Goal: Information Seeking & Learning: Check status

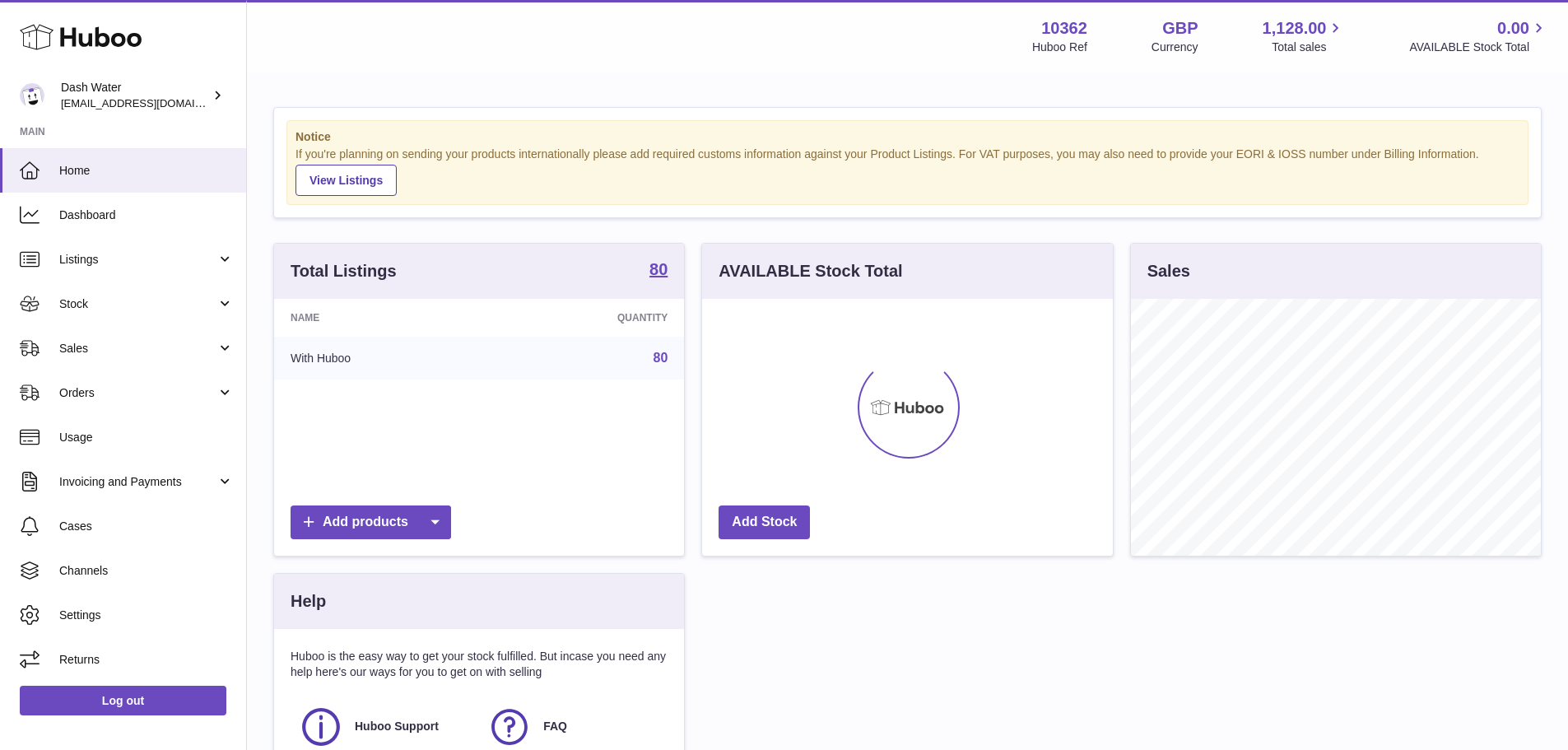
scroll to position [257, 411]
click at [102, 334] on link "Sales" at bounding box center [123, 348] width 246 height 44
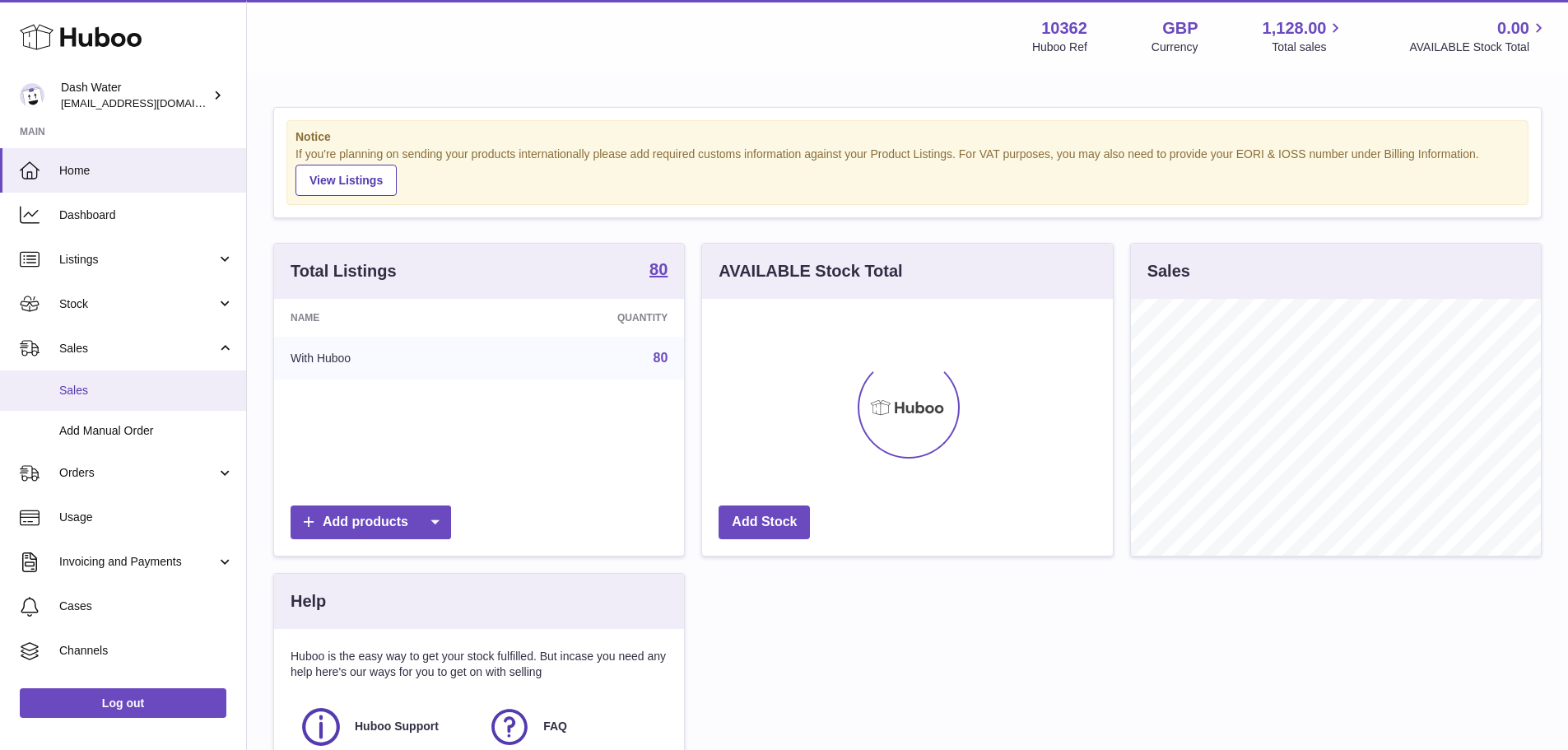
click at [100, 388] on span "Sales" at bounding box center [146, 390] width 175 height 15
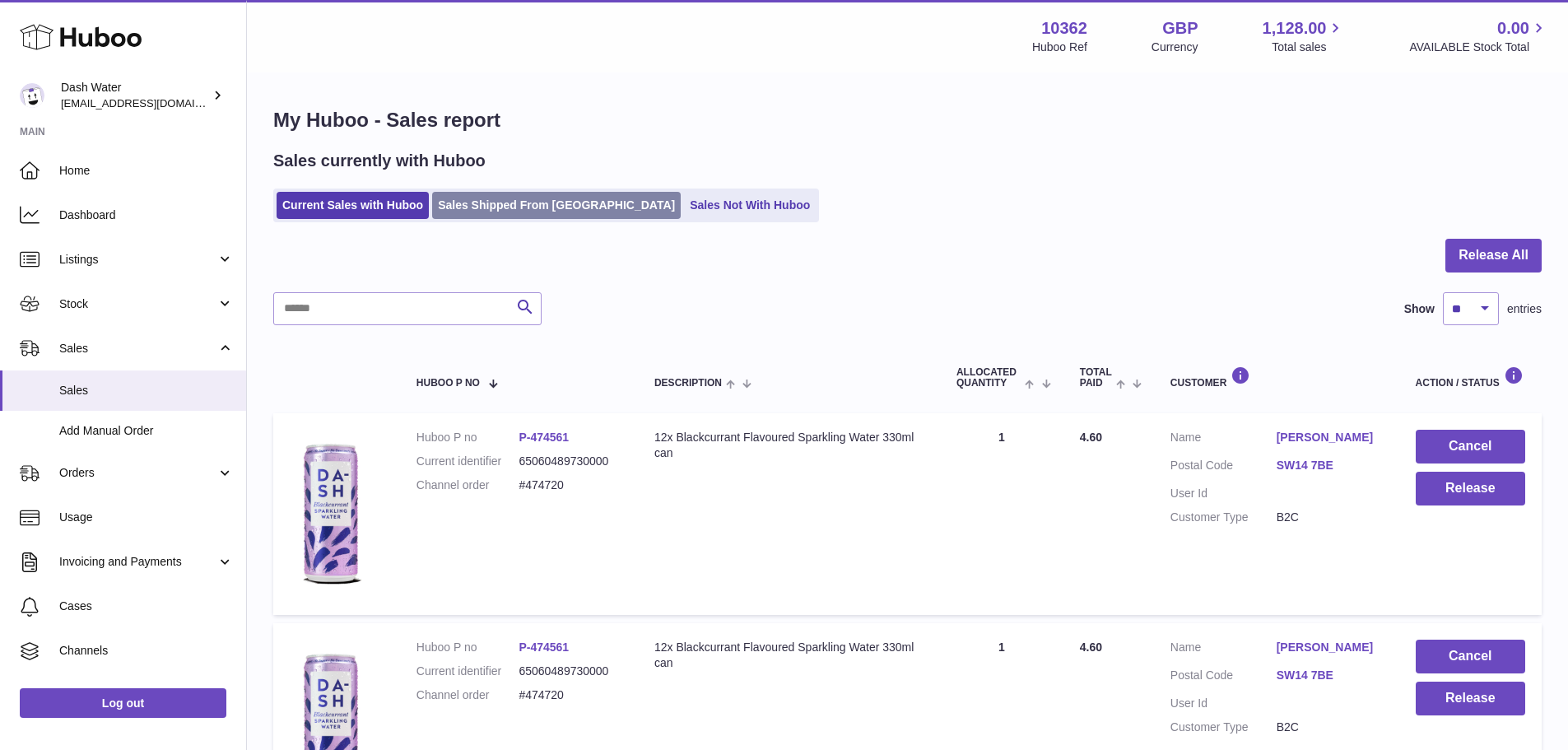
click at [529, 197] on link "Sales Shipped From Huboo" at bounding box center [556, 206] width 249 height 27
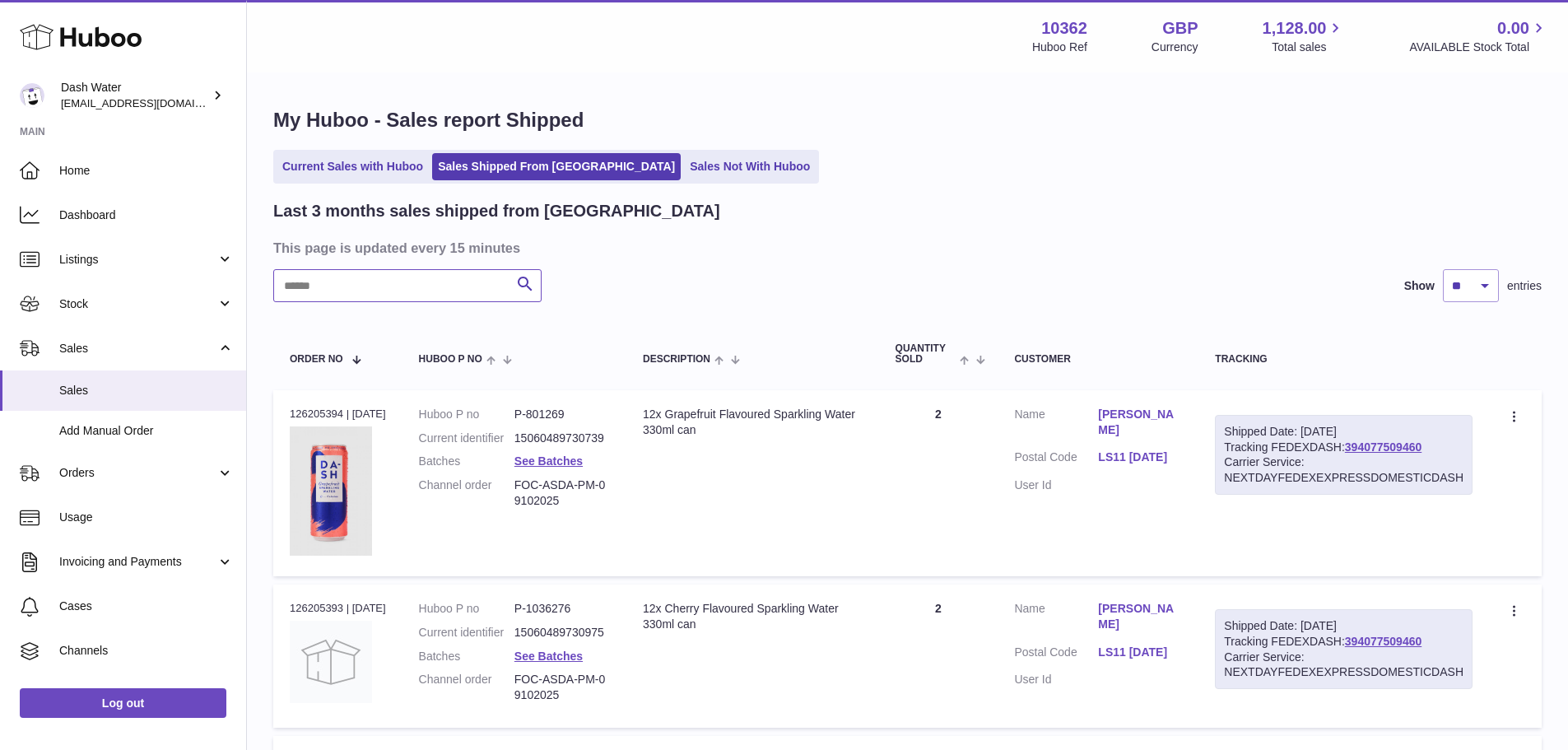
click at [328, 282] on input "text" at bounding box center [407, 285] width 268 height 33
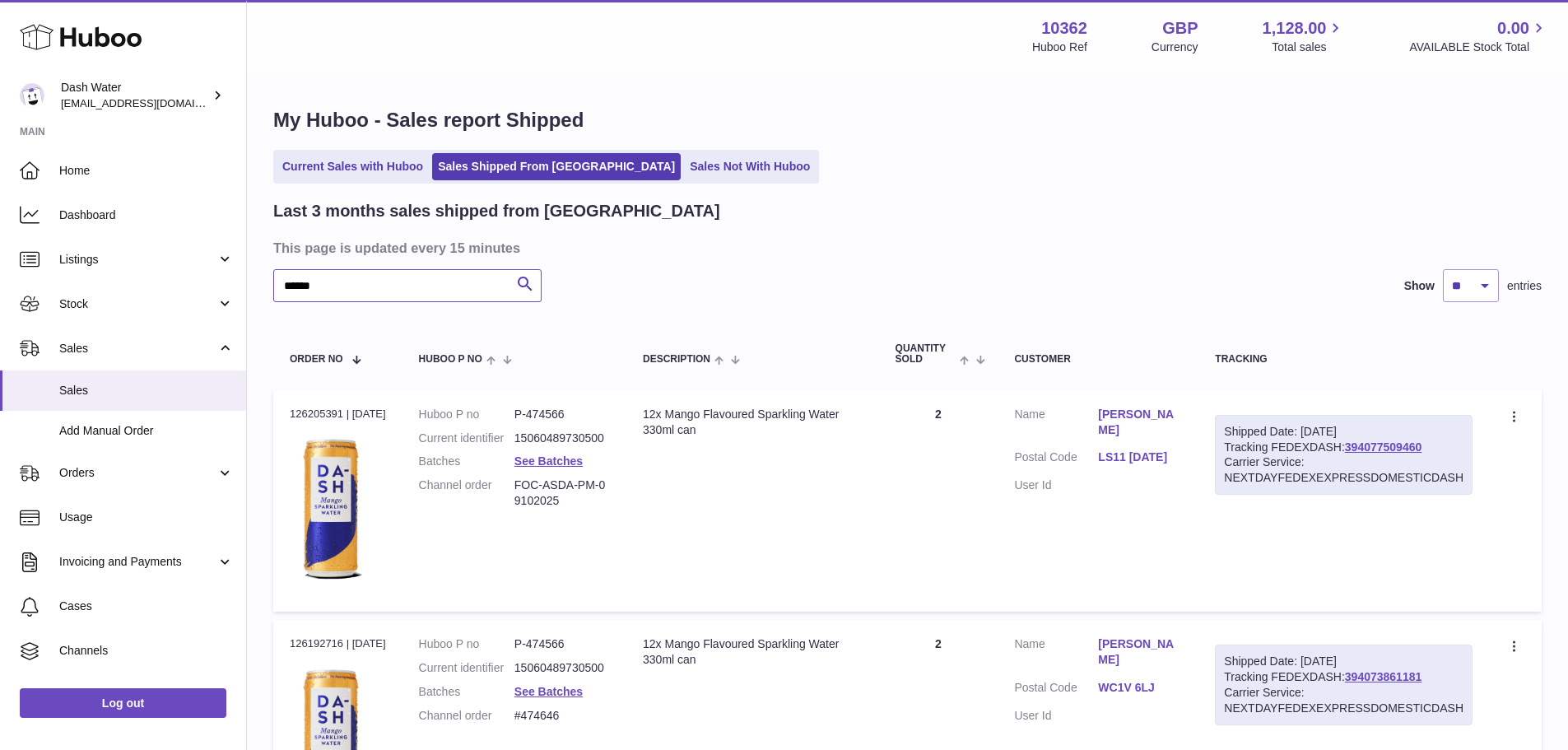
type input "******"
click at [1480, 285] on select "** ** **" at bounding box center [1471, 285] width 56 height 33
select select "**"
click at [1443, 269] on select "** ** **" at bounding box center [1471, 285] width 56 height 33
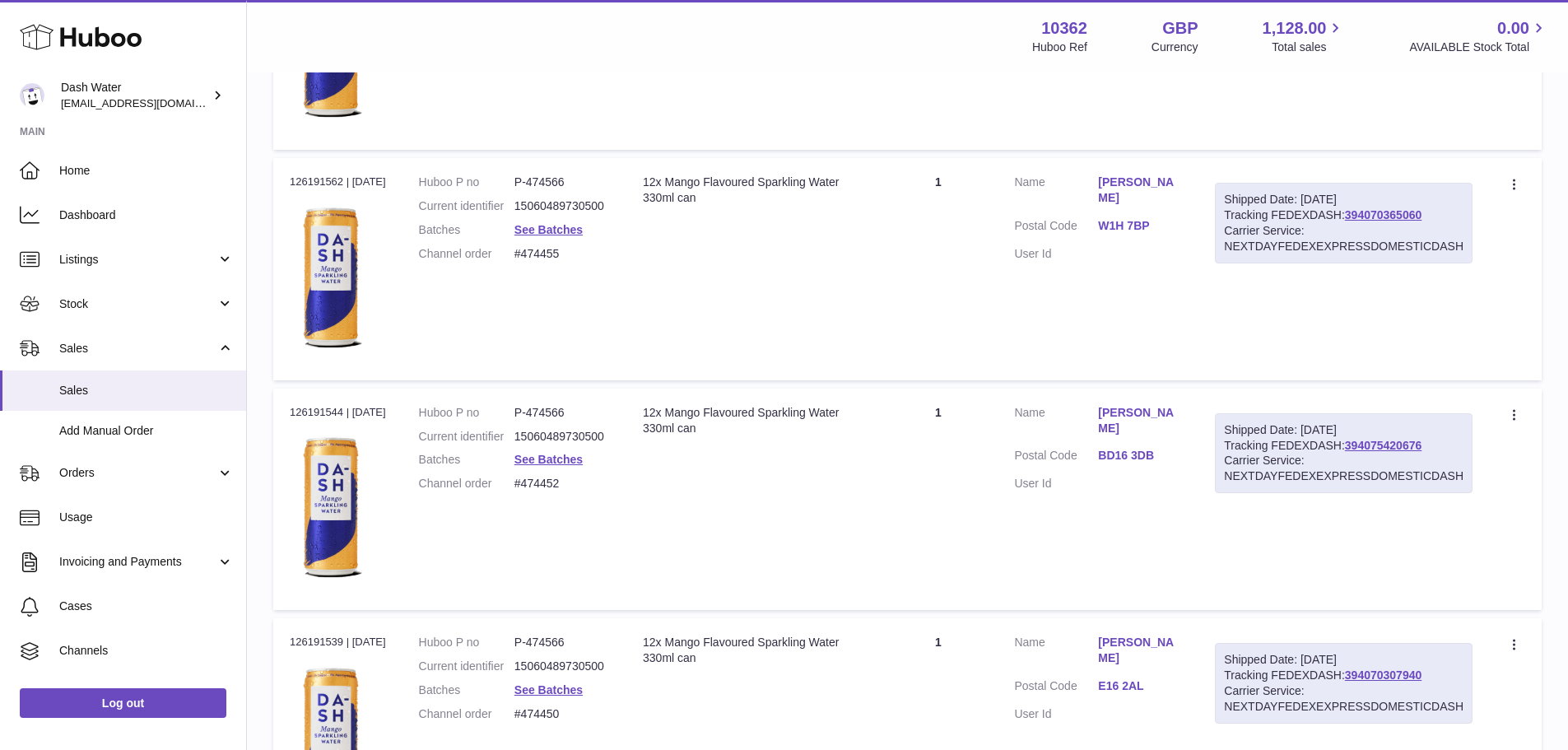
scroll to position [11240, 0]
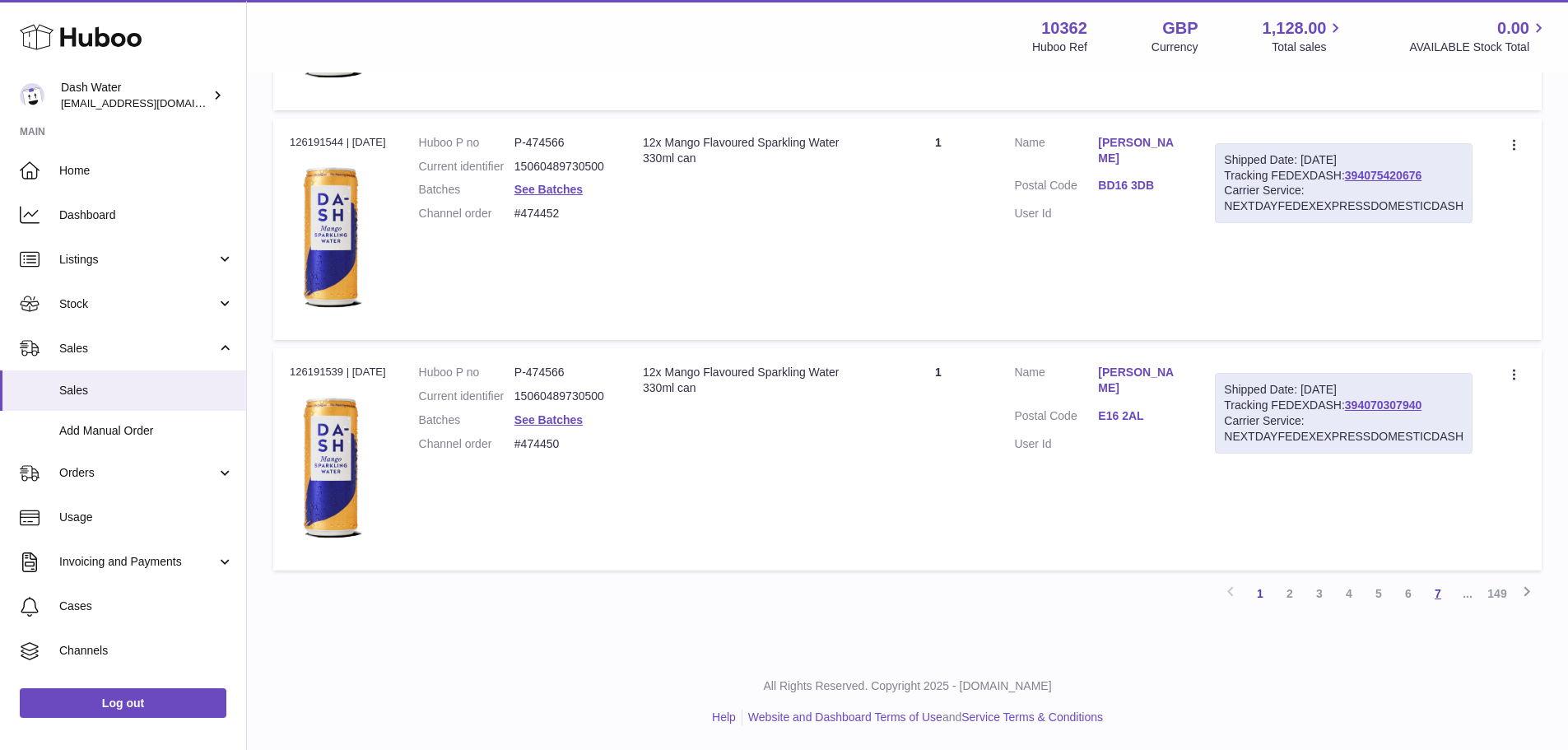
click at [1436, 593] on link "7" at bounding box center [1438, 593] width 30 height 30
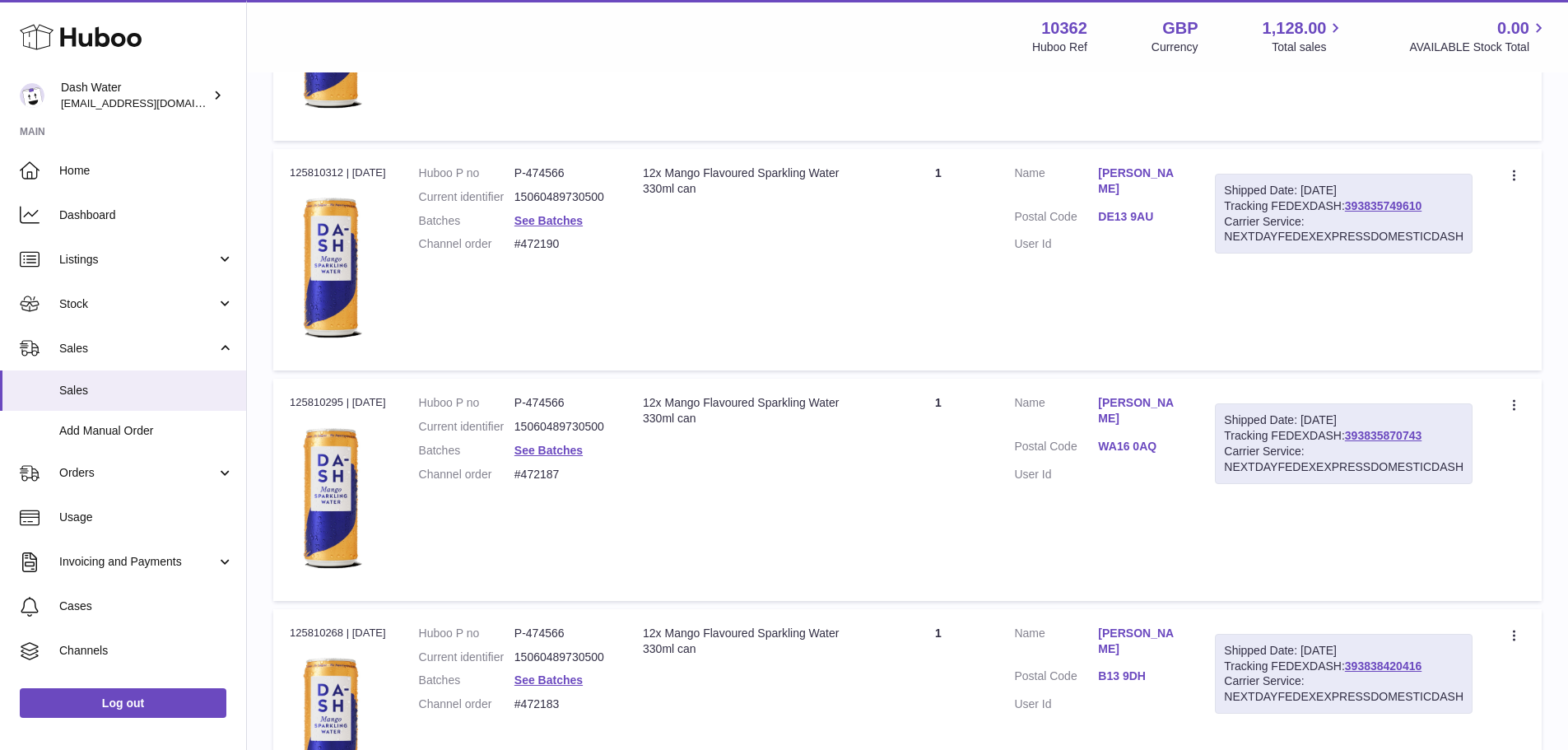
scroll to position [11319, 0]
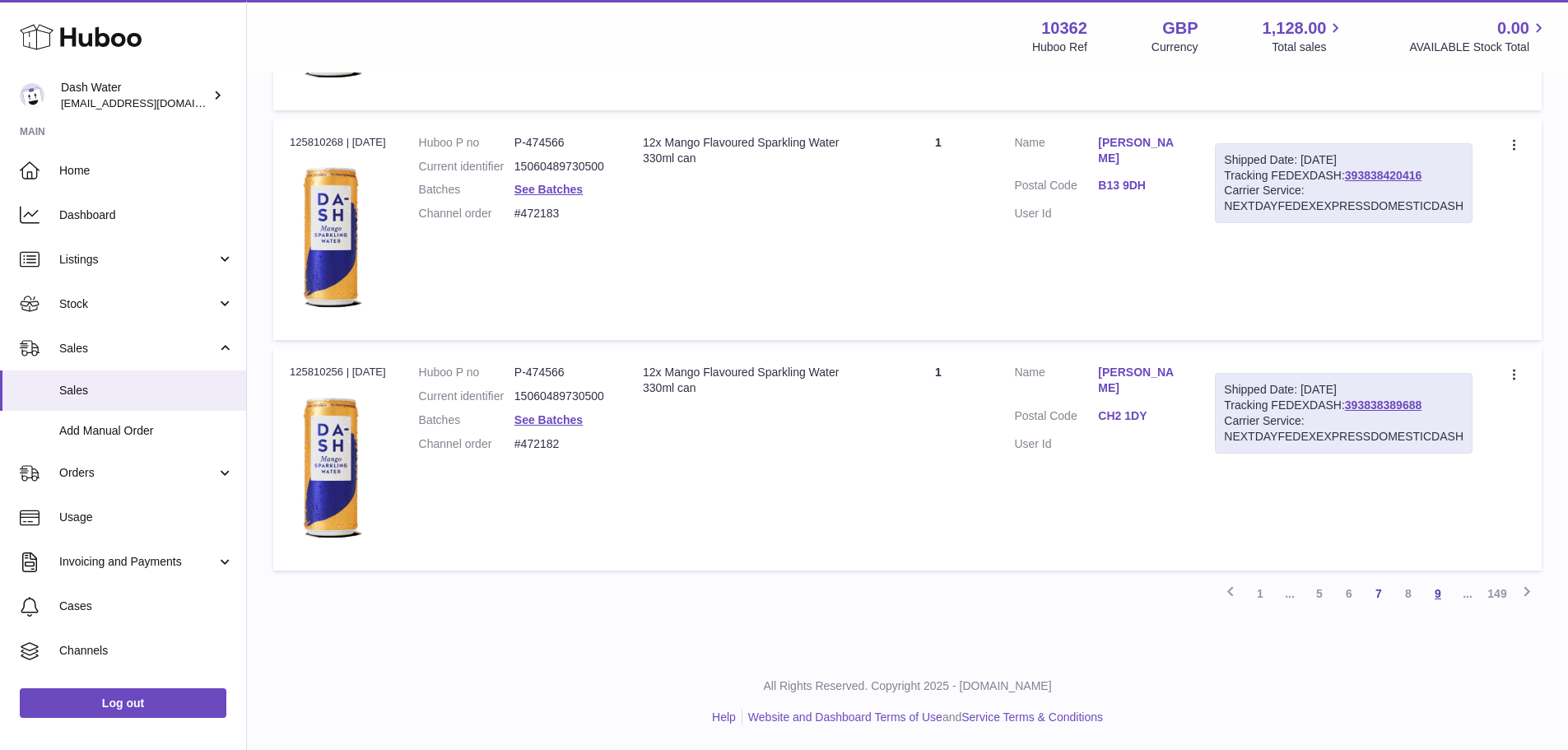
click at [1439, 593] on link "9" at bounding box center [1438, 593] width 30 height 30
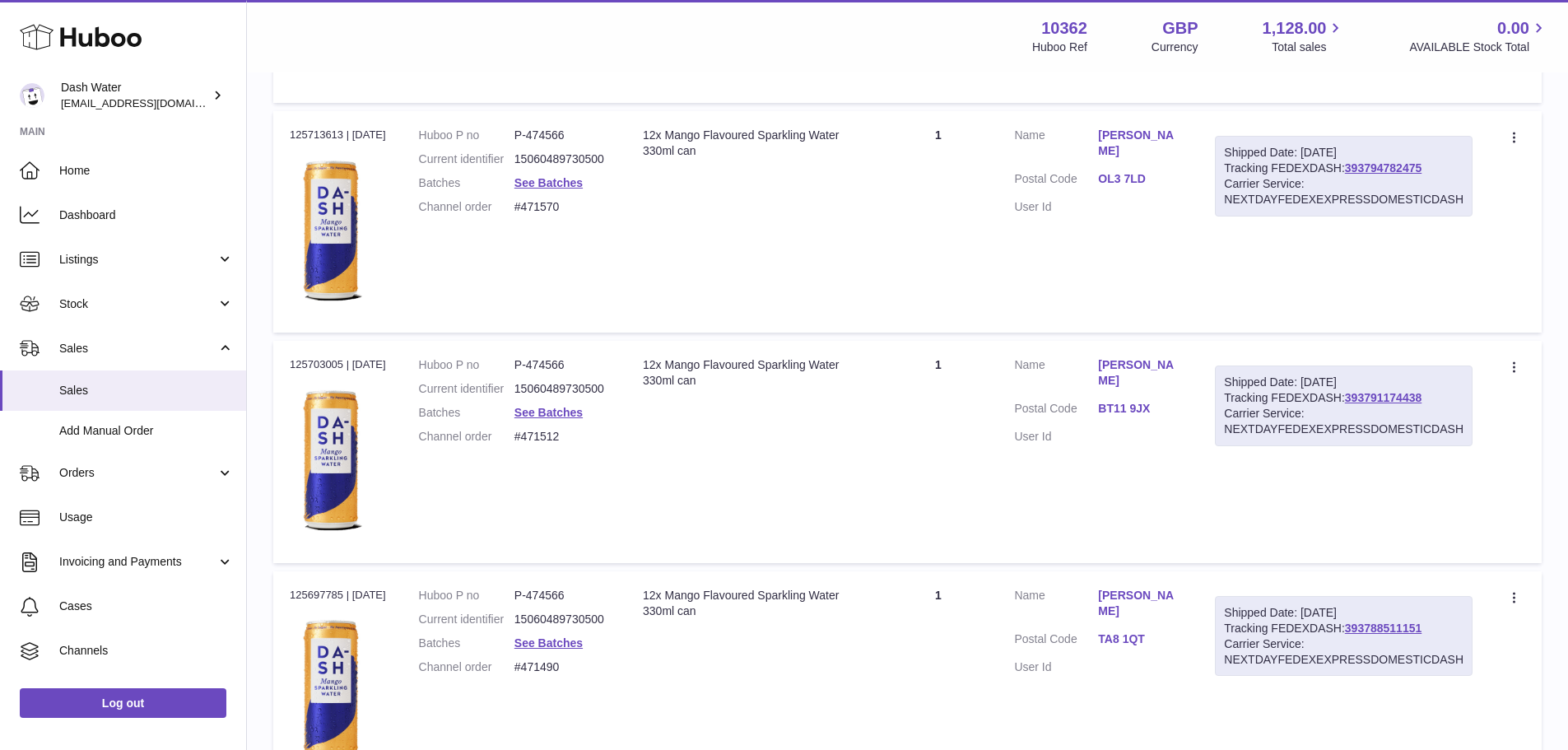
scroll to position [11319, 0]
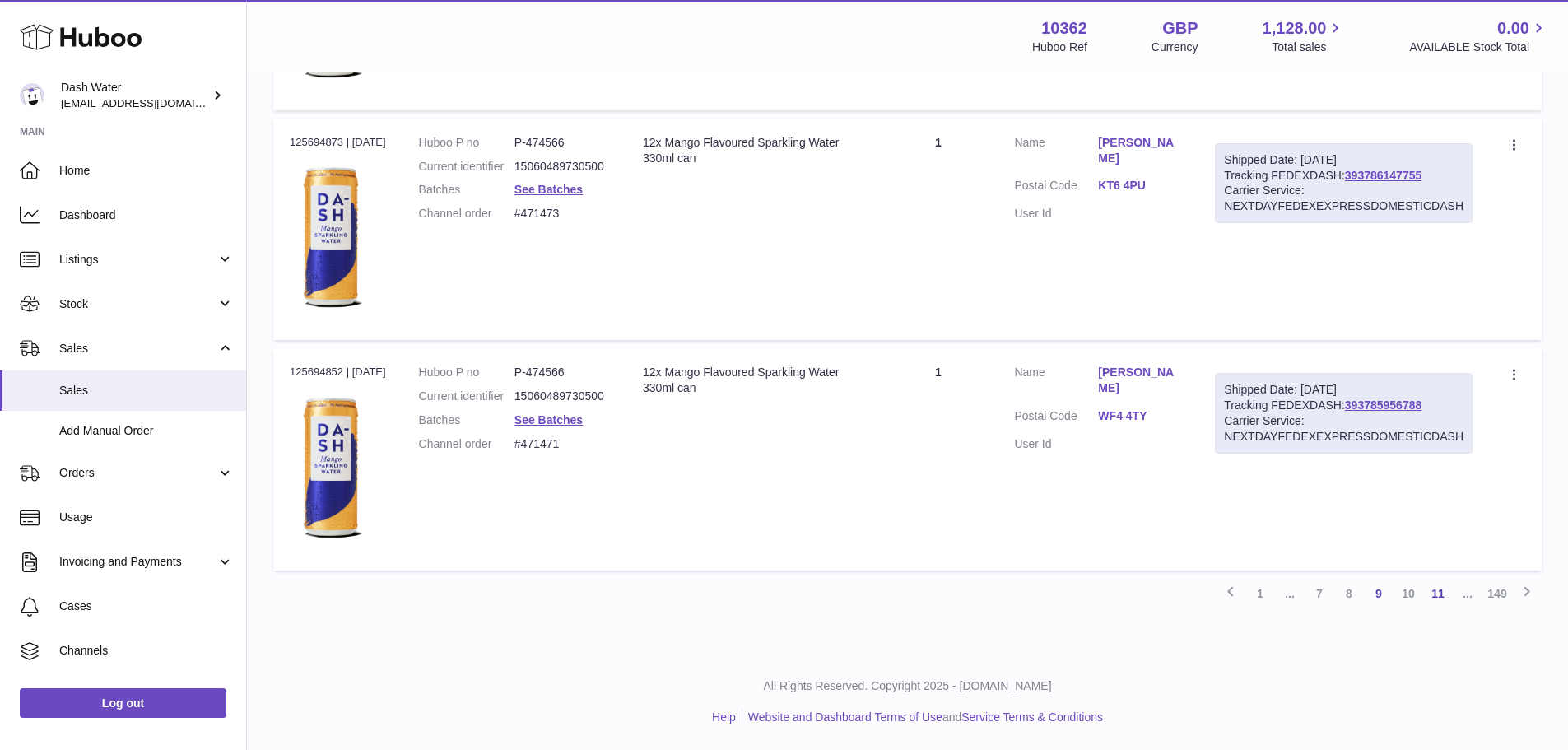
click at [1446, 594] on link "11" at bounding box center [1438, 593] width 30 height 30
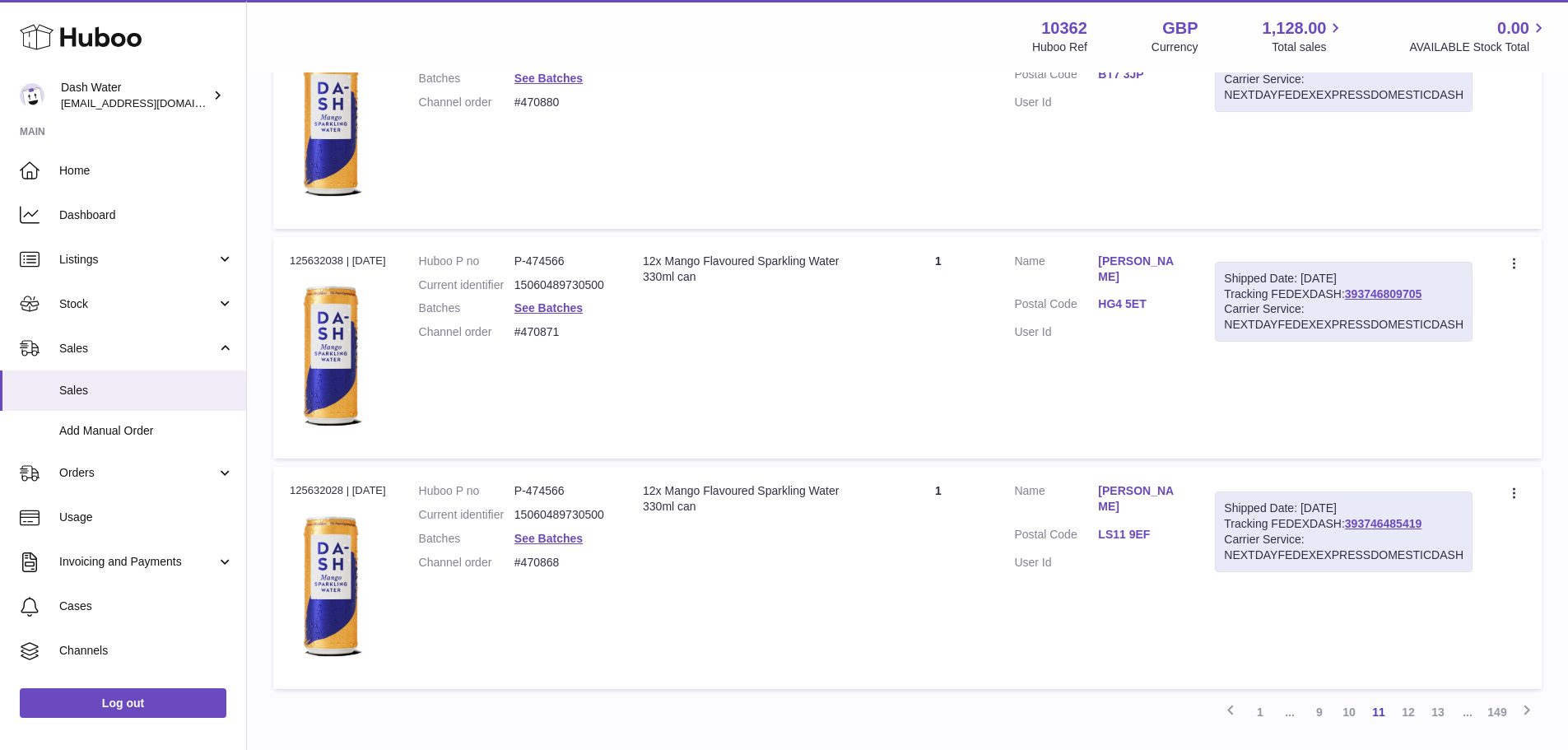
scroll to position [11319, 0]
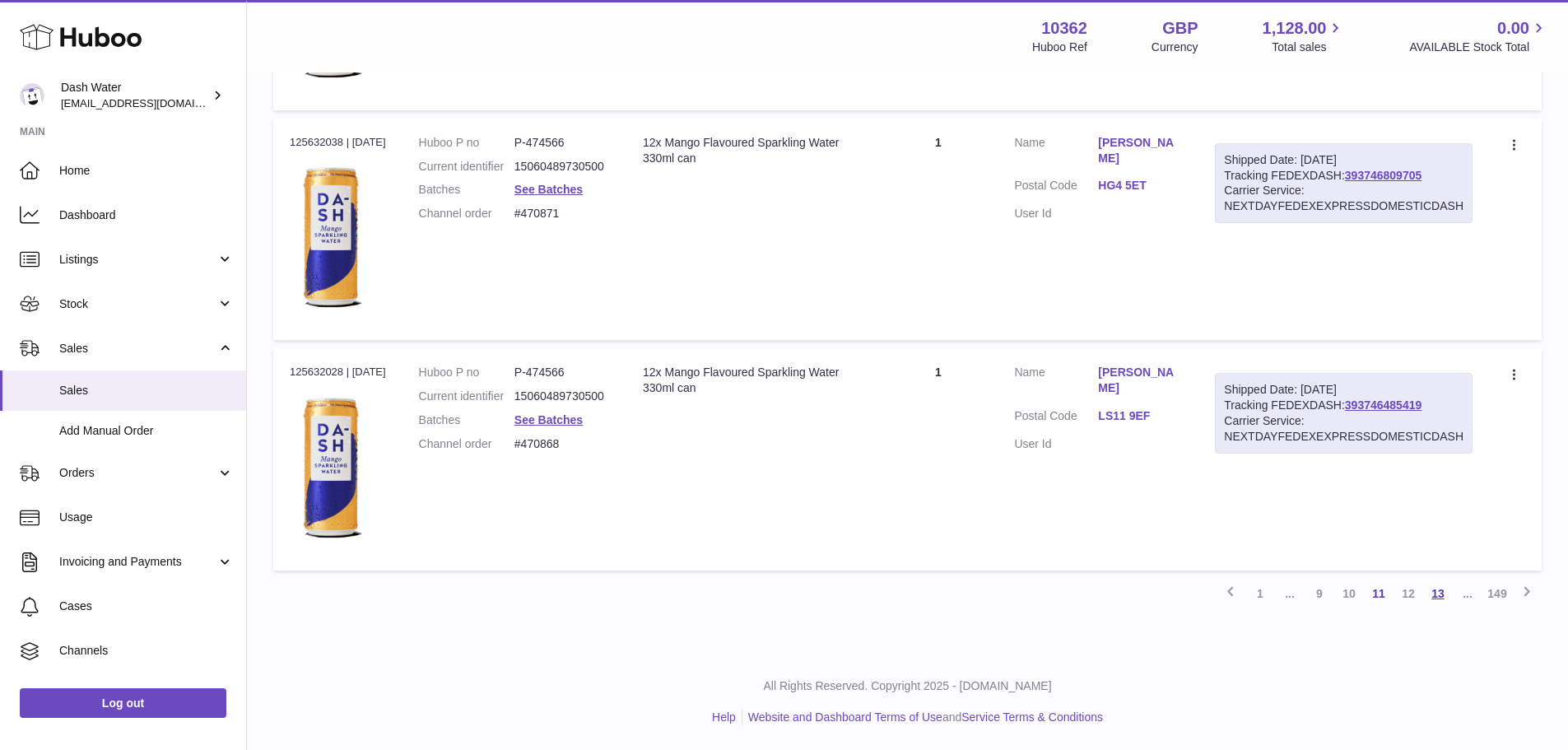
click at [1433, 593] on link "13" at bounding box center [1438, 593] width 30 height 30
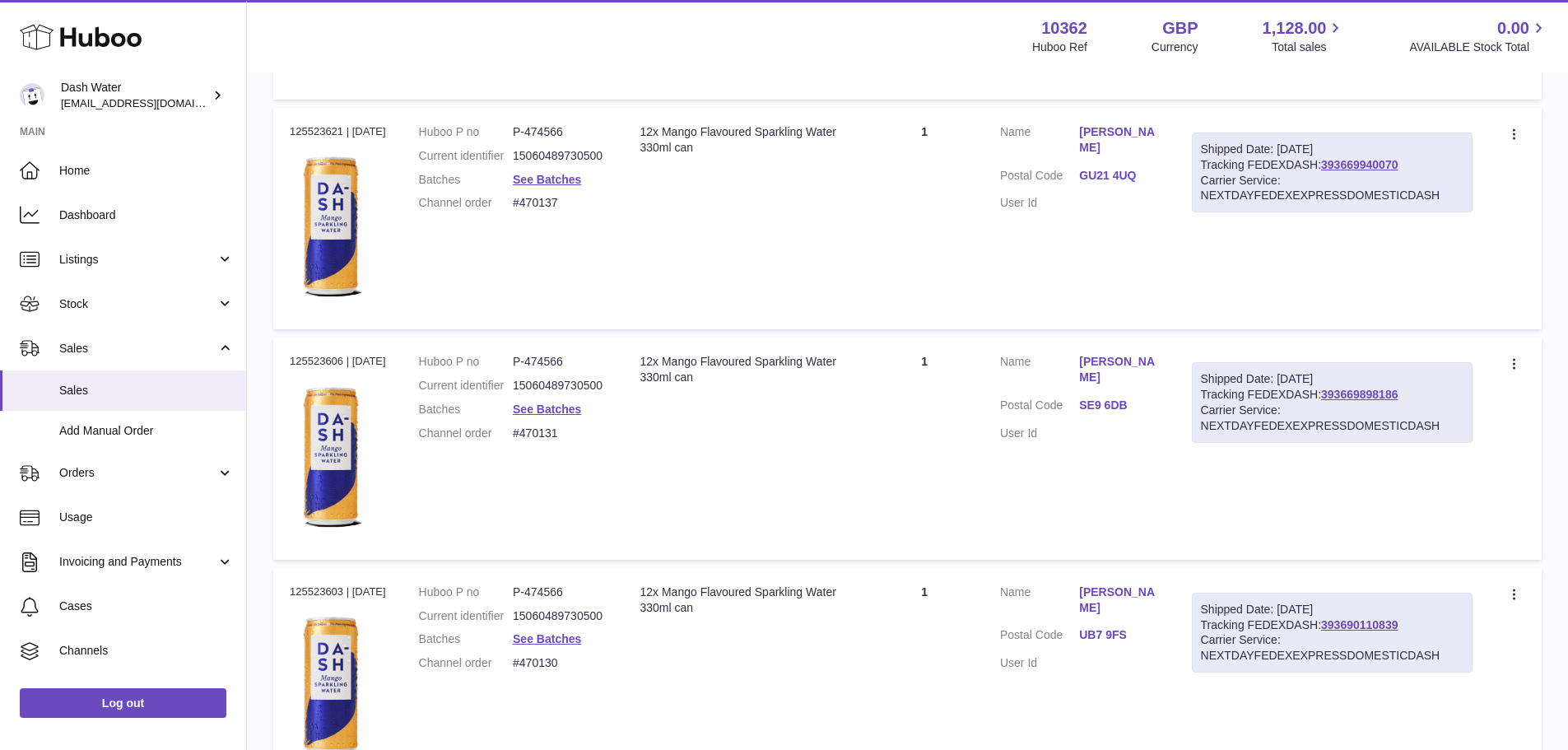
scroll to position [11319, 0]
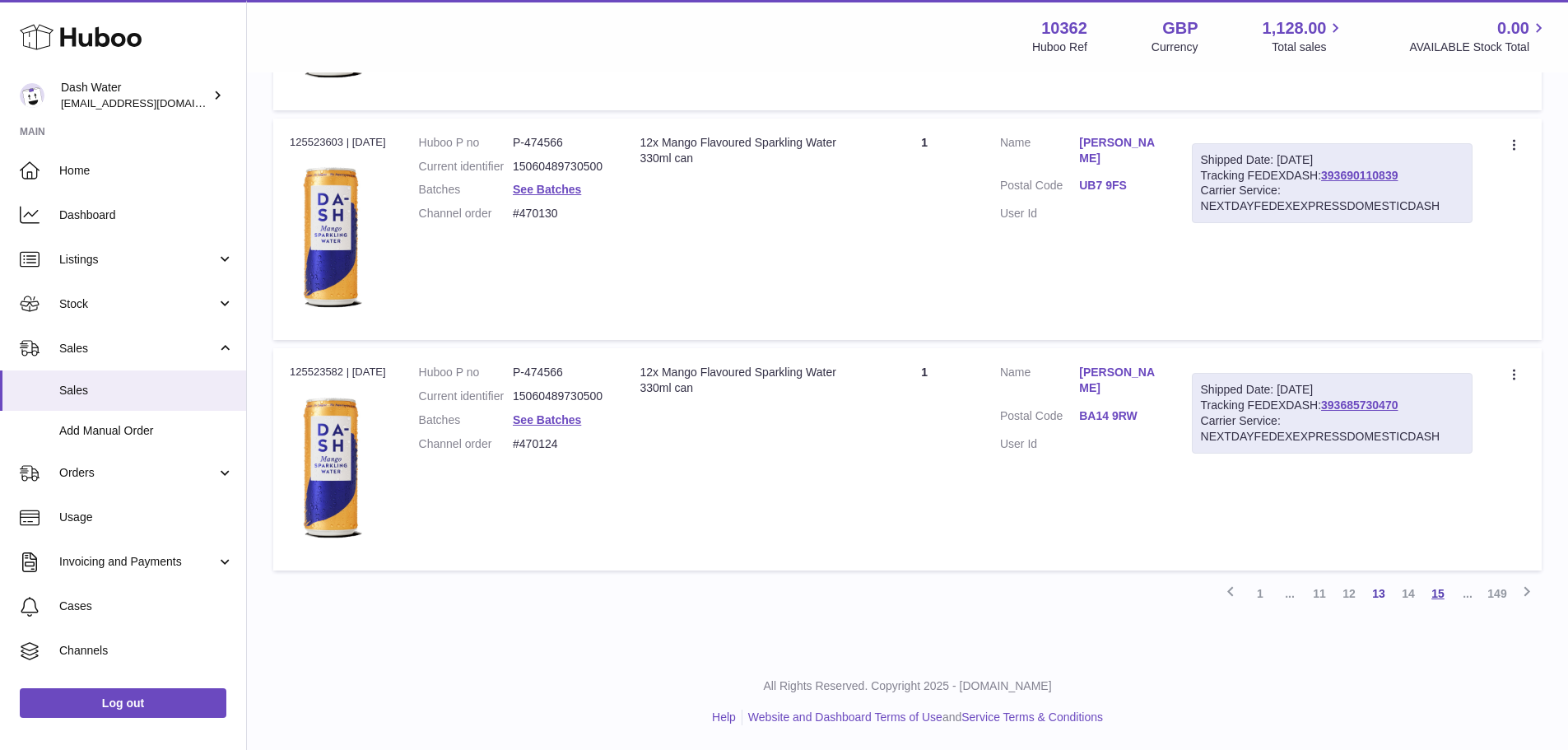
click at [1442, 594] on link "15" at bounding box center [1438, 593] width 30 height 30
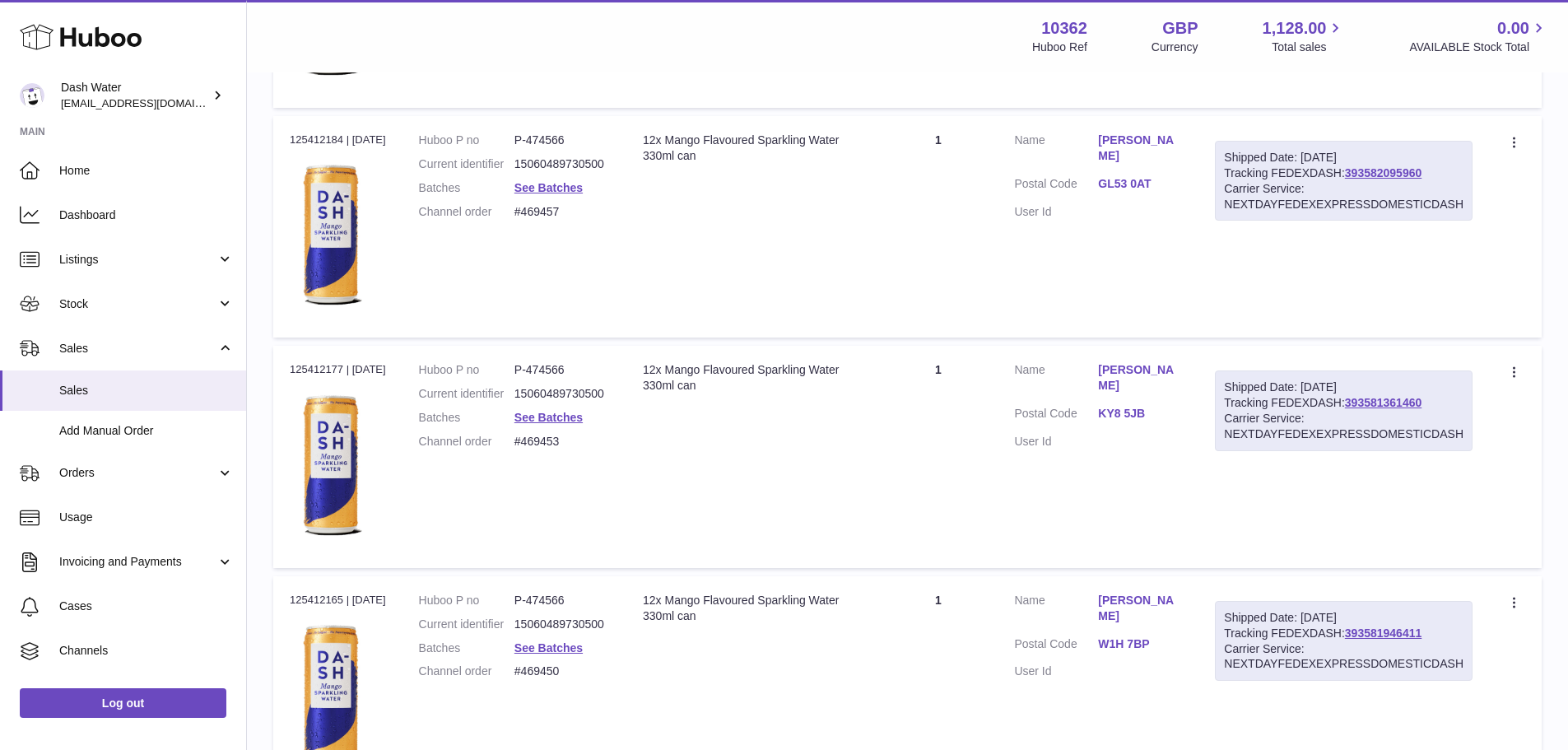
scroll to position [11319, 0]
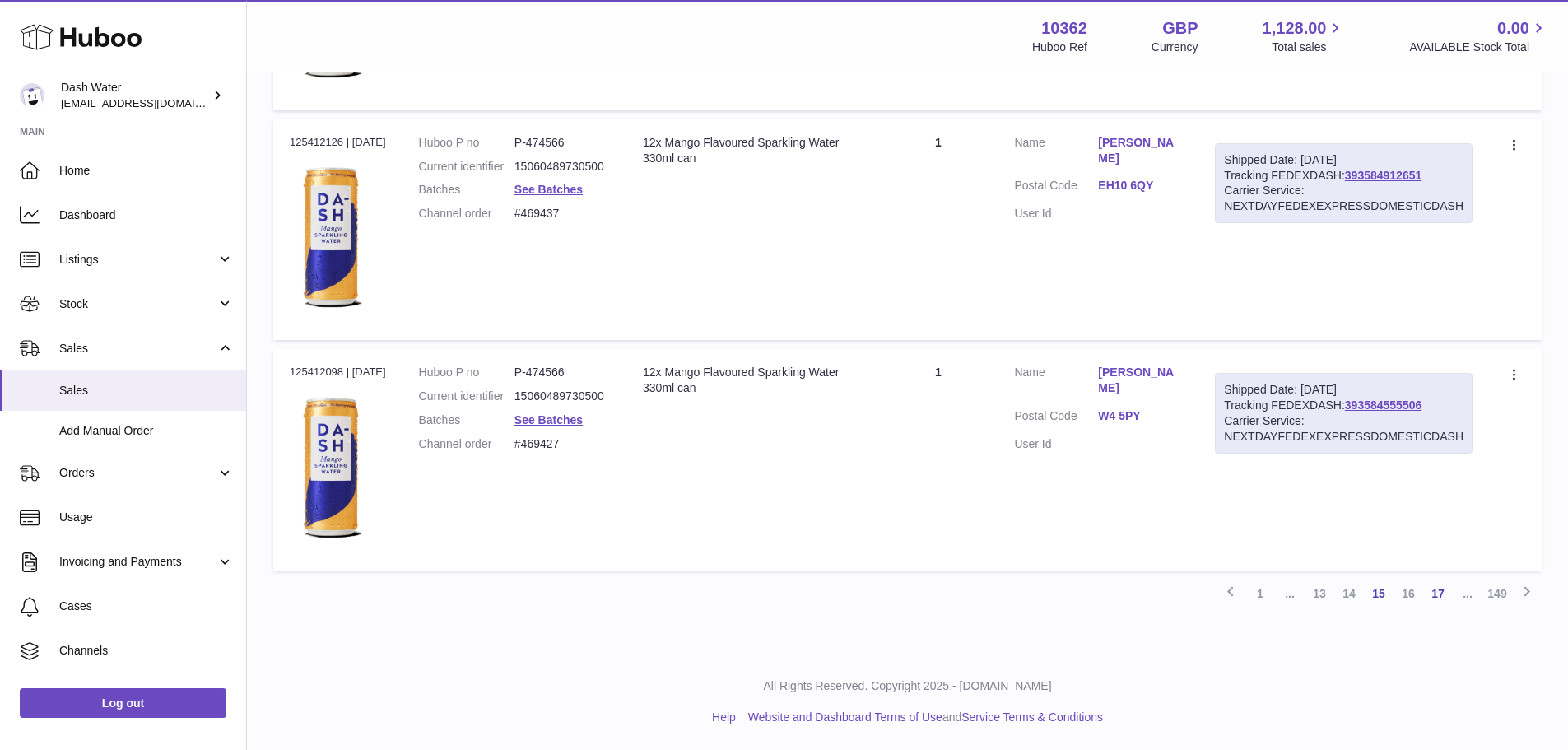
click at [1435, 591] on link "17" at bounding box center [1438, 593] width 30 height 30
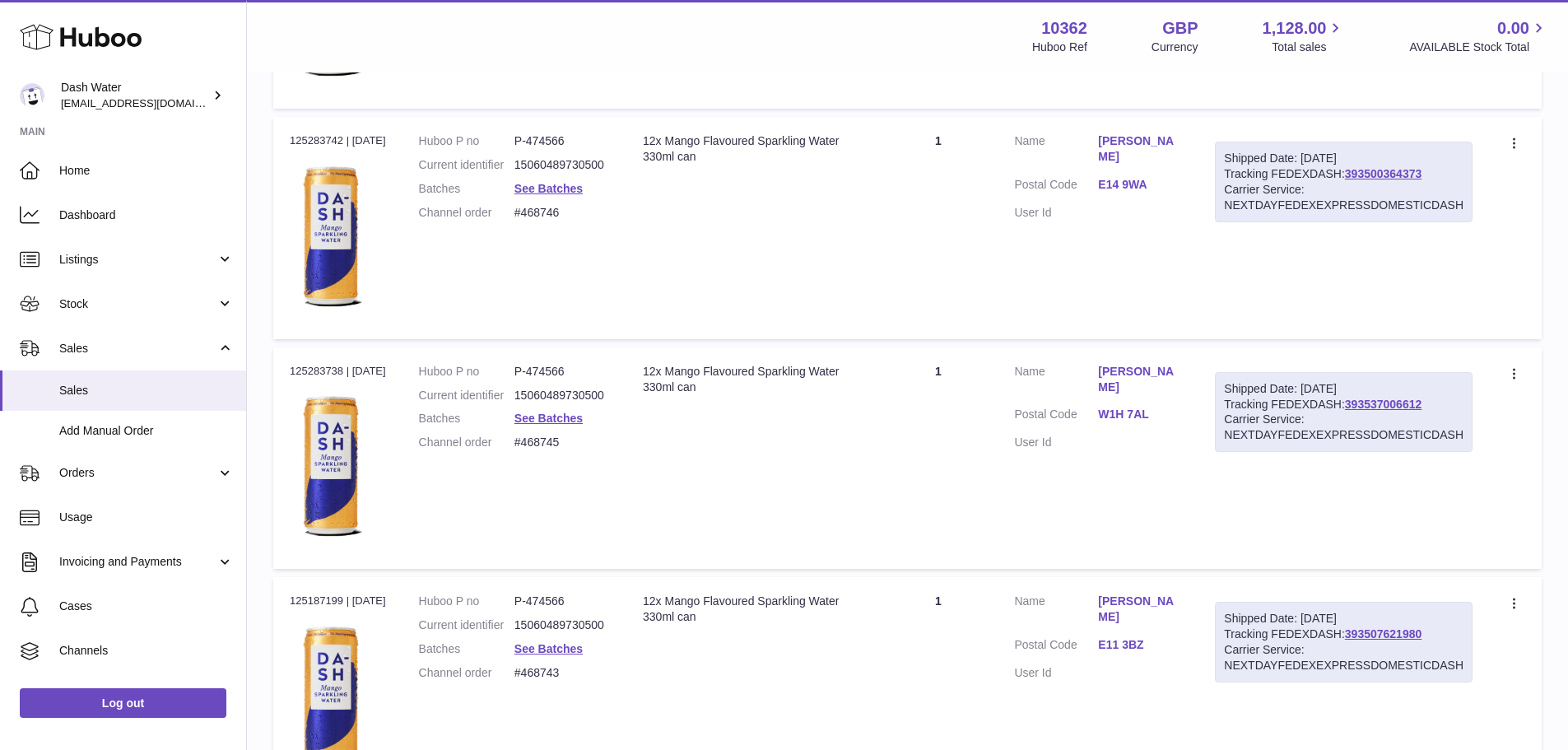
scroll to position [11319, 0]
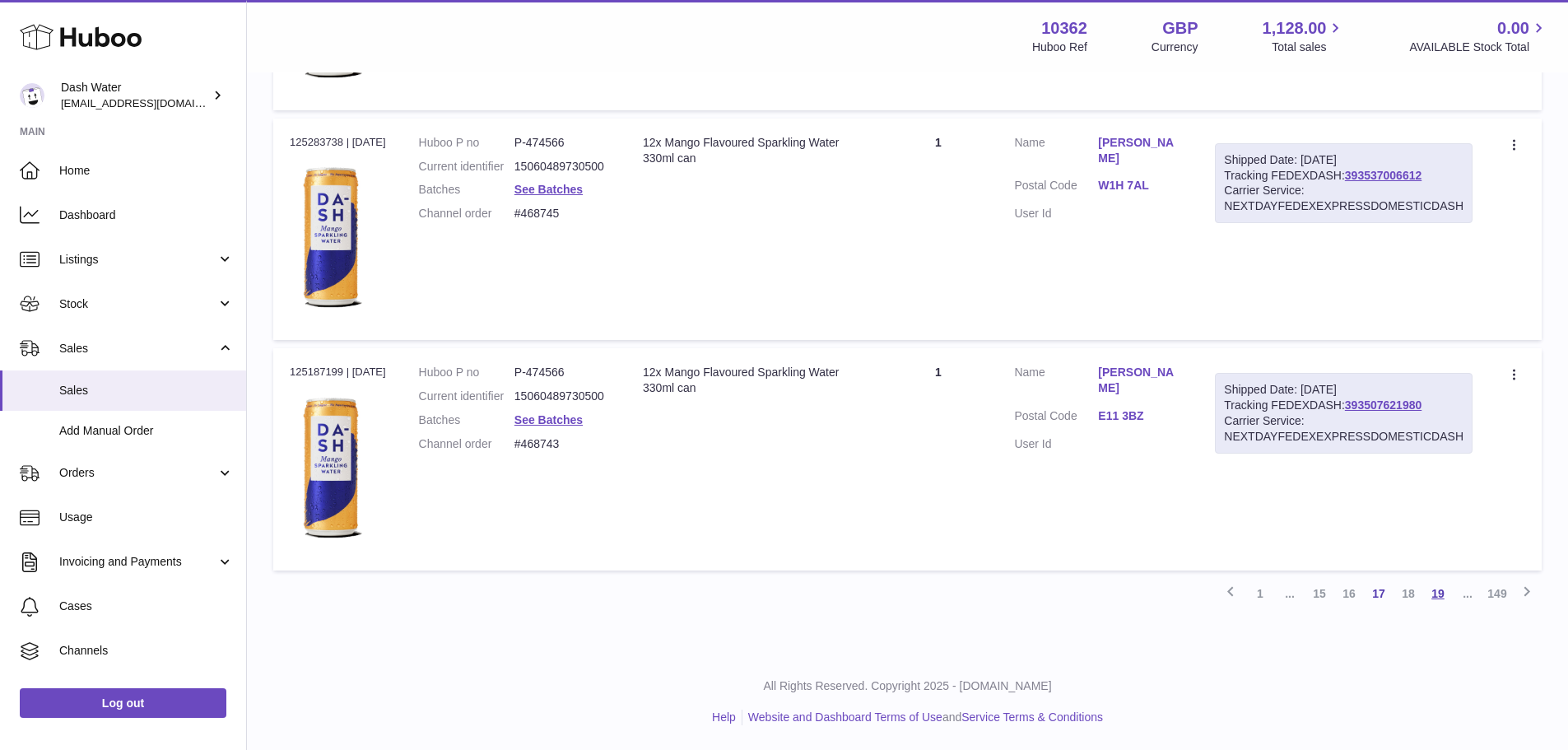
click at [1438, 596] on link "19" at bounding box center [1438, 593] width 30 height 30
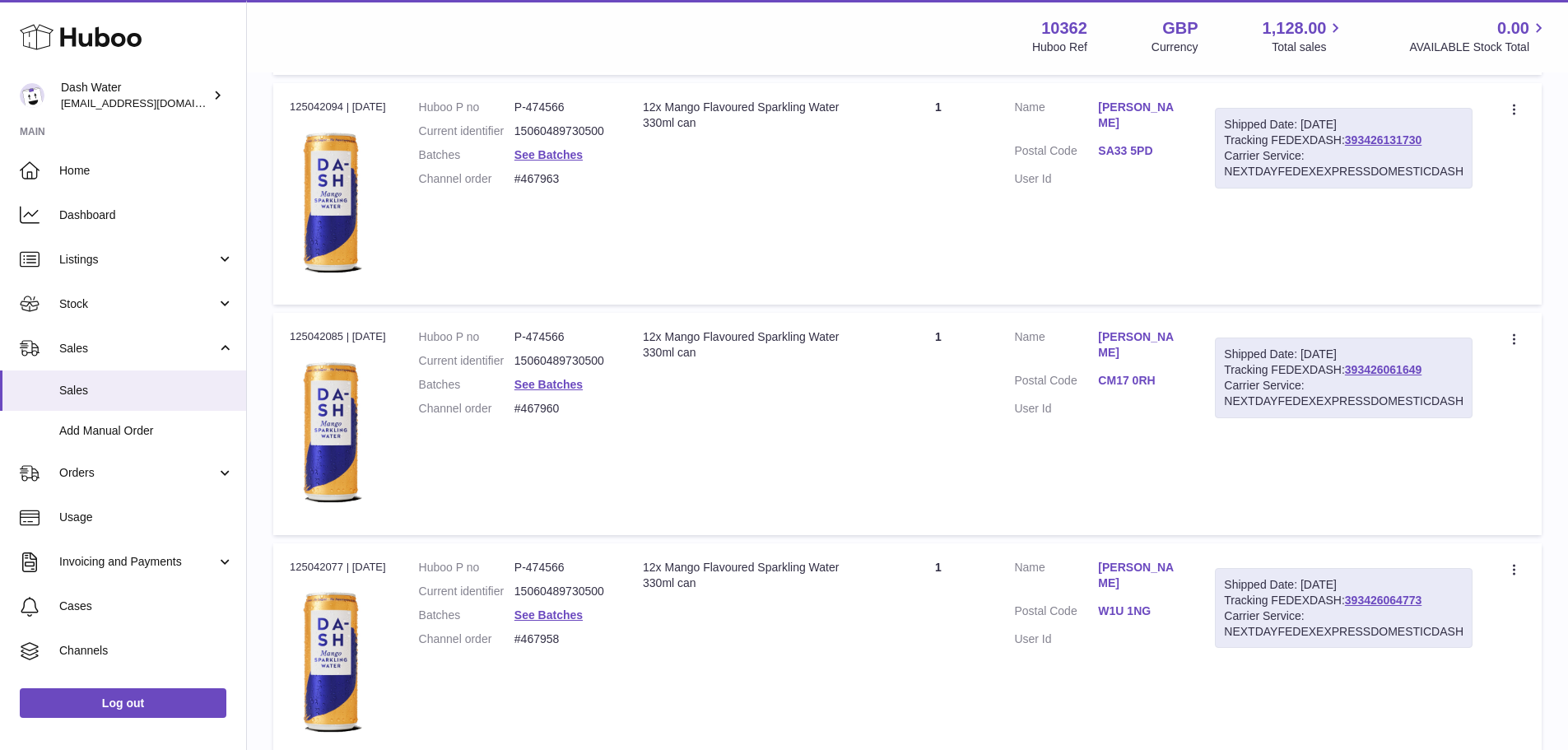
scroll to position [11319, 0]
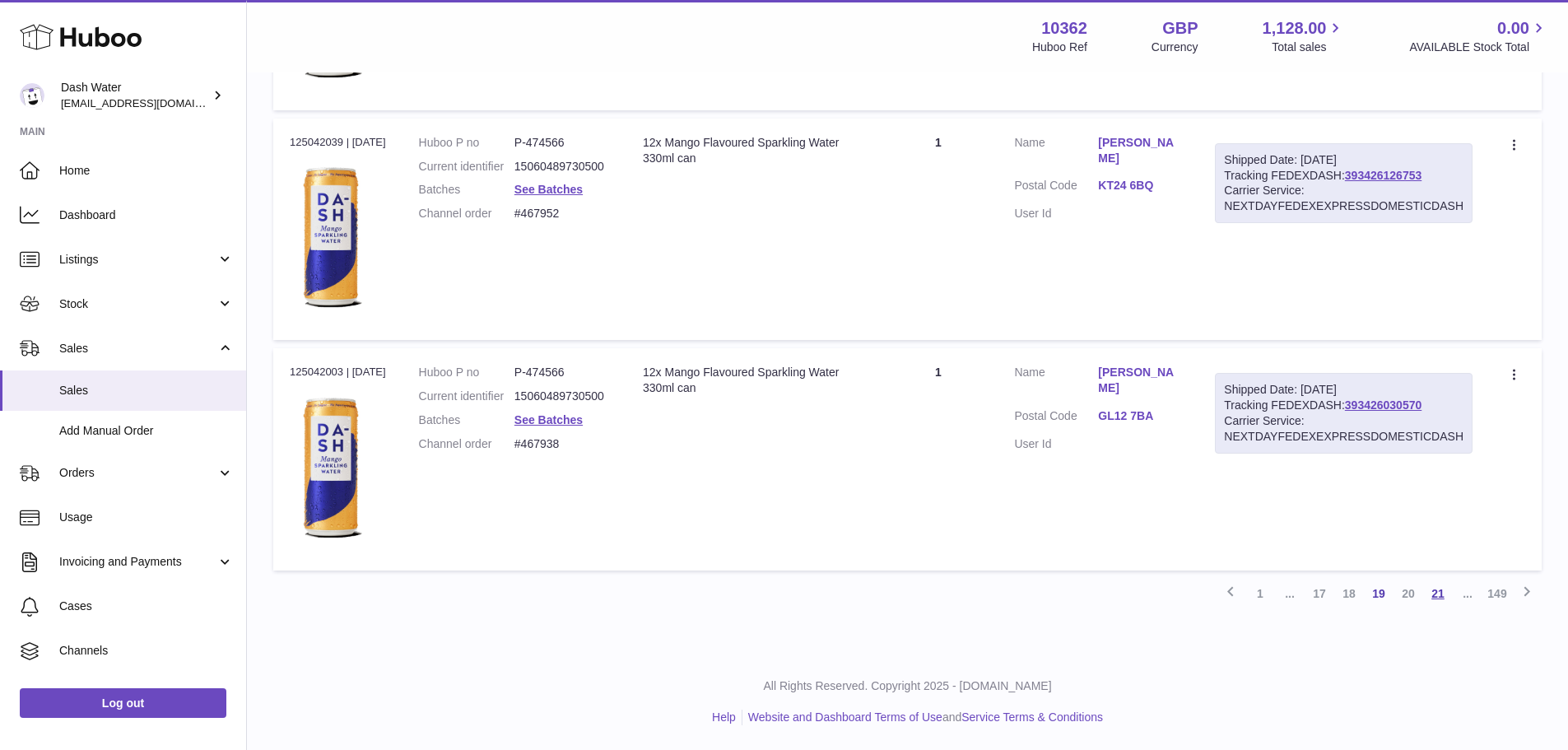
click at [1438, 594] on link "21" at bounding box center [1438, 593] width 30 height 30
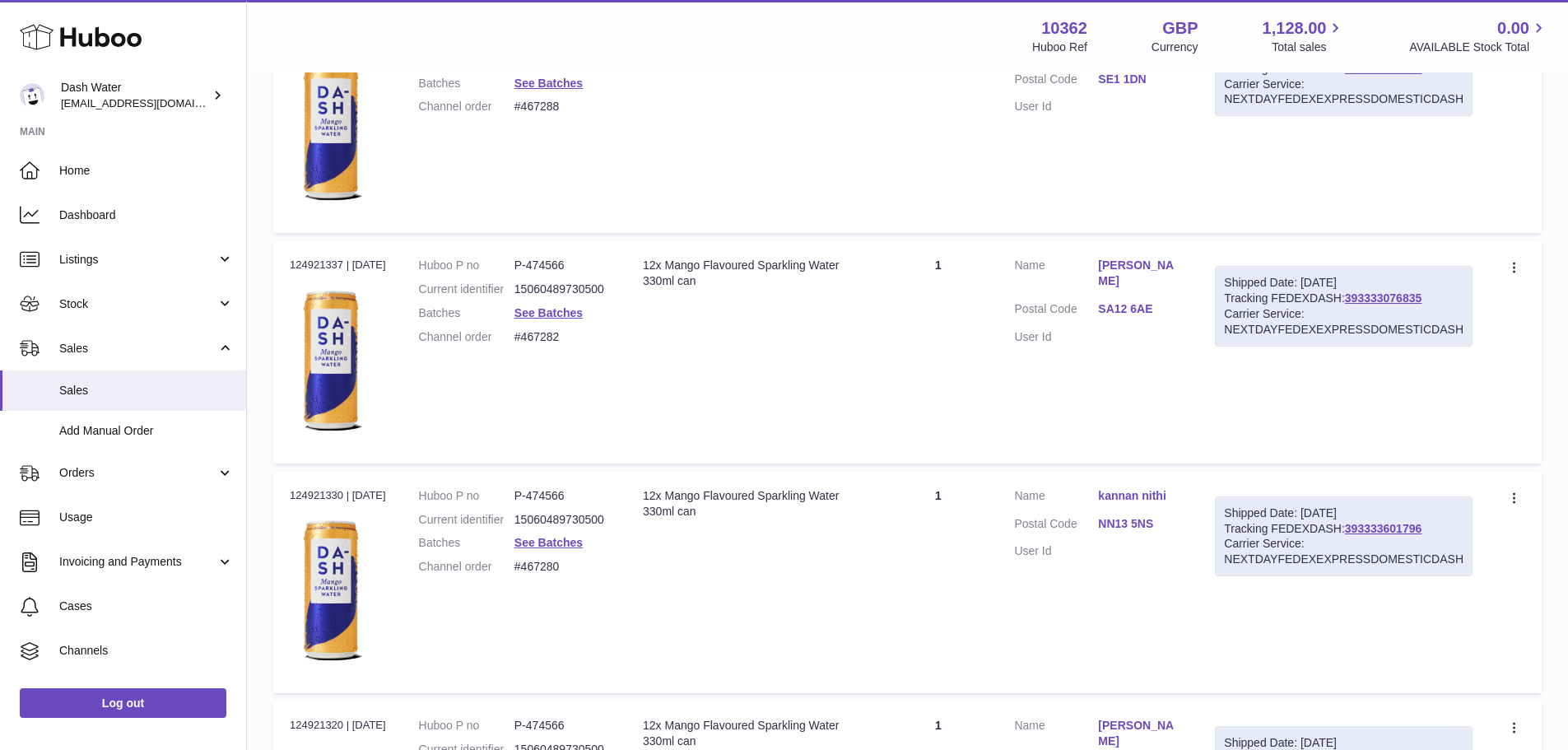
scroll to position [11319, 0]
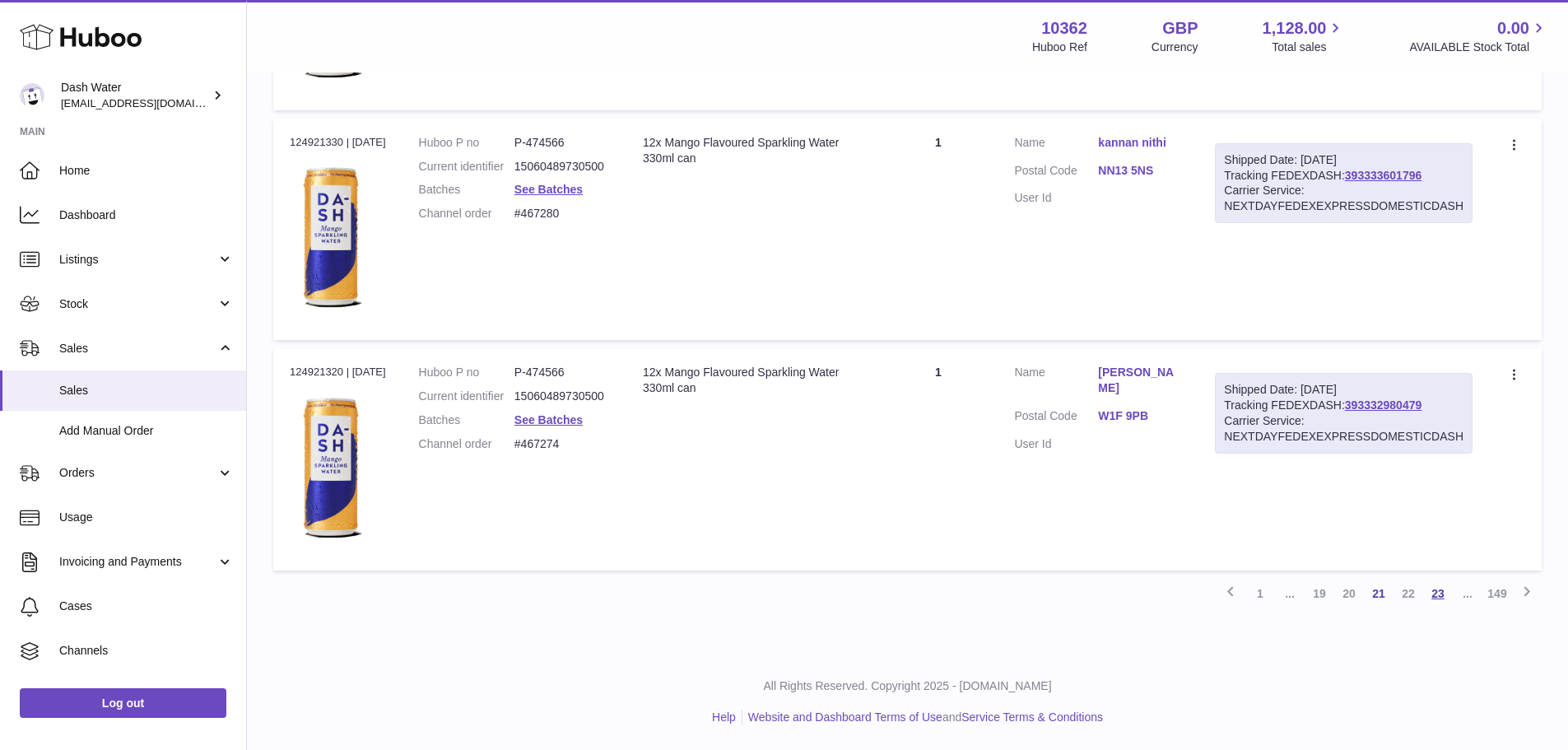
click at [1436, 597] on link "23" at bounding box center [1438, 593] width 30 height 30
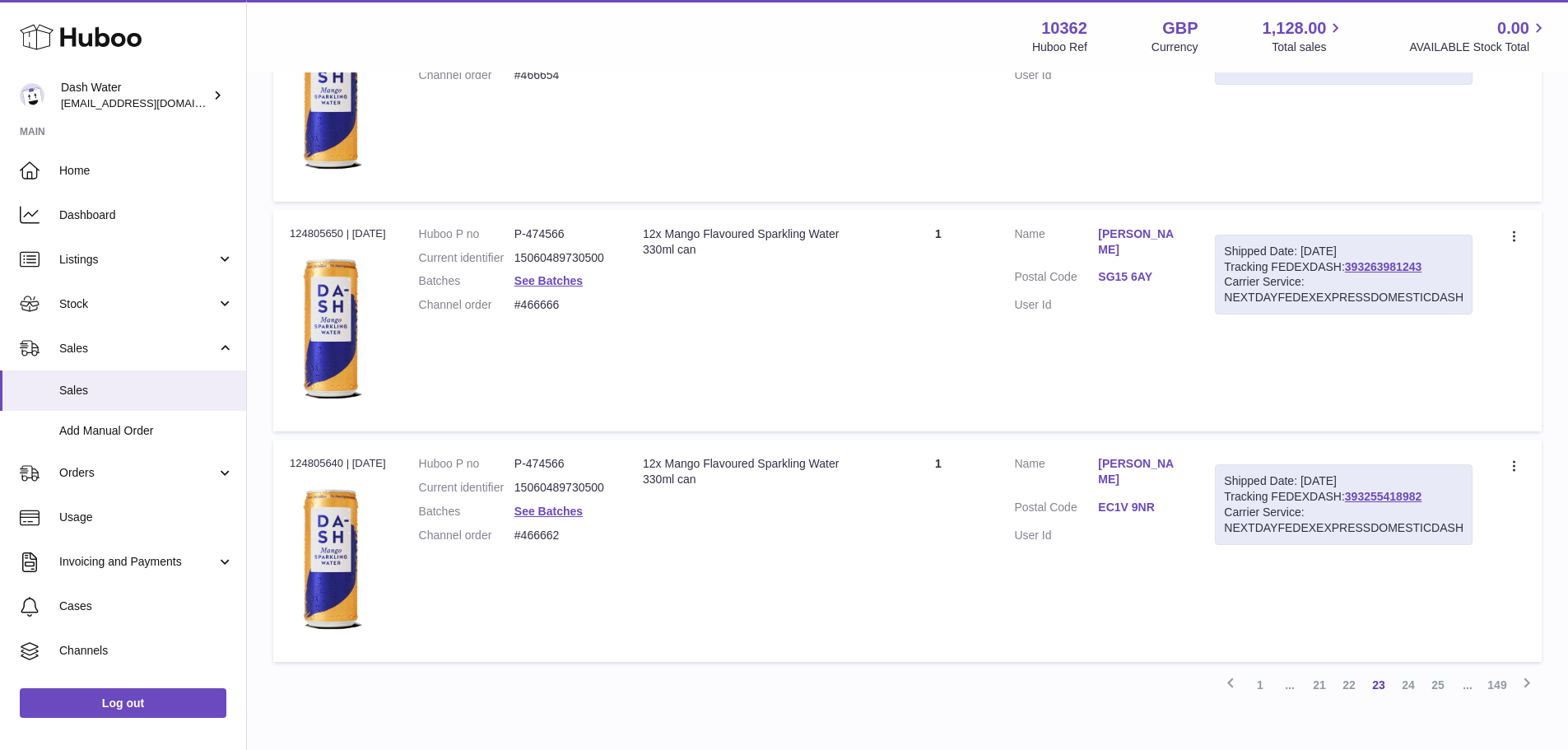
scroll to position [11319, 0]
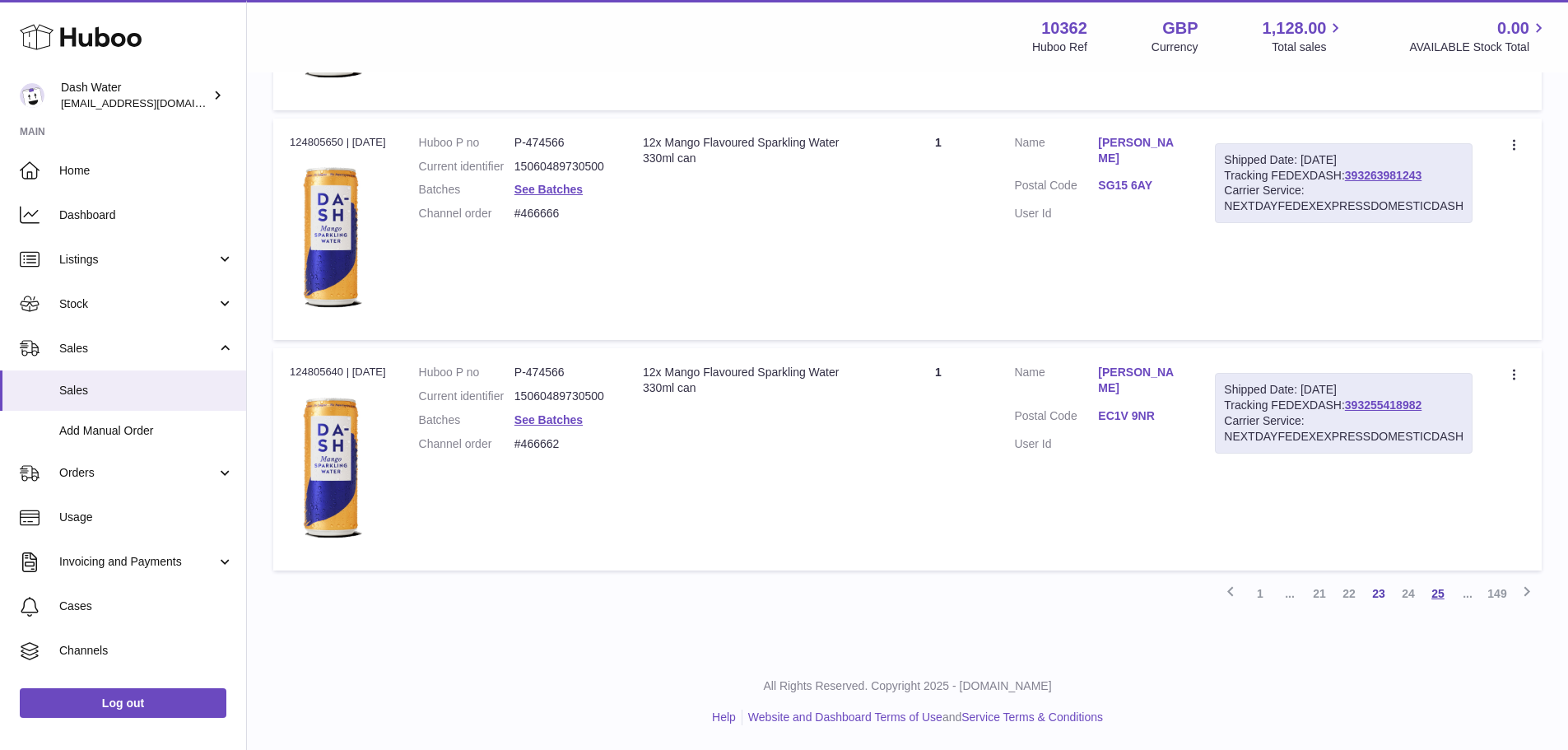
click at [1444, 597] on link "25" at bounding box center [1438, 593] width 30 height 30
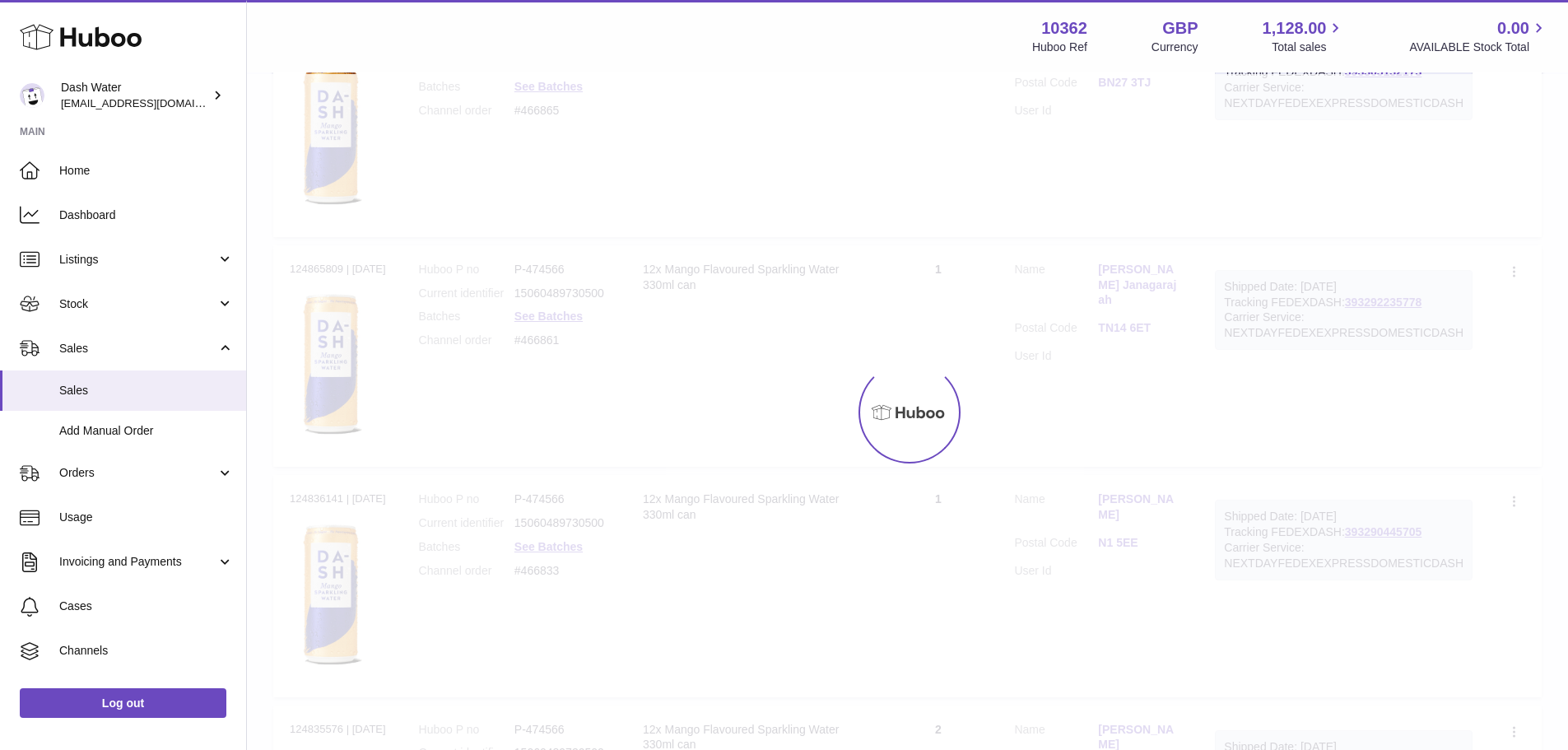
scroll to position [74, 0]
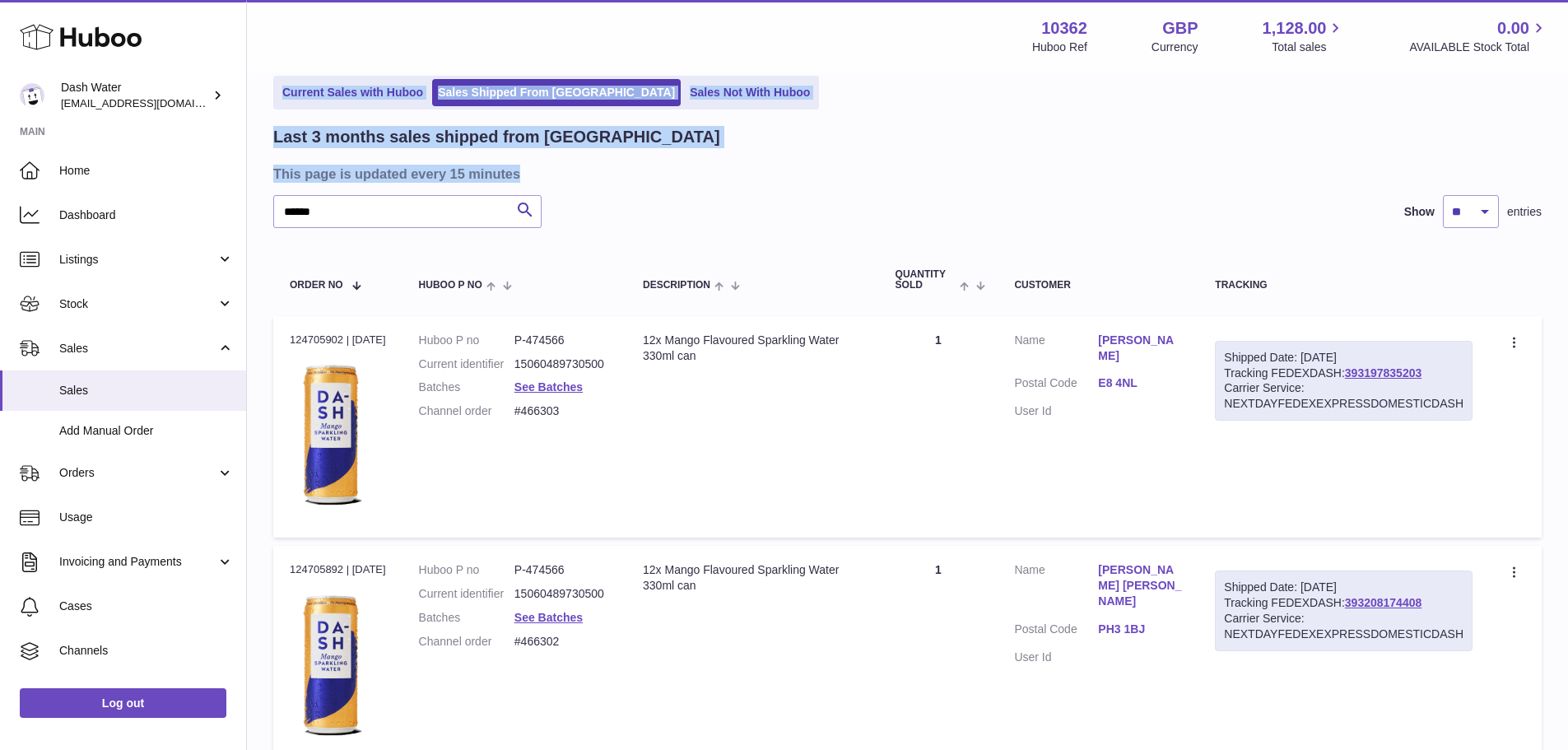
drag, startPoint x: 1567, startPoint y: 58, endPoint x: 1567, endPoint y: 160, distance: 102.0
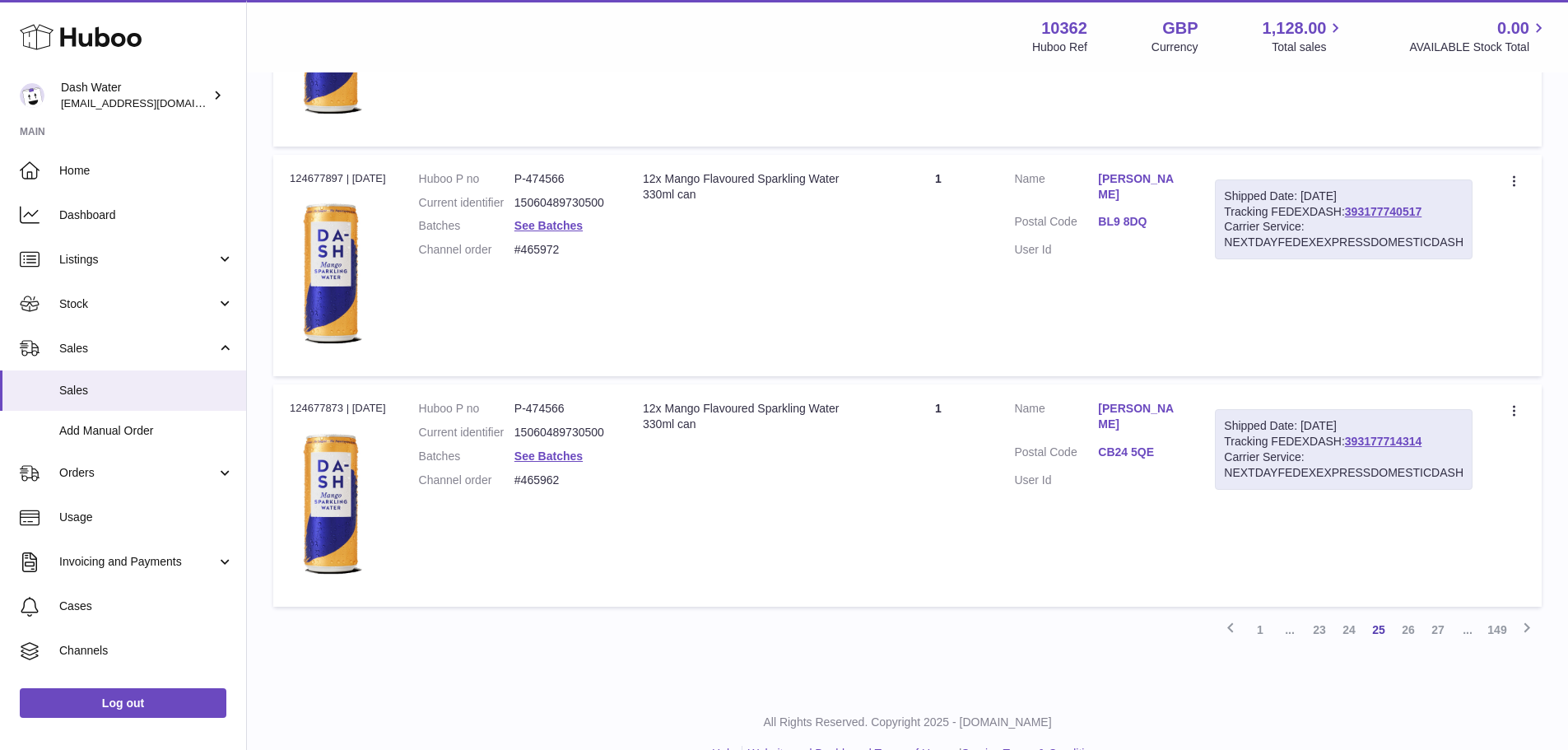
scroll to position [11319, 0]
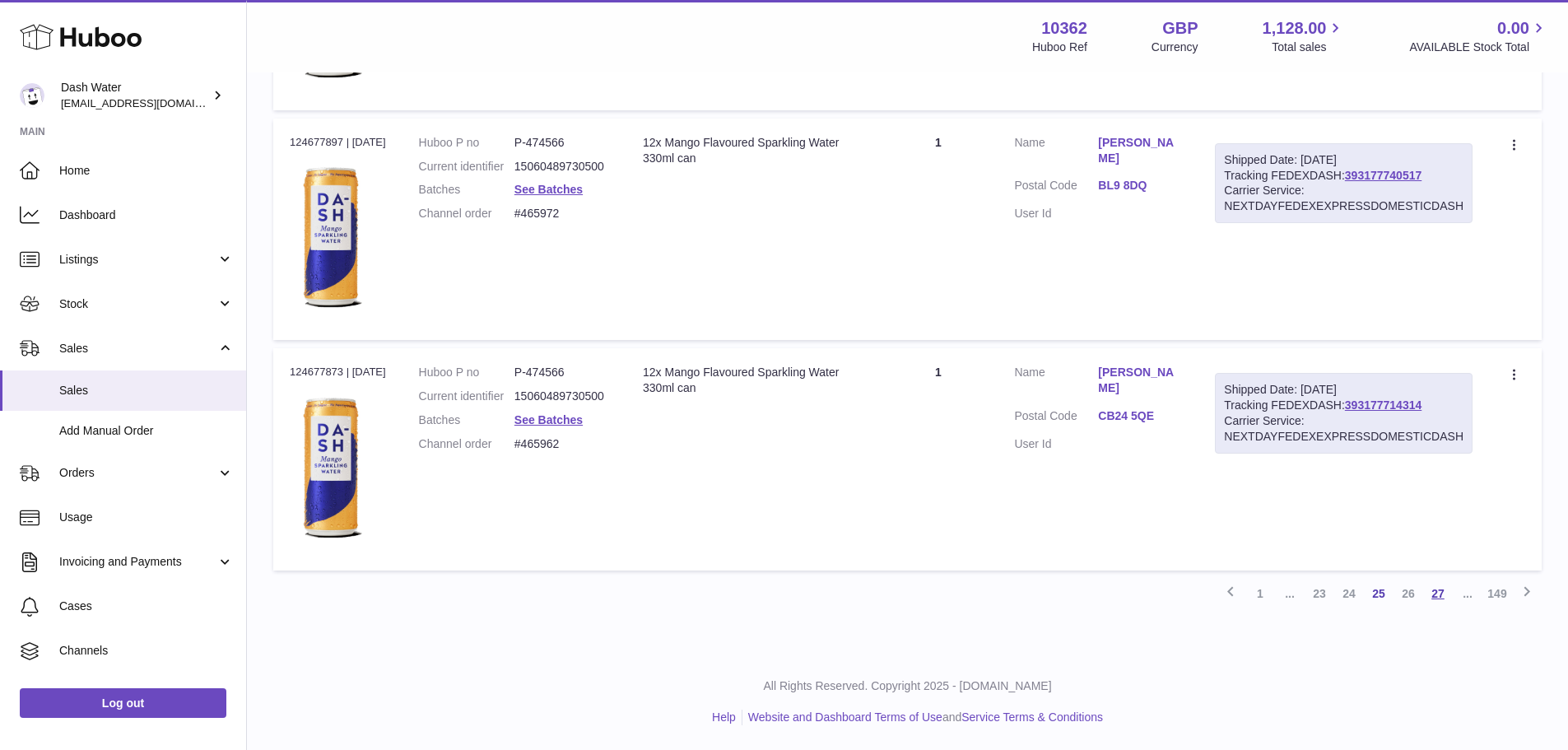
click at [1444, 588] on link "27" at bounding box center [1438, 593] width 30 height 30
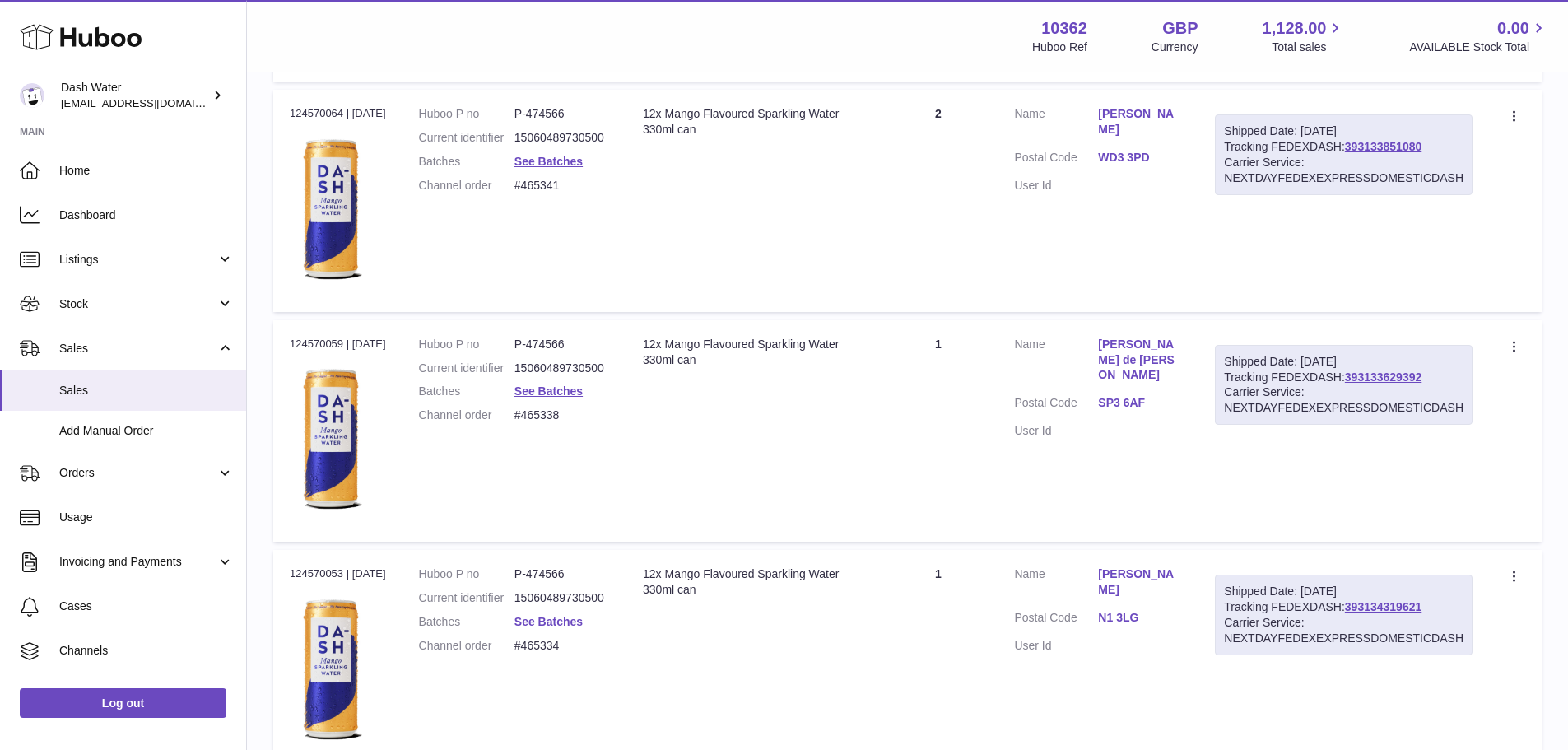
scroll to position [11319, 0]
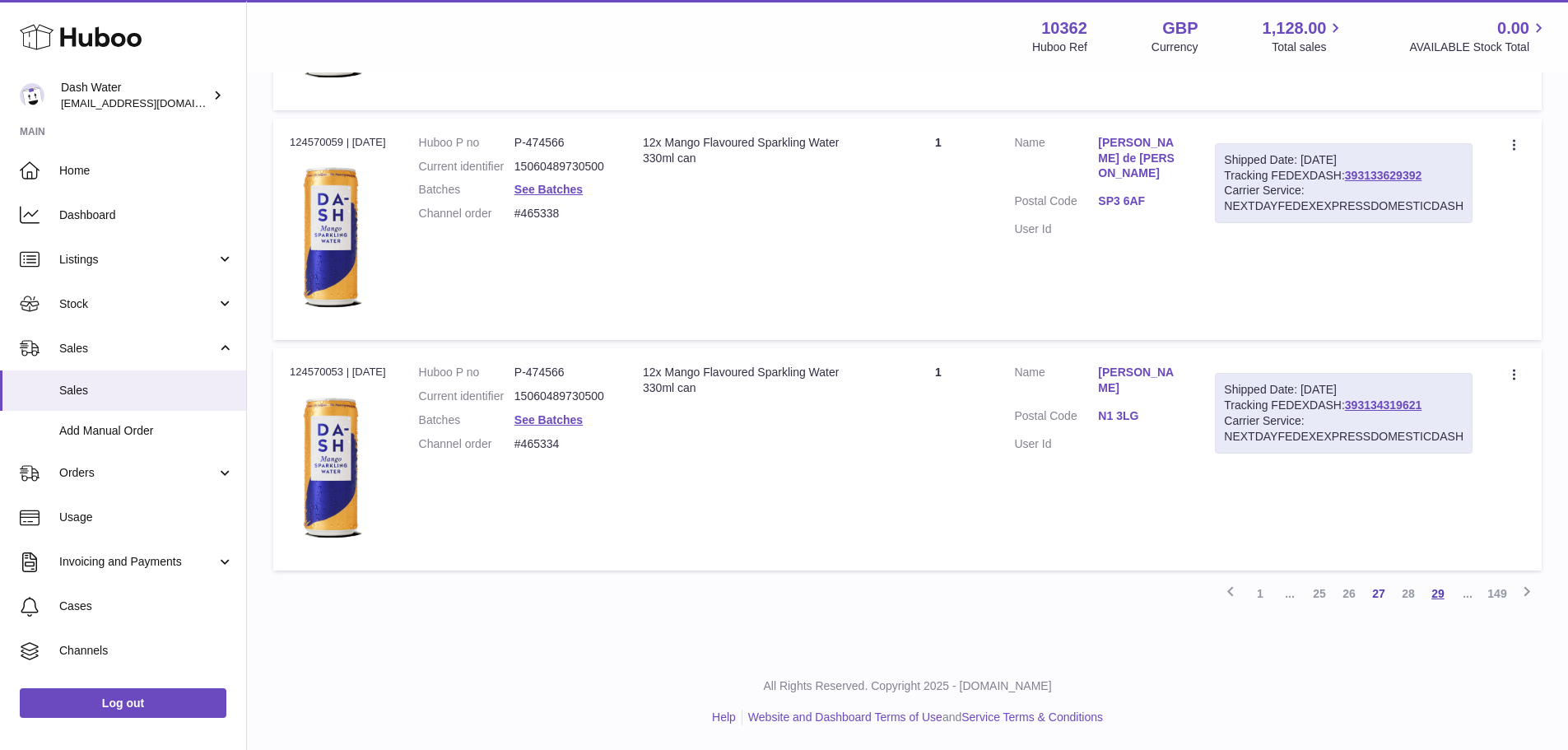
click at [1435, 592] on link "29" at bounding box center [1438, 593] width 30 height 30
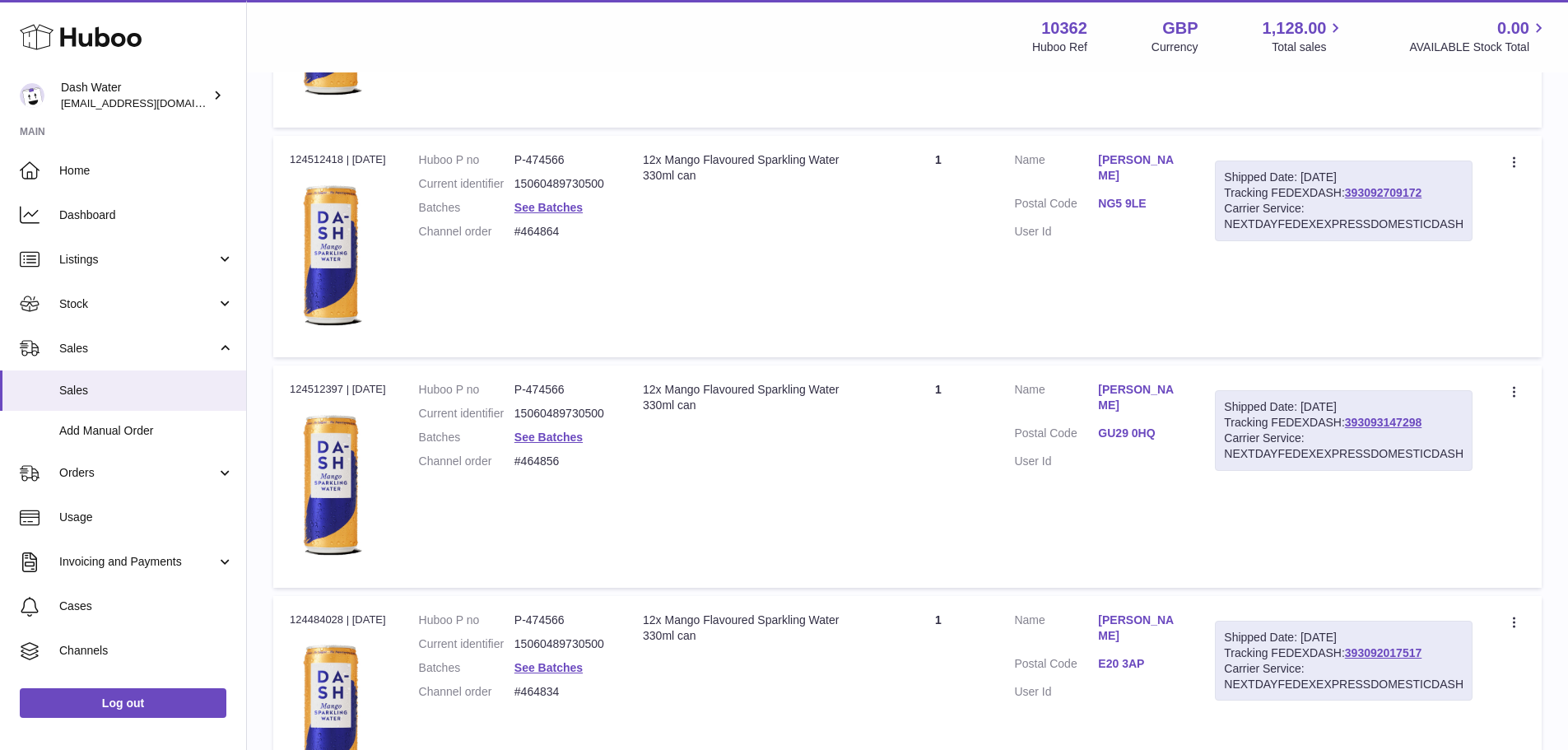
scroll to position [11319, 0]
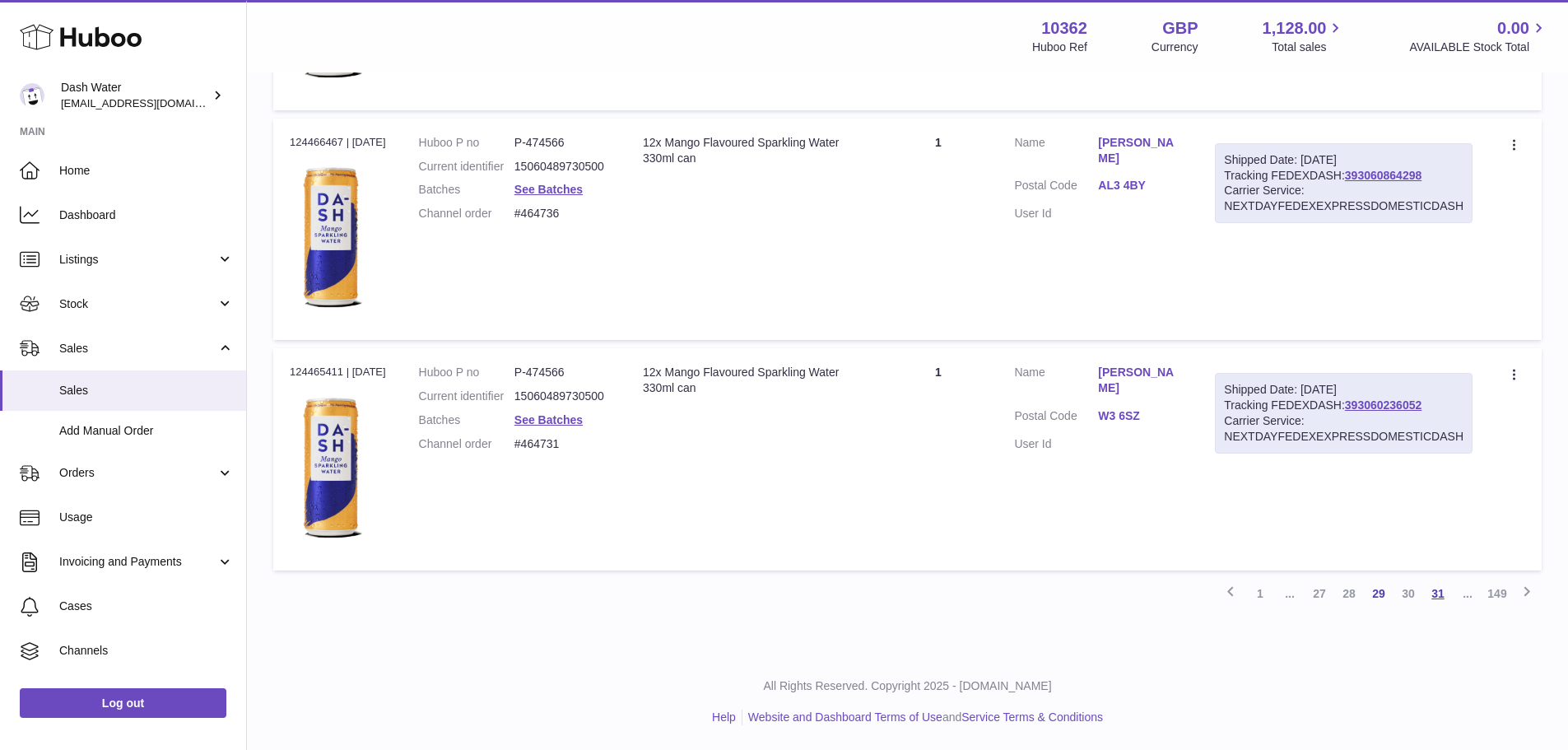
click at [1435, 598] on link "31" at bounding box center [1438, 593] width 30 height 30
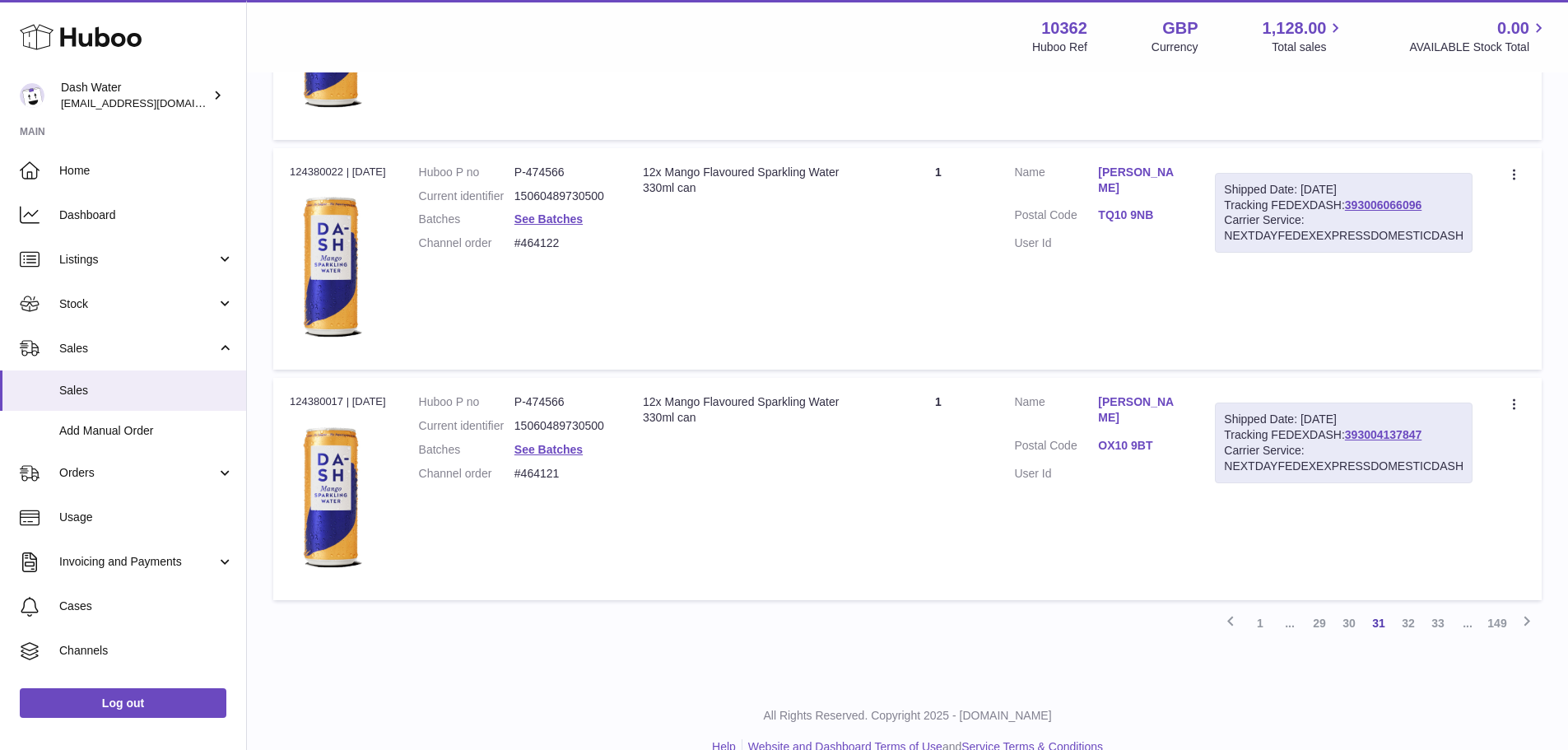
scroll to position [11319, 0]
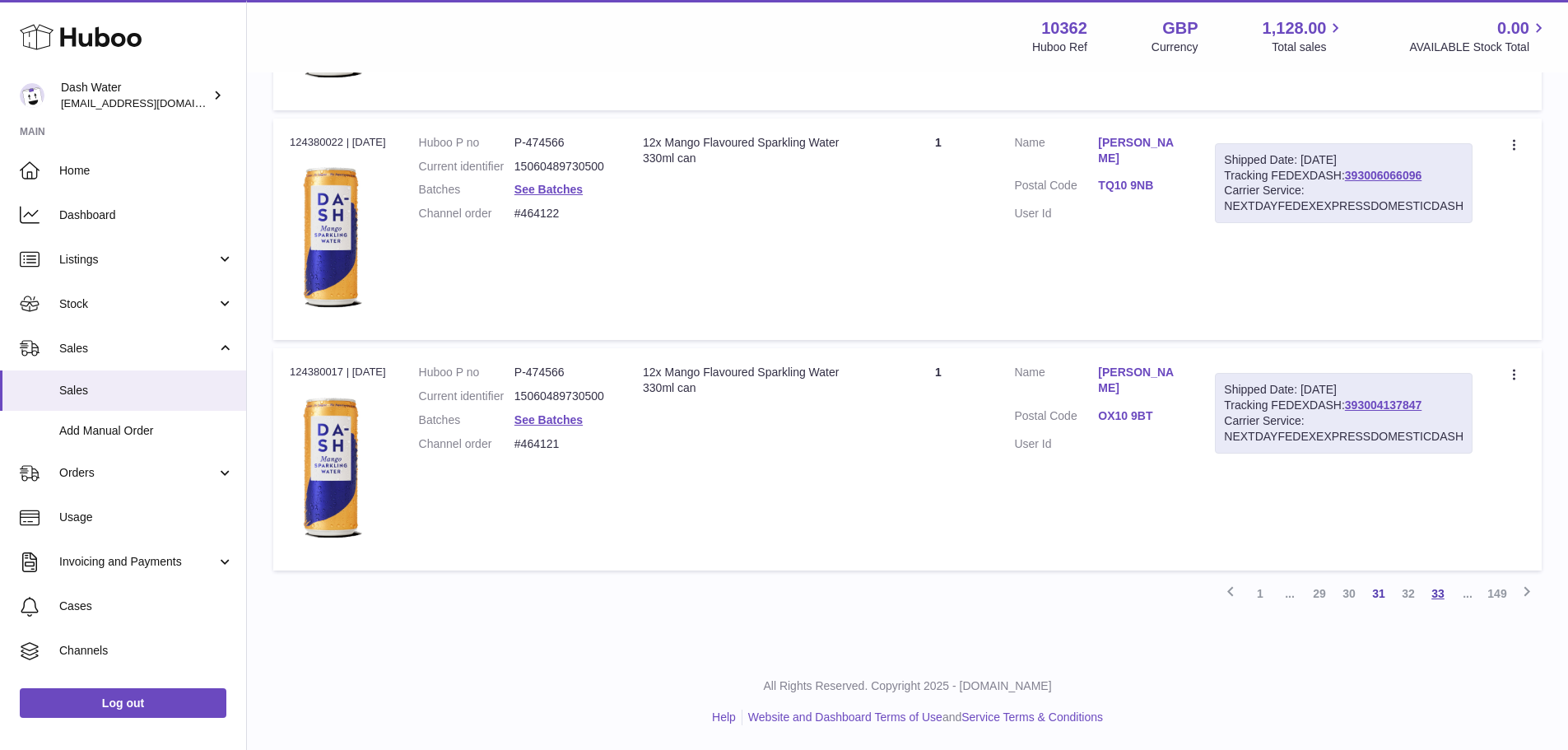
click at [1437, 600] on link "33" at bounding box center [1438, 593] width 30 height 30
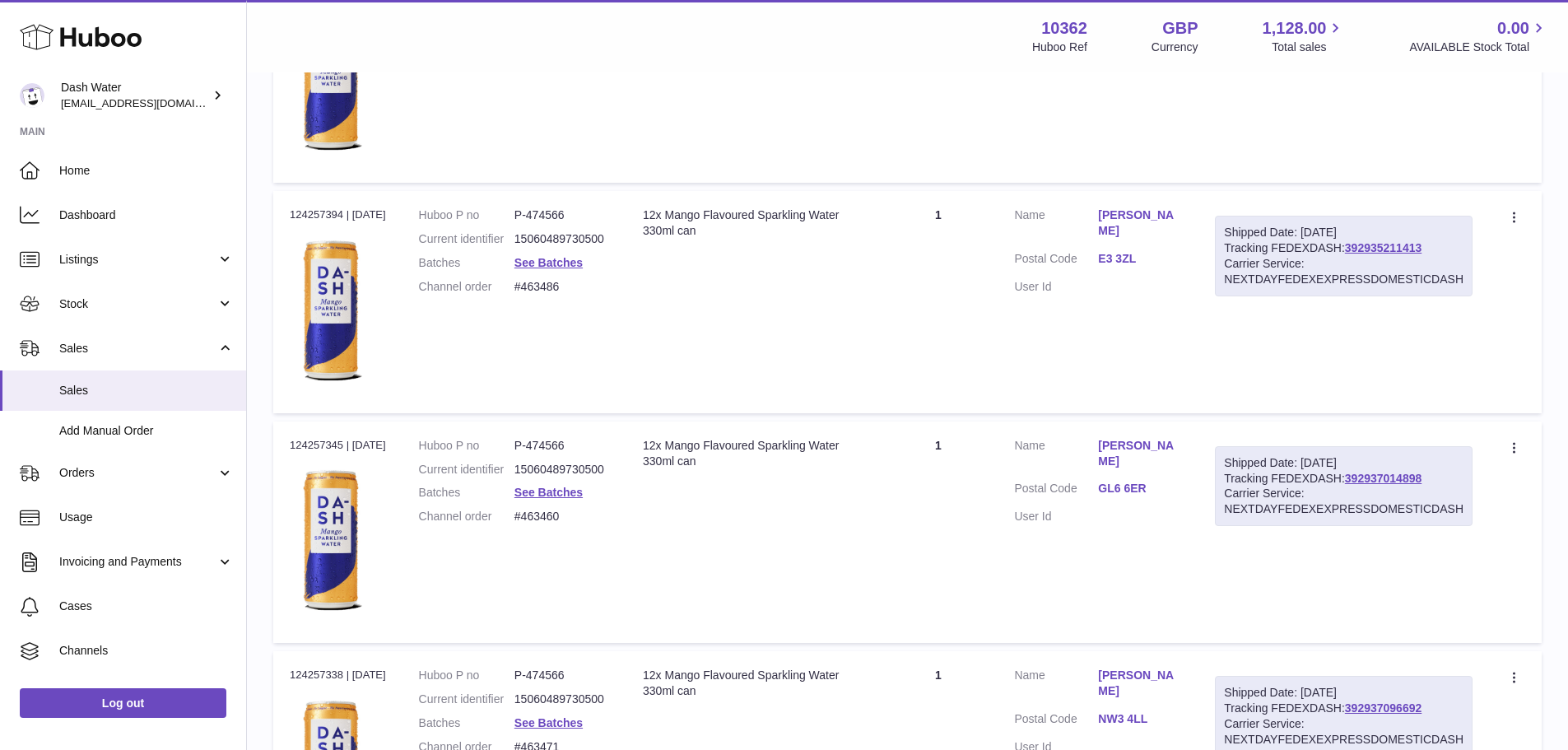
scroll to position [11319, 0]
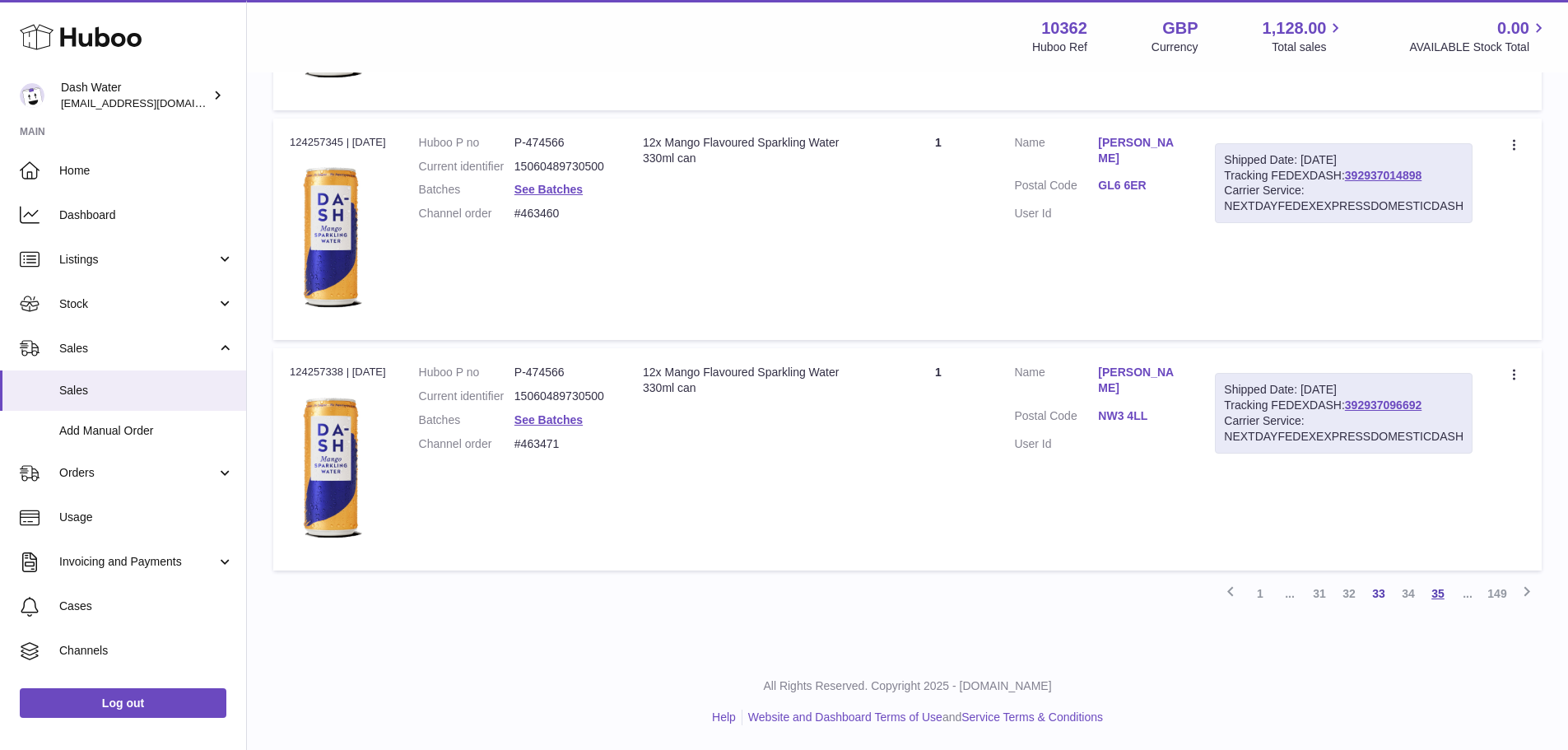
click at [1435, 597] on link "35" at bounding box center [1438, 593] width 30 height 30
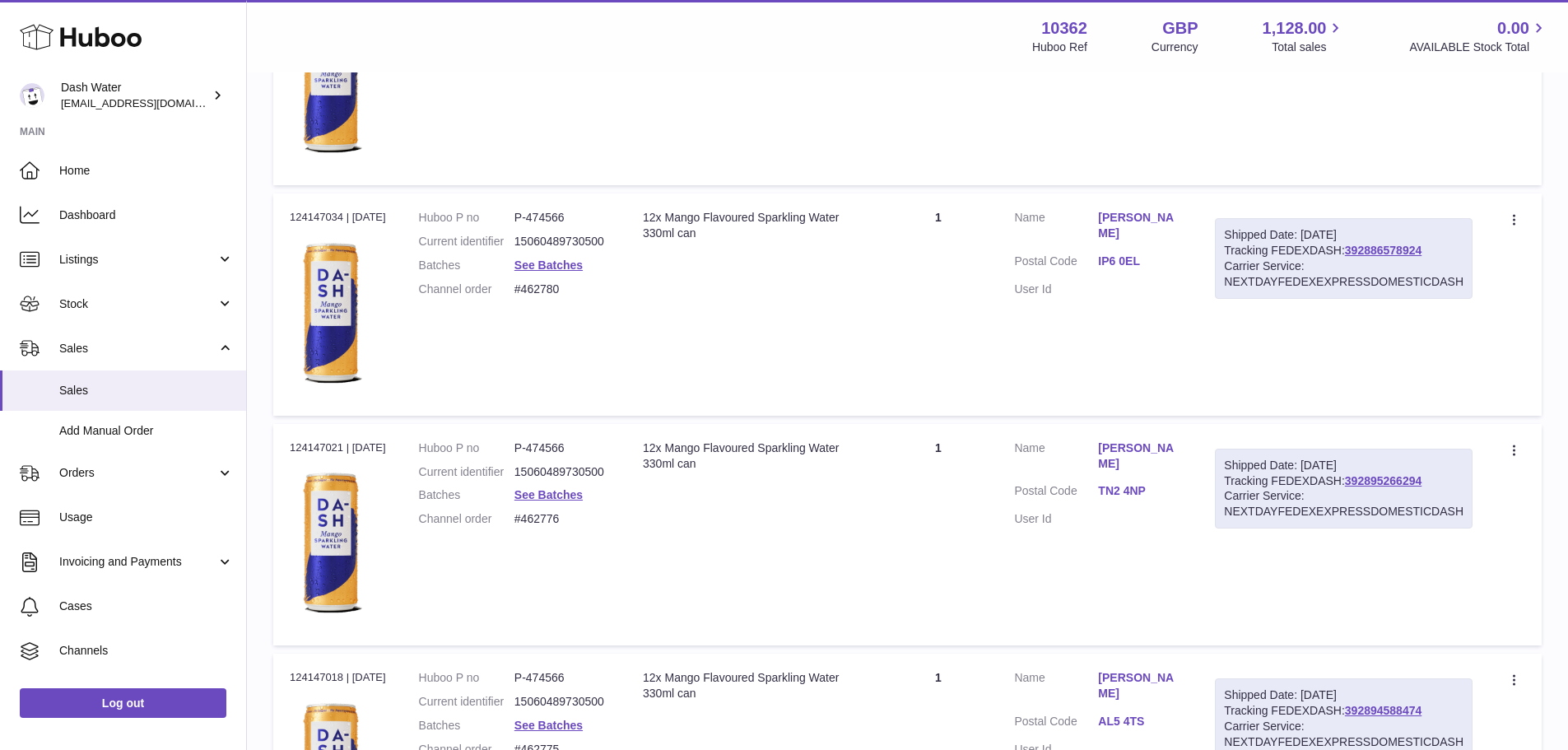
scroll to position [11232, 0]
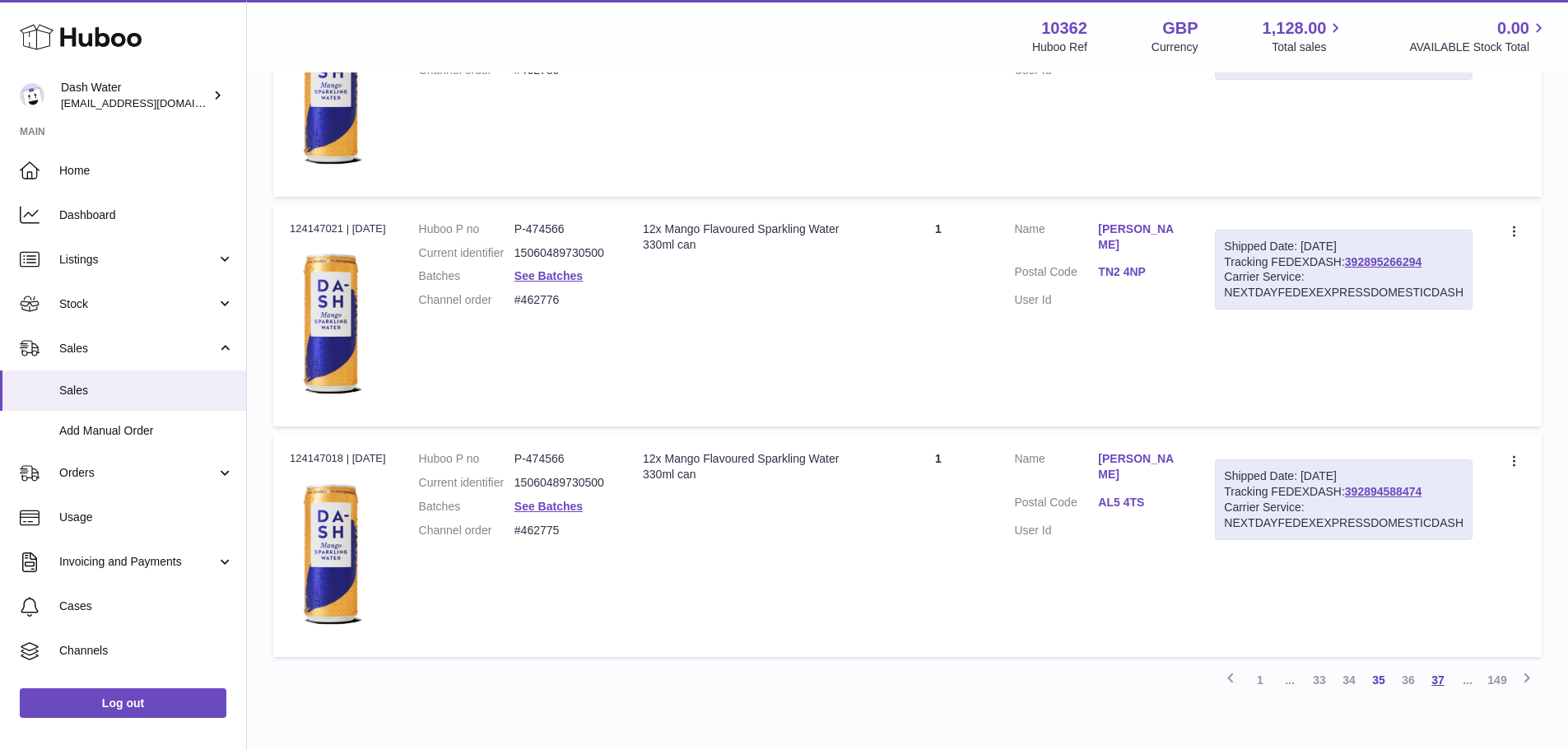
click at [1441, 687] on link "37" at bounding box center [1438, 680] width 30 height 30
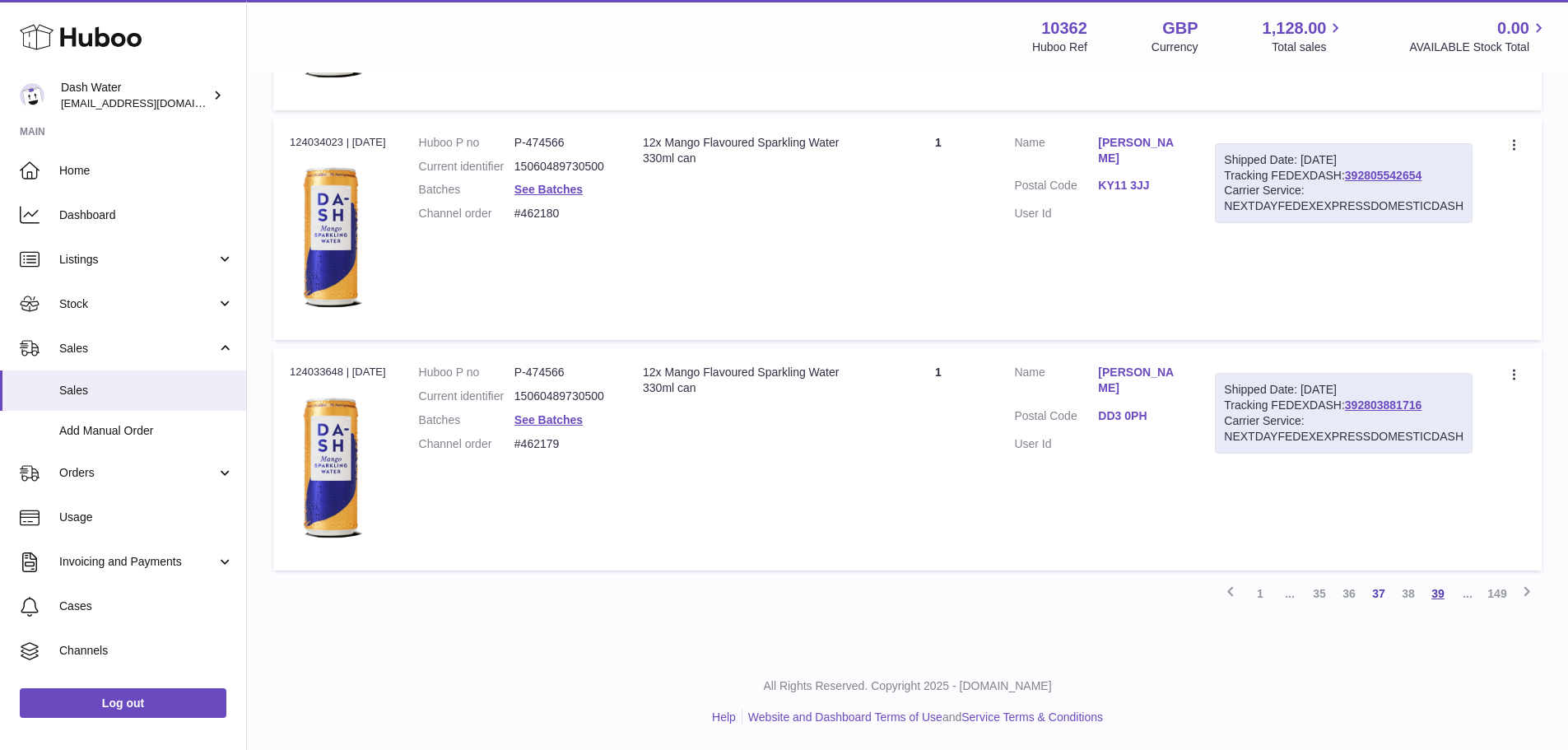
click at [1436, 588] on link "39" at bounding box center [1438, 593] width 30 height 30
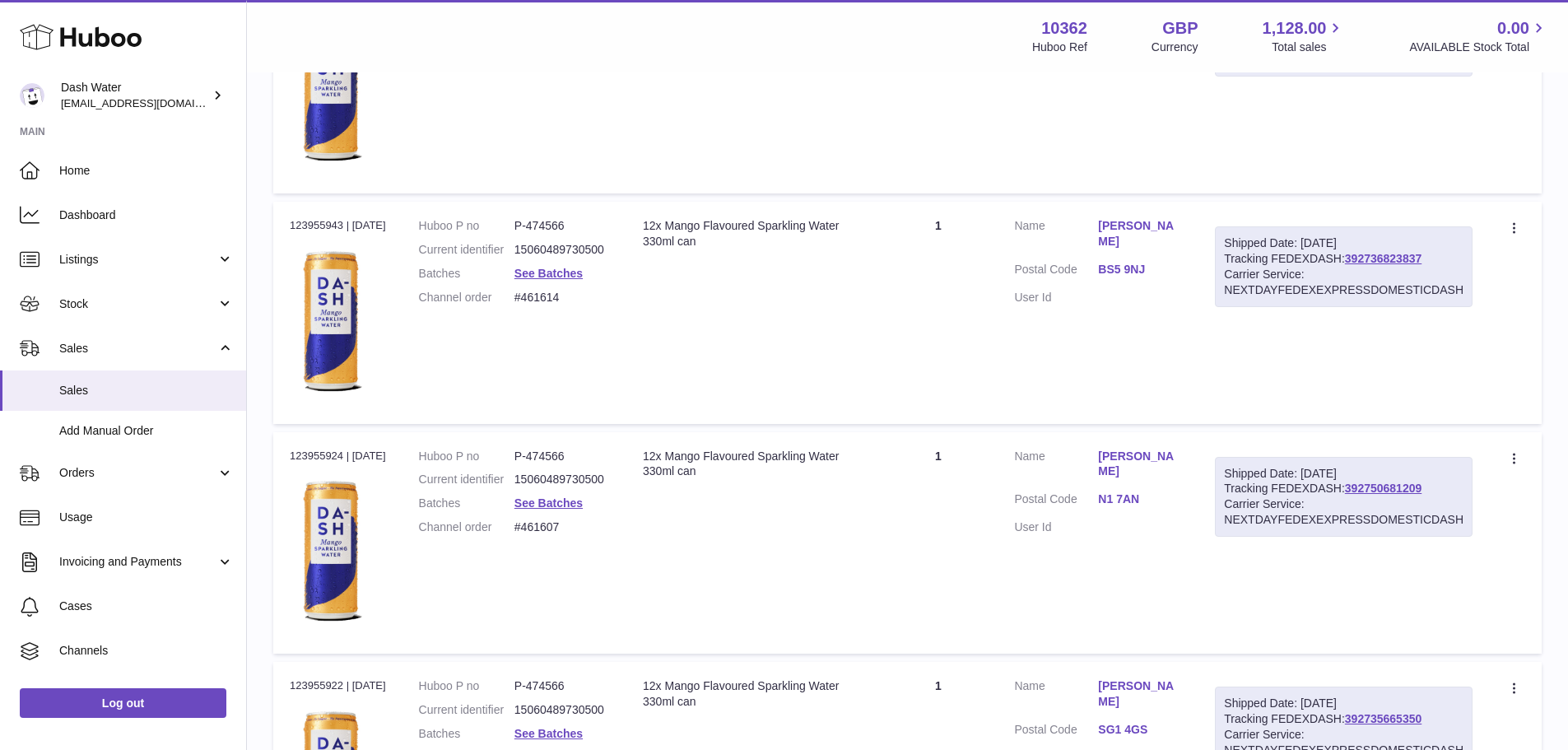
scroll to position [11319, 0]
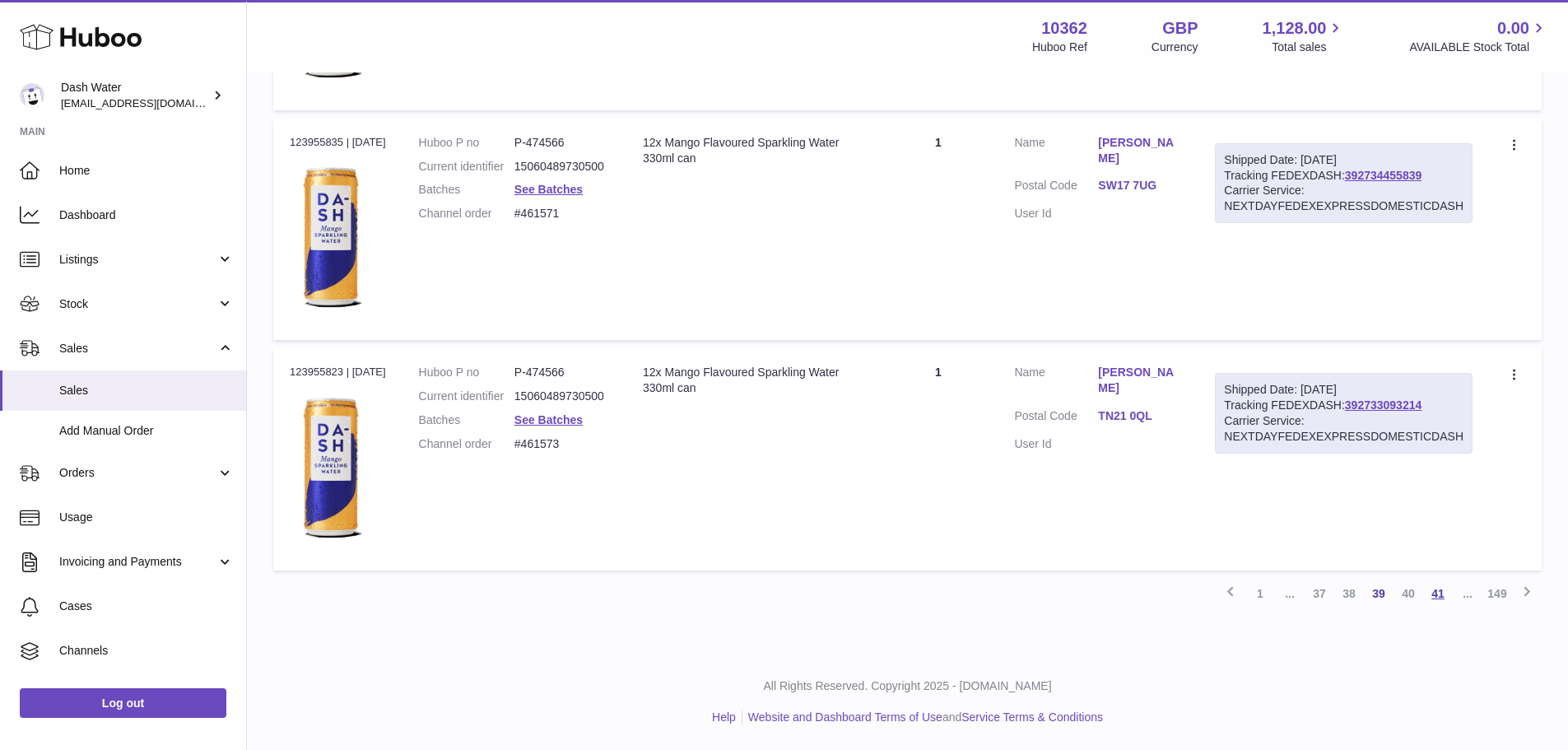
click at [1439, 593] on link "41" at bounding box center [1438, 593] width 30 height 30
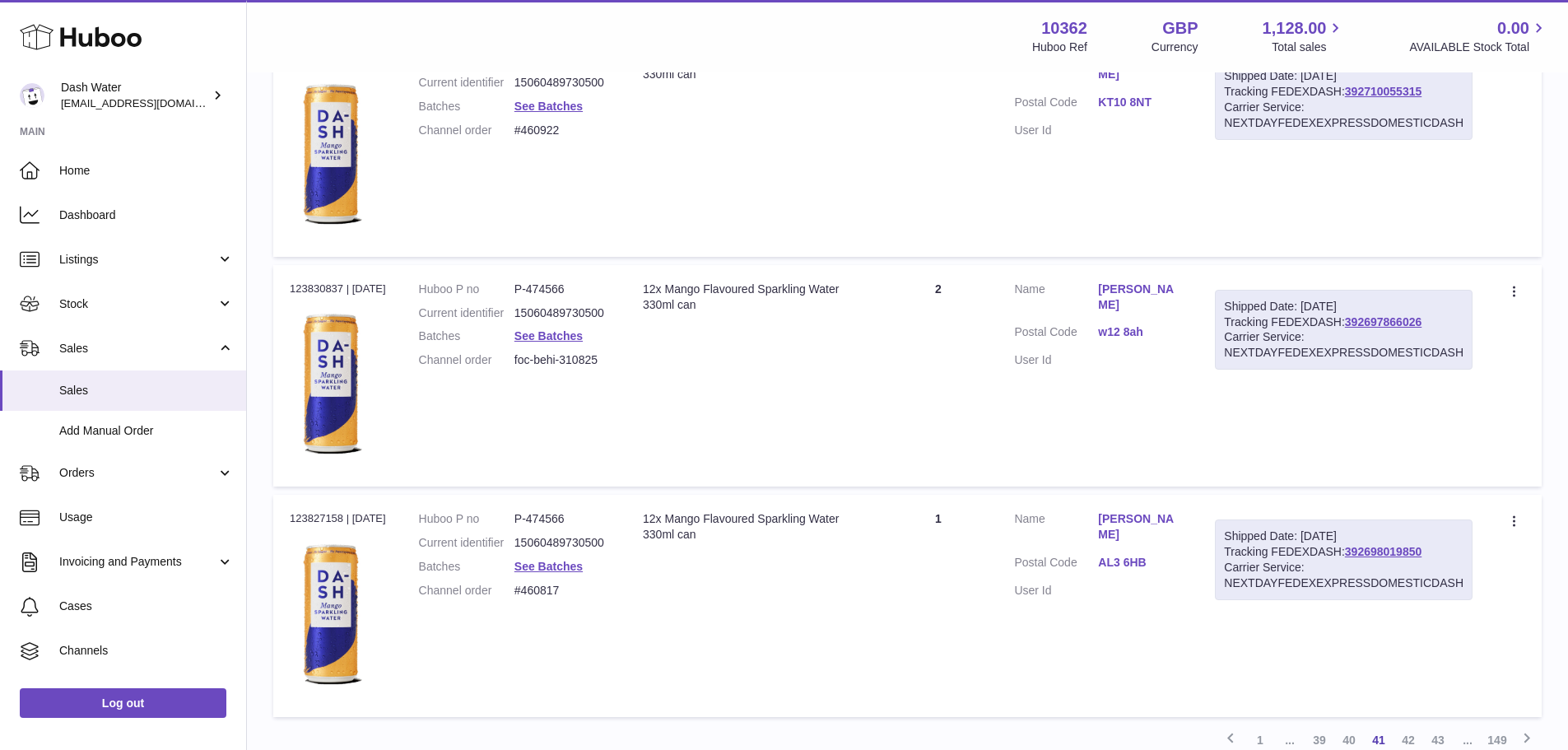
scroll to position [11319, 0]
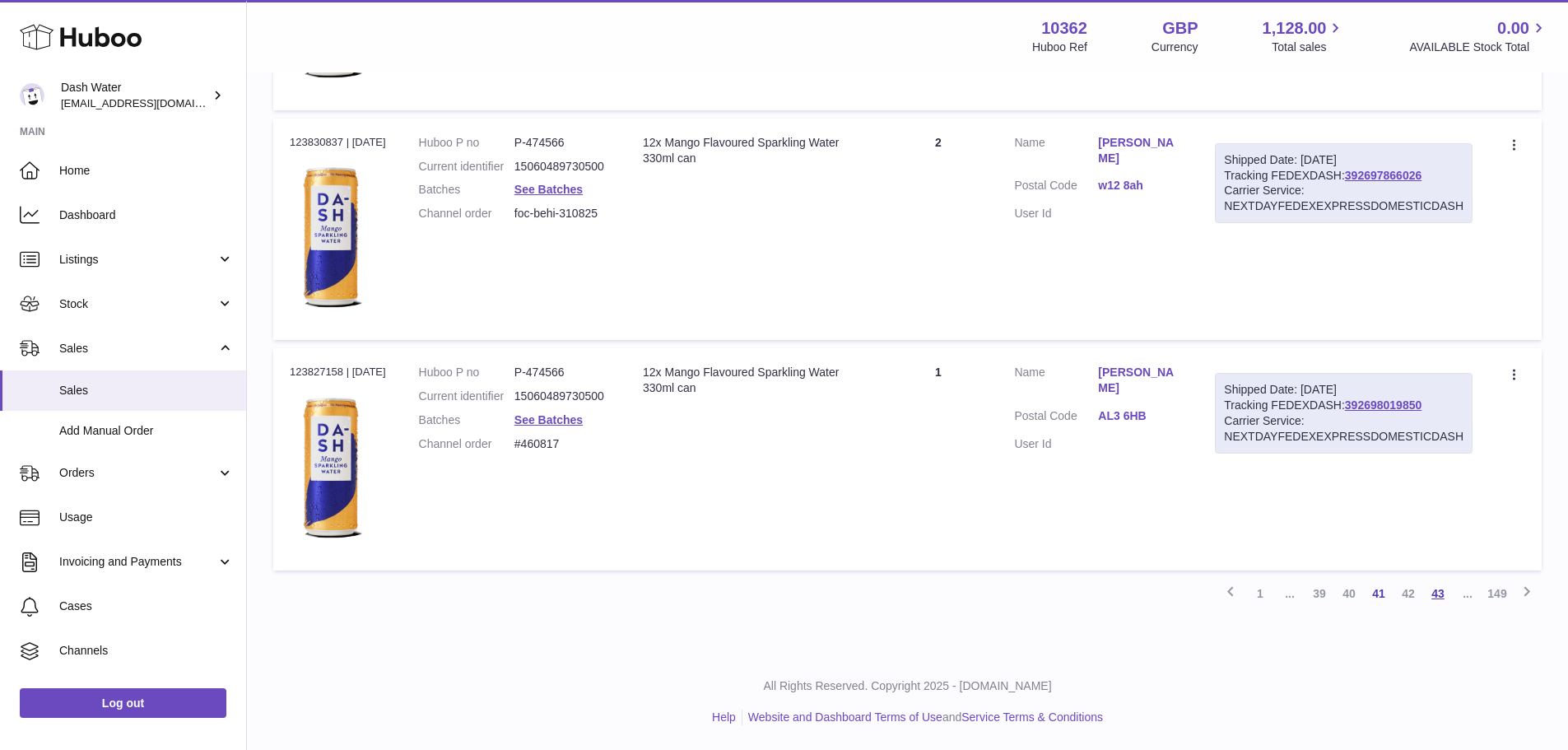
click at [1435, 600] on link "43" at bounding box center [1438, 593] width 30 height 30
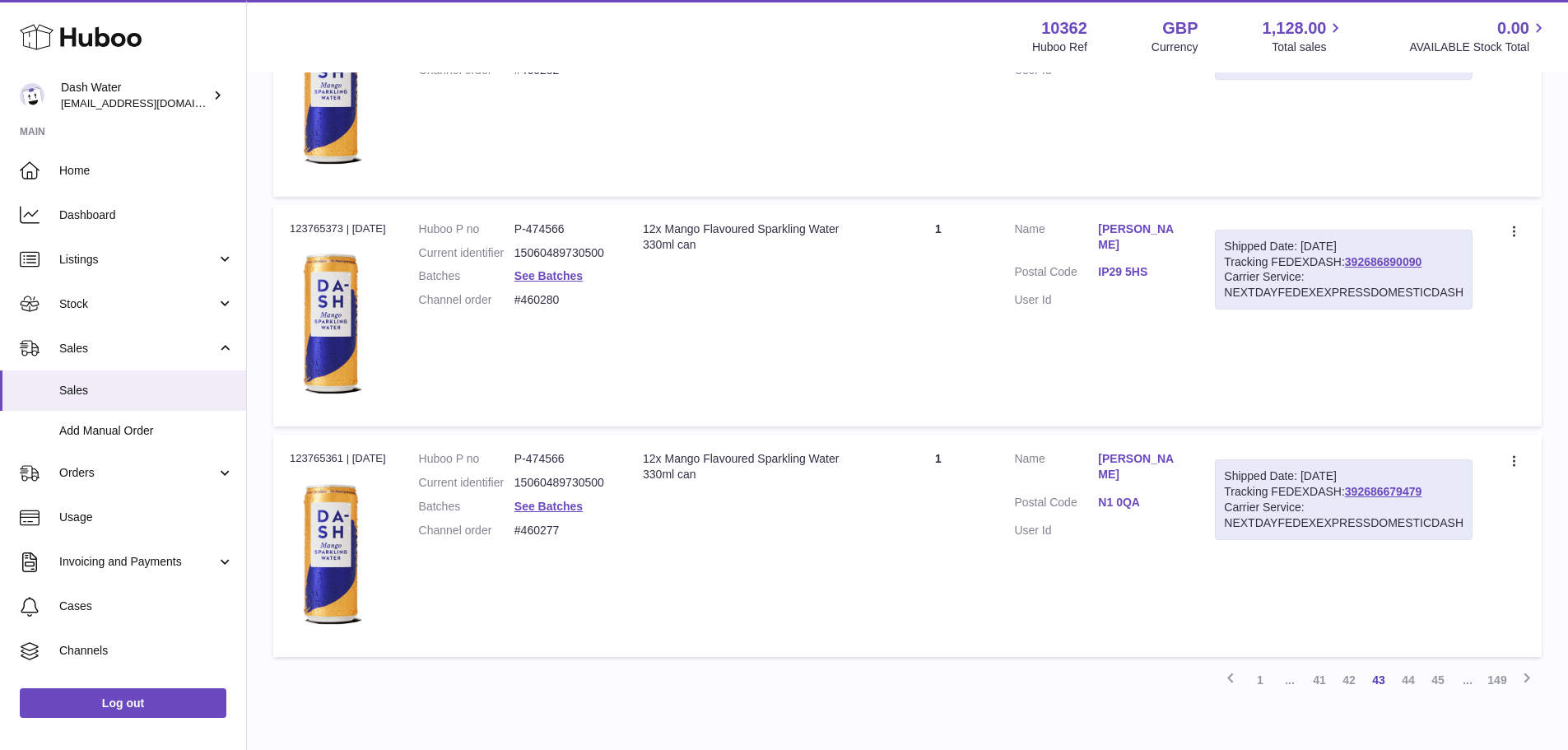
scroll to position [11319, 0]
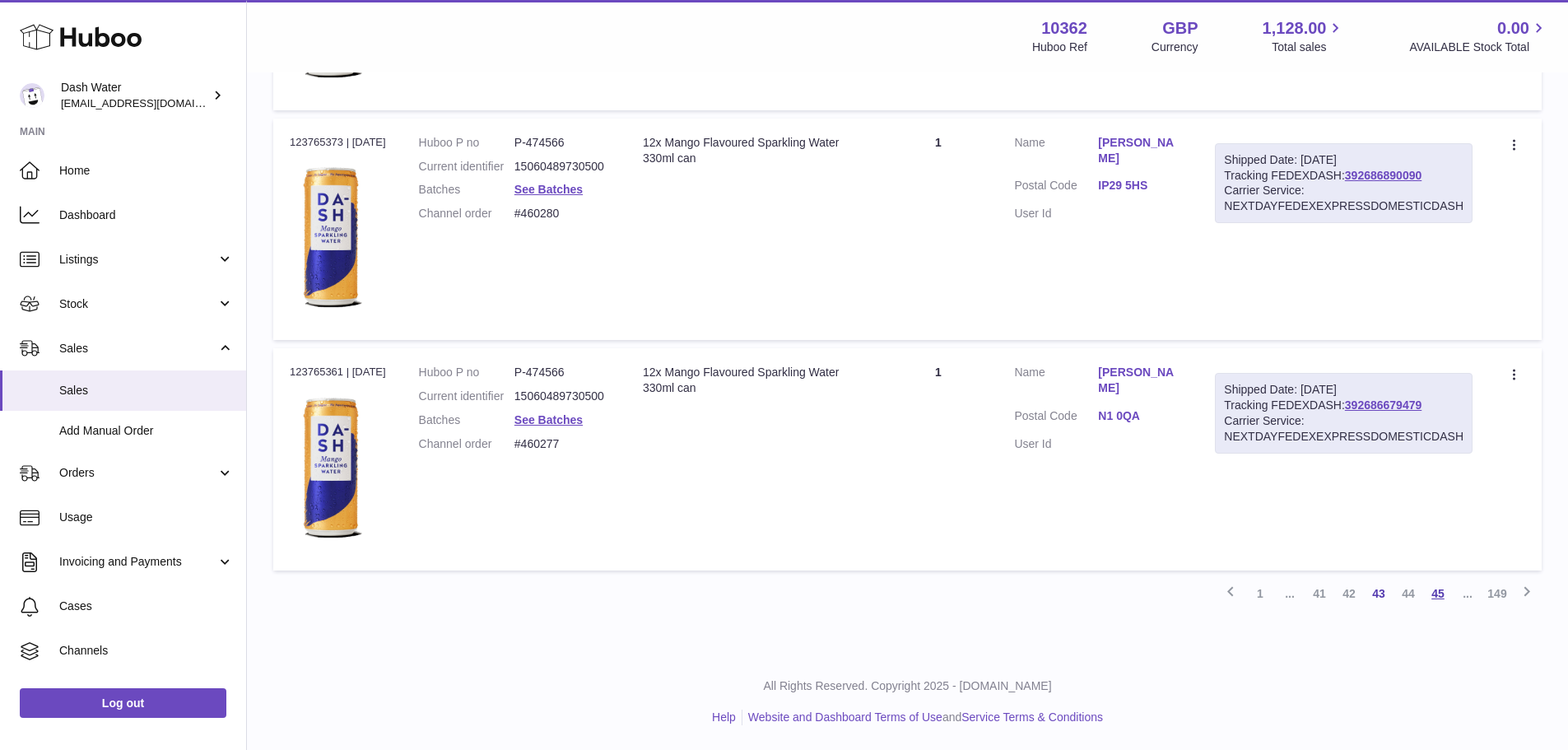
click at [1435, 592] on link "45" at bounding box center [1438, 593] width 30 height 30
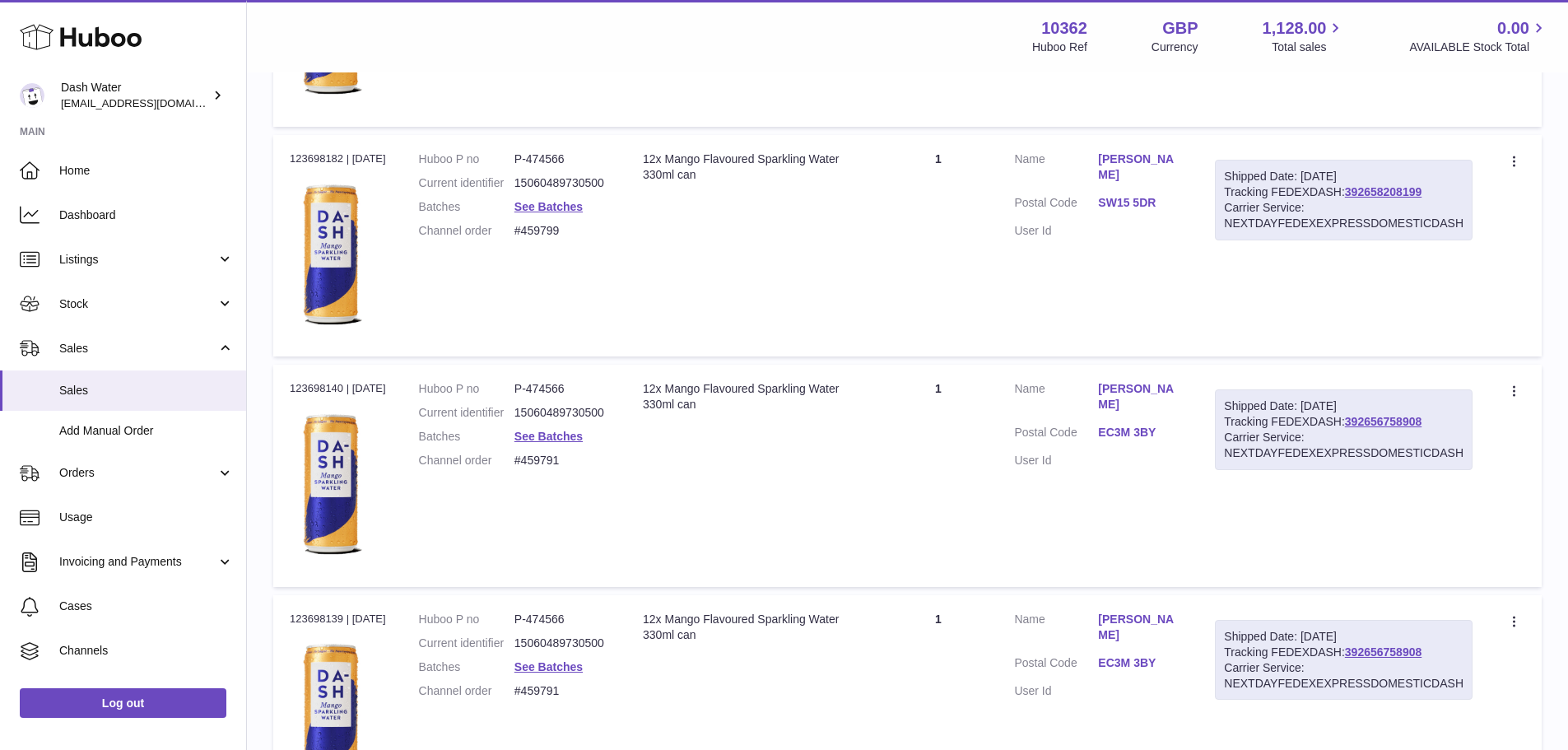
scroll to position [11319, 0]
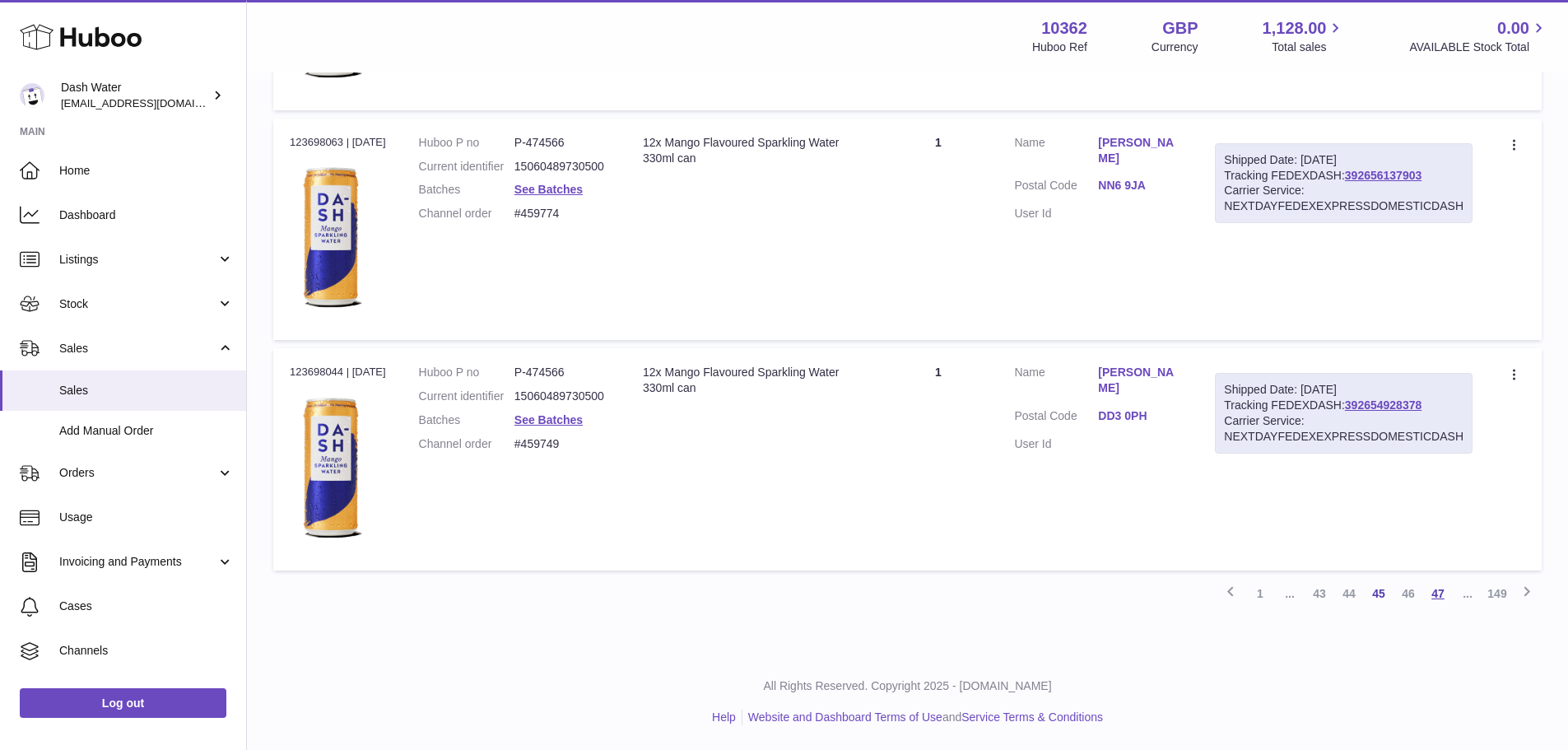
click at [1434, 596] on link "47" at bounding box center [1438, 593] width 30 height 30
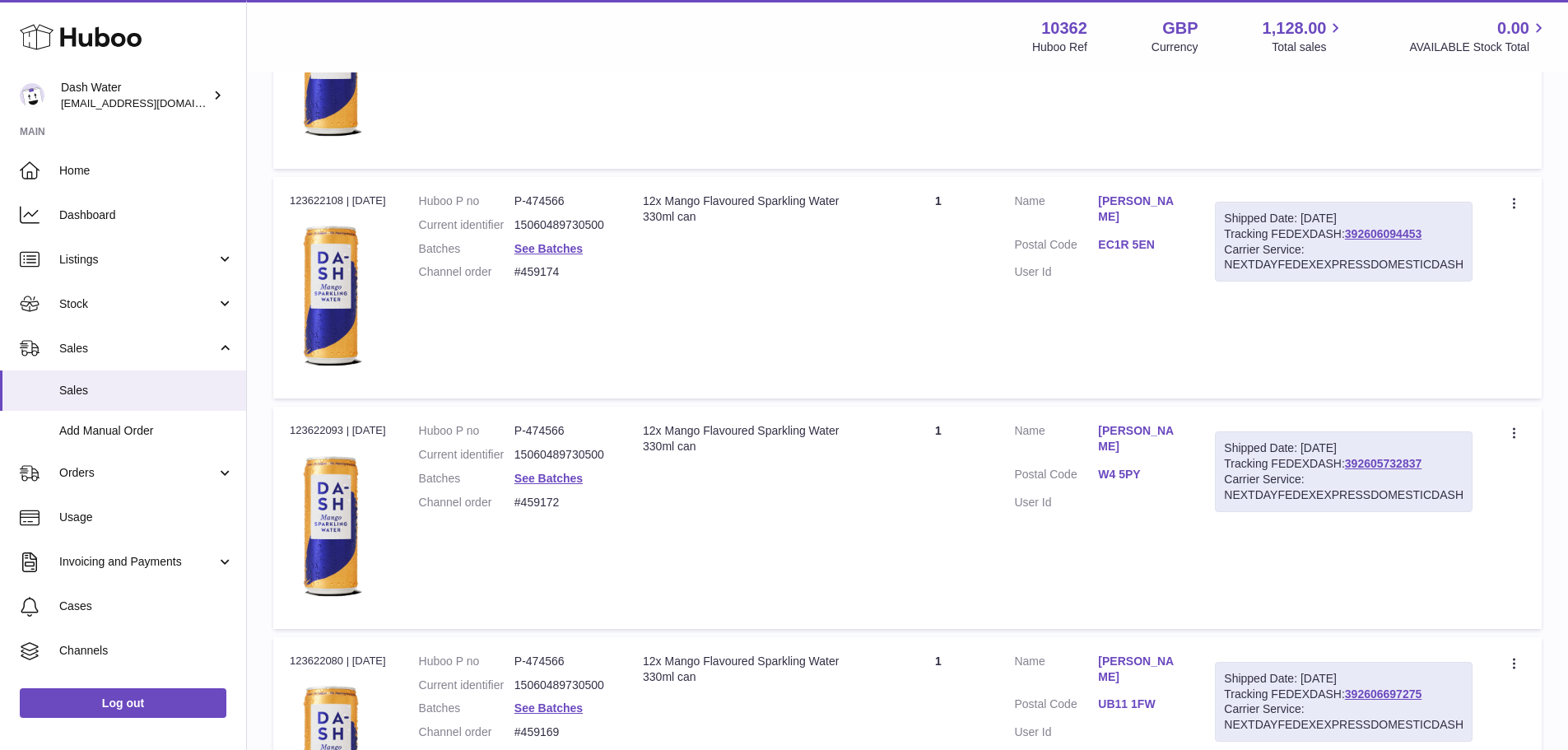
scroll to position [11319, 0]
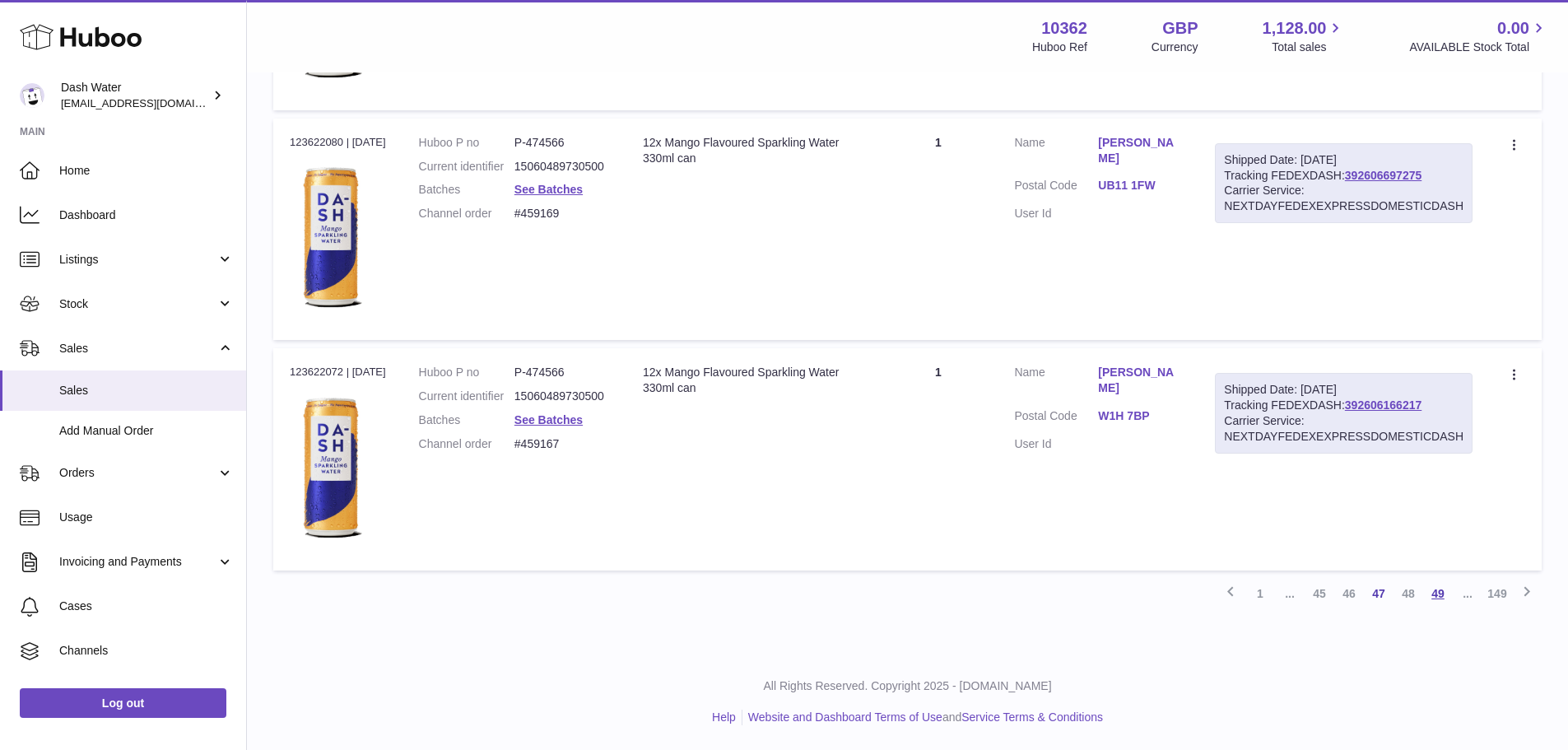
click at [1446, 600] on link "49" at bounding box center [1438, 593] width 30 height 30
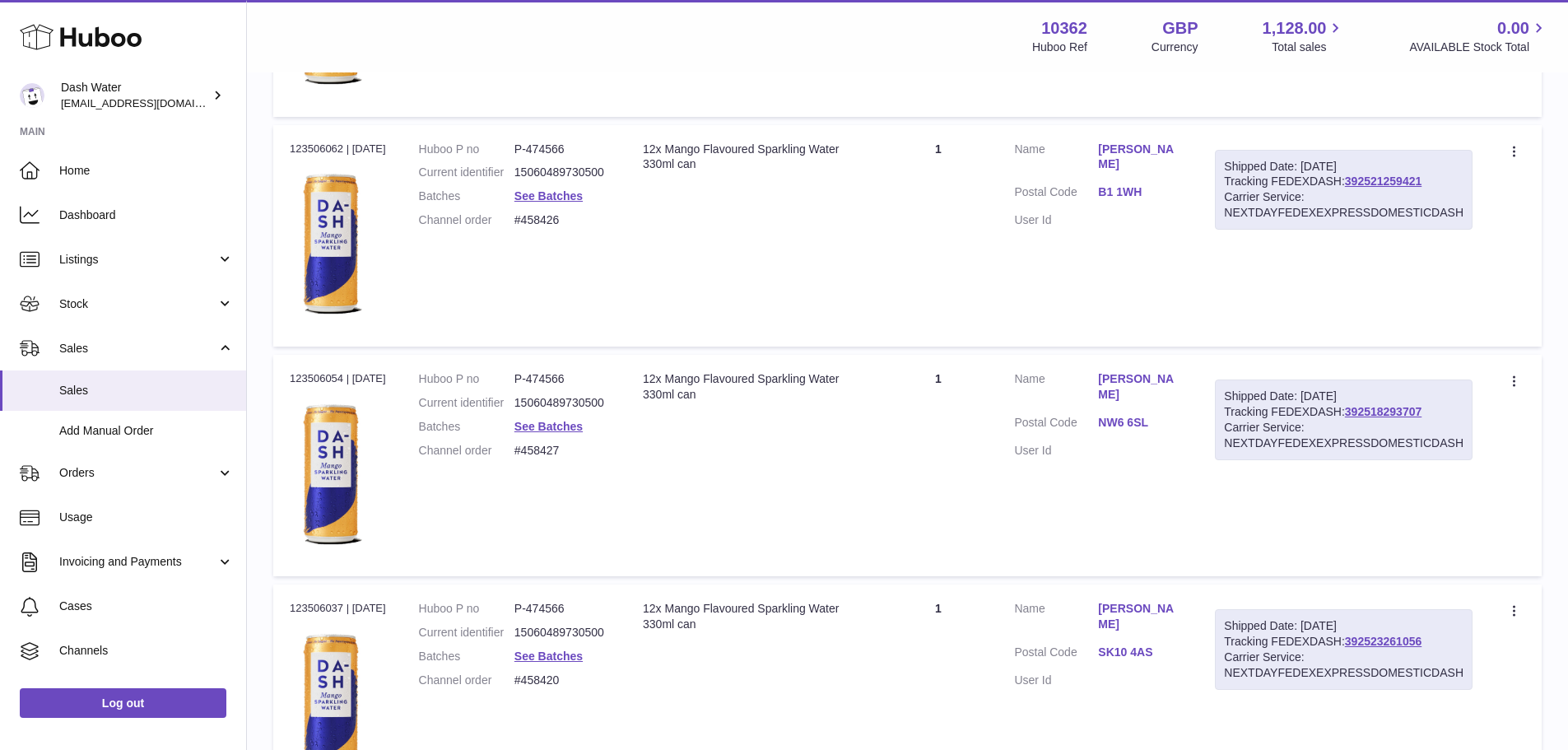
scroll to position [11319, 0]
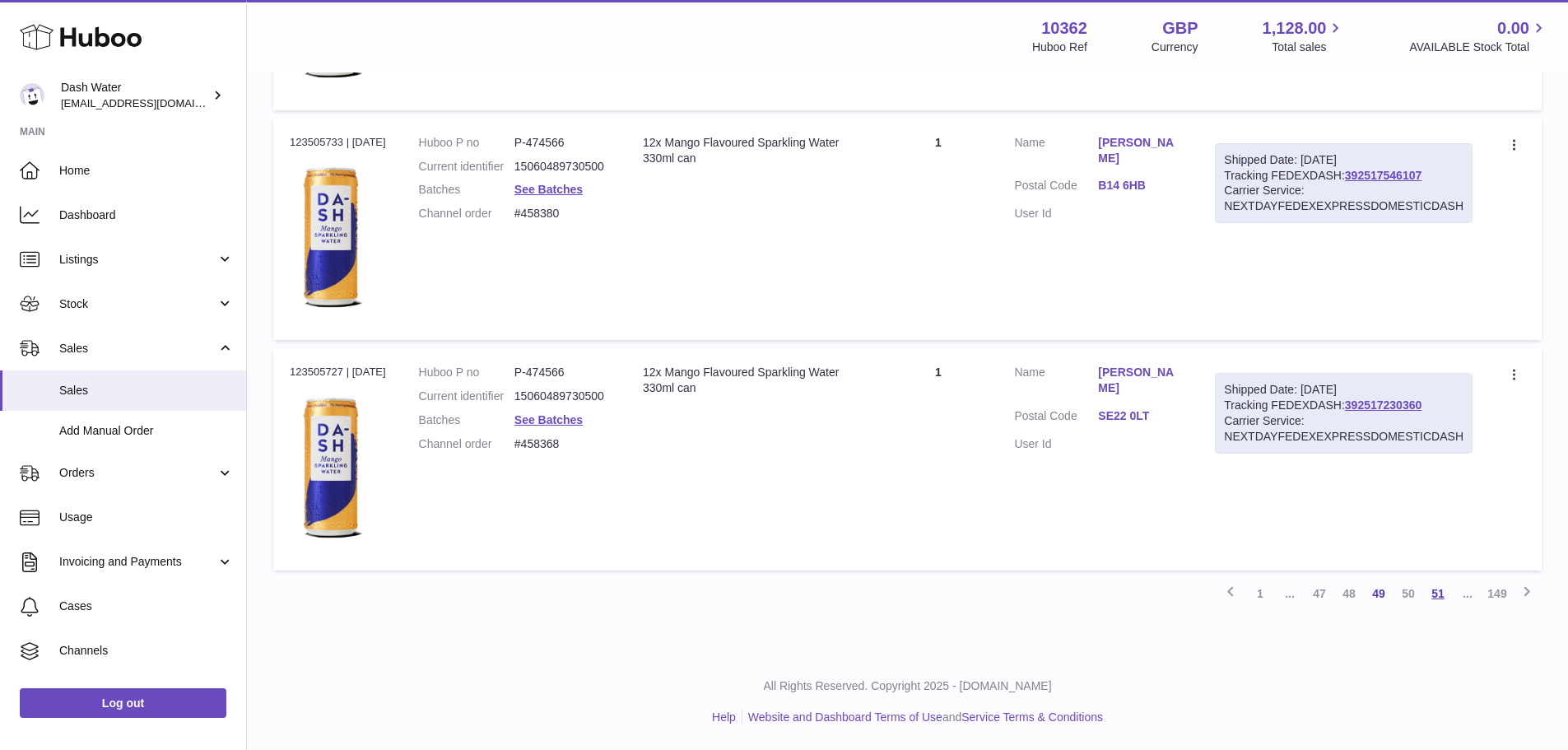
click at [1429, 591] on link "51" at bounding box center [1438, 593] width 30 height 30
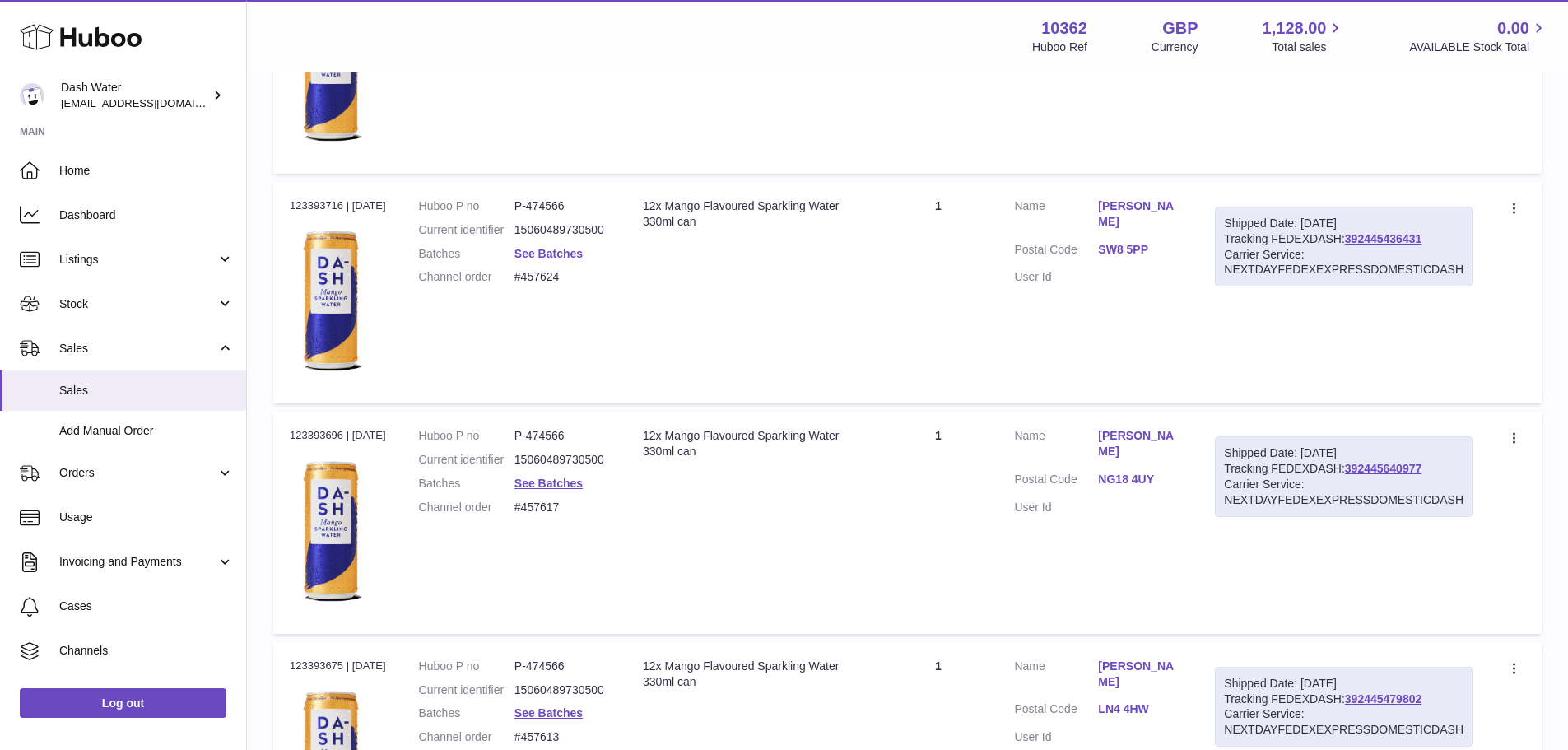
scroll to position [11233, 0]
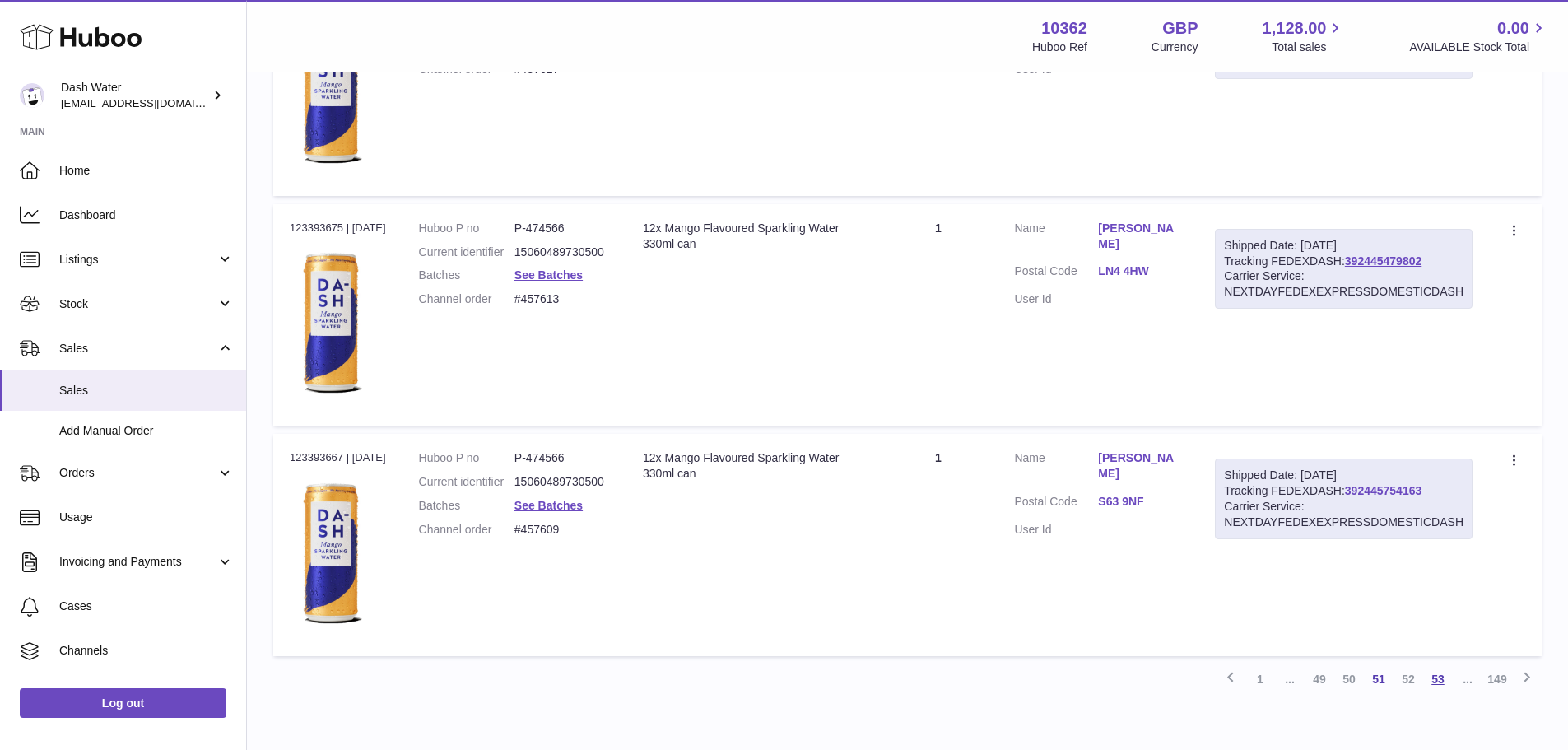
click at [1442, 678] on link "53" at bounding box center [1438, 679] width 30 height 30
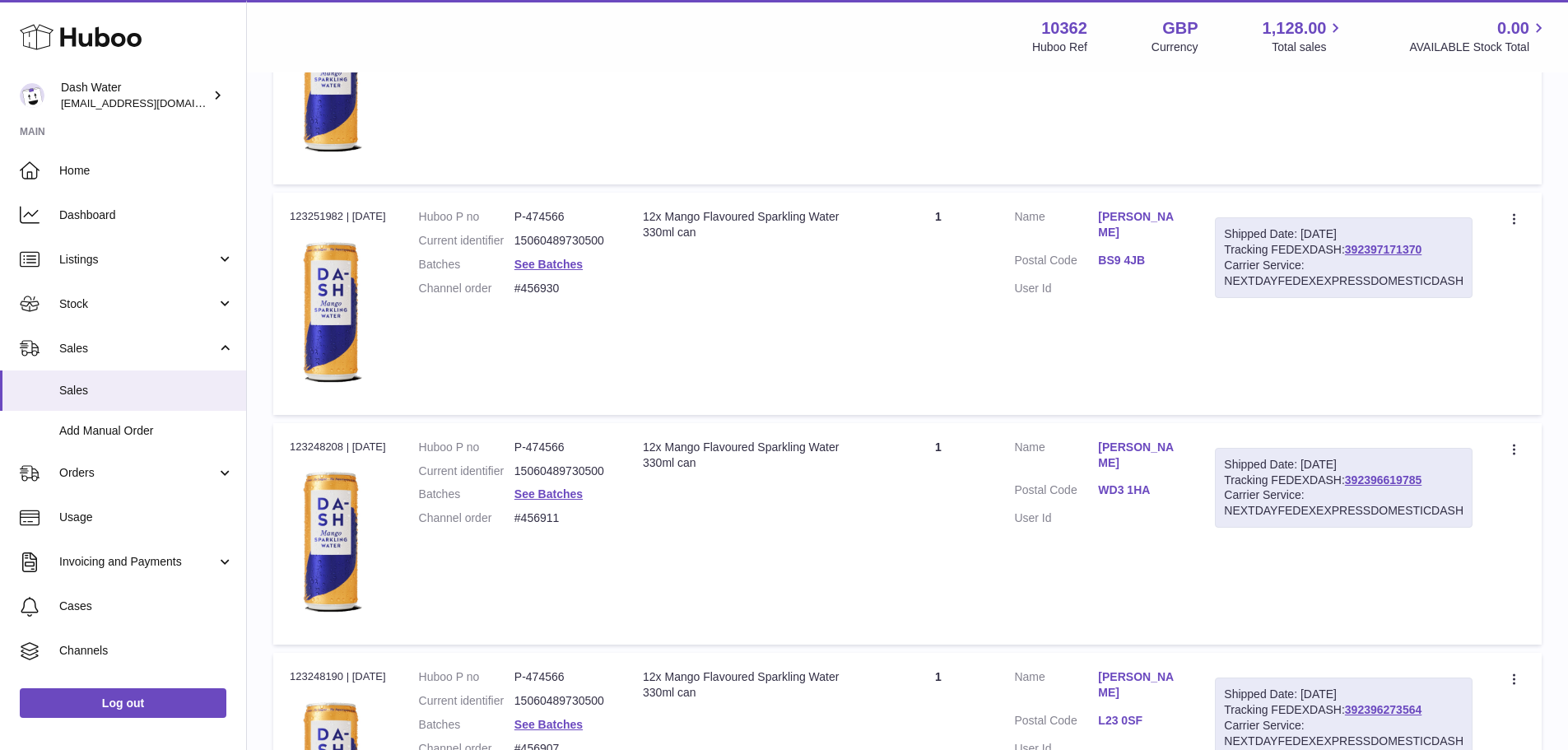
scroll to position [11319, 0]
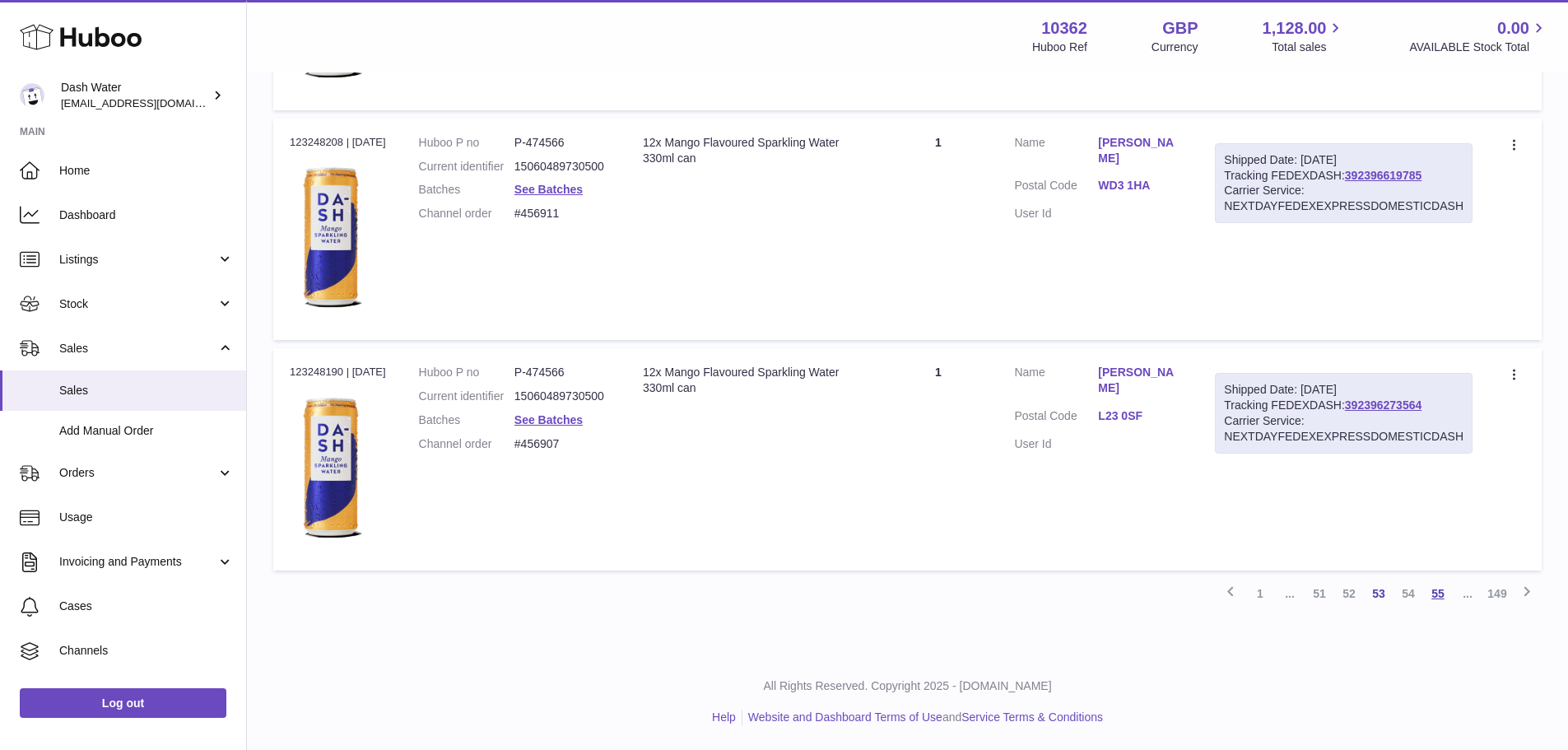
click at [1445, 597] on link "55" at bounding box center [1438, 593] width 30 height 30
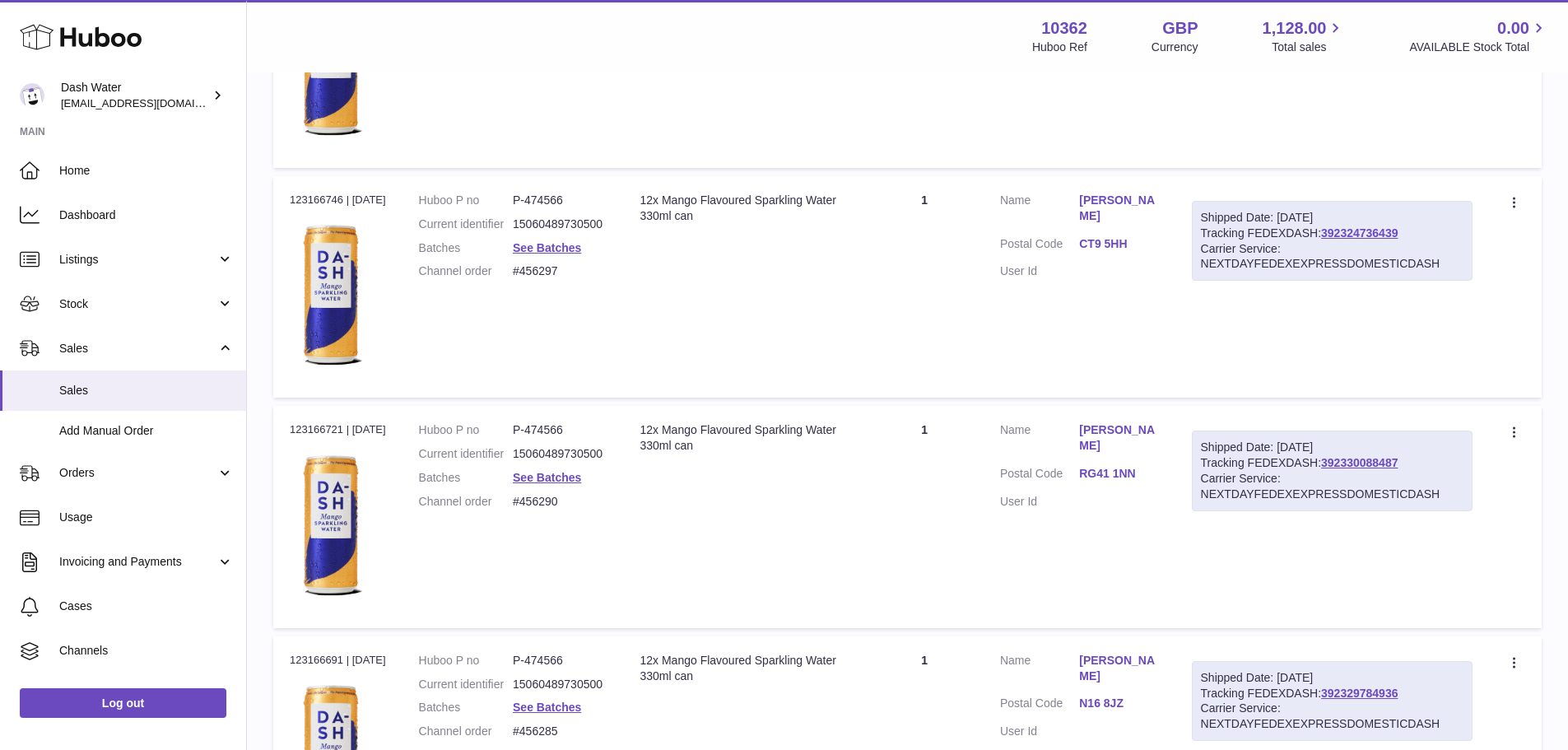
scroll to position [11238, 0]
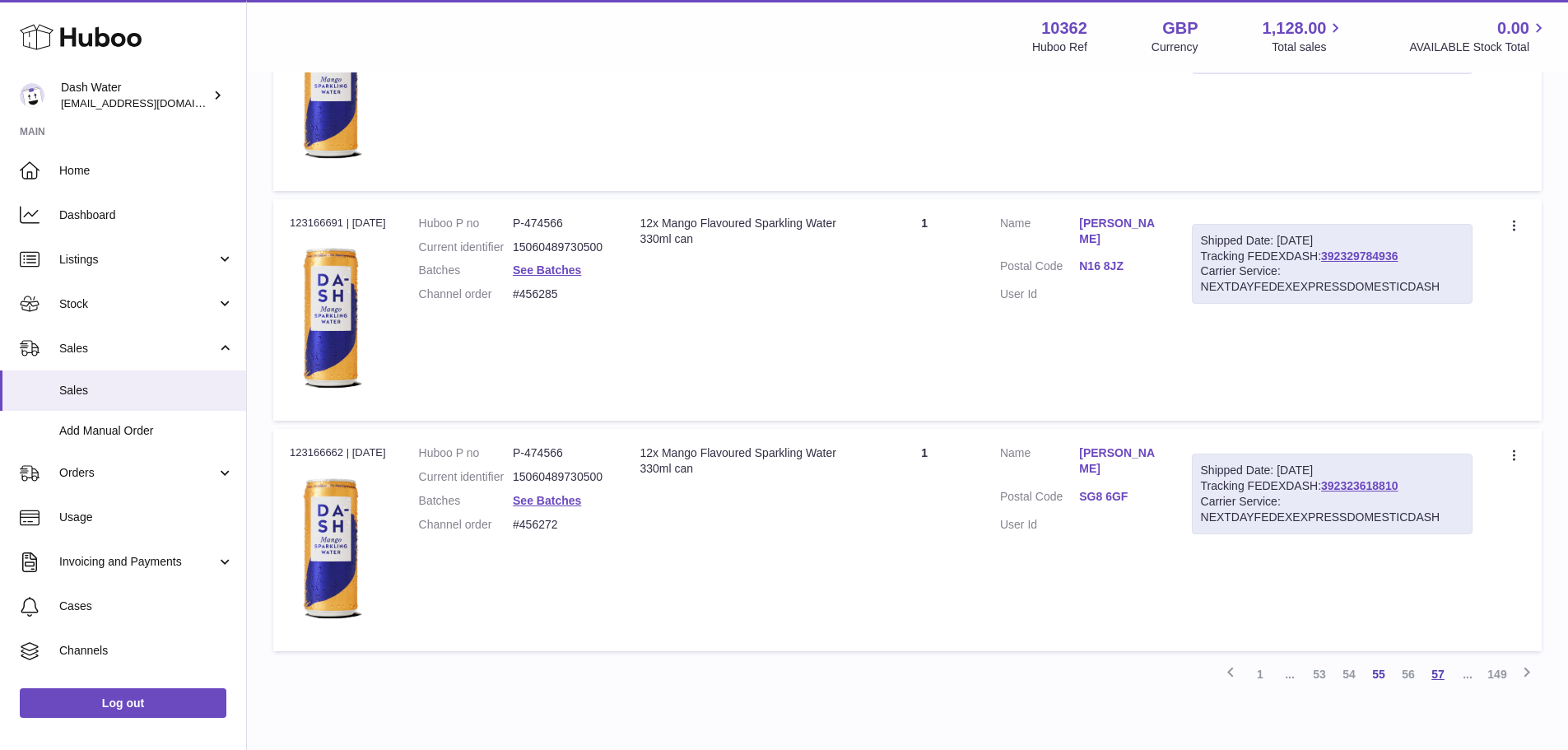
click at [1439, 667] on link "57" at bounding box center [1438, 674] width 30 height 30
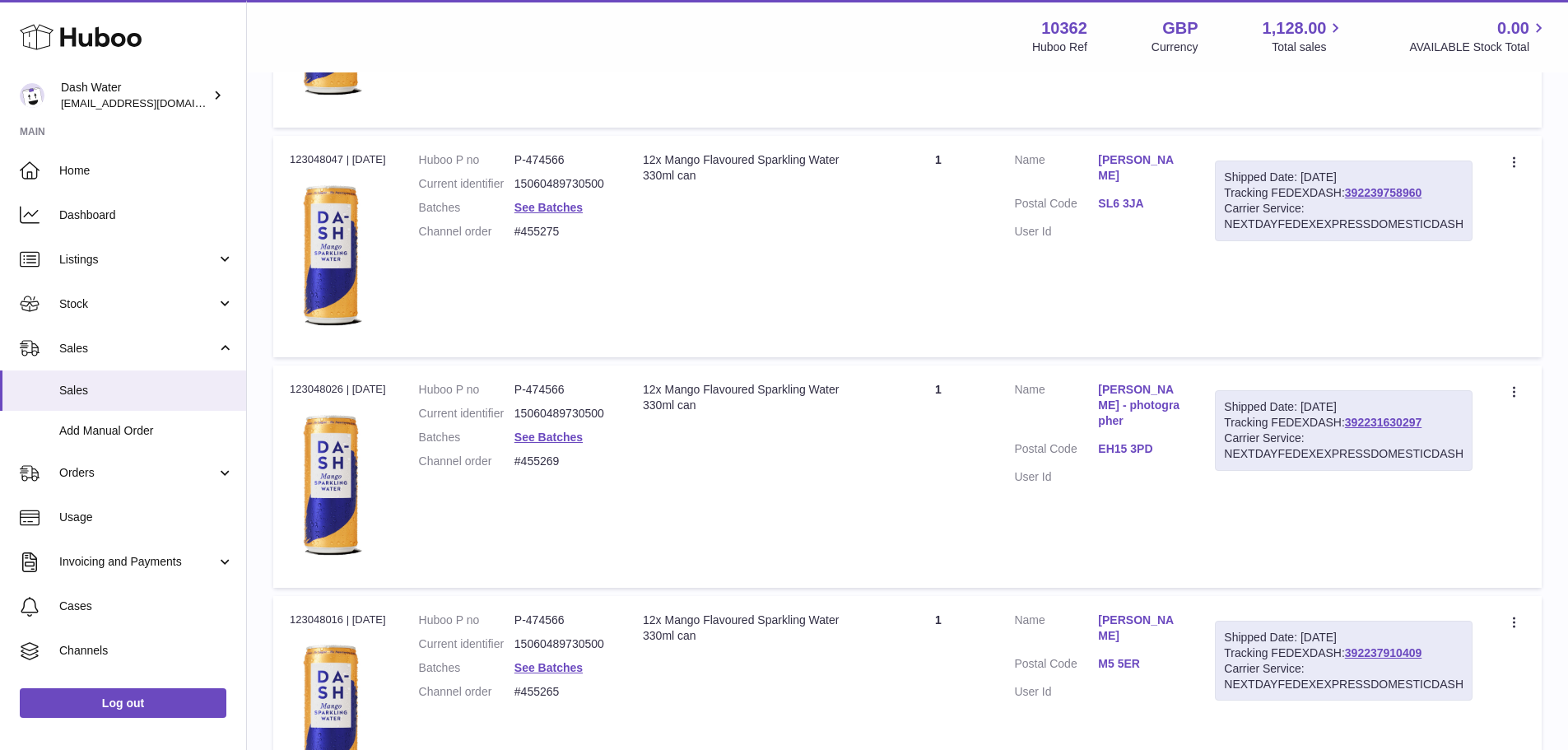
scroll to position [11234, 0]
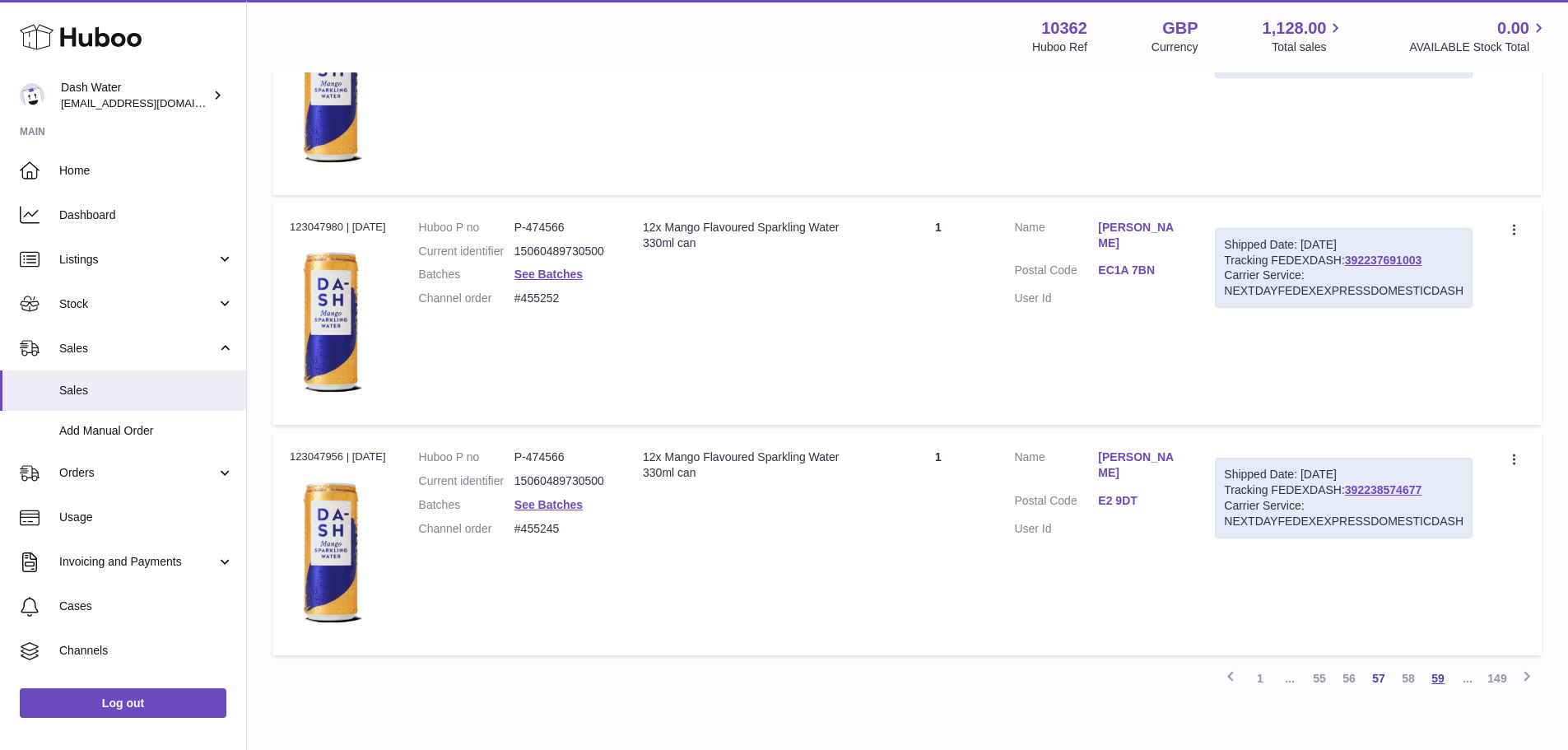
click at [1440, 683] on link "59" at bounding box center [1438, 678] width 30 height 30
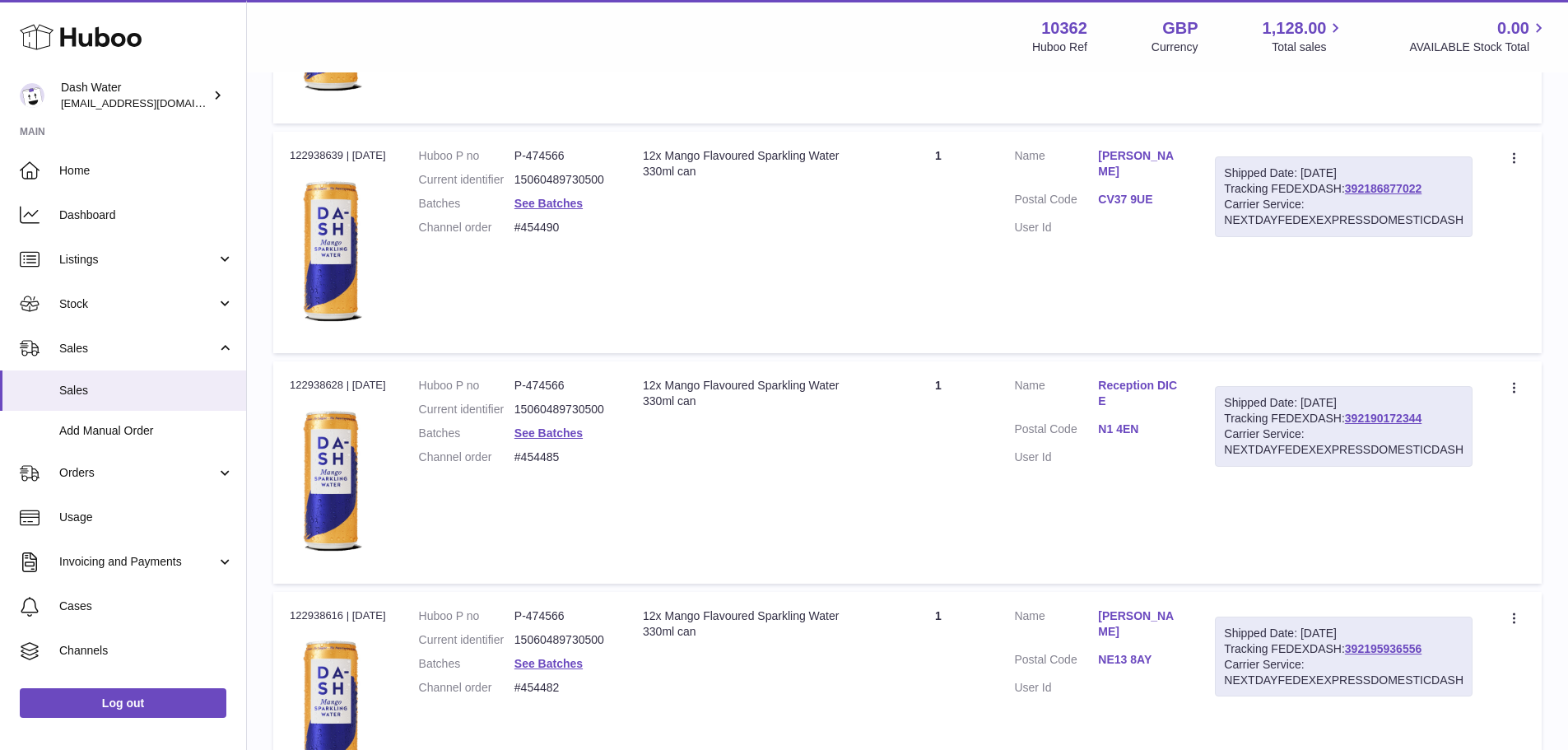
scroll to position [11237, 0]
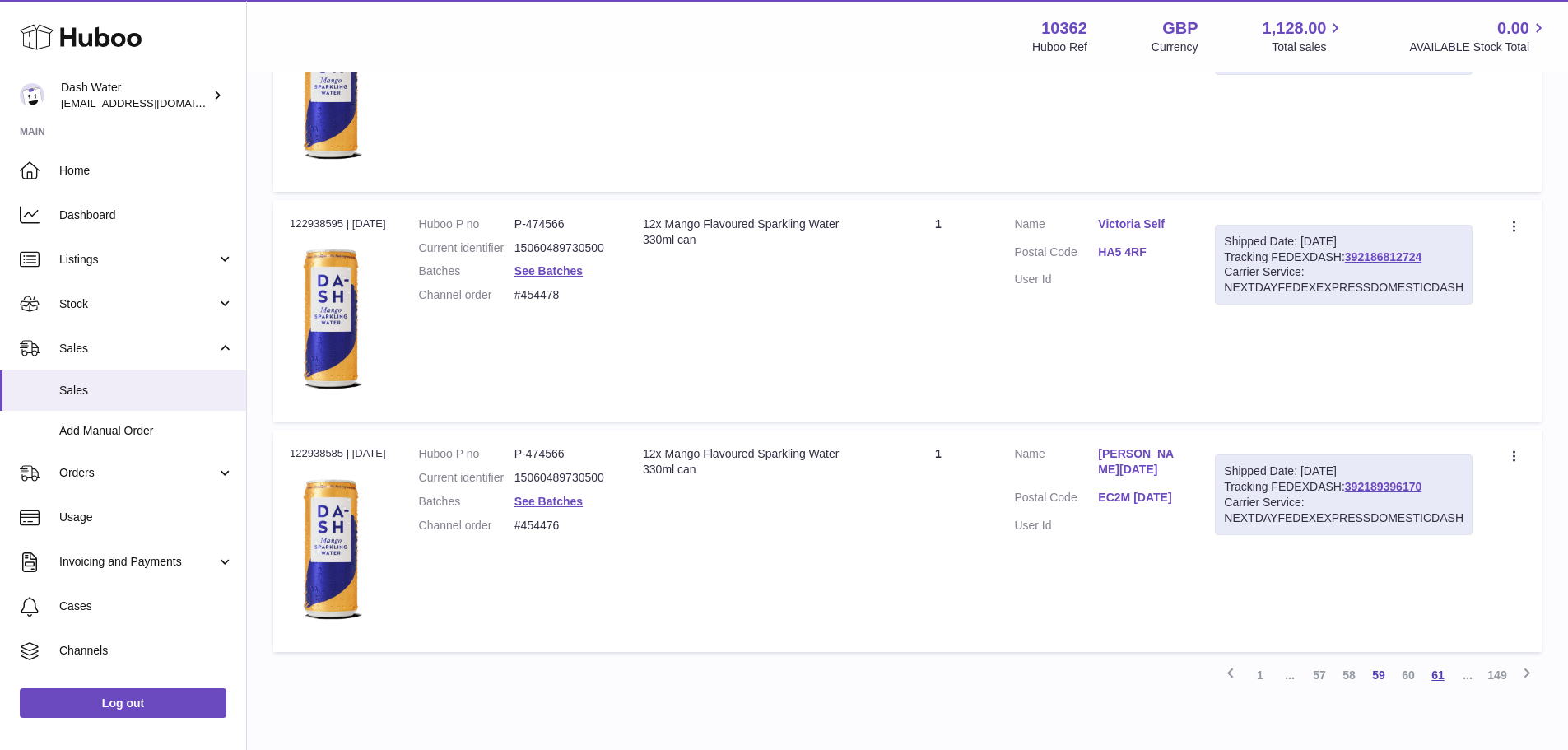
click at [1439, 677] on link "61" at bounding box center [1438, 675] width 30 height 30
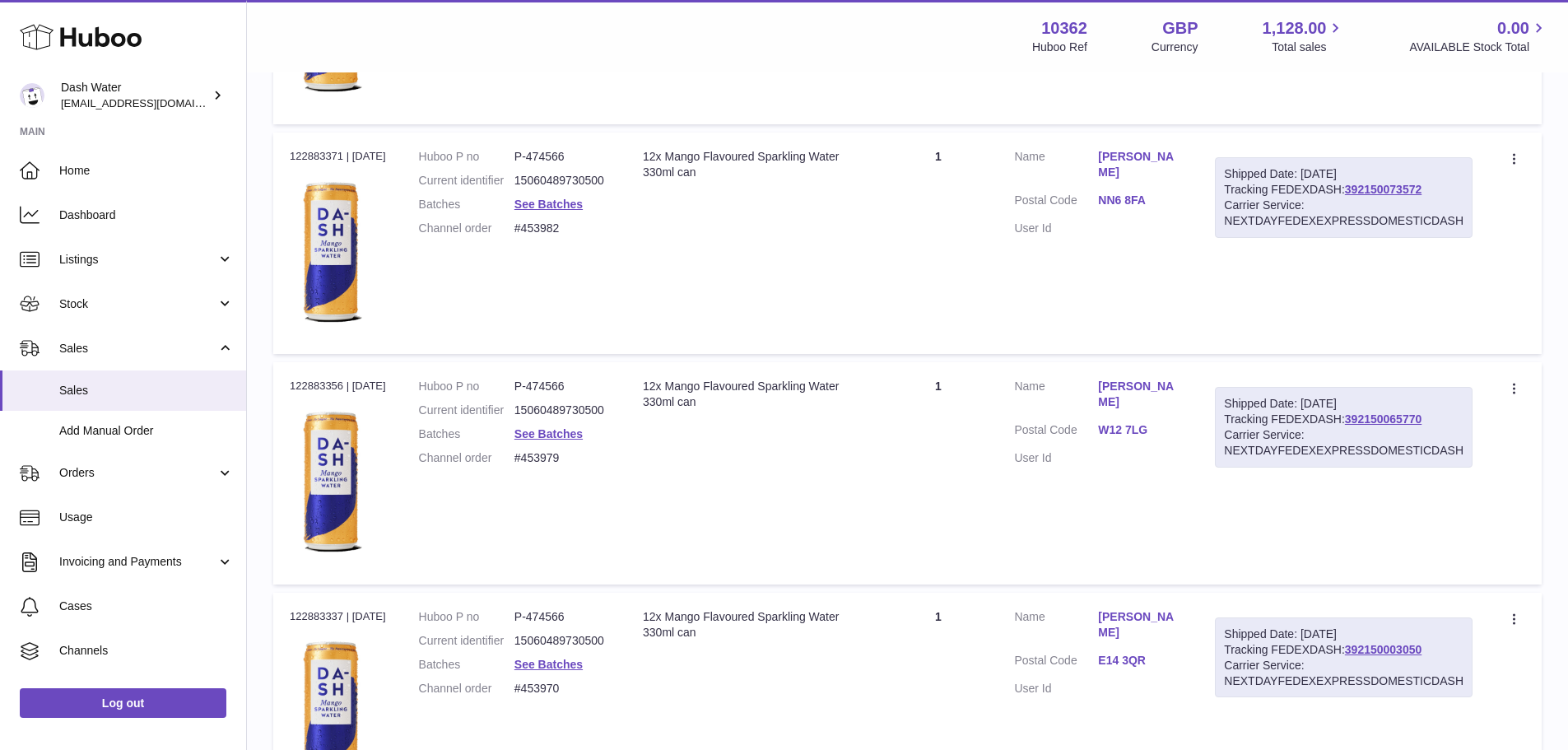
scroll to position [11319, 0]
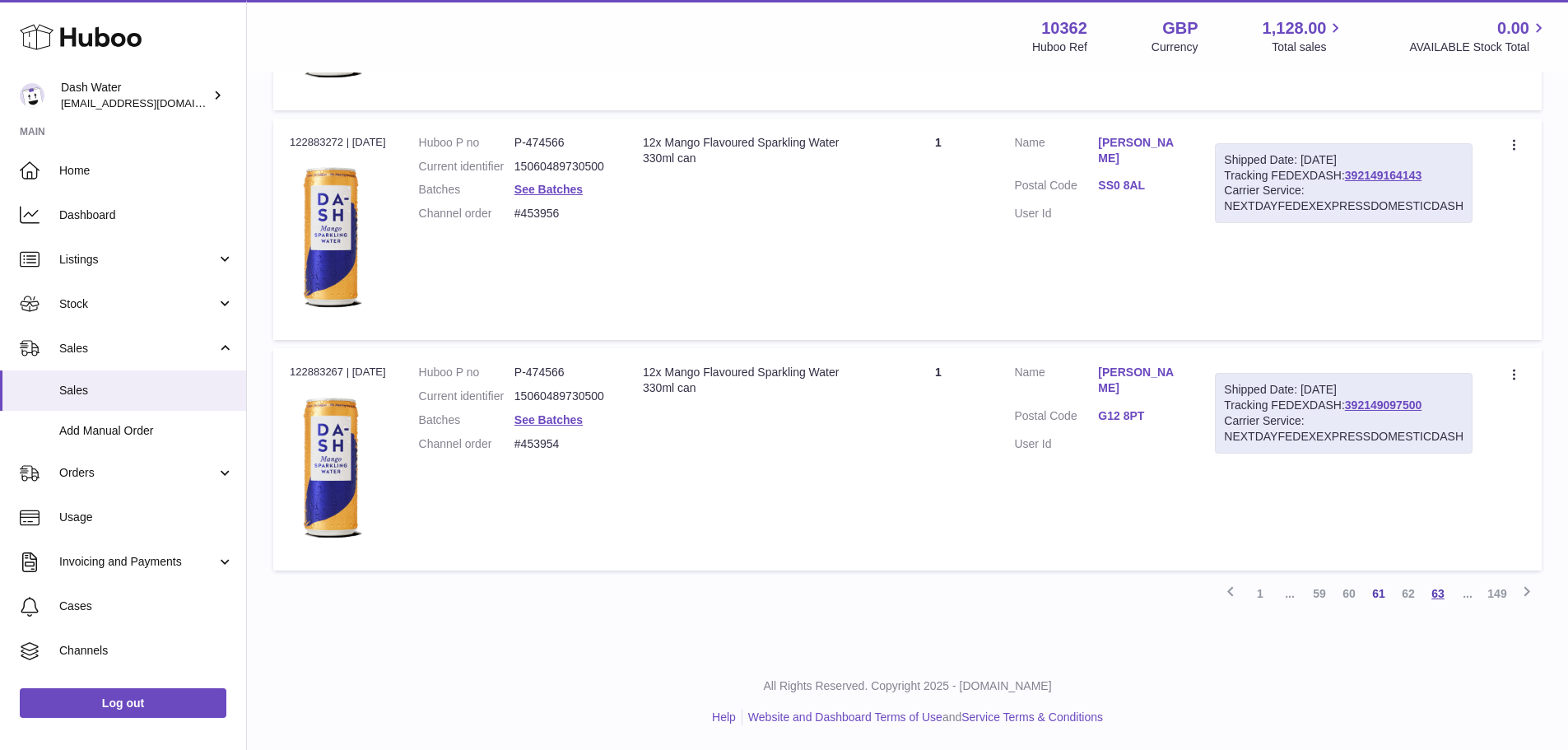
click at [1440, 590] on link "63" at bounding box center [1438, 593] width 30 height 30
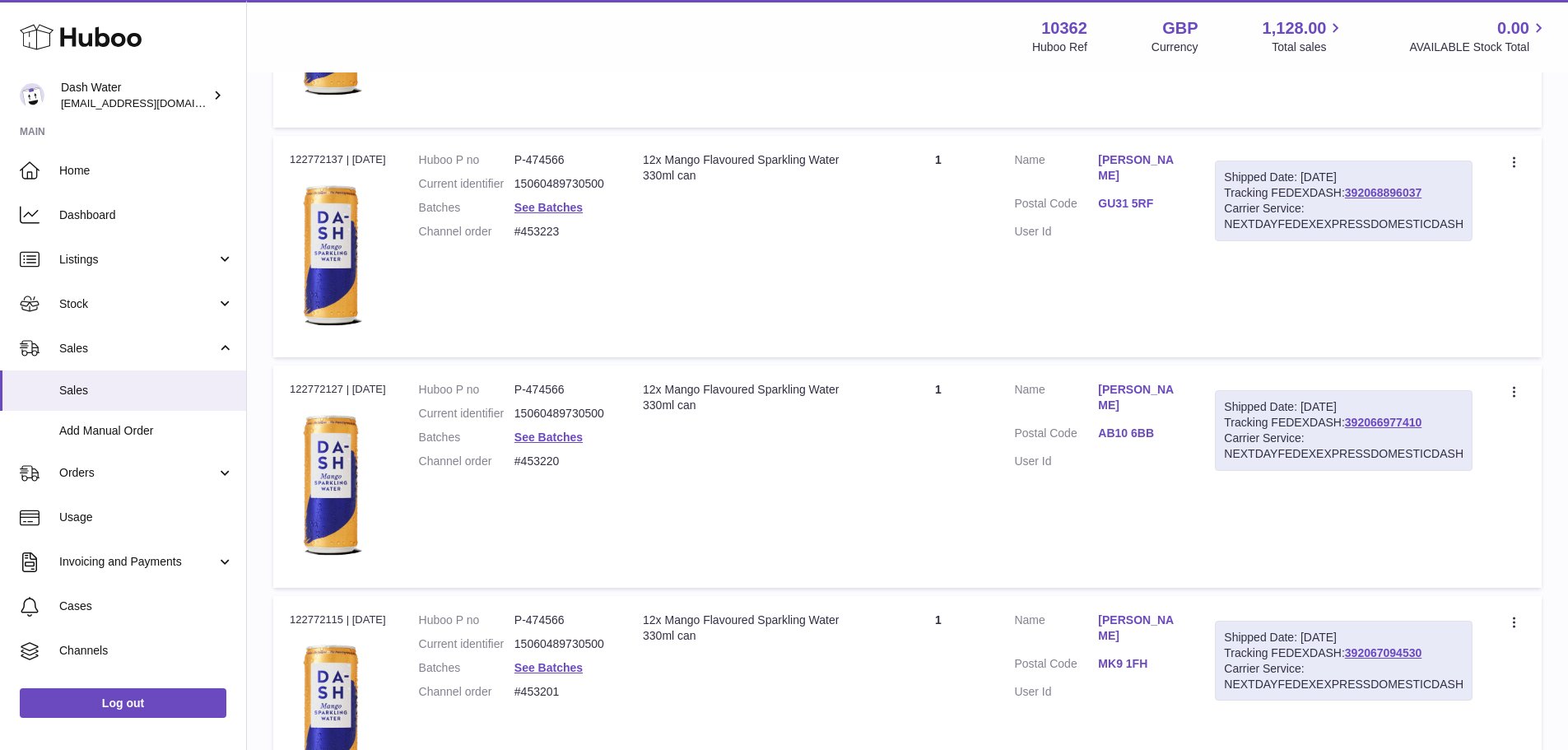
scroll to position [11319, 0]
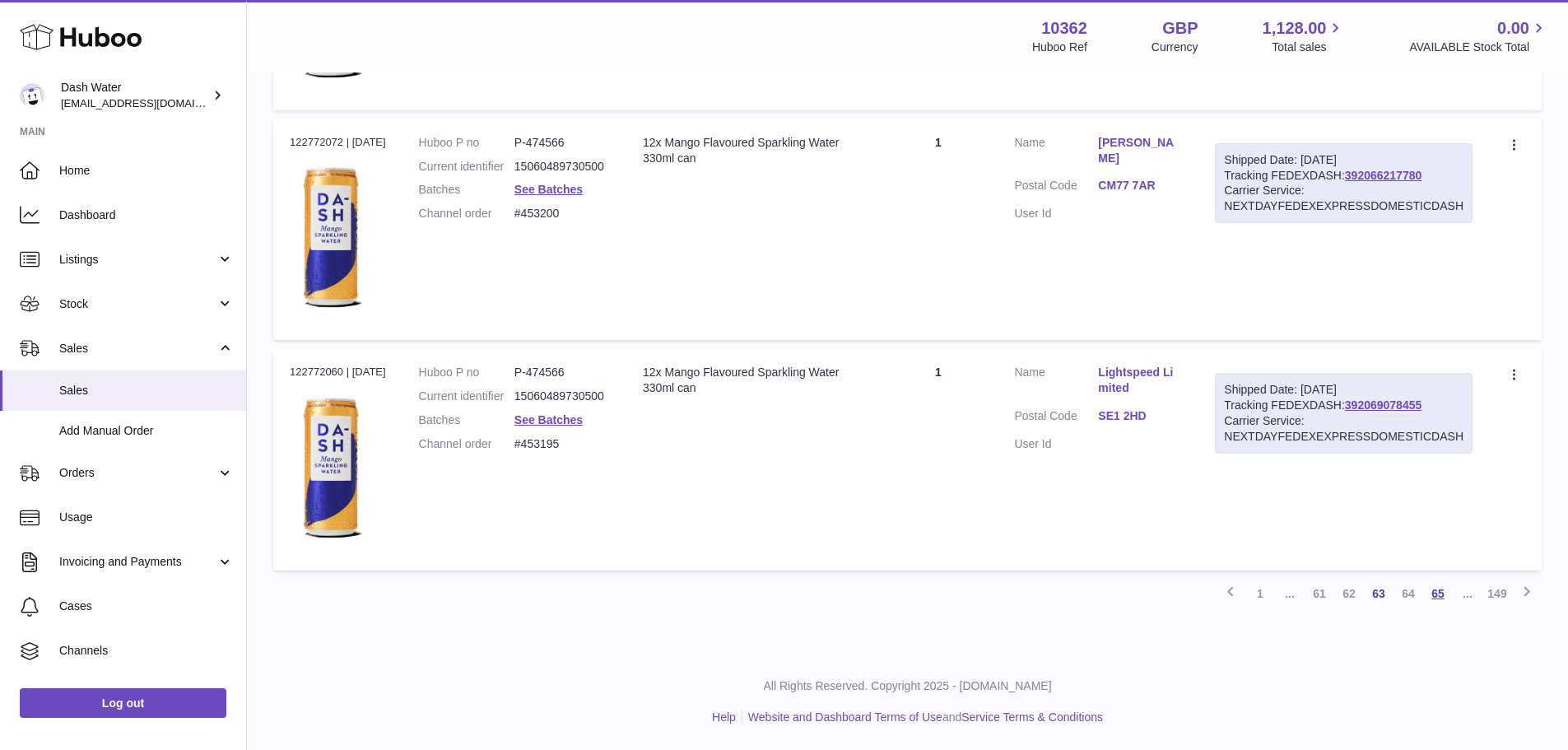
click at [1430, 595] on link "65" at bounding box center [1438, 593] width 30 height 30
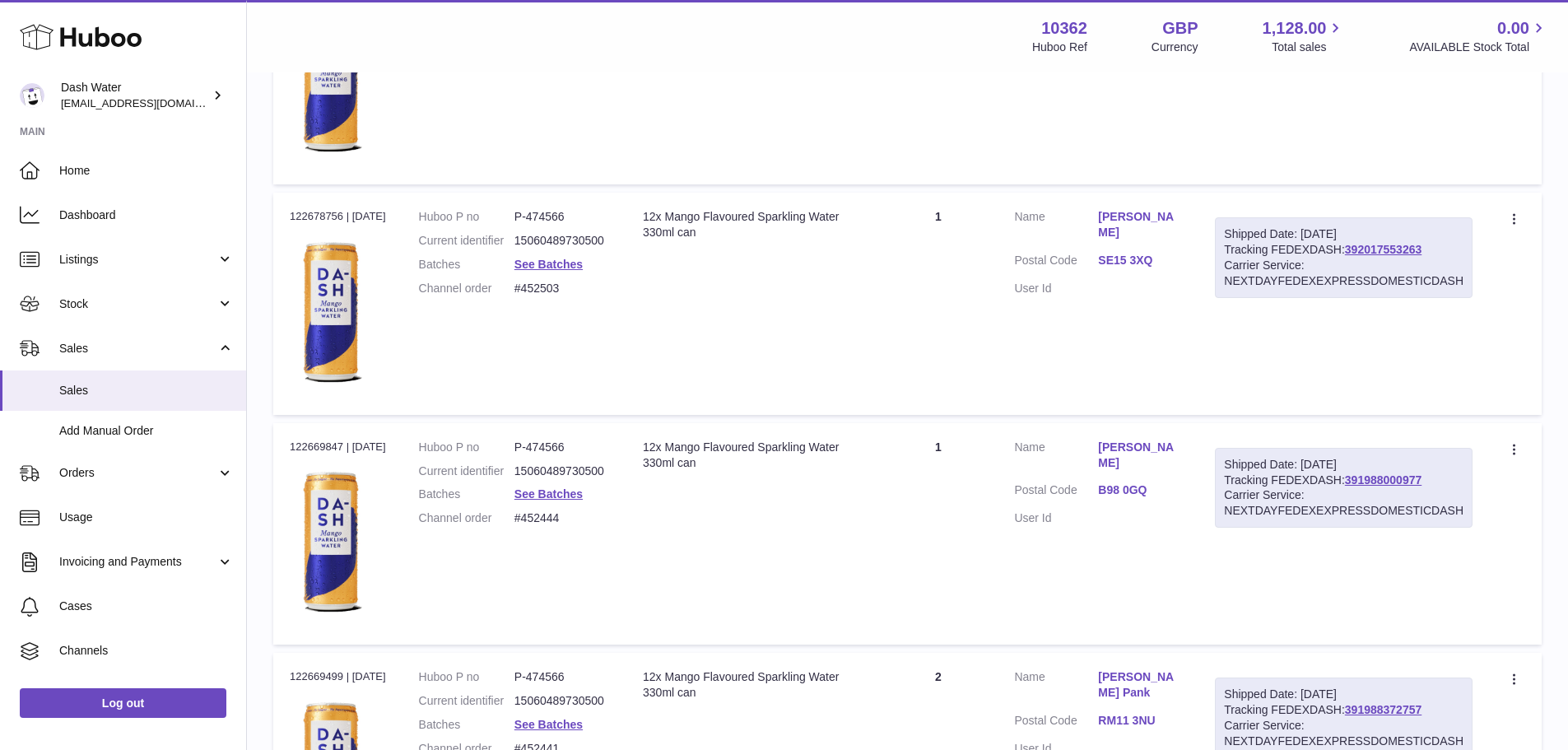
scroll to position [11233, 0]
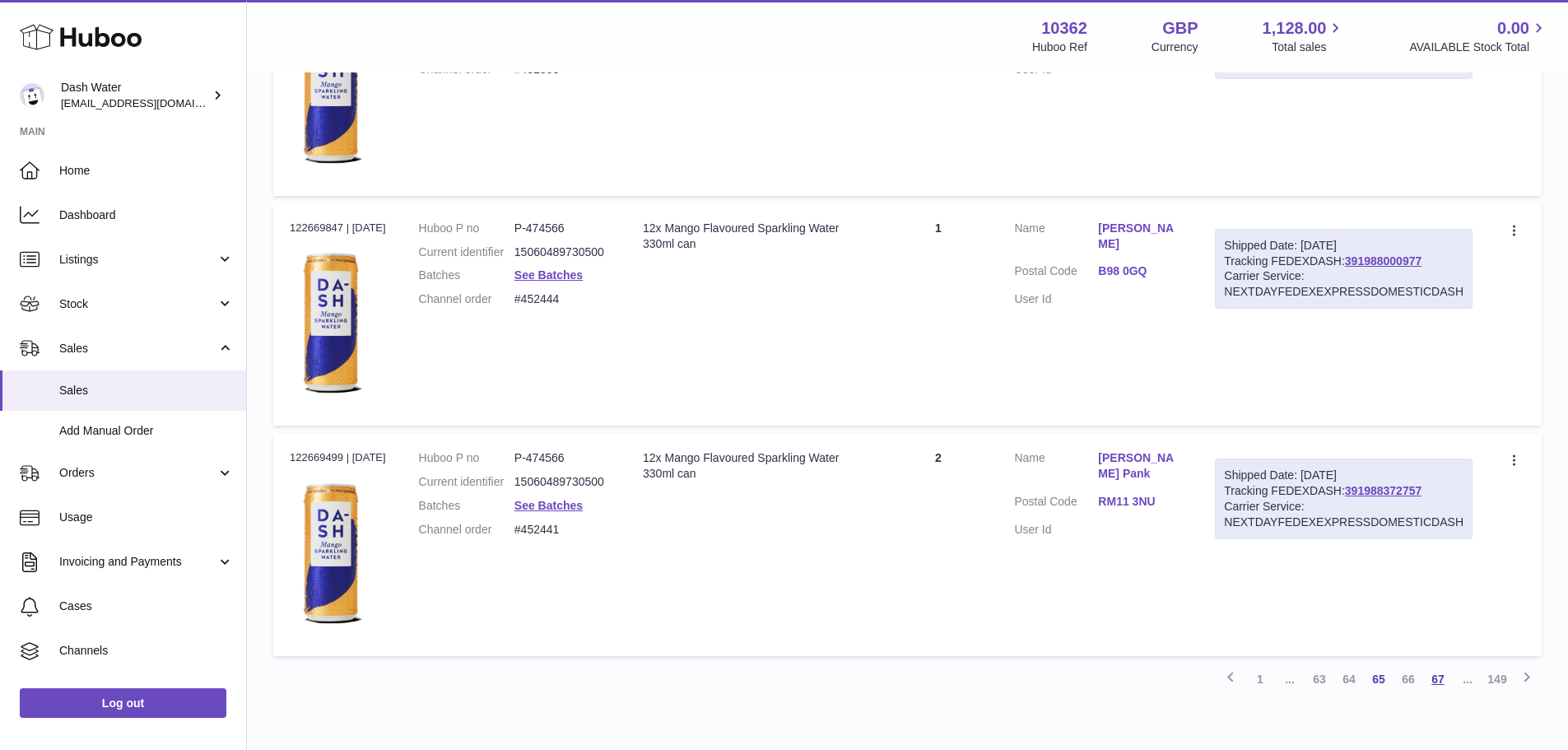
click at [1449, 678] on link "67" at bounding box center [1438, 679] width 30 height 30
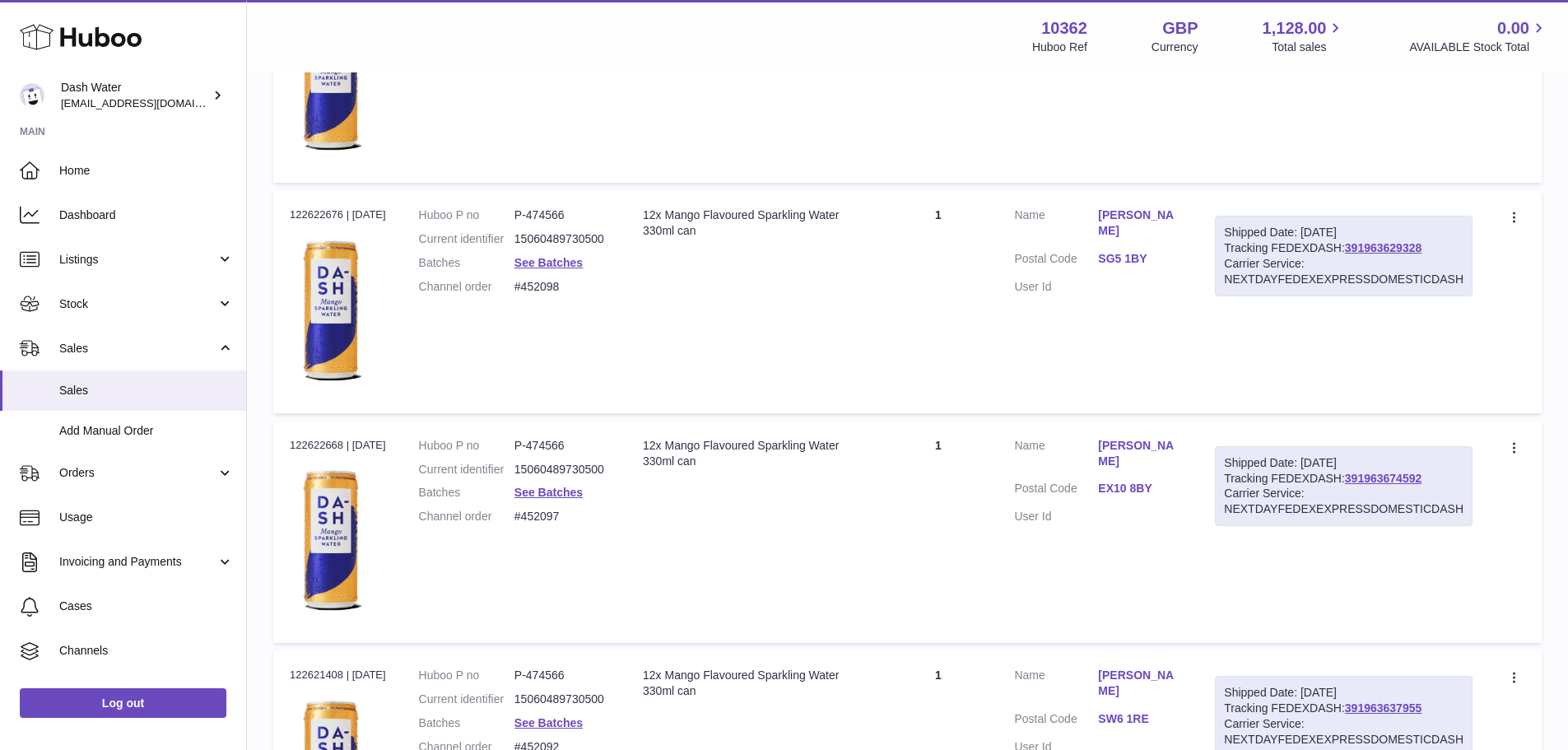
scroll to position [11319, 0]
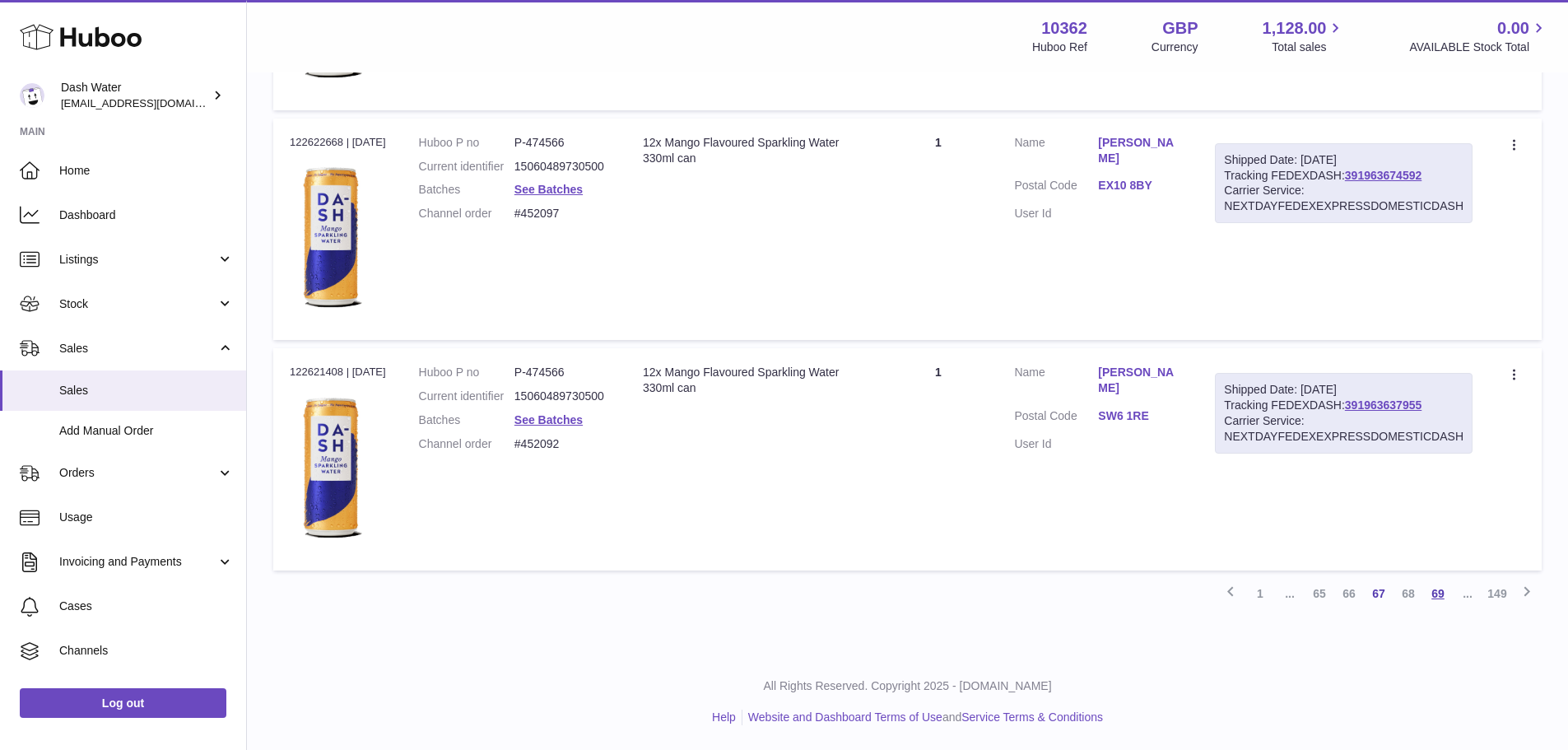
click at [1443, 591] on link "69" at bounding box center [1438, 593] width 30 height 30
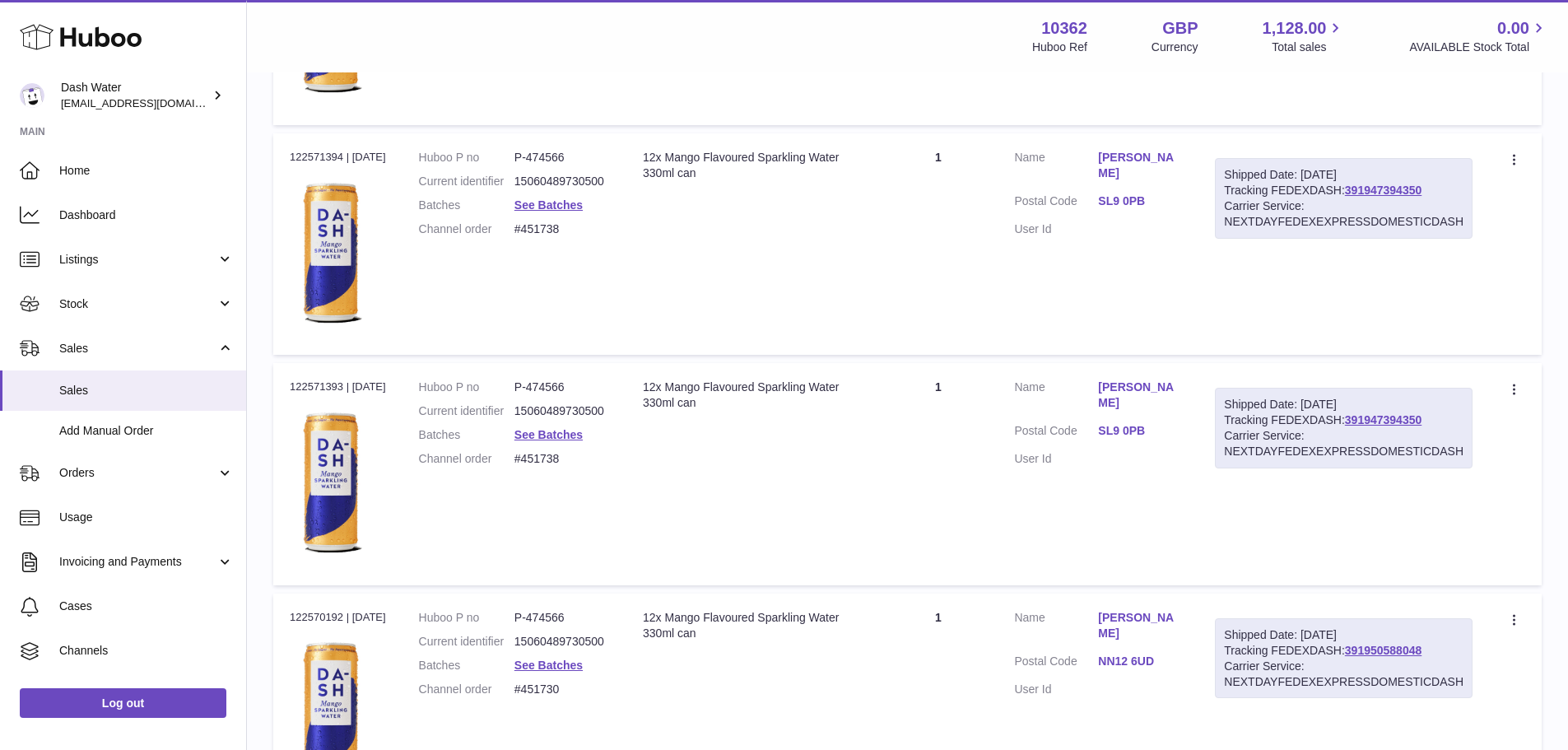
scroll to position [11319, 0]
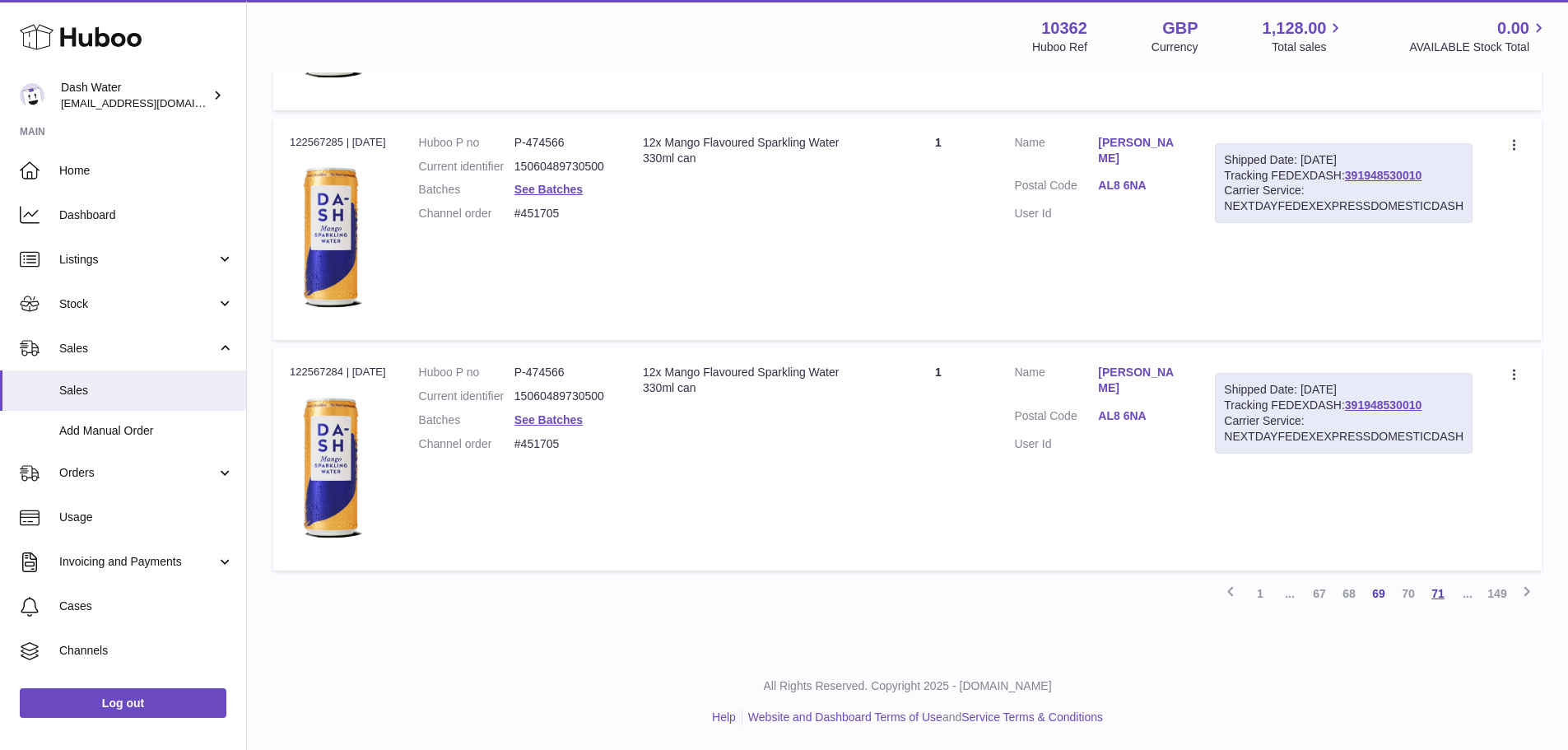
click at [1442, 599] on link "71" at bounding box center [1438, 593] width 30 height 30
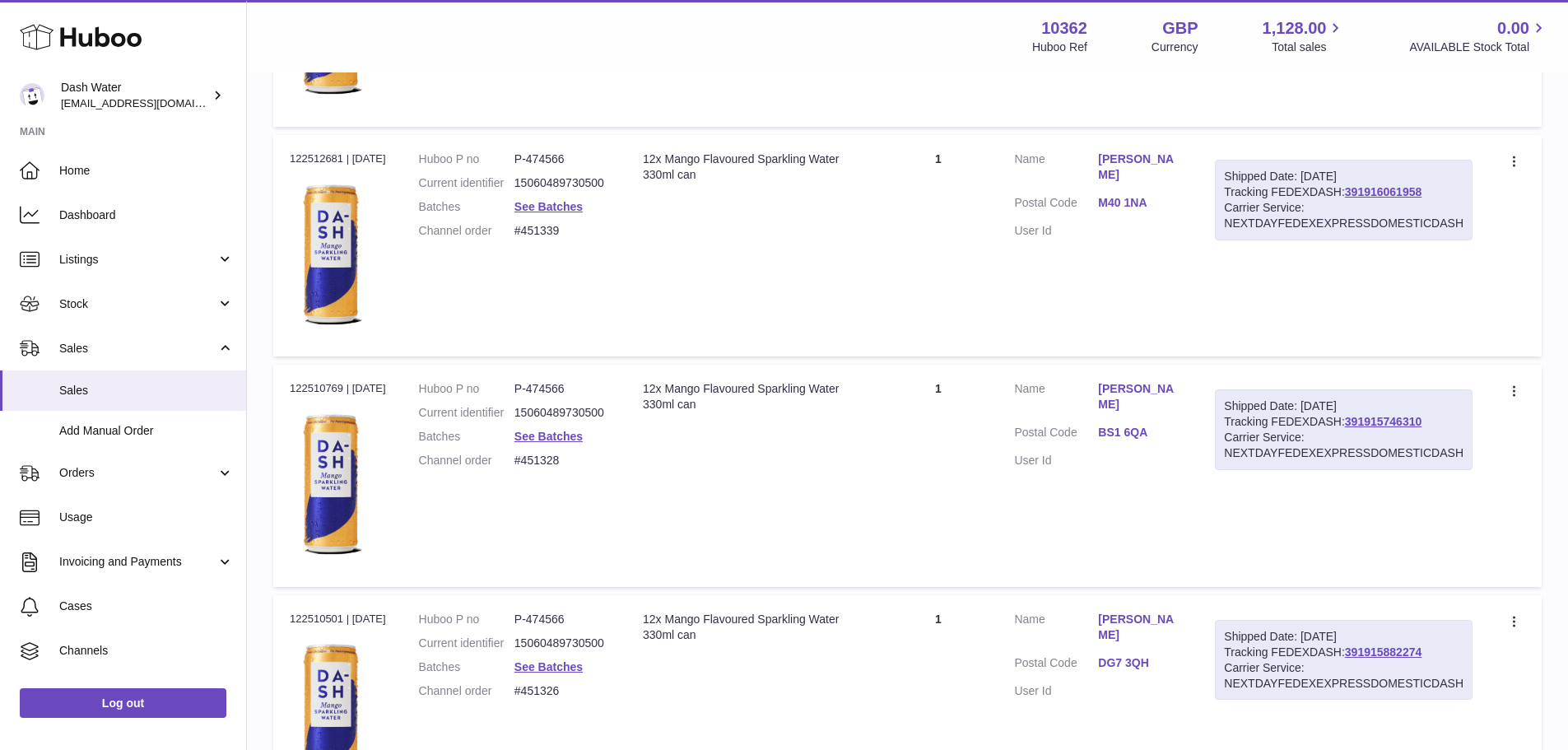
scroll to position [11319, 0]
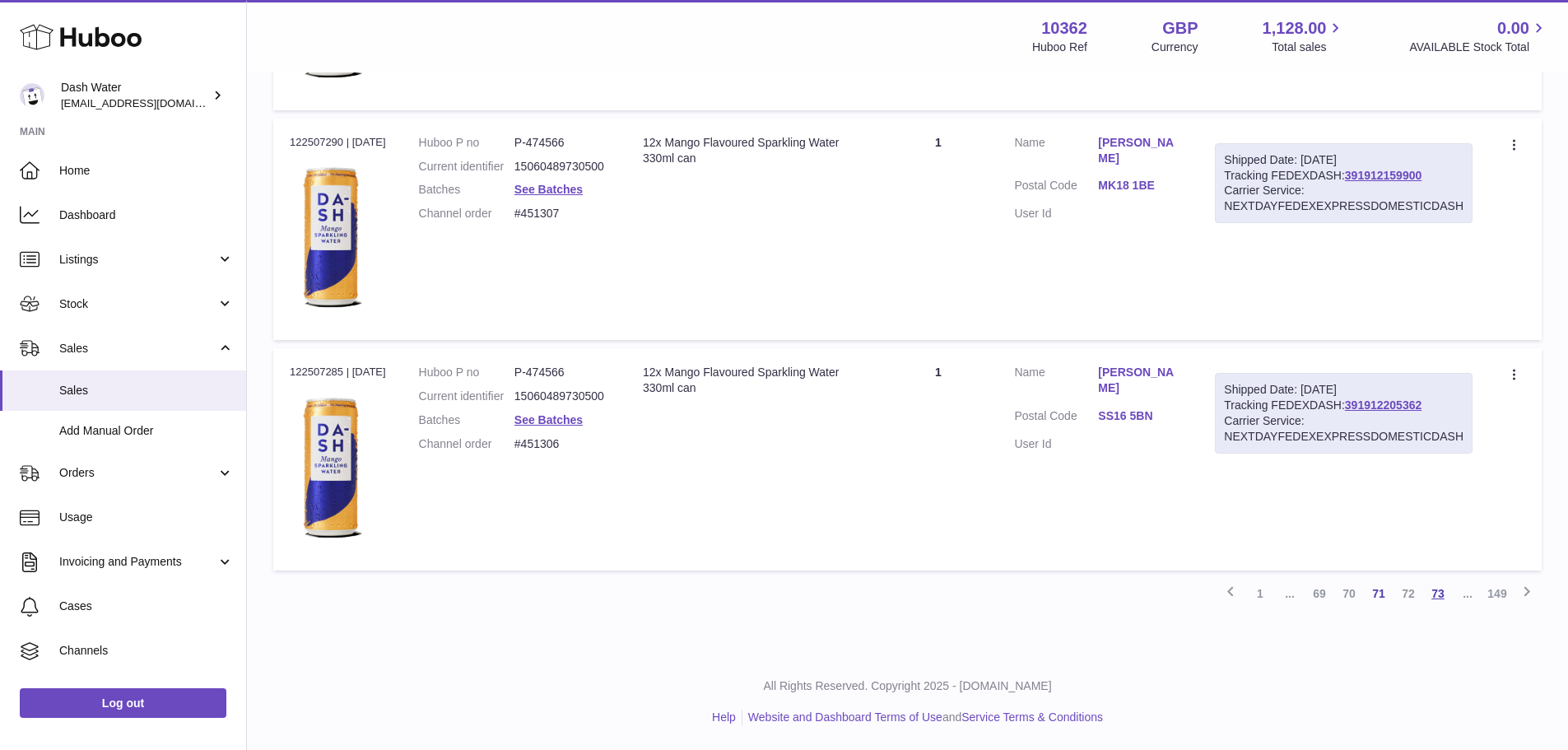
click at [1439, 596] on link "73" at bounding box center [1438, 593] width 30 height 30
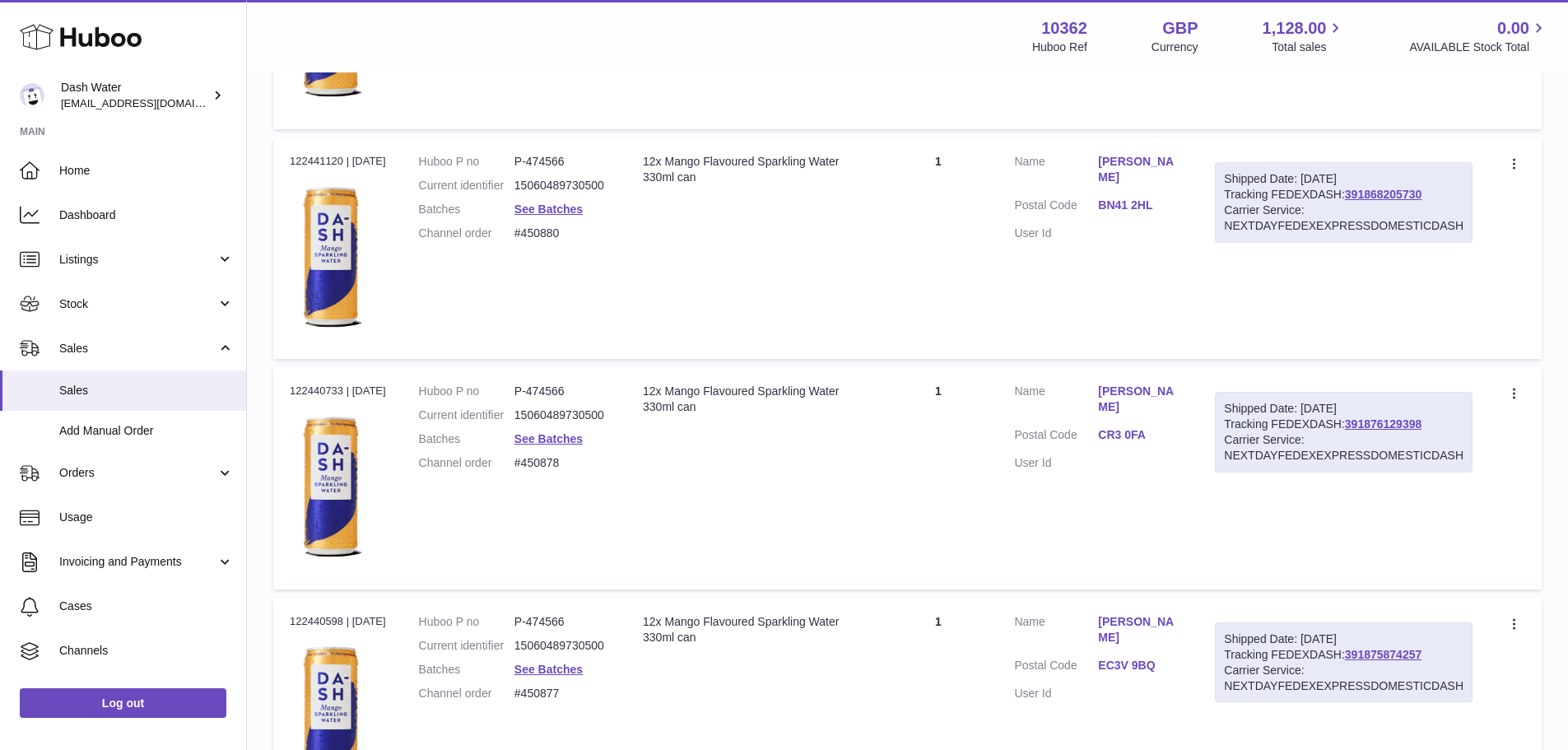
scroll to position [11319, 0]
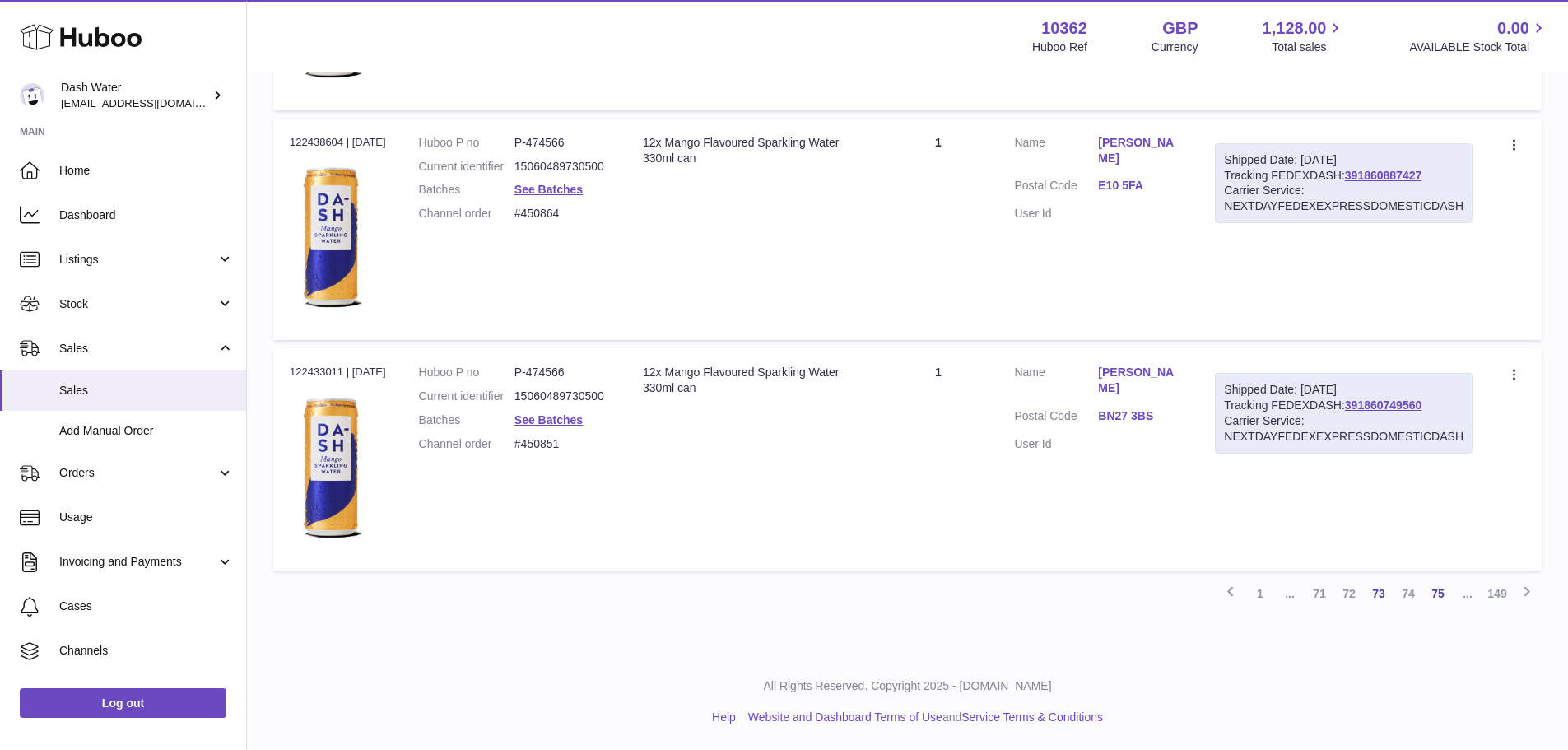
click at [1447, 599] on link "75" at bounding box center [1438, 593] width 30 height 30
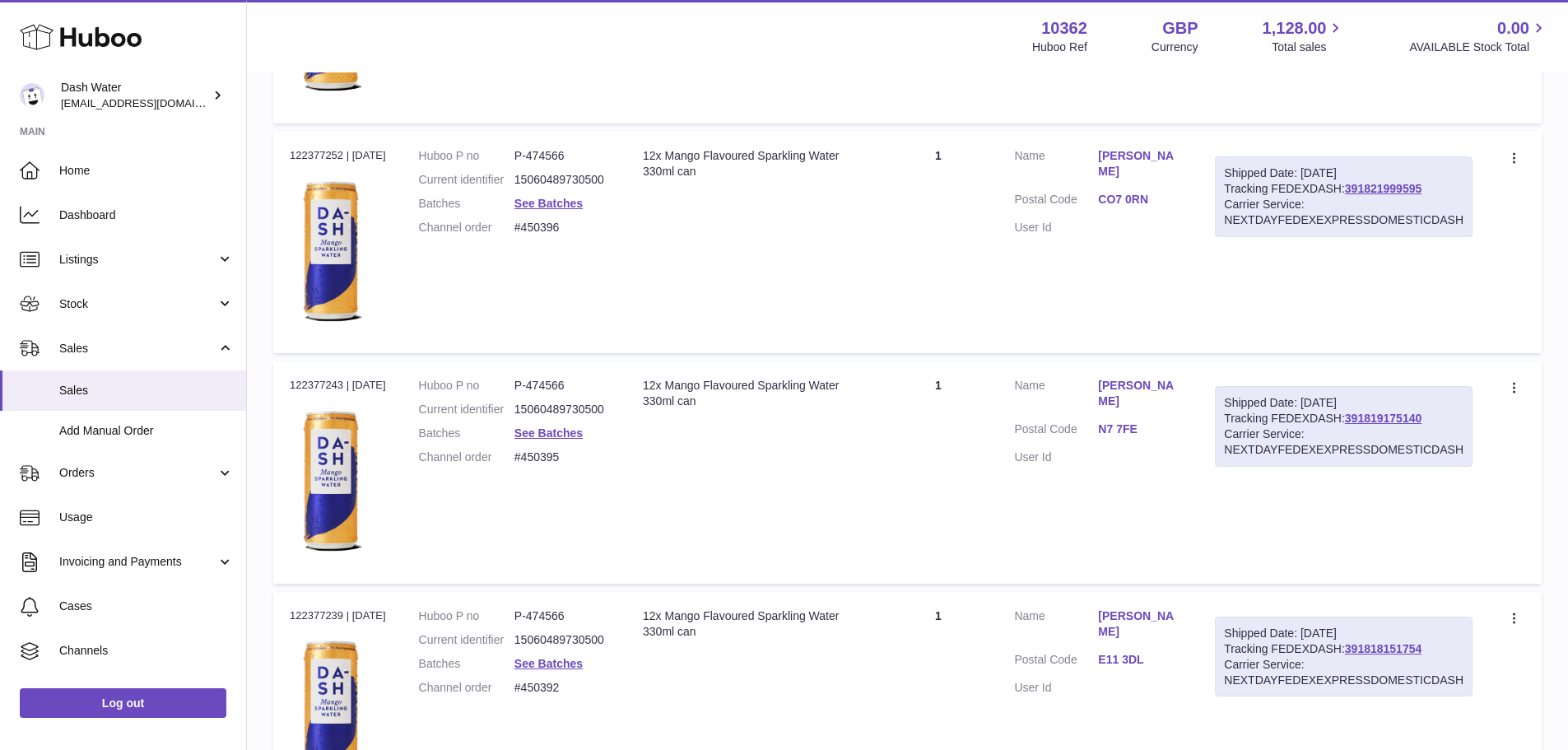
scroll to position [11319, 0]
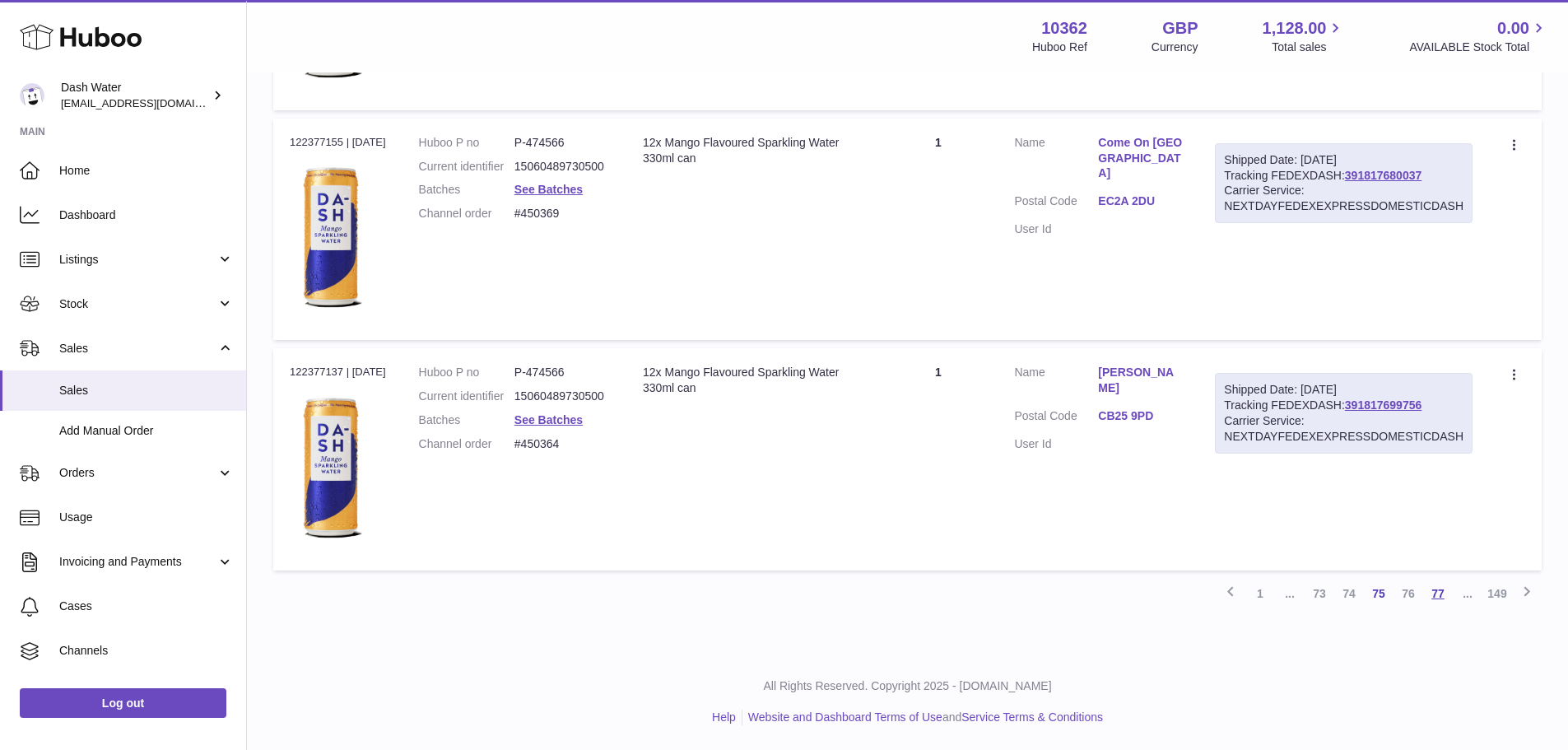
click at [1435, 597] on link "77" at bounding box center [1438, 593] width 30 height 30
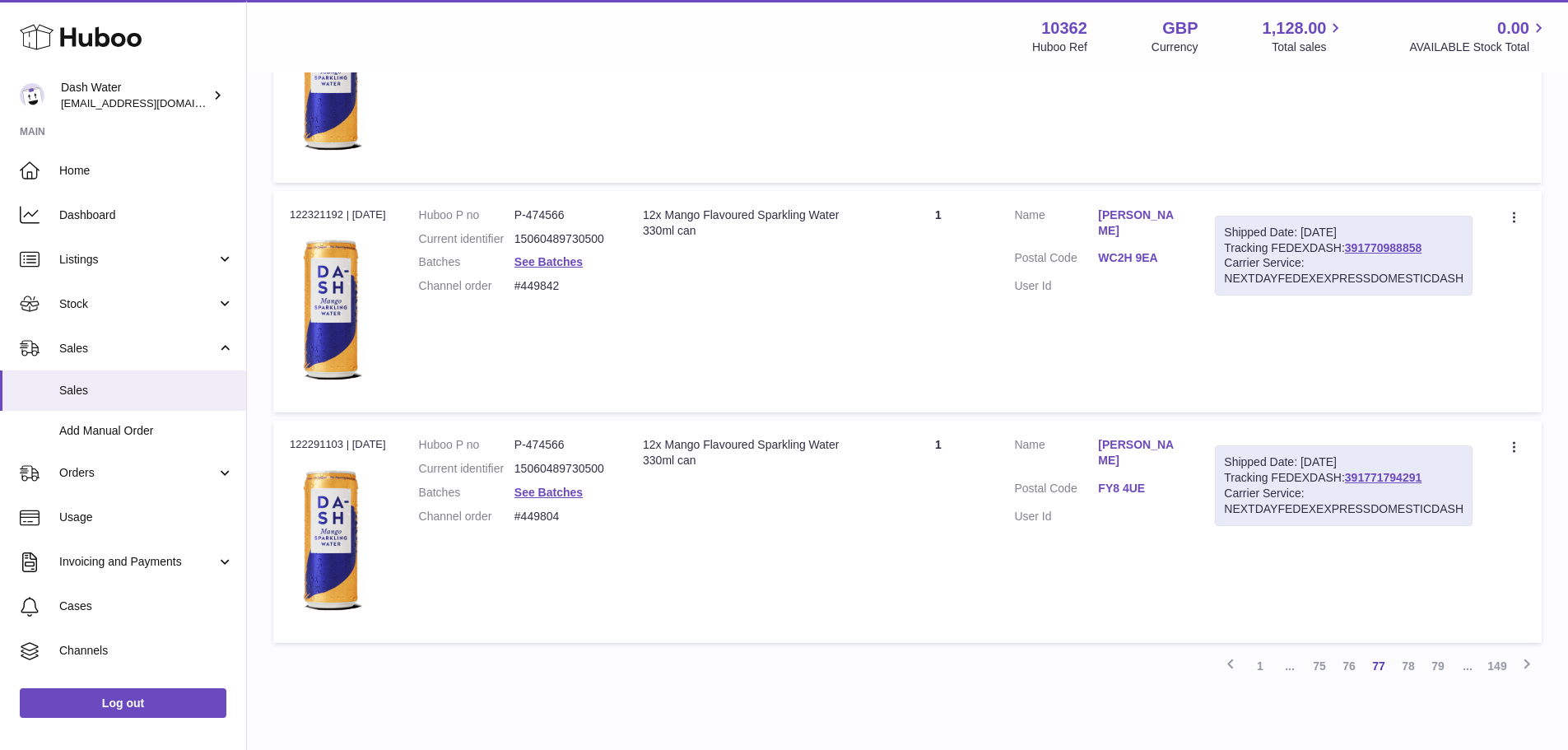
scroll to position [11319, 0]
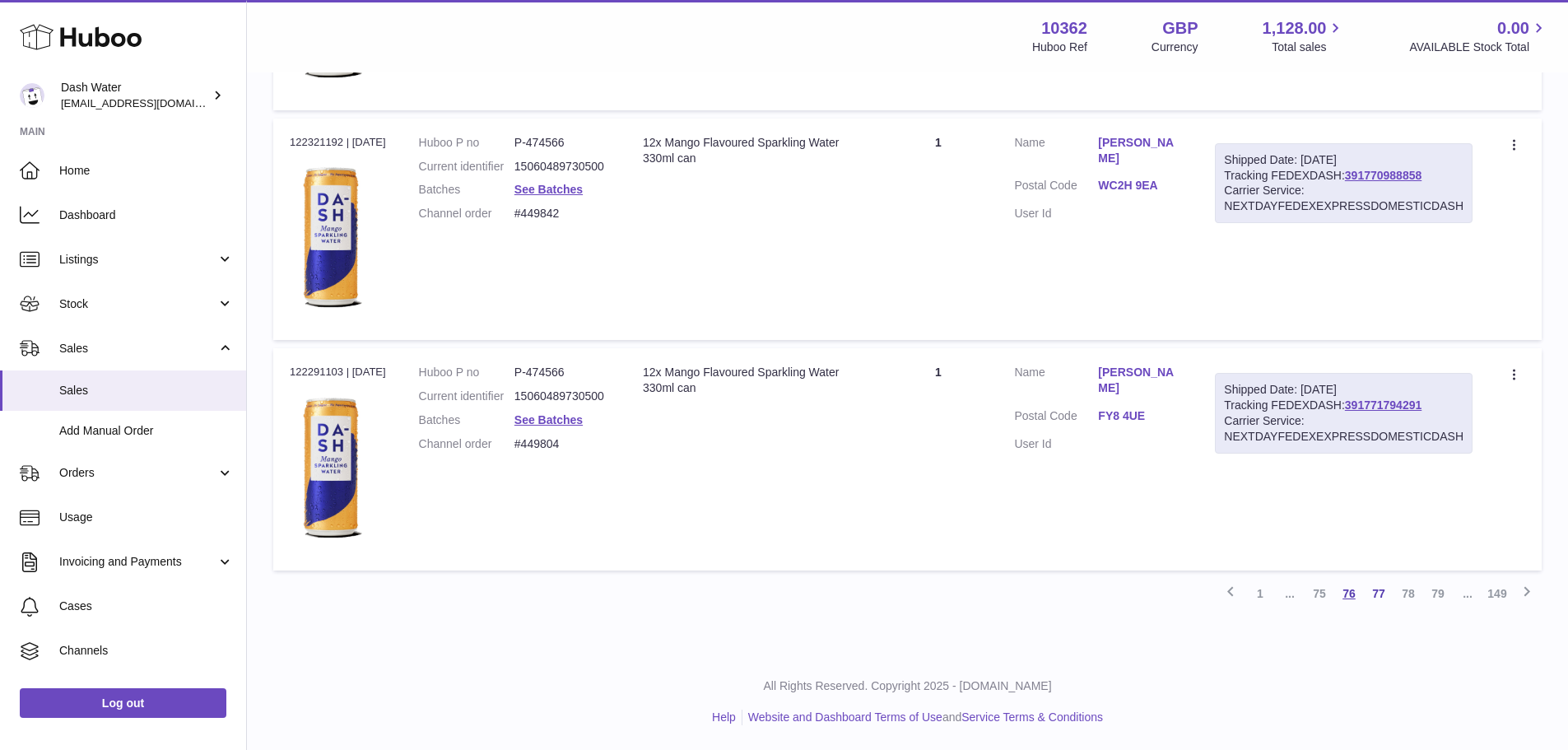
click at [1350, 592] on link "76" at bounding box center [1349, 593] width 30 height 30
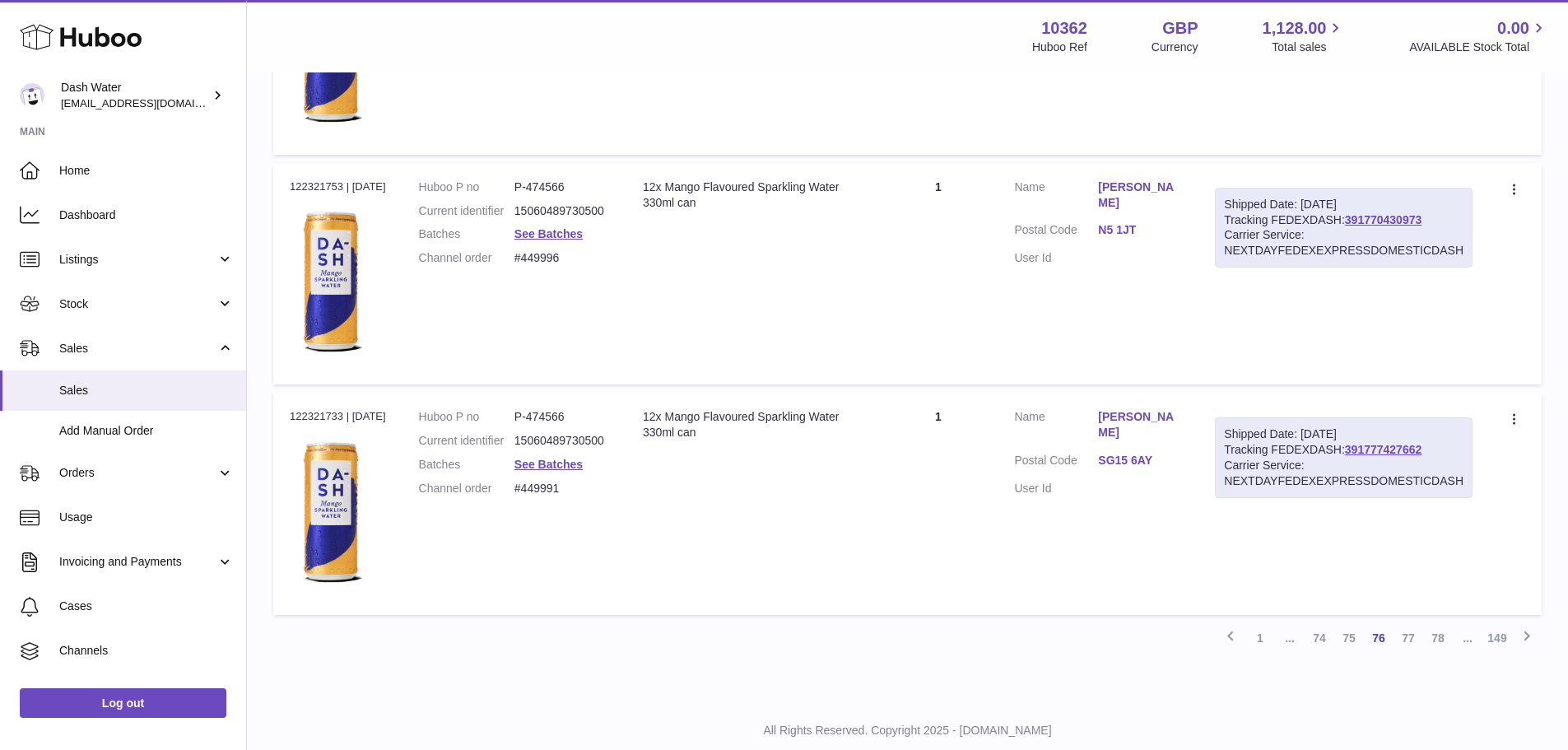
scroll to position [11275, 0]
click at [1403, 632] on link "77" at bounding box center [1408, 637] width 30 height 30
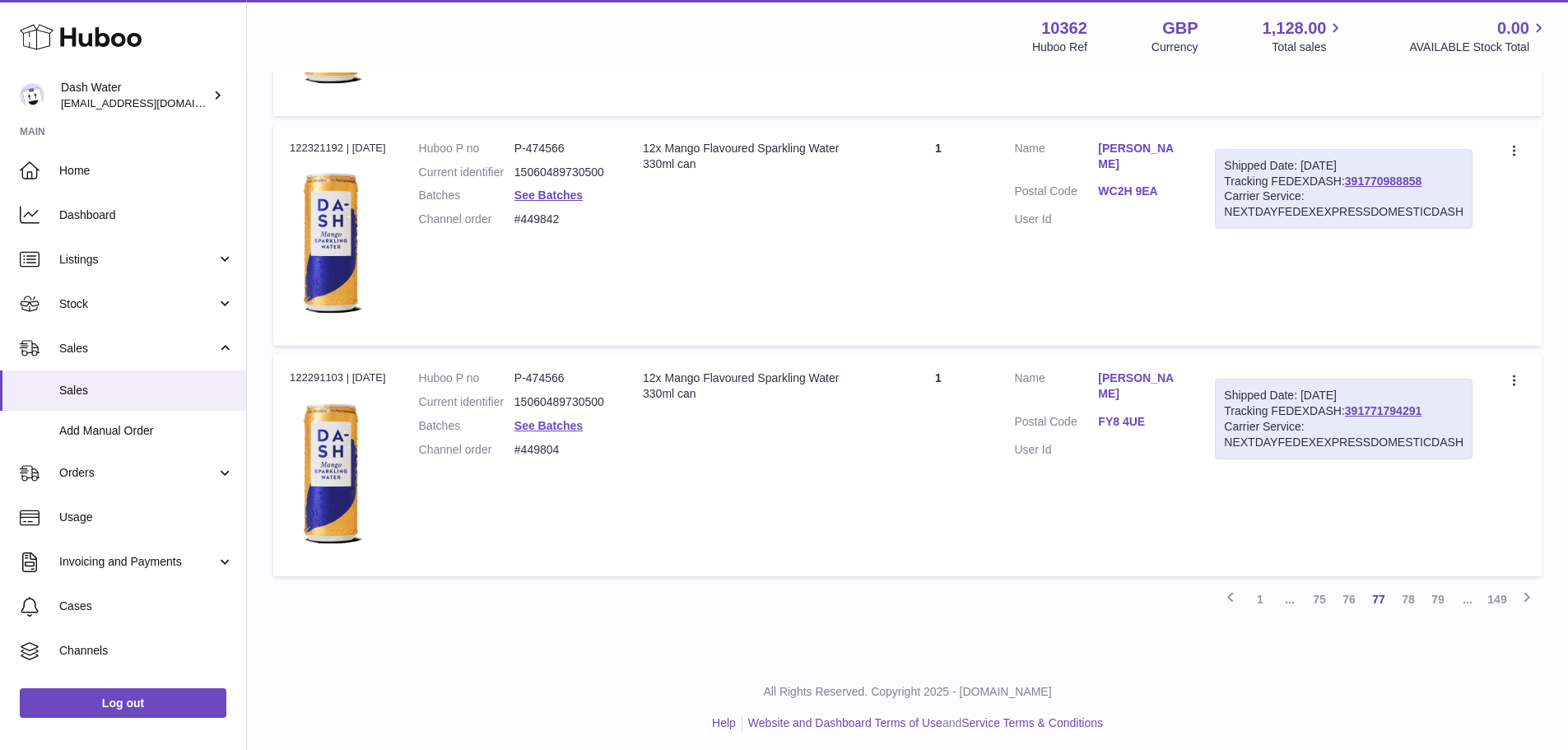
scroll to position [11319, 0]
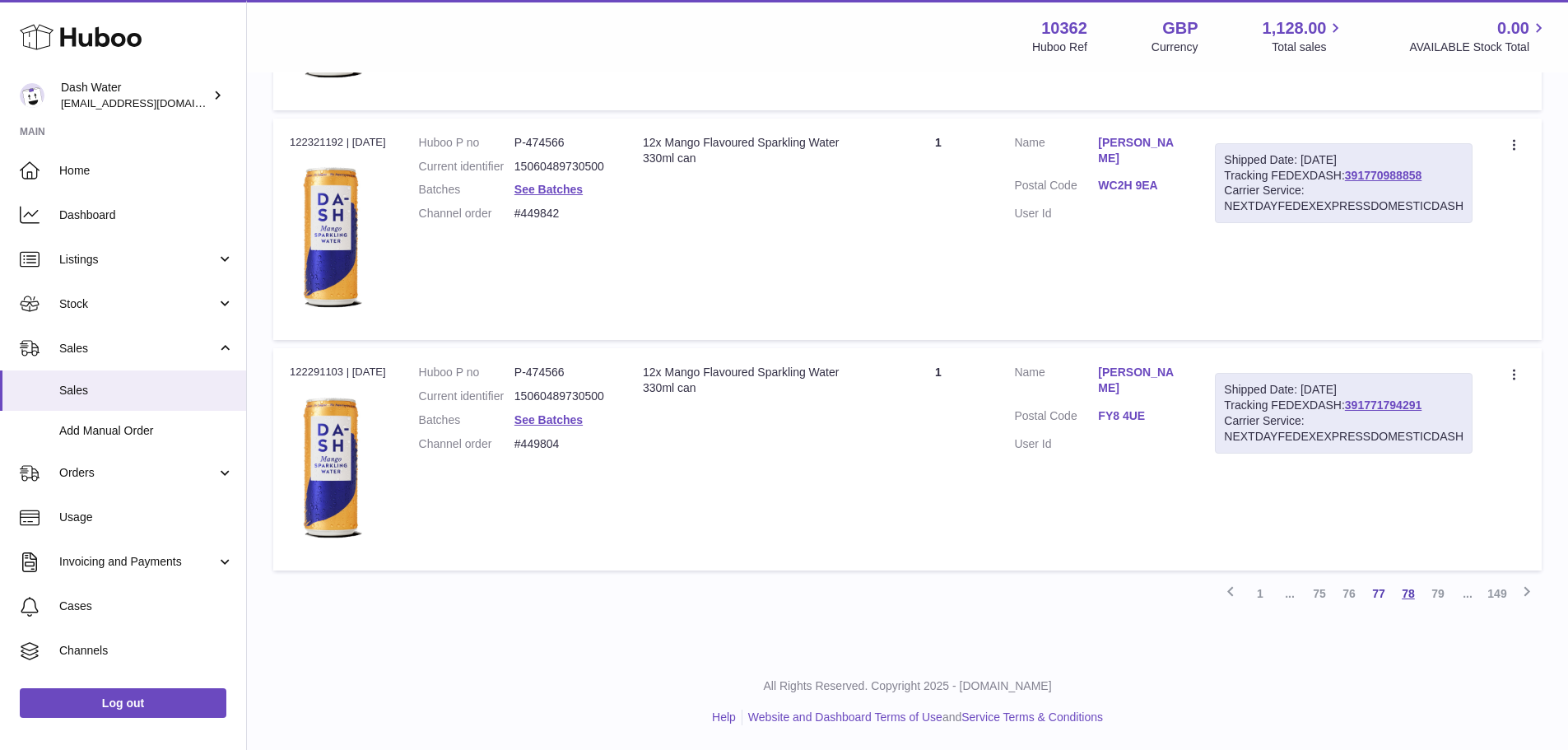
click at [1408, 589] on link "78" at bounding box center [1408, 593] width 30 height 30
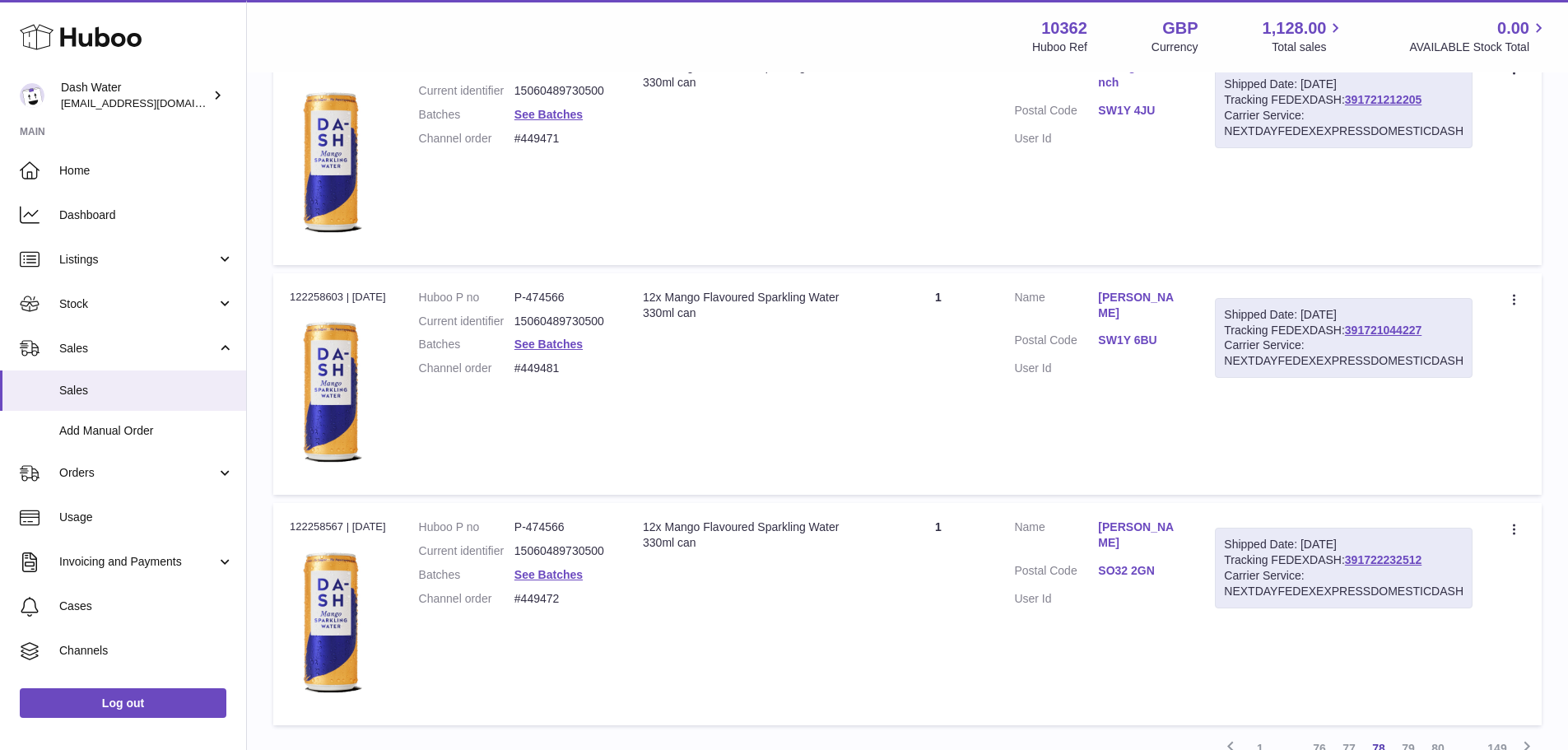
scroll to position [11193, 0]
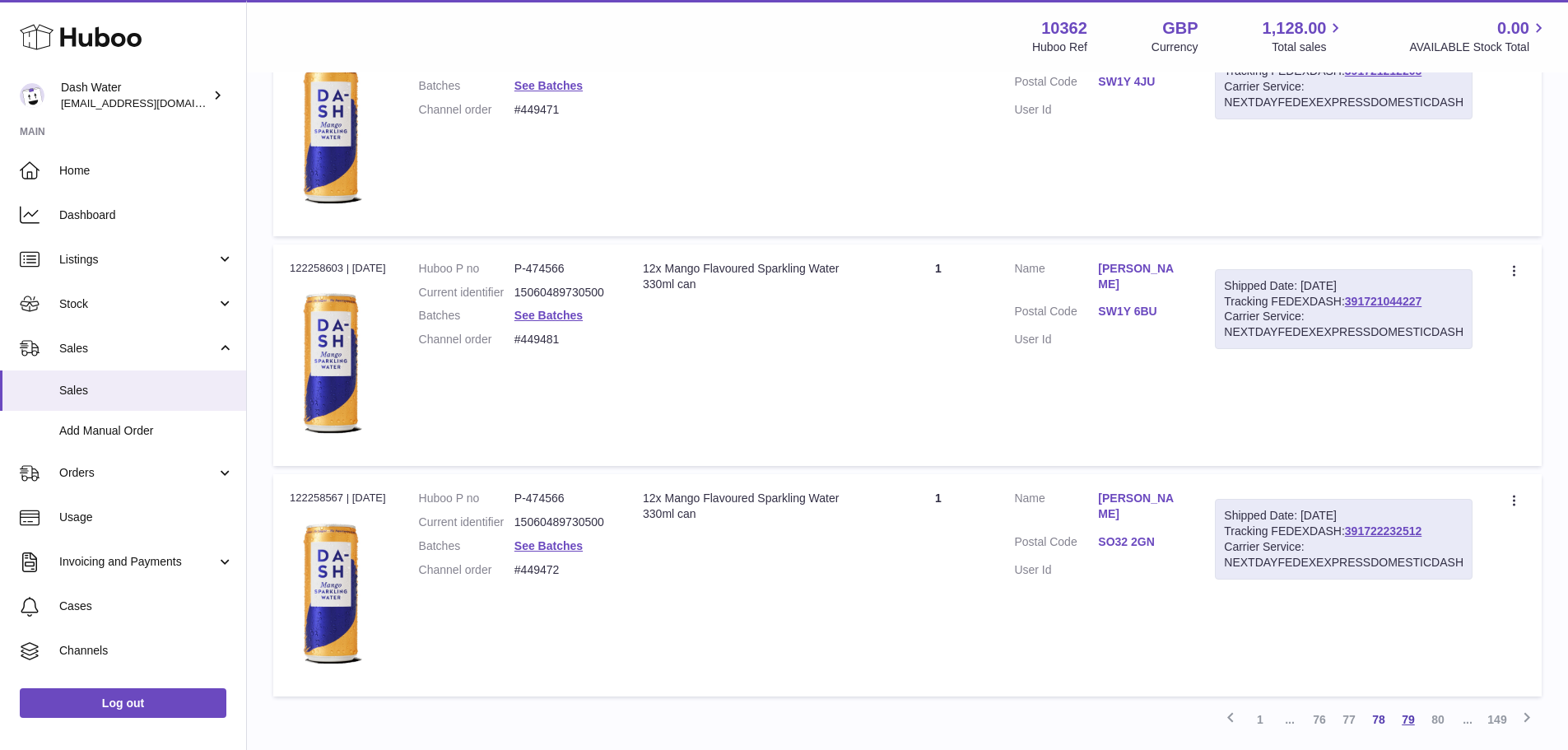
click at [1411, 721] on link "79" at bounding box center [1408, 719] width 30 height 30
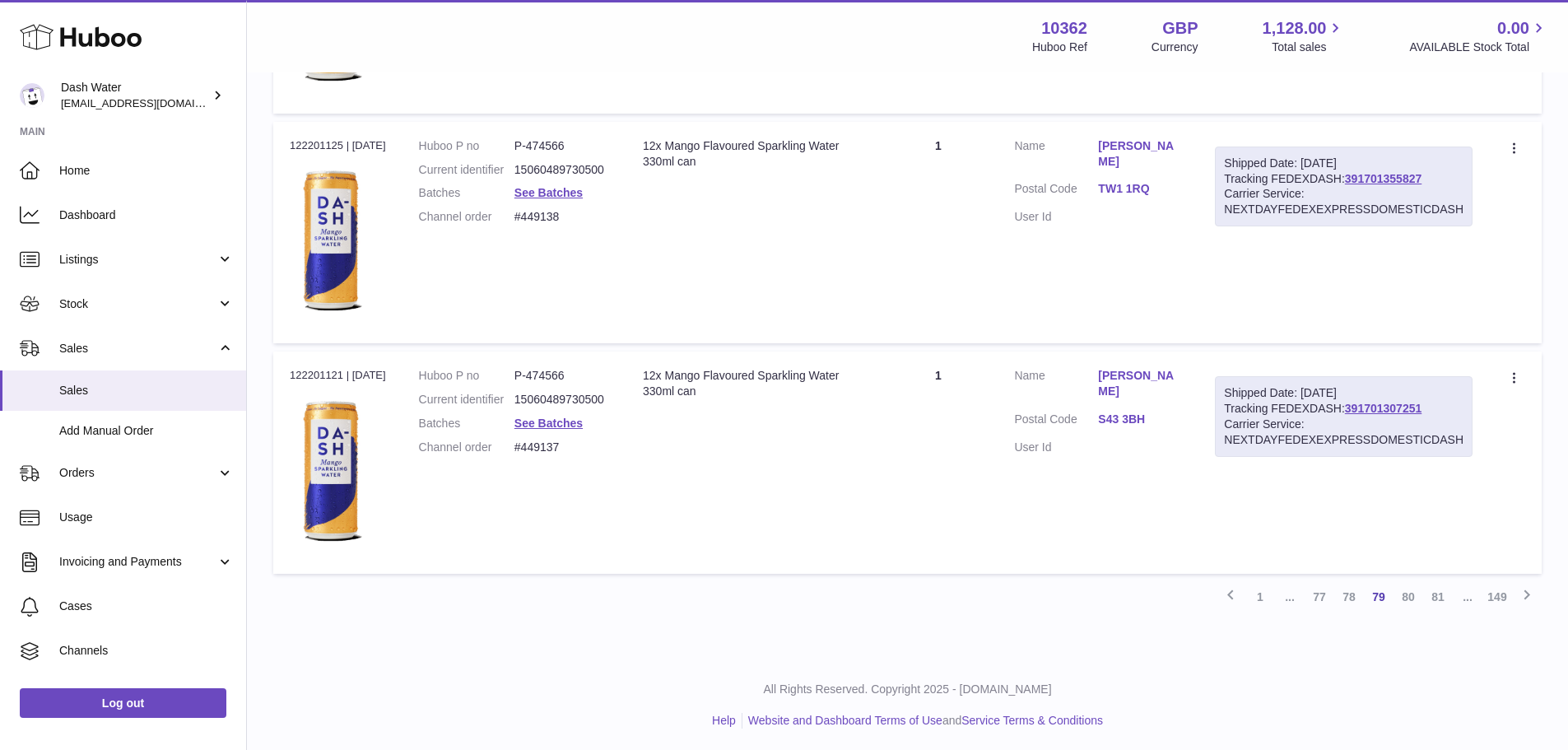
scroll to position [11319, 0]
click at [1405, 594] on link "80" at bounding box center [1408, 593] width 30 height 30
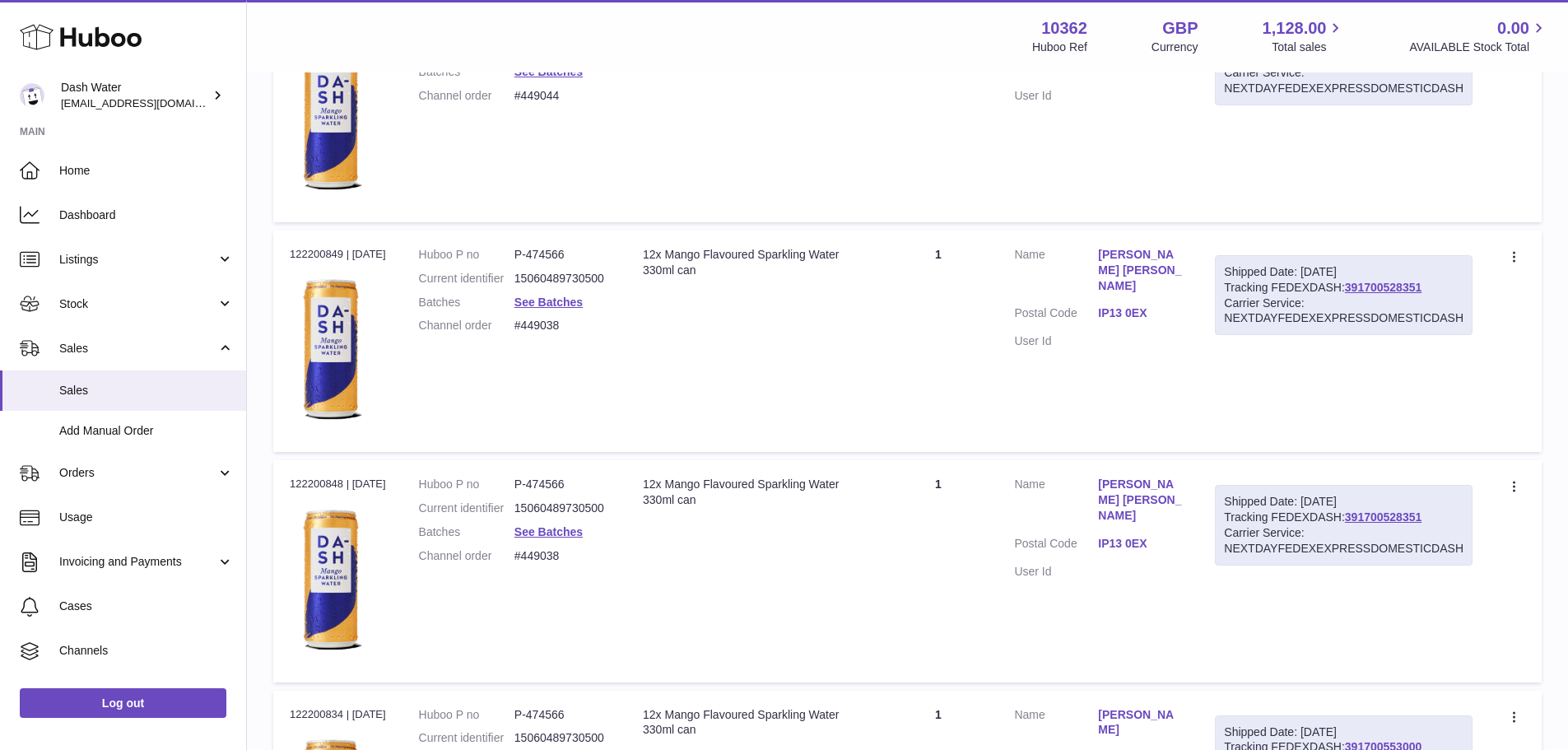
scroll to position [5471, 0]
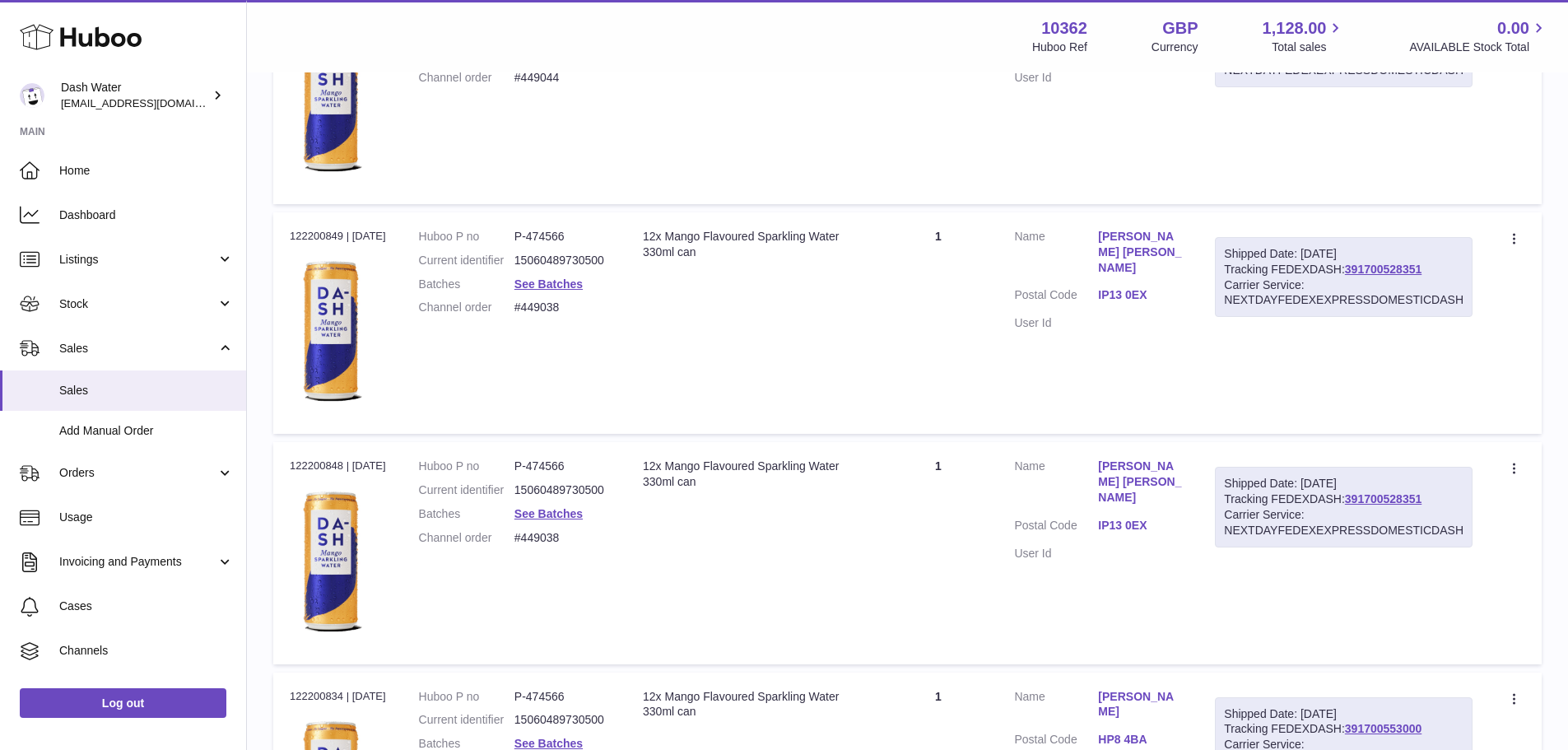
click at [1168, 518] on link "IP13 0EX" at bounding box center [1140, 525] width 84 height 15
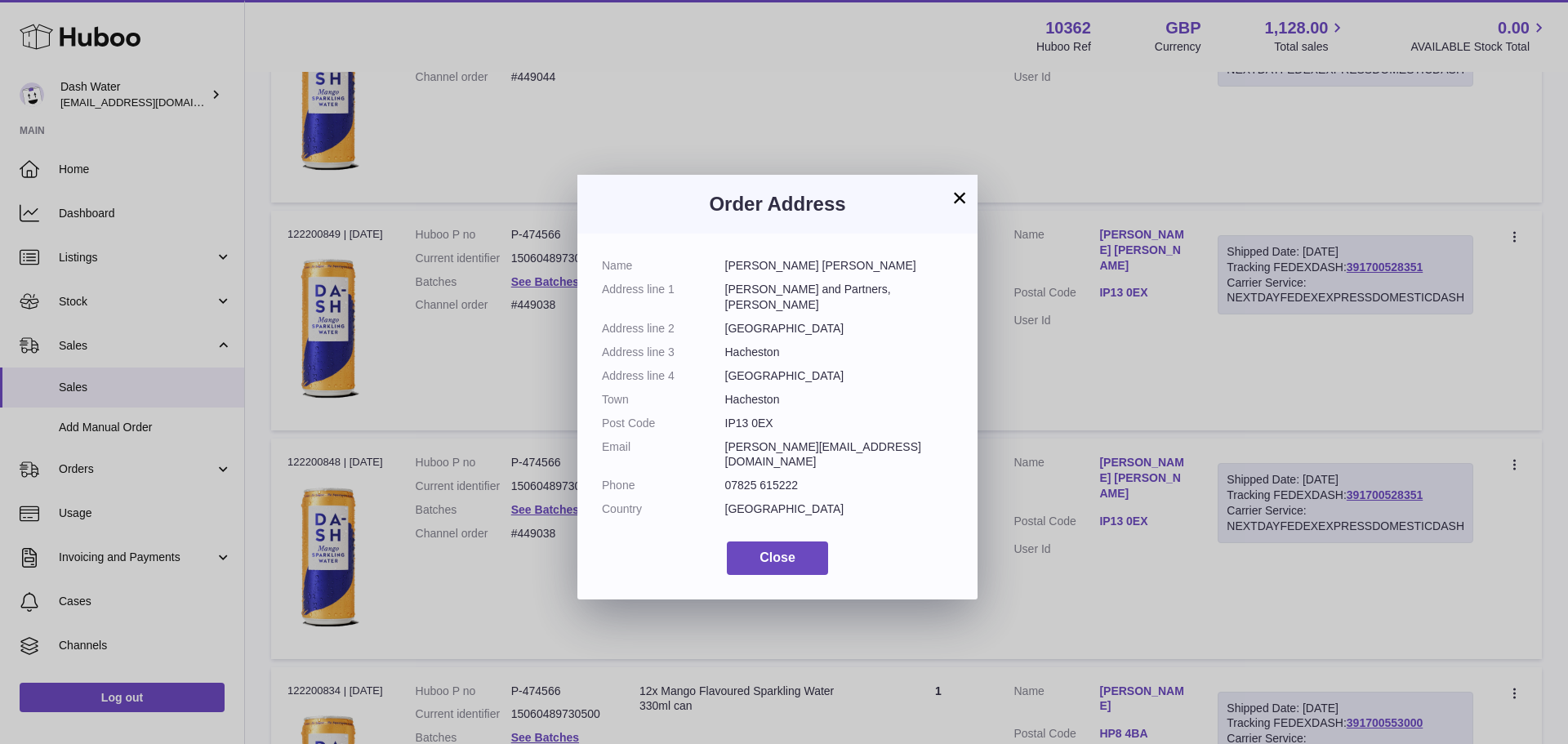
drag, startPoint x: 770, startPoint y: 411, endPoint x: 726, endPoint y: 410, distance: 44.0
click at [726, 416] on dd "IP13 0EX" at bounding box center [839, 423] width 229 height 15
copy dd "IP13 0EX"
click at [773, 551] on span "Close" at bounding box center [778, 557] width 36 height 13
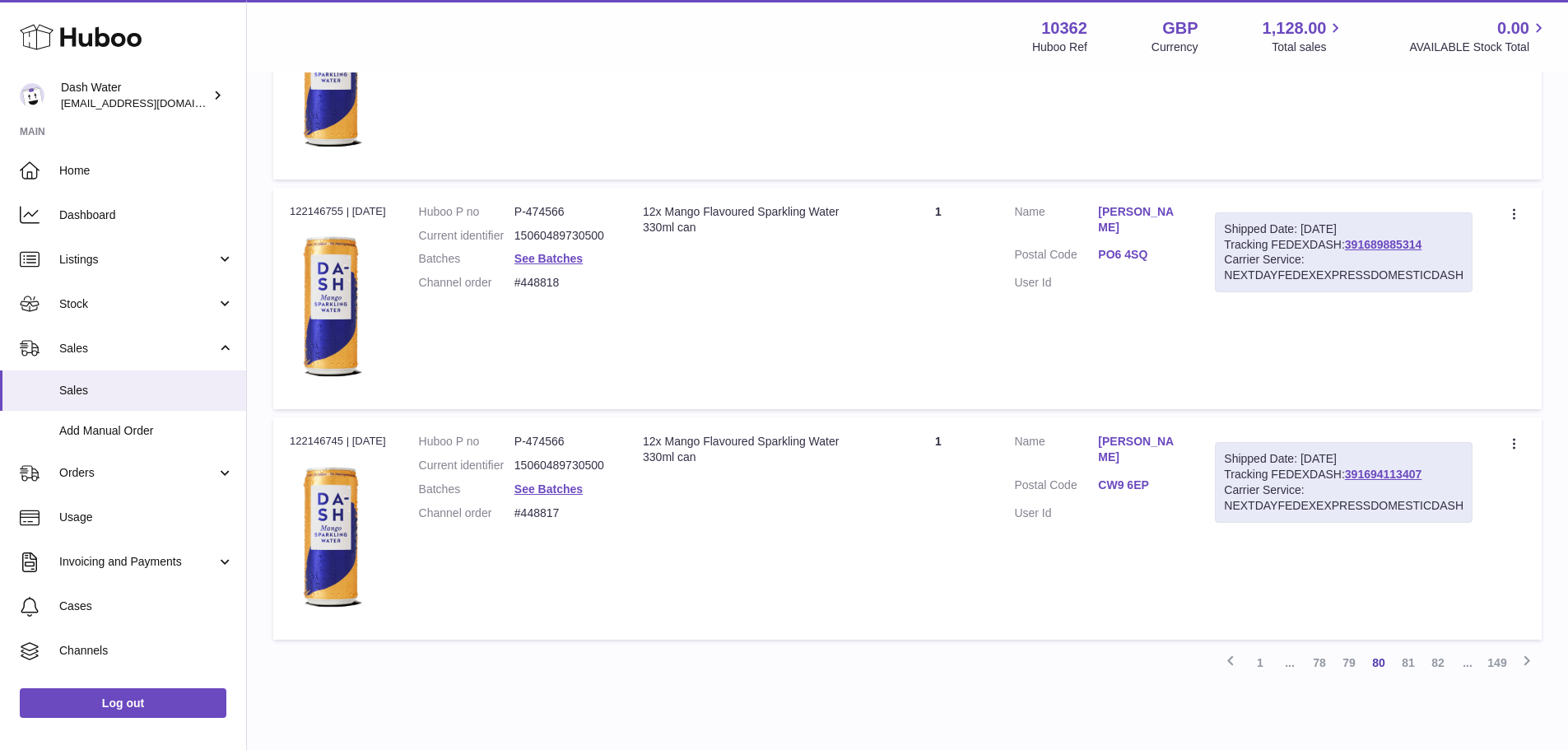
scroll to position [11319, 0]
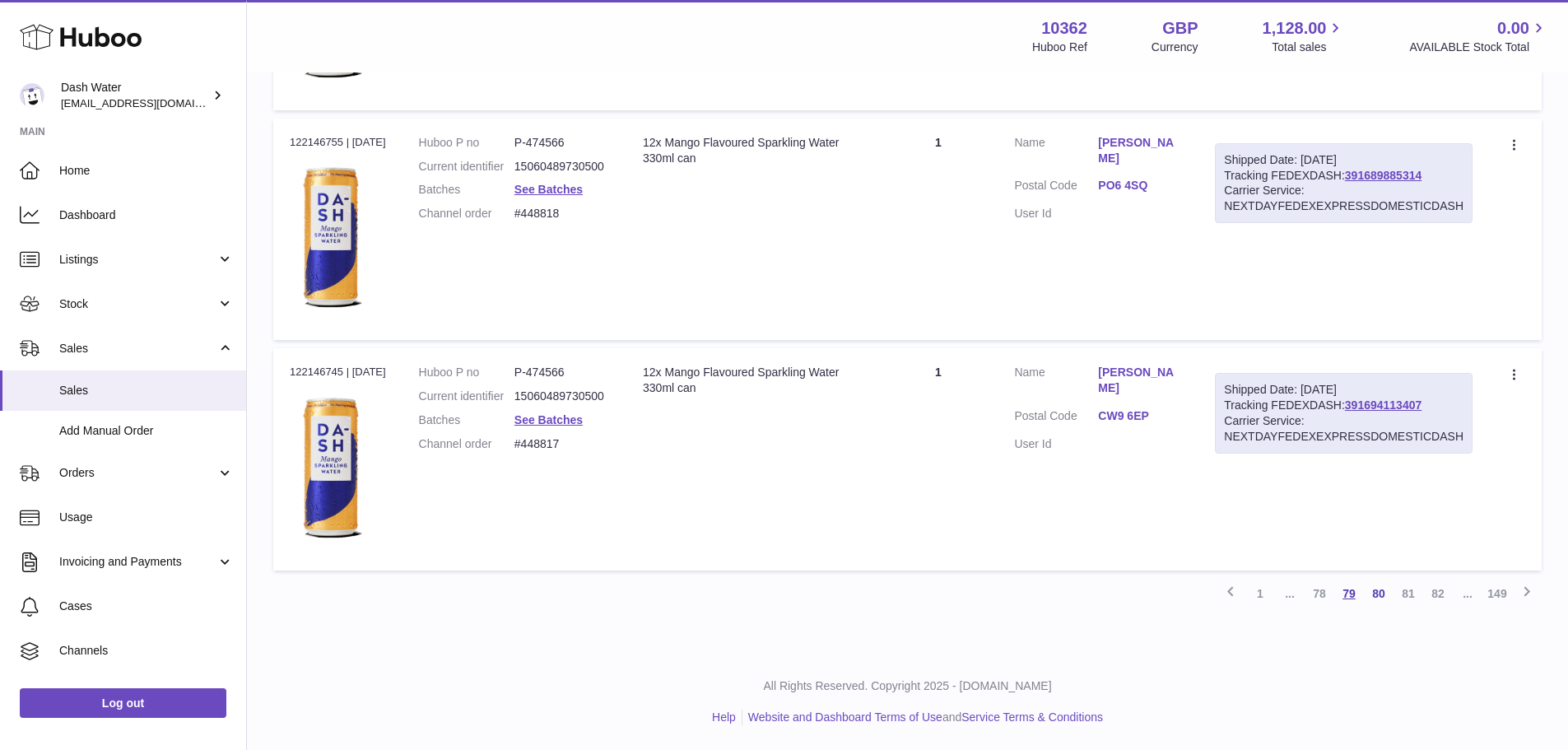
click at [1347, 594] on link "79" at bounding box center [1349, 593] width 30 height 30
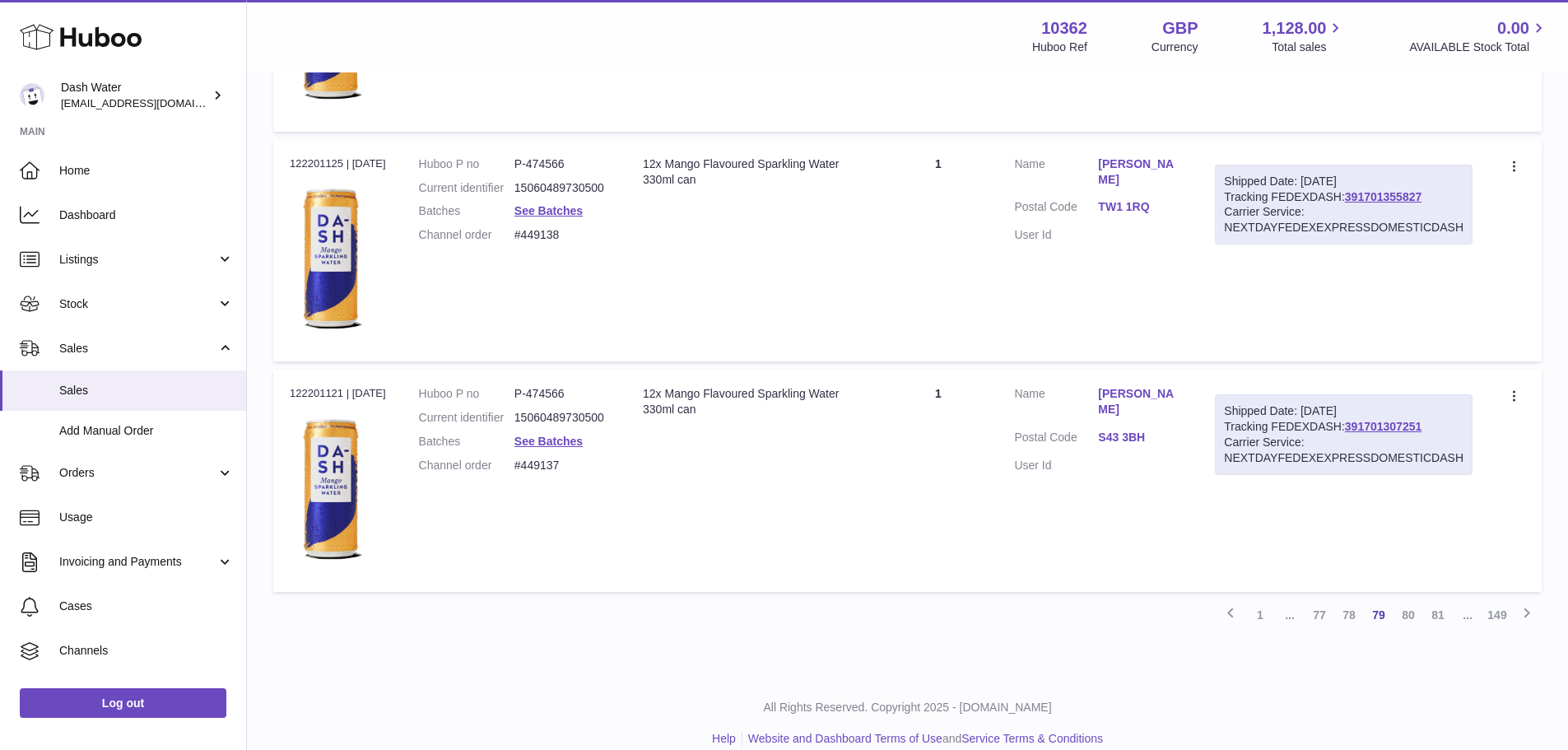
scroll to position [11319, 0]
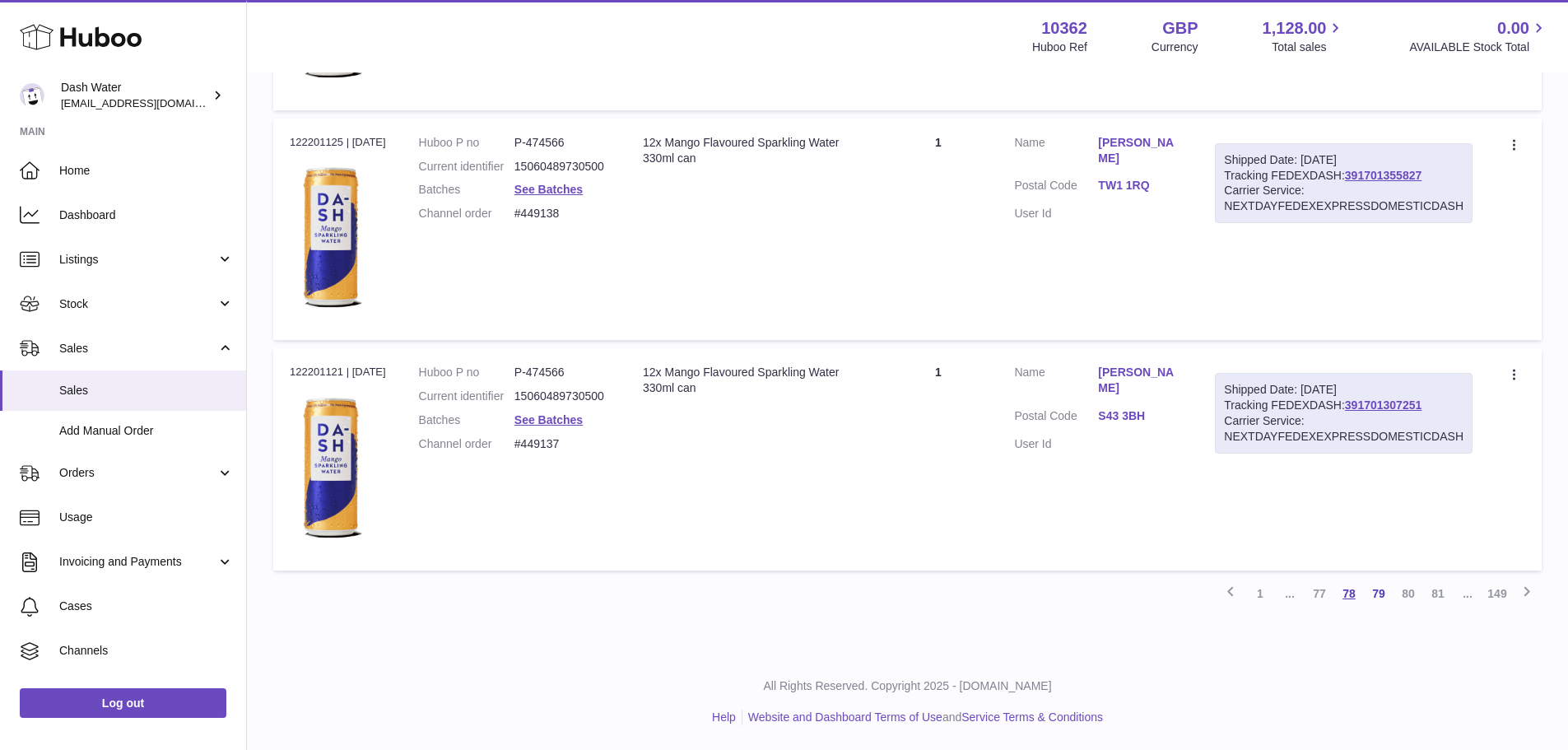
click at [1350, 594] on link "78" at bounding box center [1349, 593] width 30 height 30
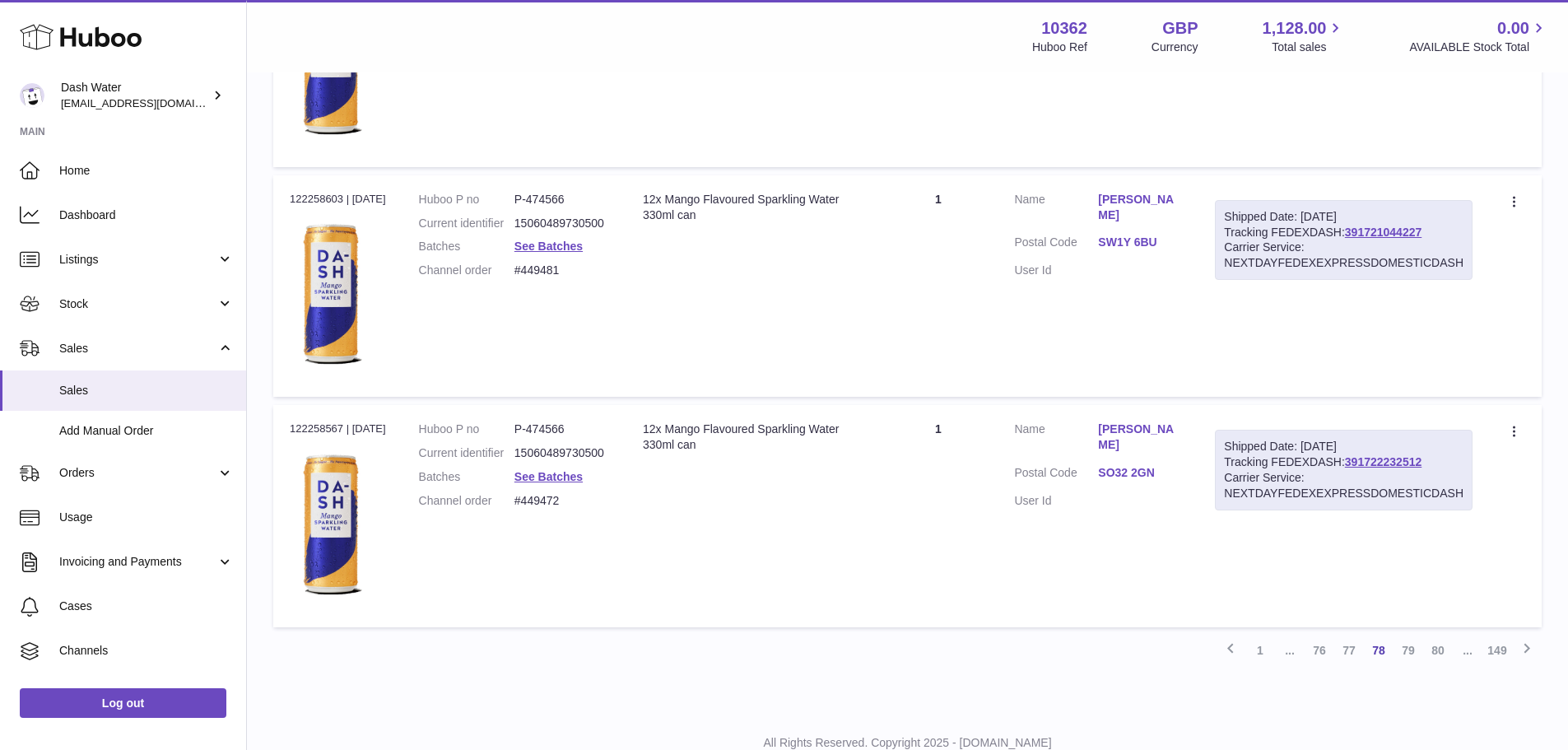
scroll to position [11275, 0]
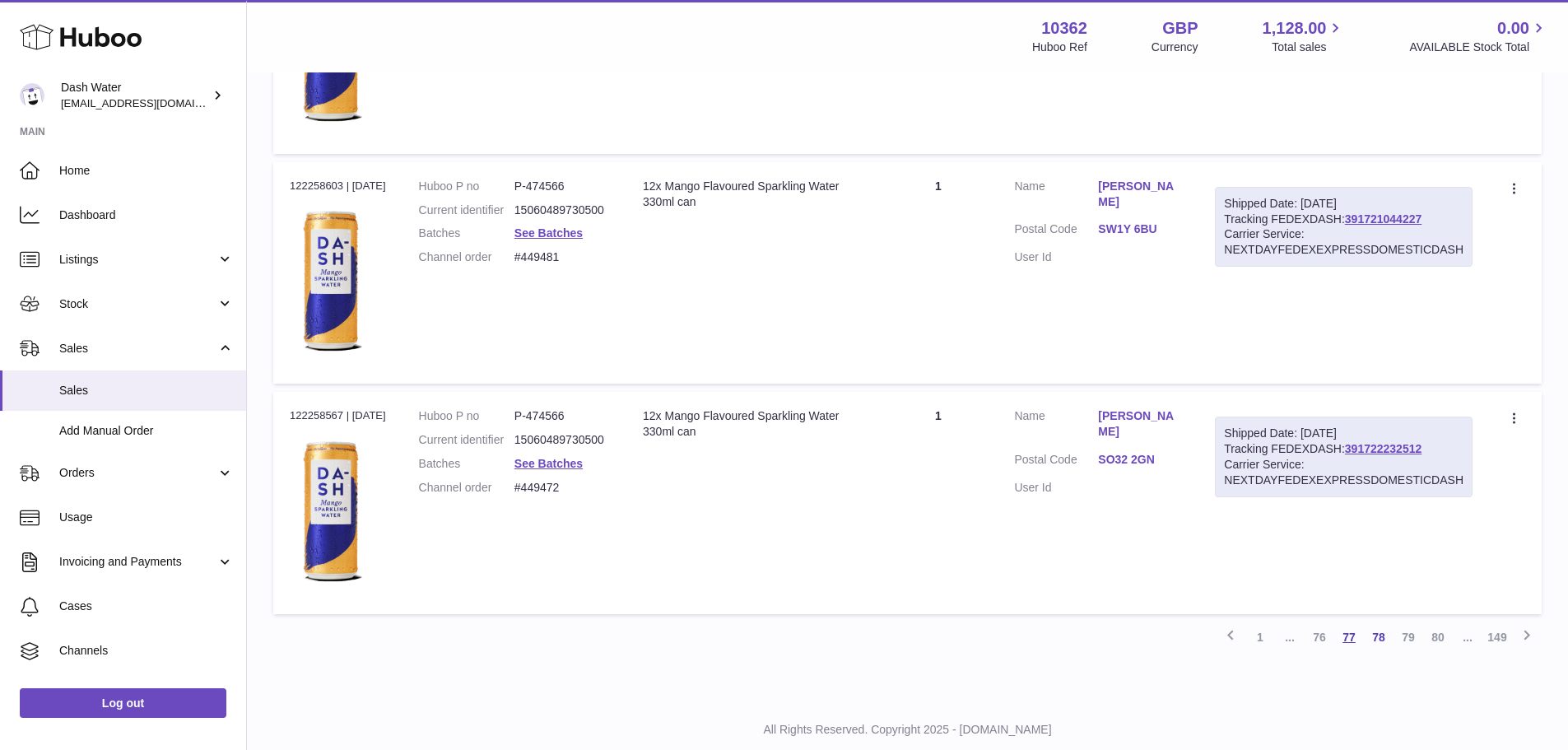
click at [1345, 634] on link "77" at bounding box center [1349, 637] width 30 height 30
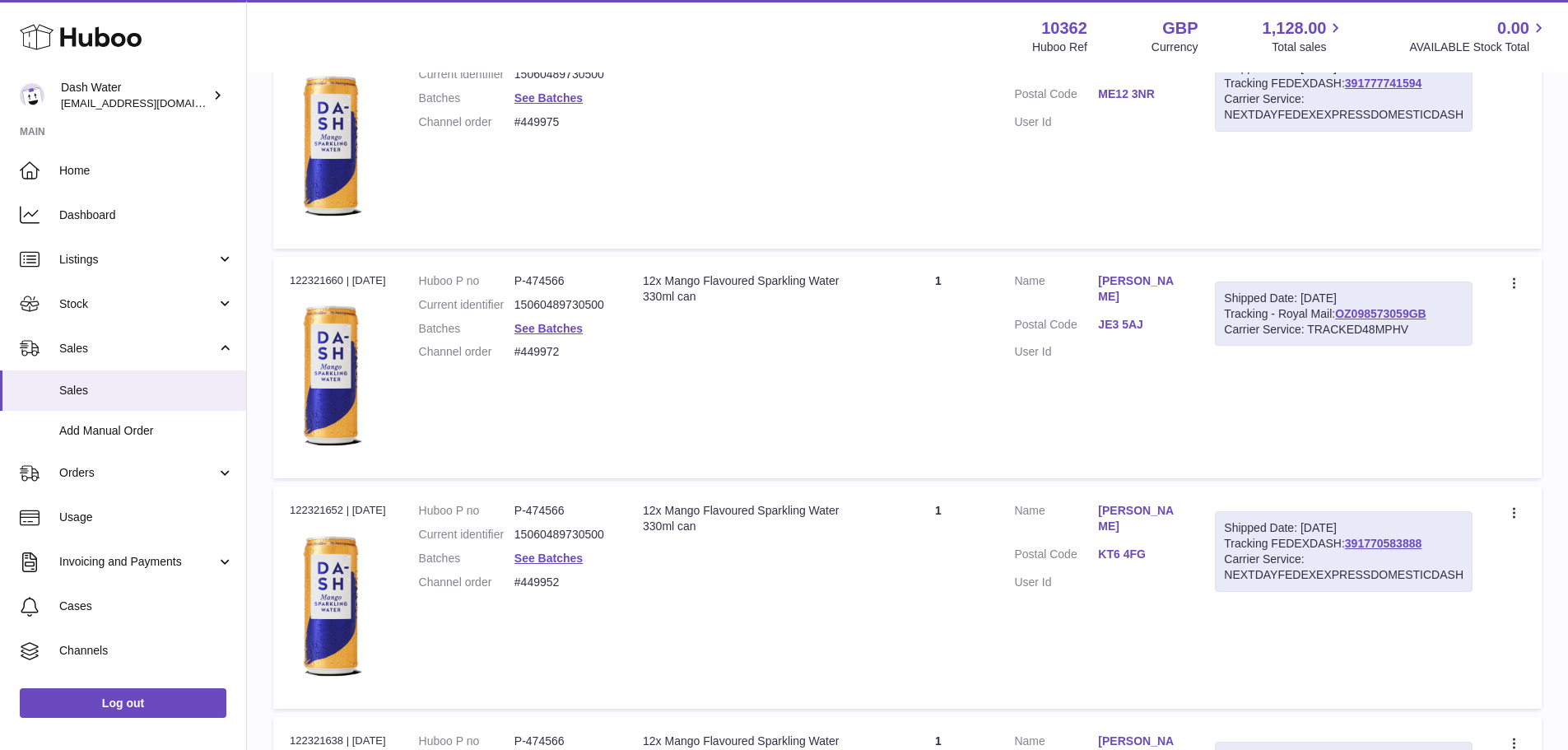
scroll to position [1886, 0]
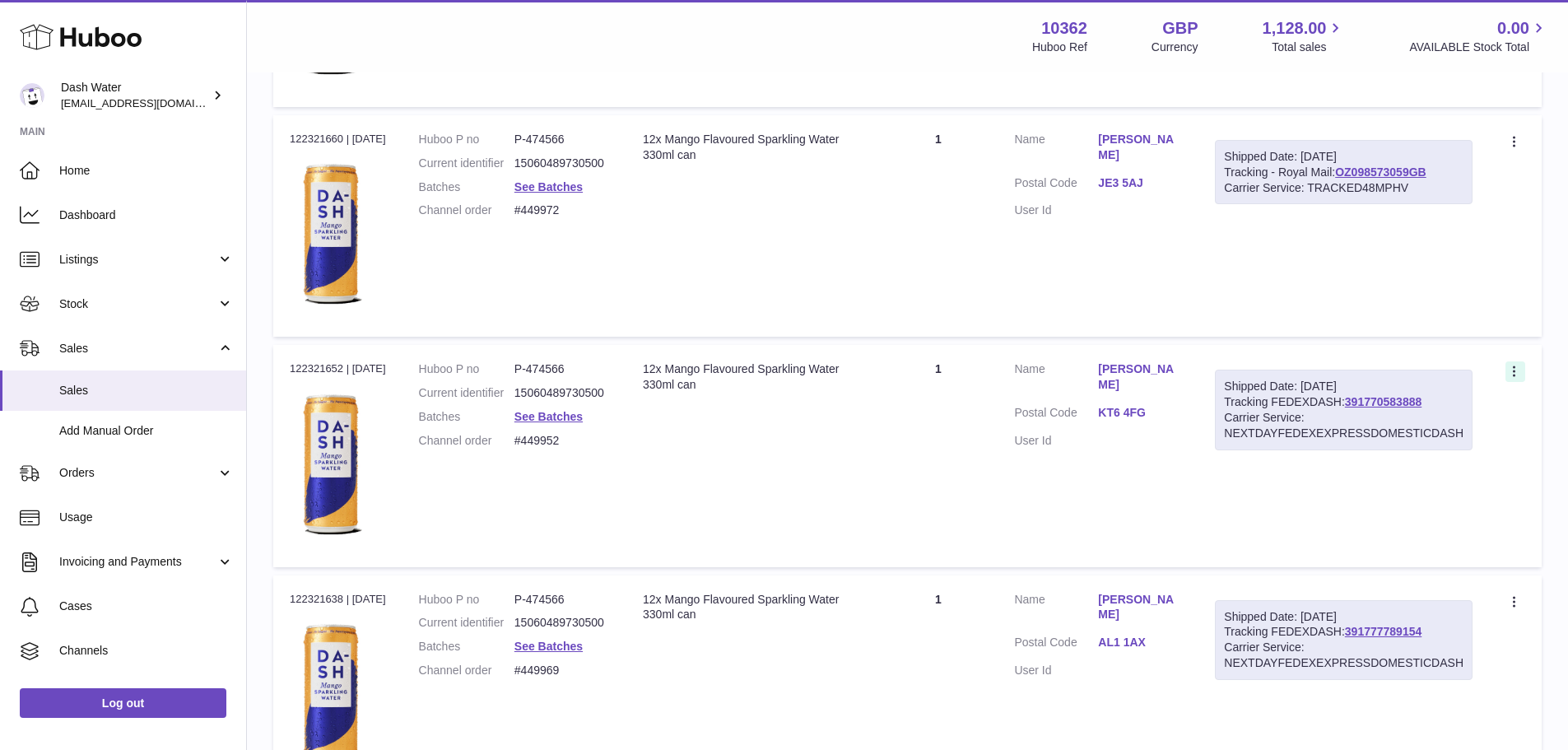
click at [1515, 369] on icon at bounding box center [1515, 373] width 19 height 16
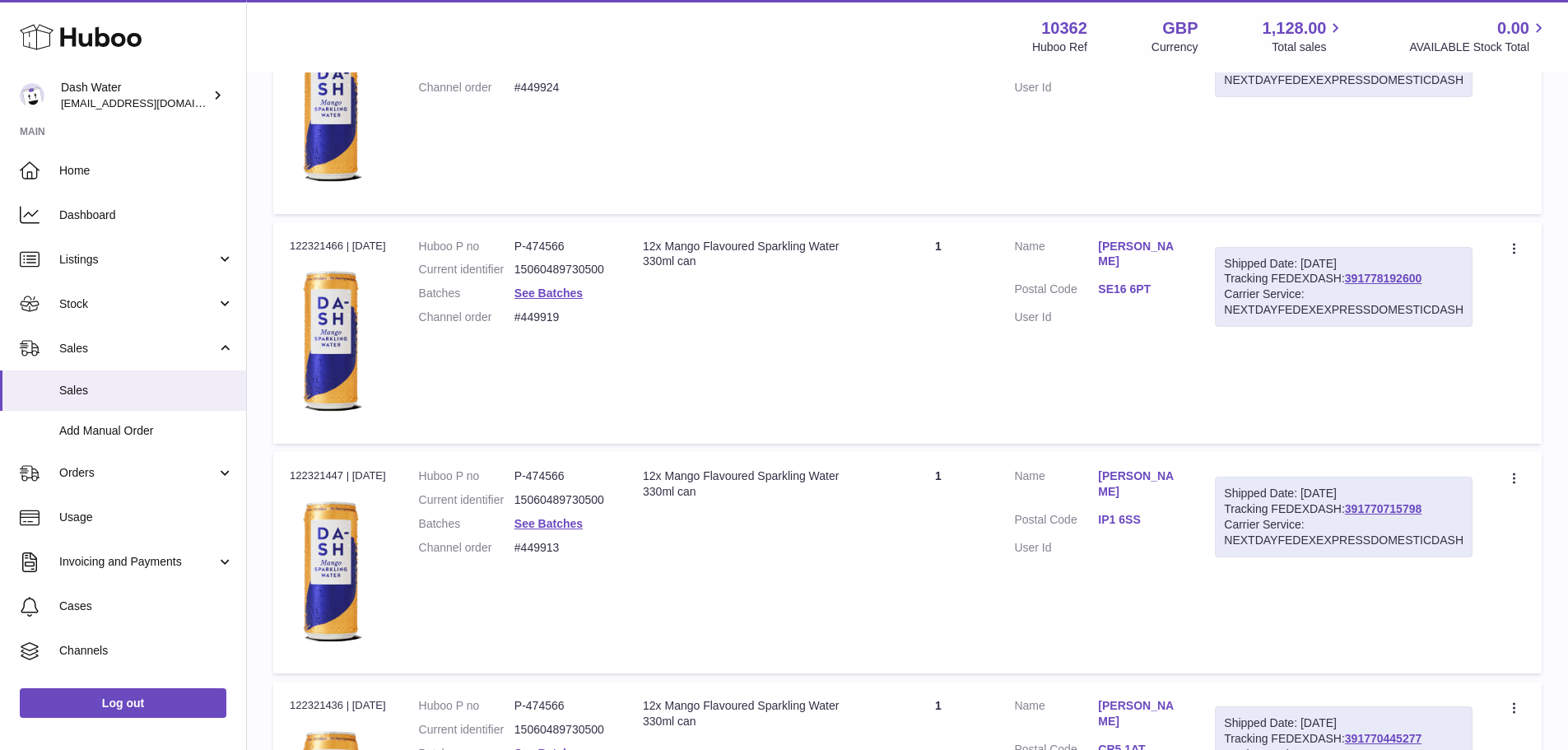
scroll to position [6004, 0]
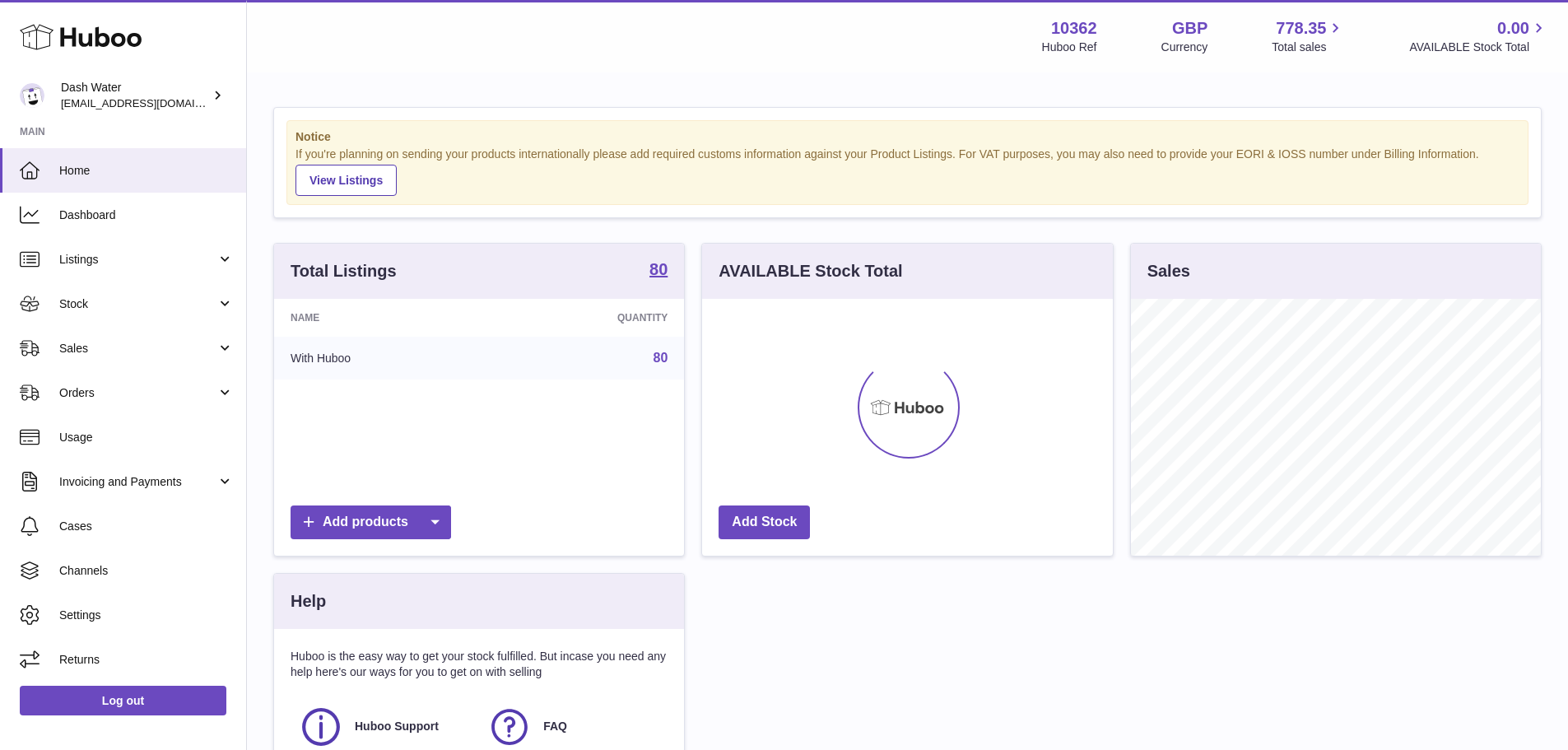
scroll to position [257, 411]
click at [81, 351] on span "Sales" at bounding box center [138, 348] width 158 height 15
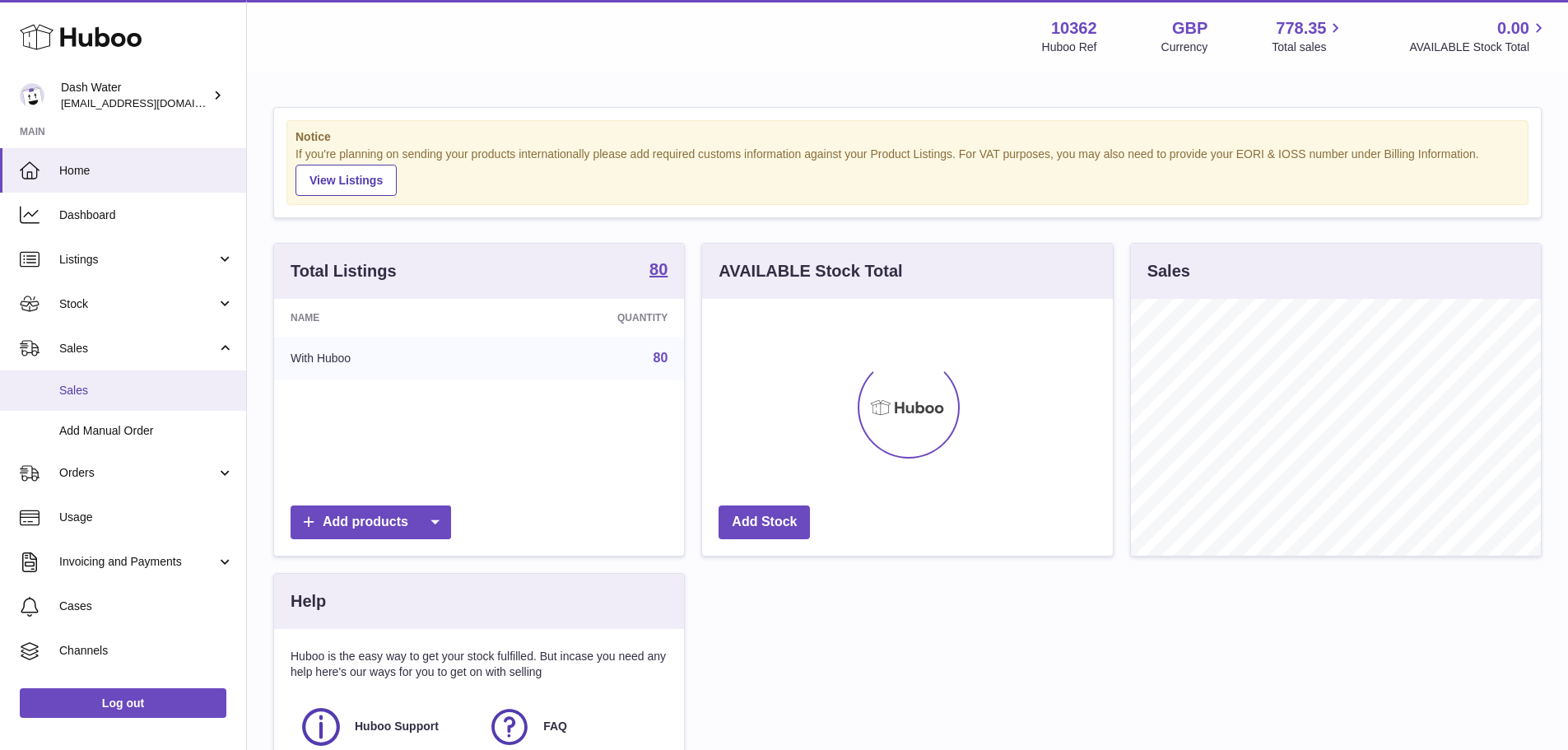
click at [92, 380] on link "Sales" at bounding box center [123, 390] width 246 height 41
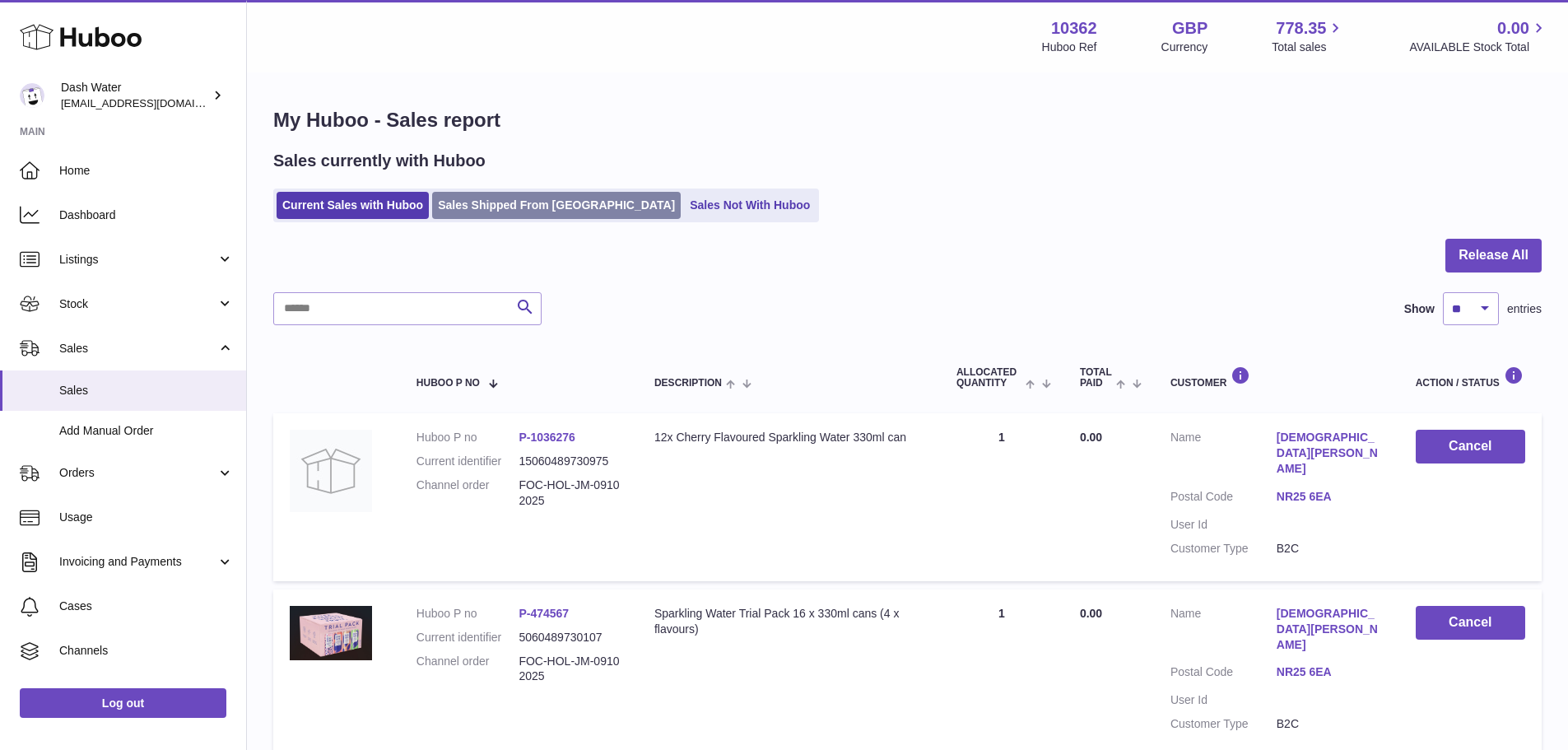
click at [549, 195] on link "Sales Shipped From [GEOGRAPHIC_DATA]" at bounding box center [556, 206] width 249 height 27
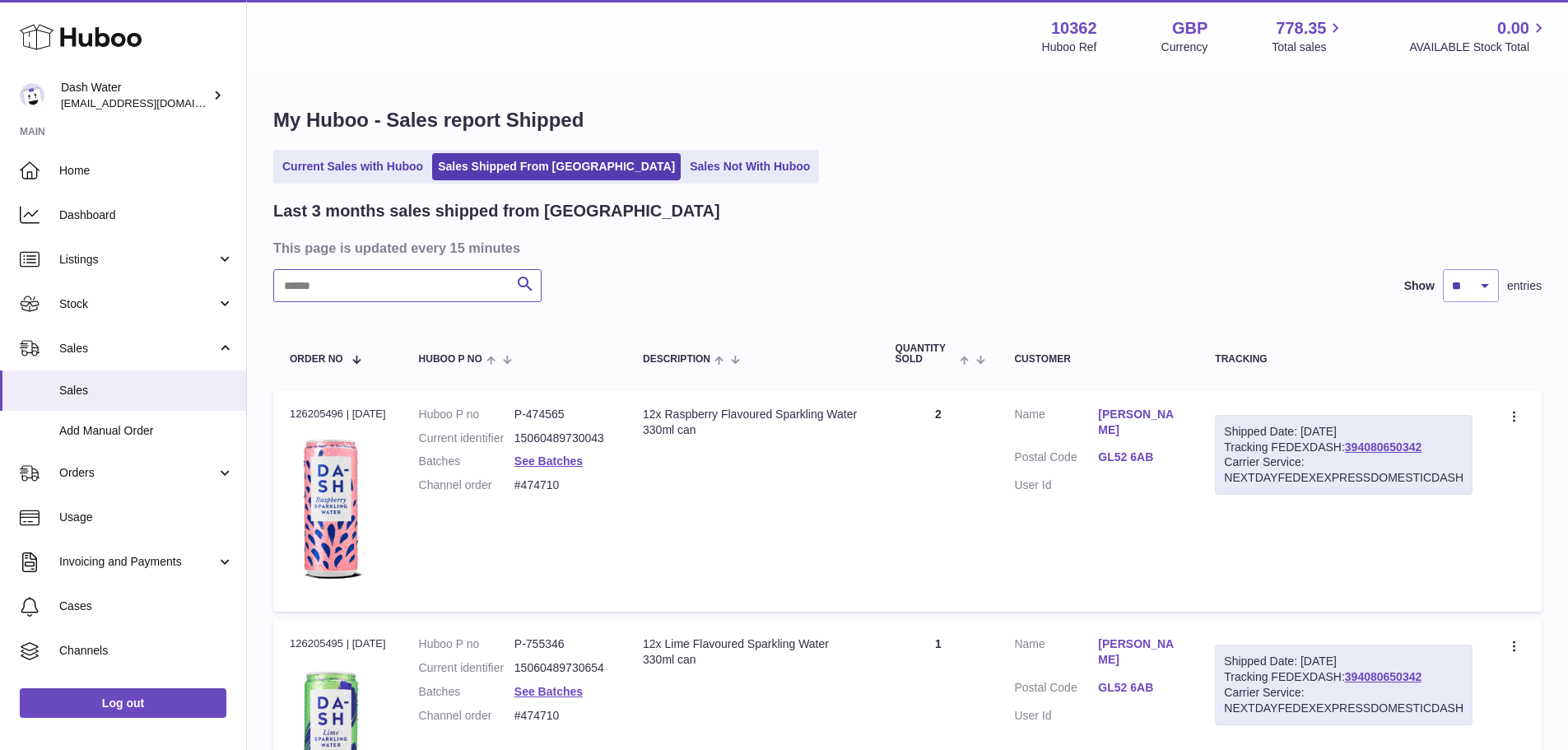
click at [394, 282] on input "text" at bounding box center [407, 285] width 268 height 33
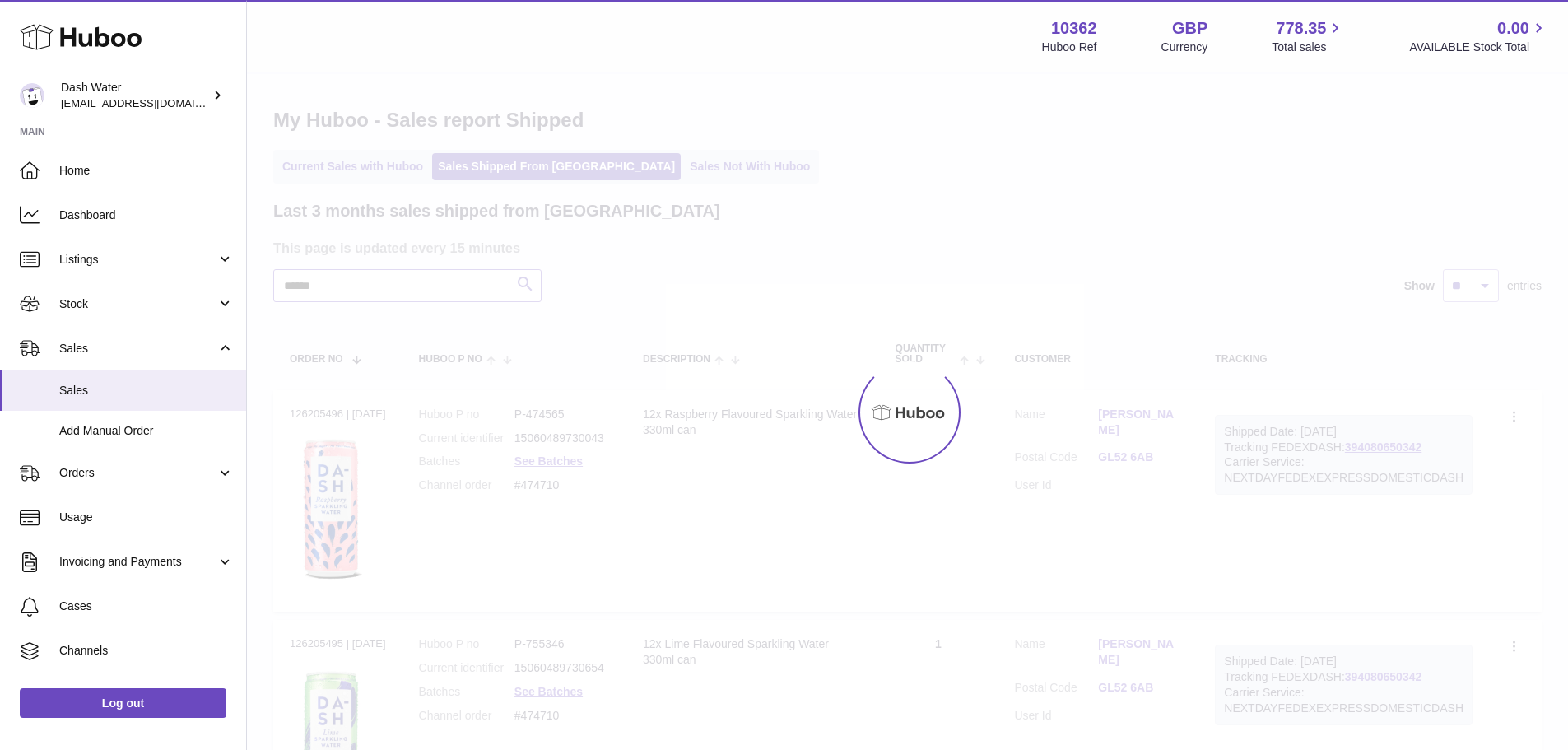
type input "******"
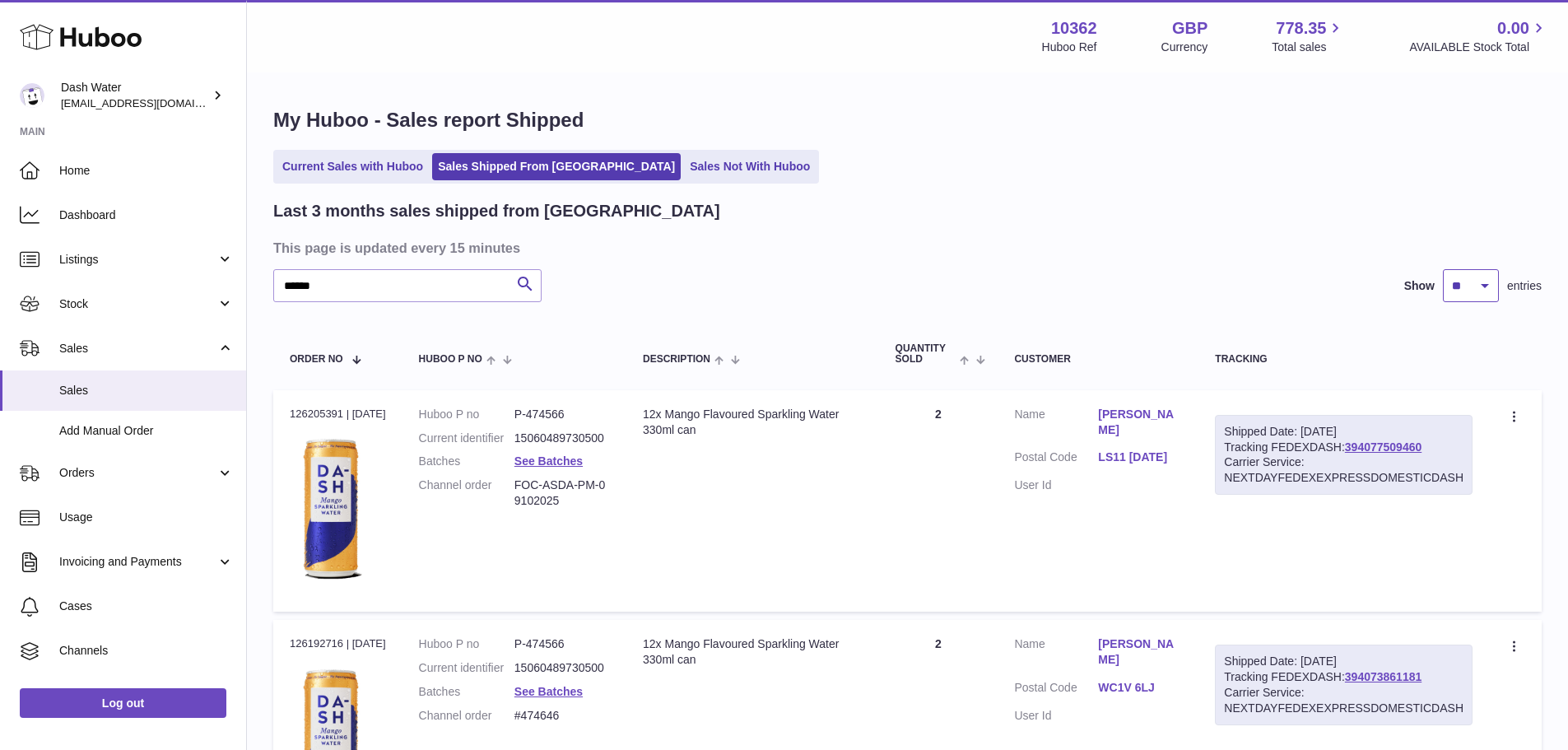
click at [1485, 281] on select "** ** **" at bounding box center [1471, 285] width 56 height 33
select select "**"
click at [1443, 269] on select "** ** **" at bounding box center [1471, 285] width 56 height 33
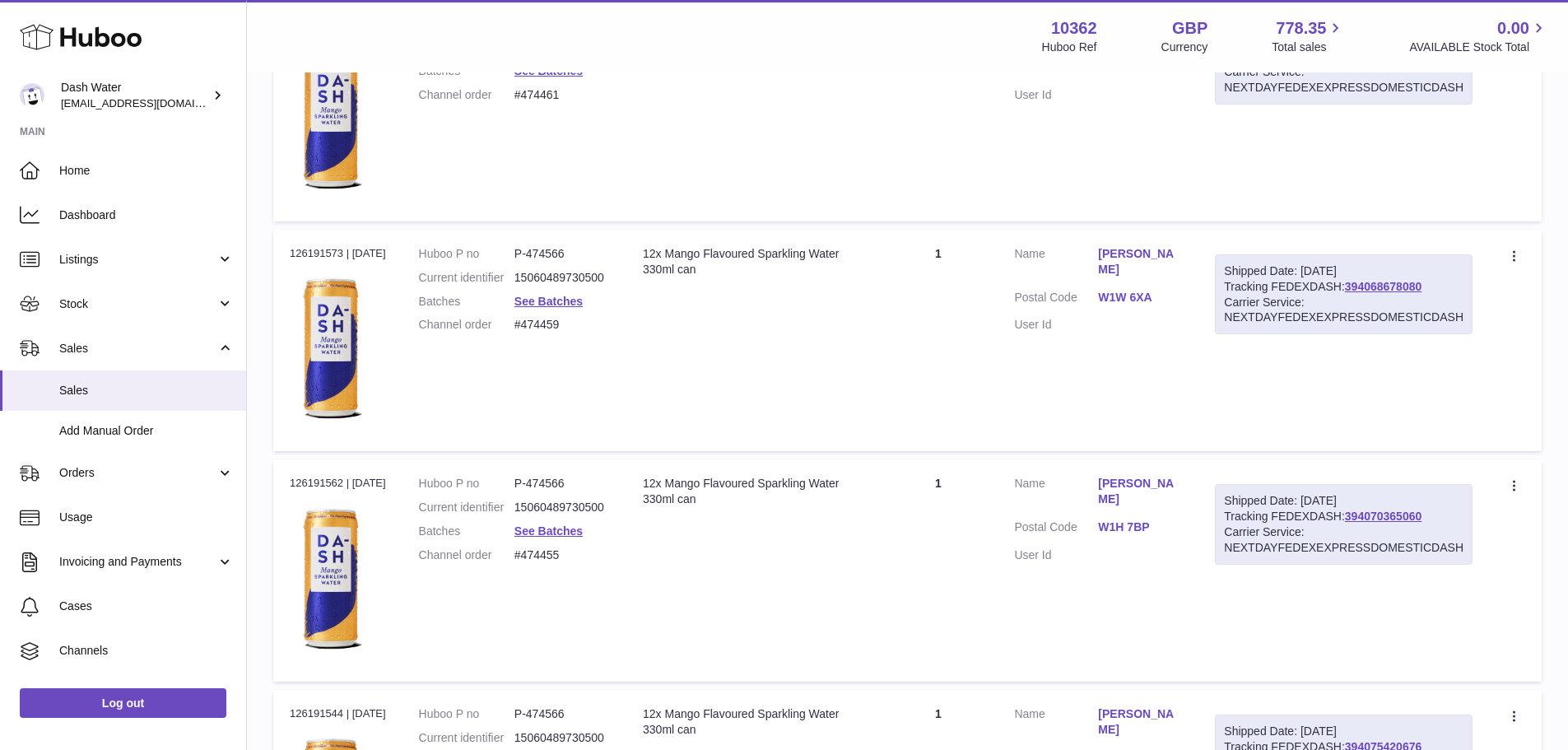
scroll to position [11240, 0]
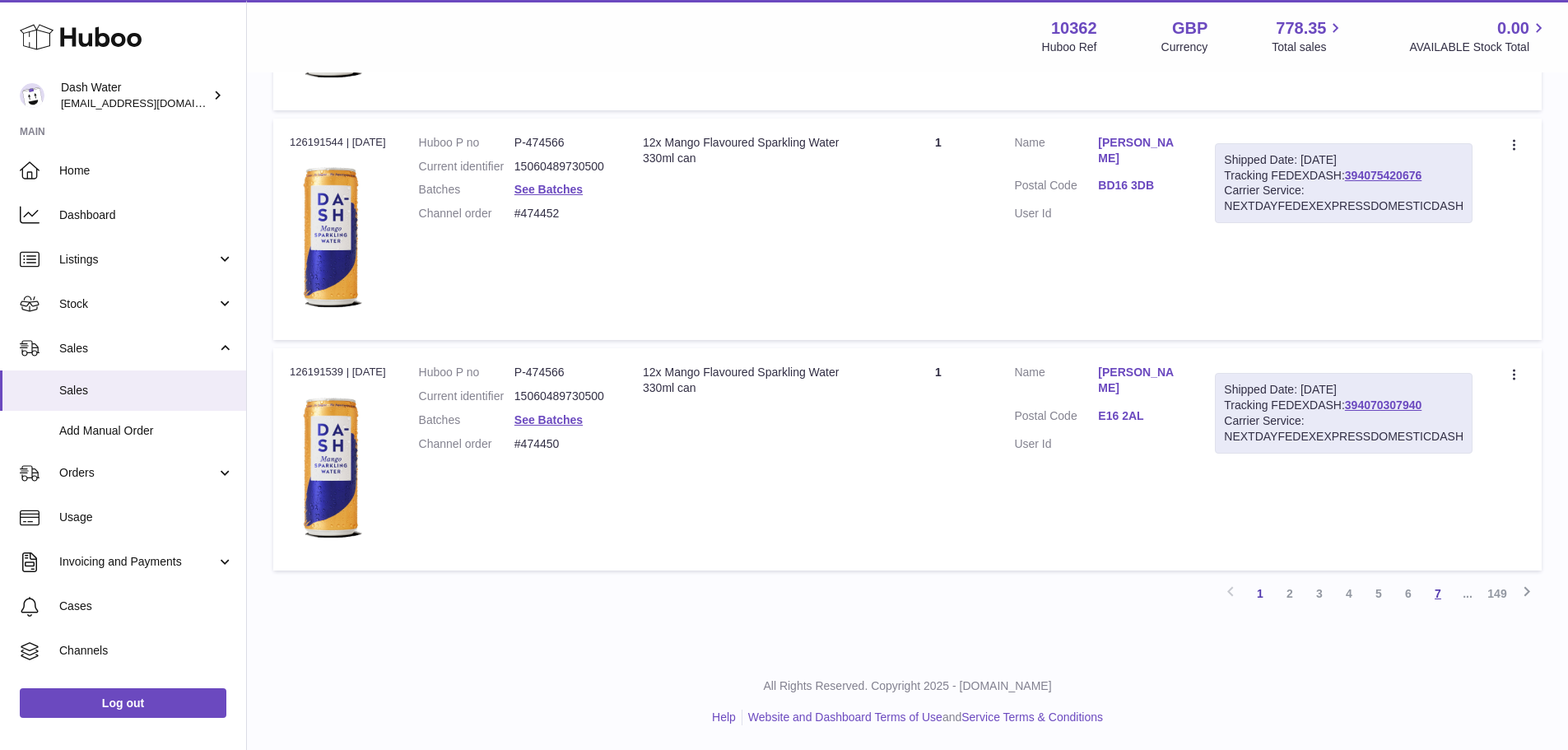
click at [1435, 591] on link "7" at bounding box center [1438, 593] width 30 height 30
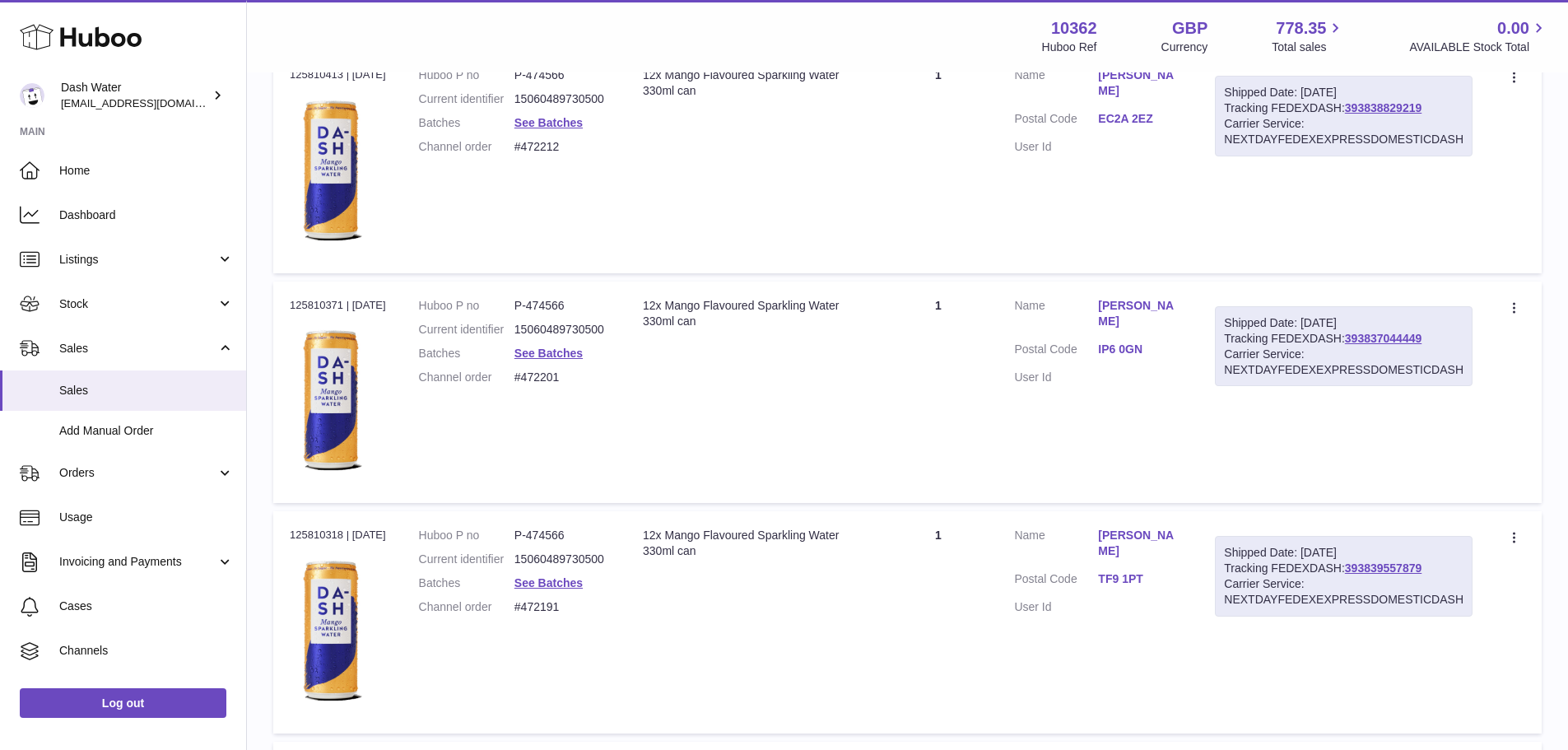
scroll to position [11319, 0]
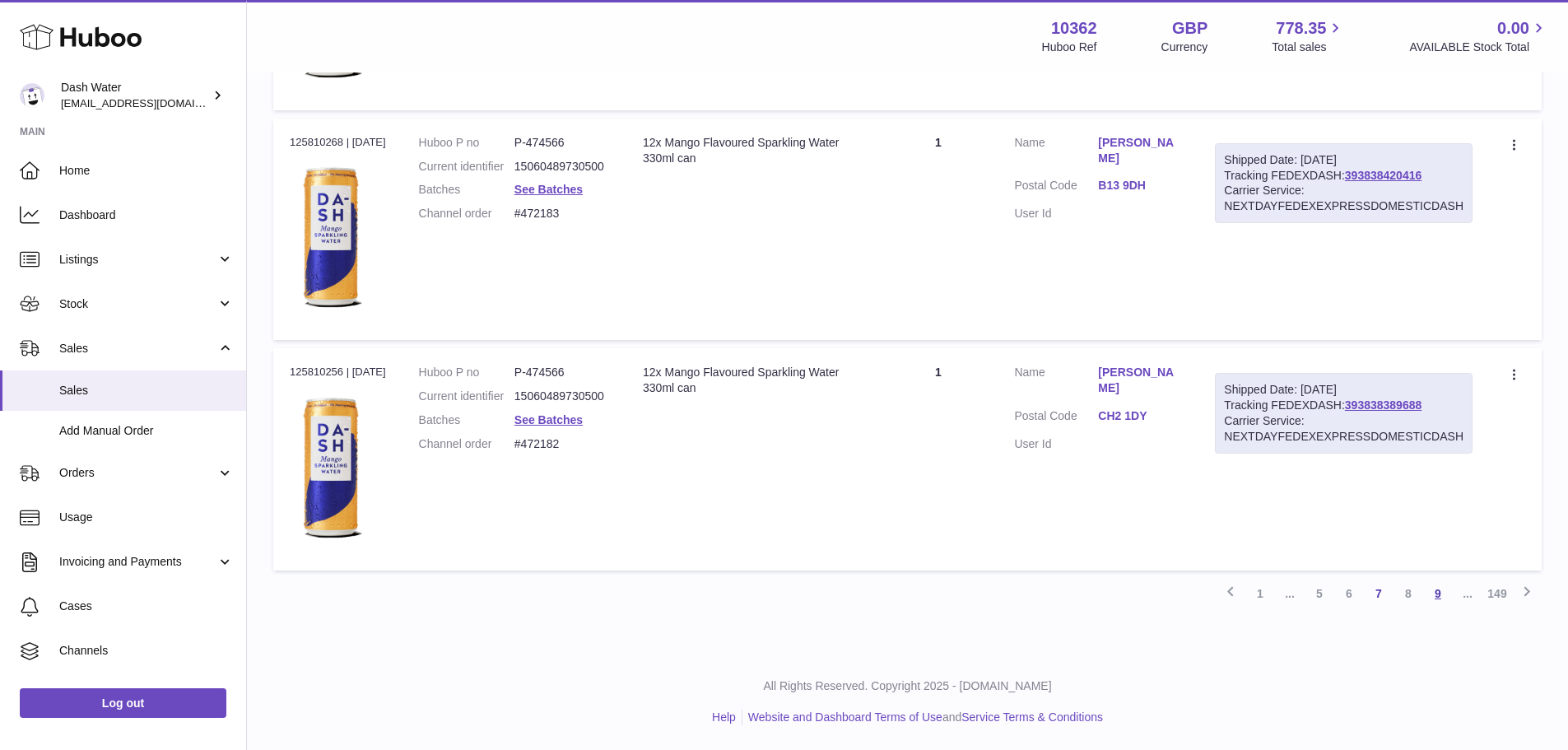
click at [1439, 591] on link "9" at bounding box center [1438, 593] width 30 height 30
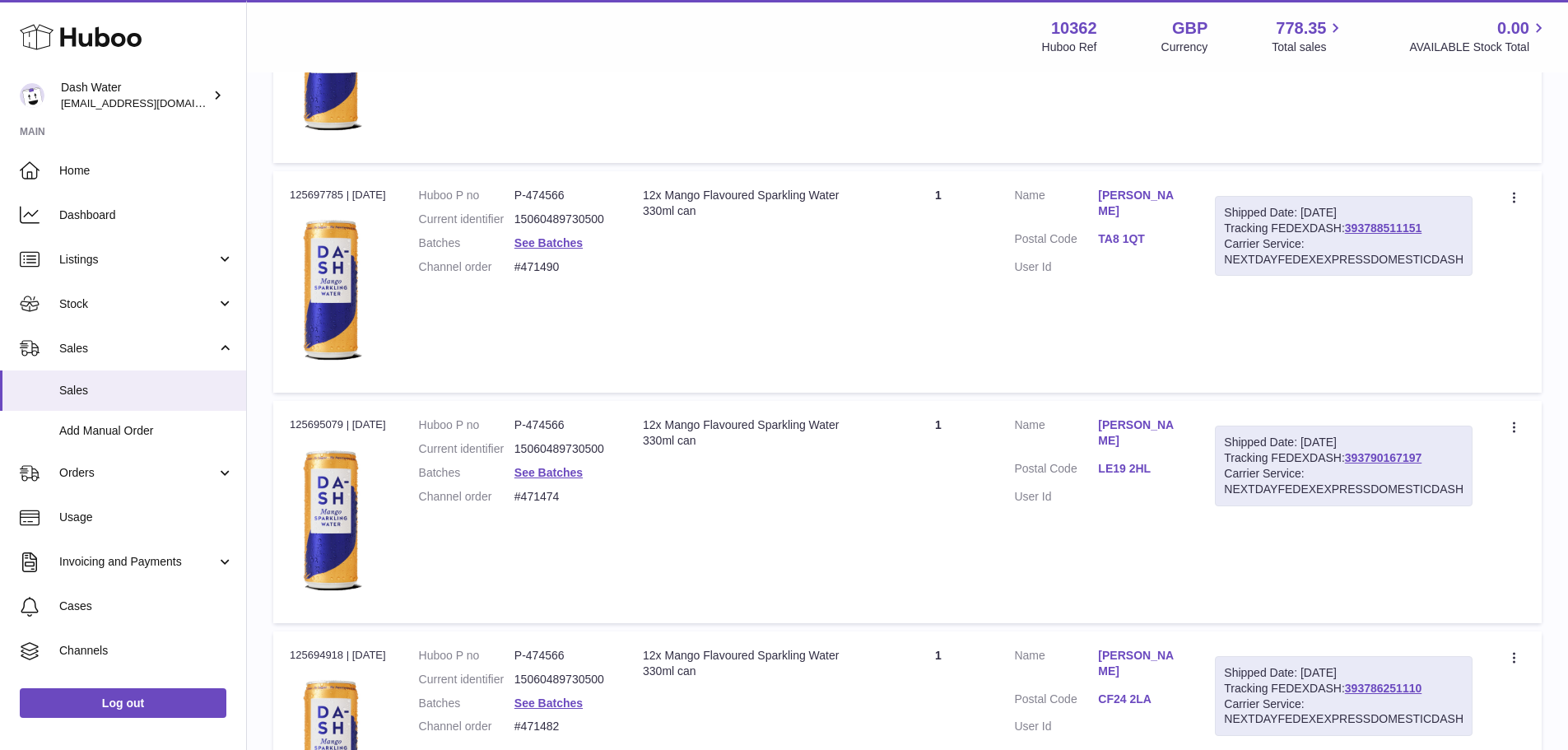
scroll to position [11319, 0]
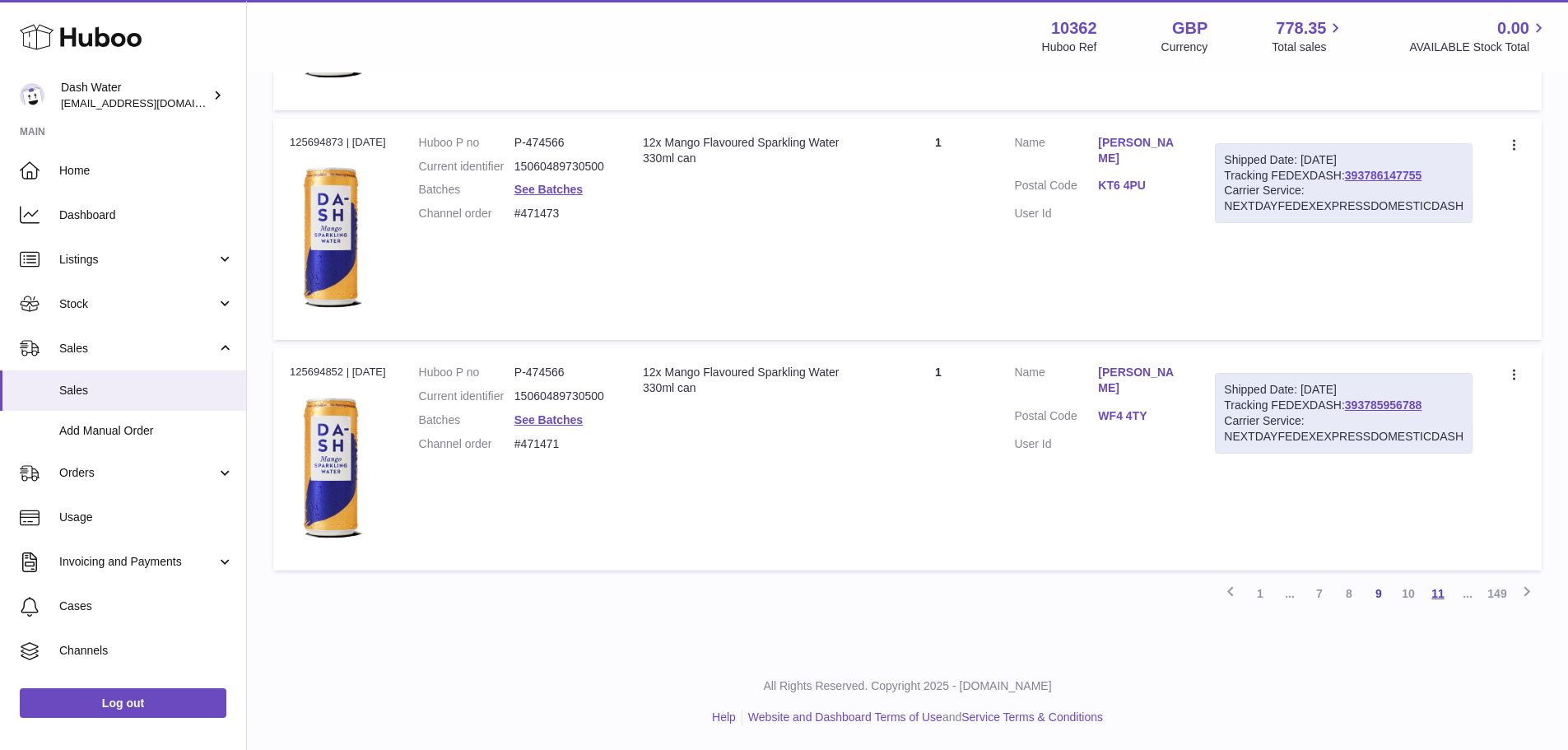
click at [1442, 587] on link "11" at bounding box center [1438, 593] width 30 height 30
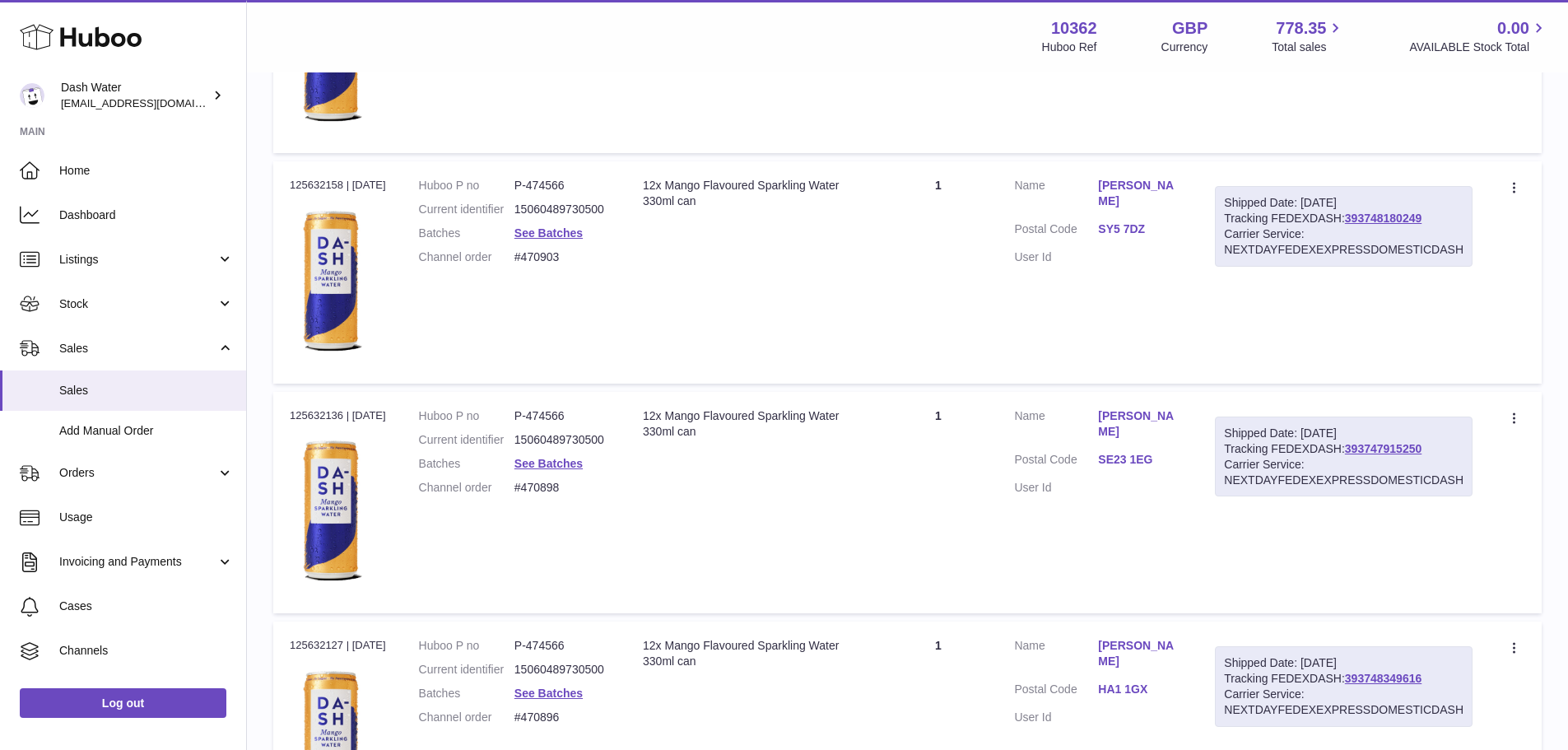
scroll to position [11319, 0]
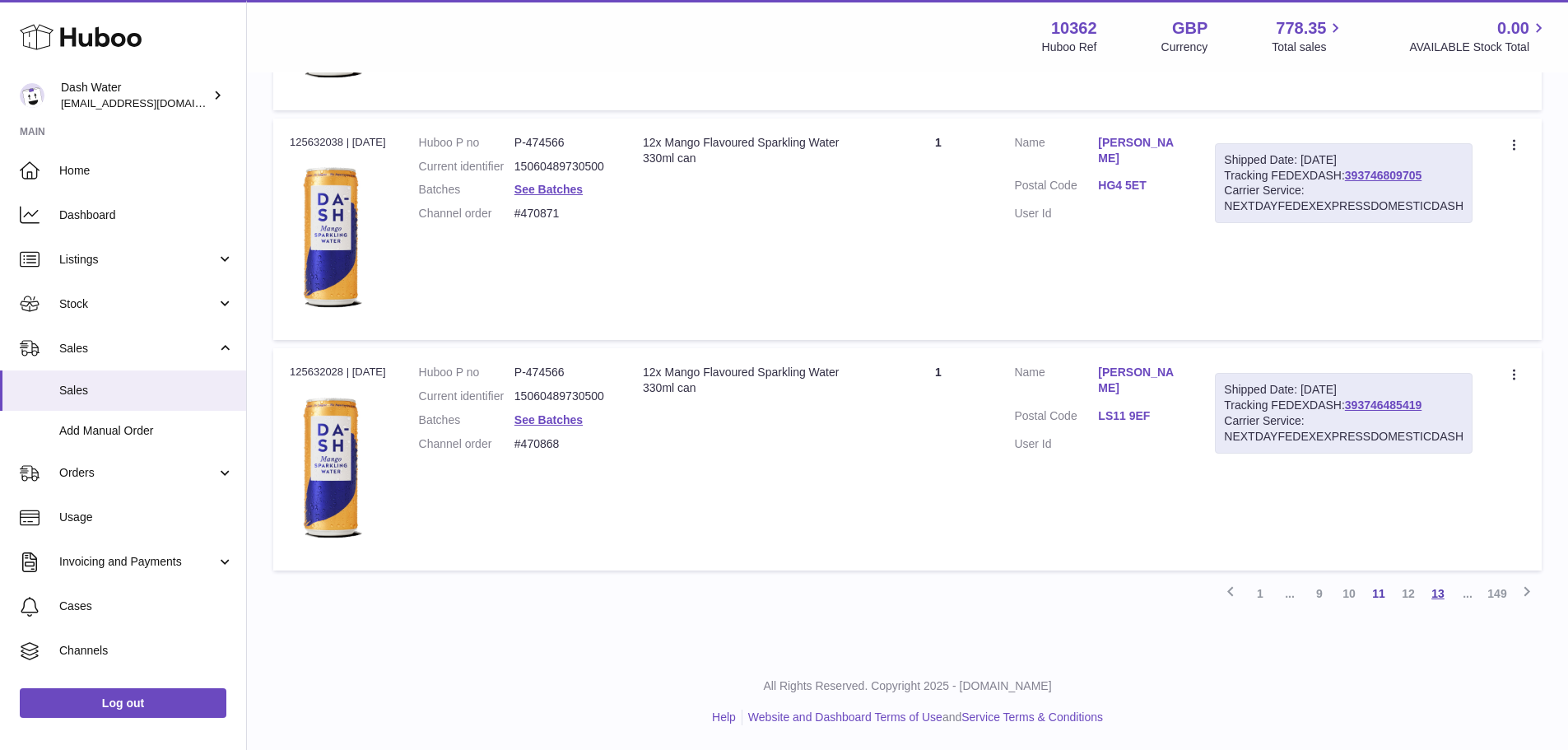
click at [1437, 594] on link "13" at bounding box center [1438, 593] width 30 height 30
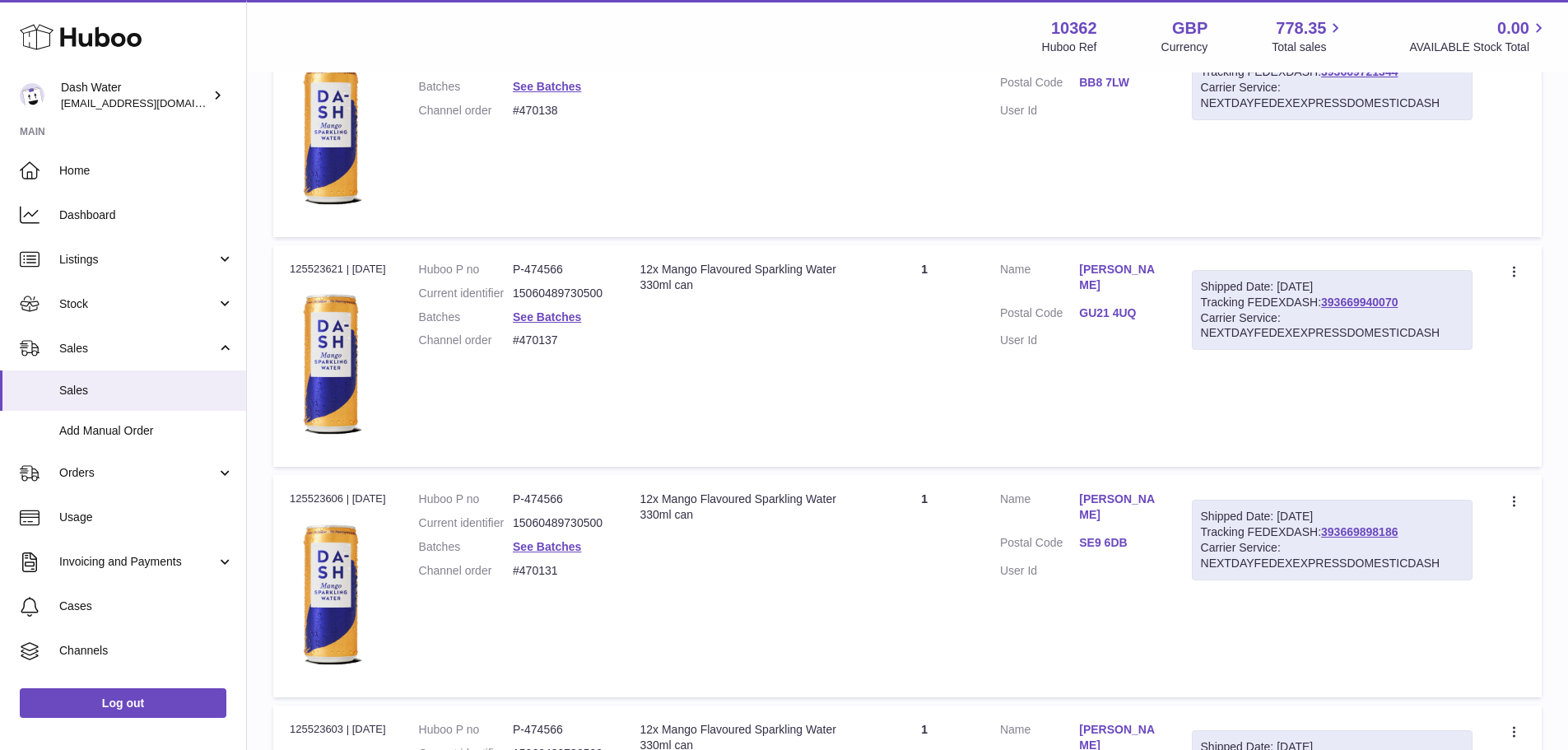
scroll to position [11319, 0]
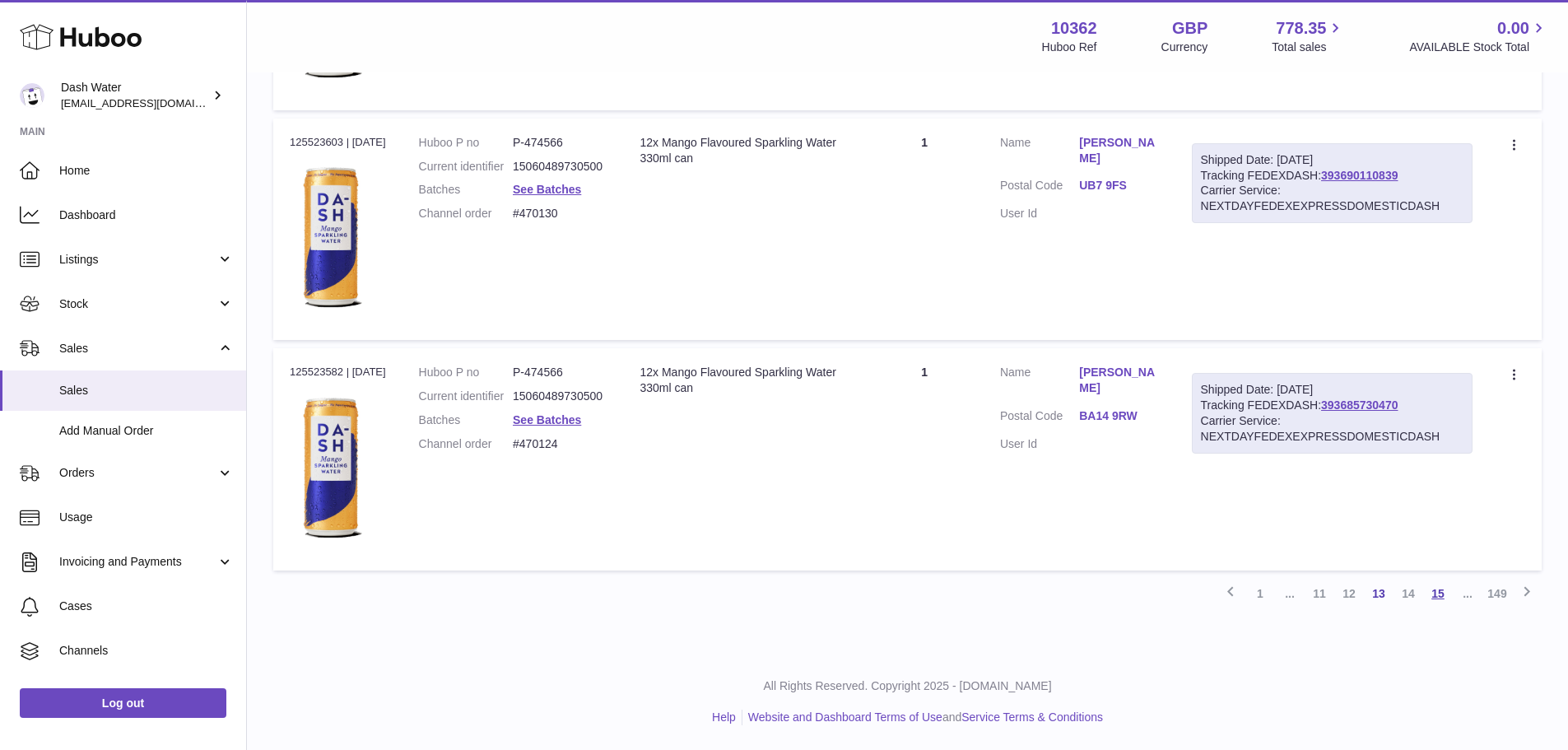
click at [1434, 594] on link "15" at bounding box center [1438, 593] width 30 height 30
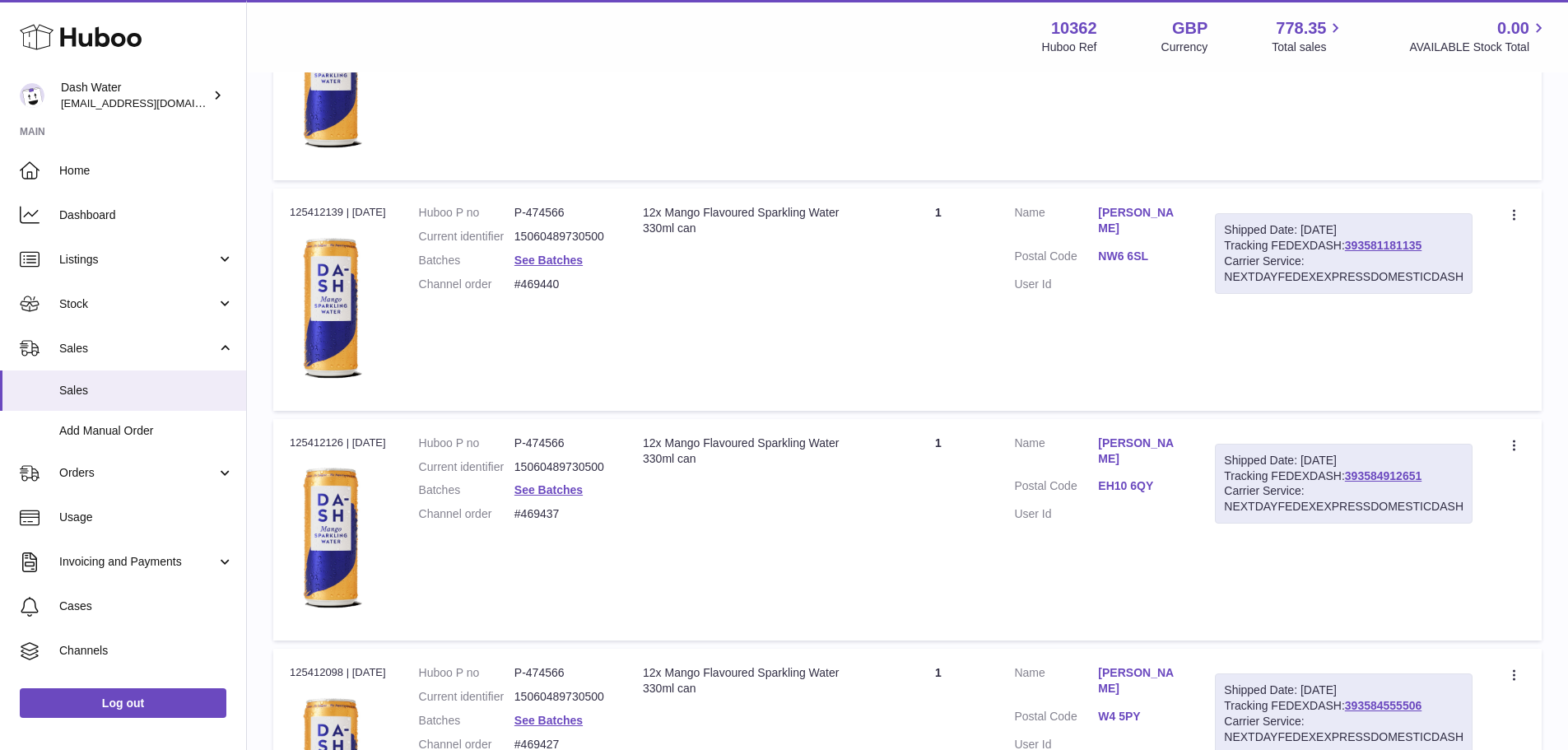
scroll to position [11237, 0]
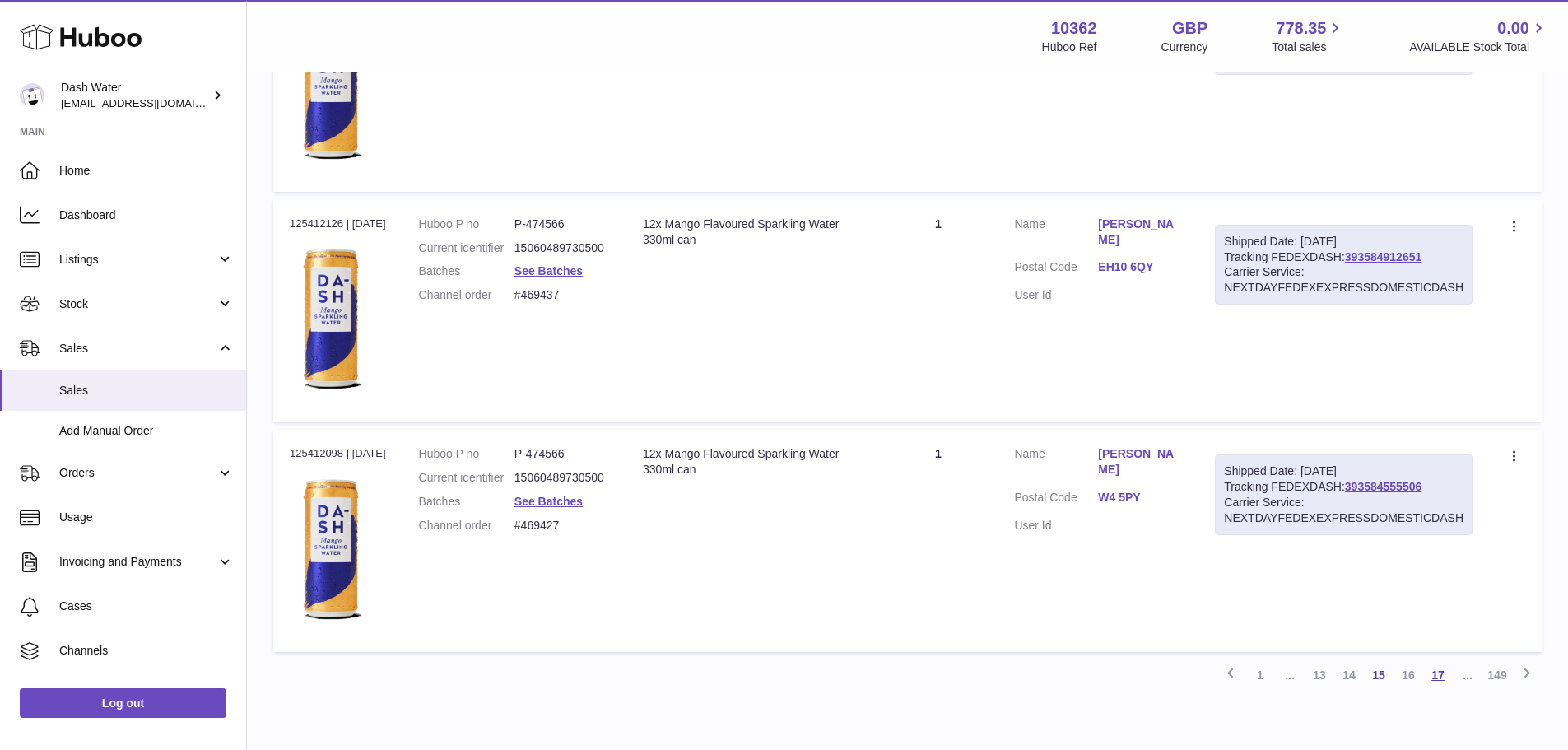
click at [1438, 672] on link "17" at bounding box center [1438, 675] width 30 height 30
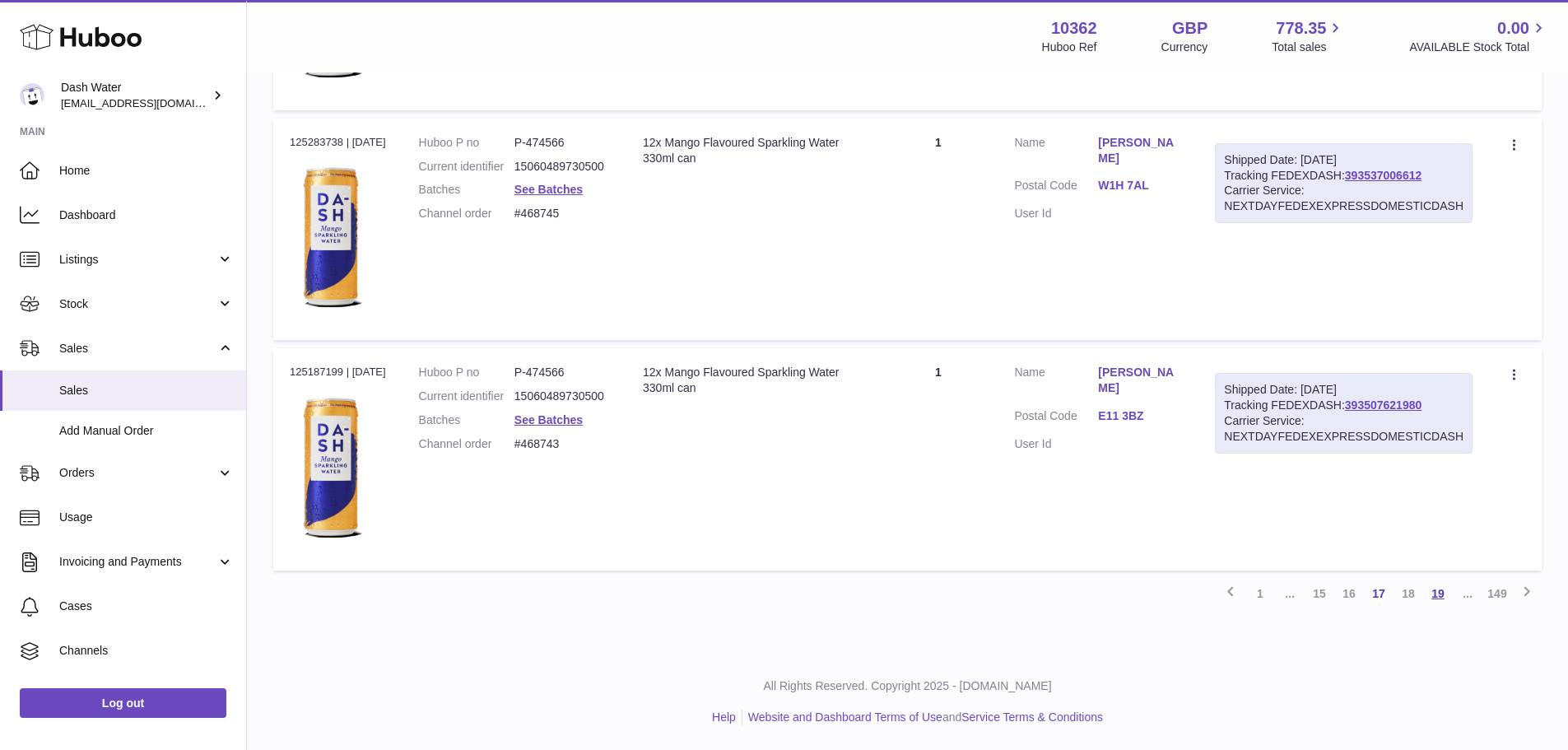
click at [1443, 593] on link "19" at bounding box center [1438, 593] width 30 height 30
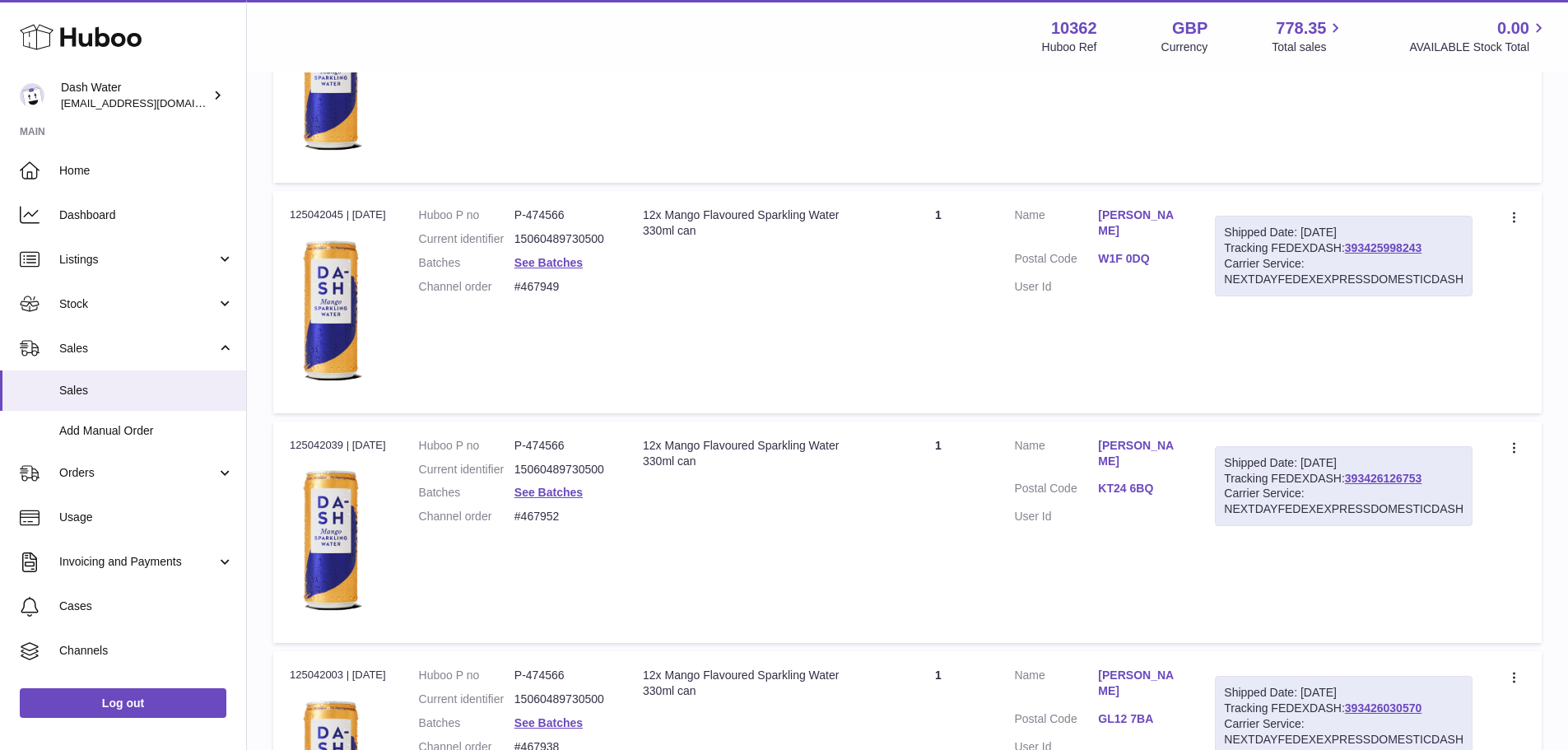
scroll to position [11234, 0]
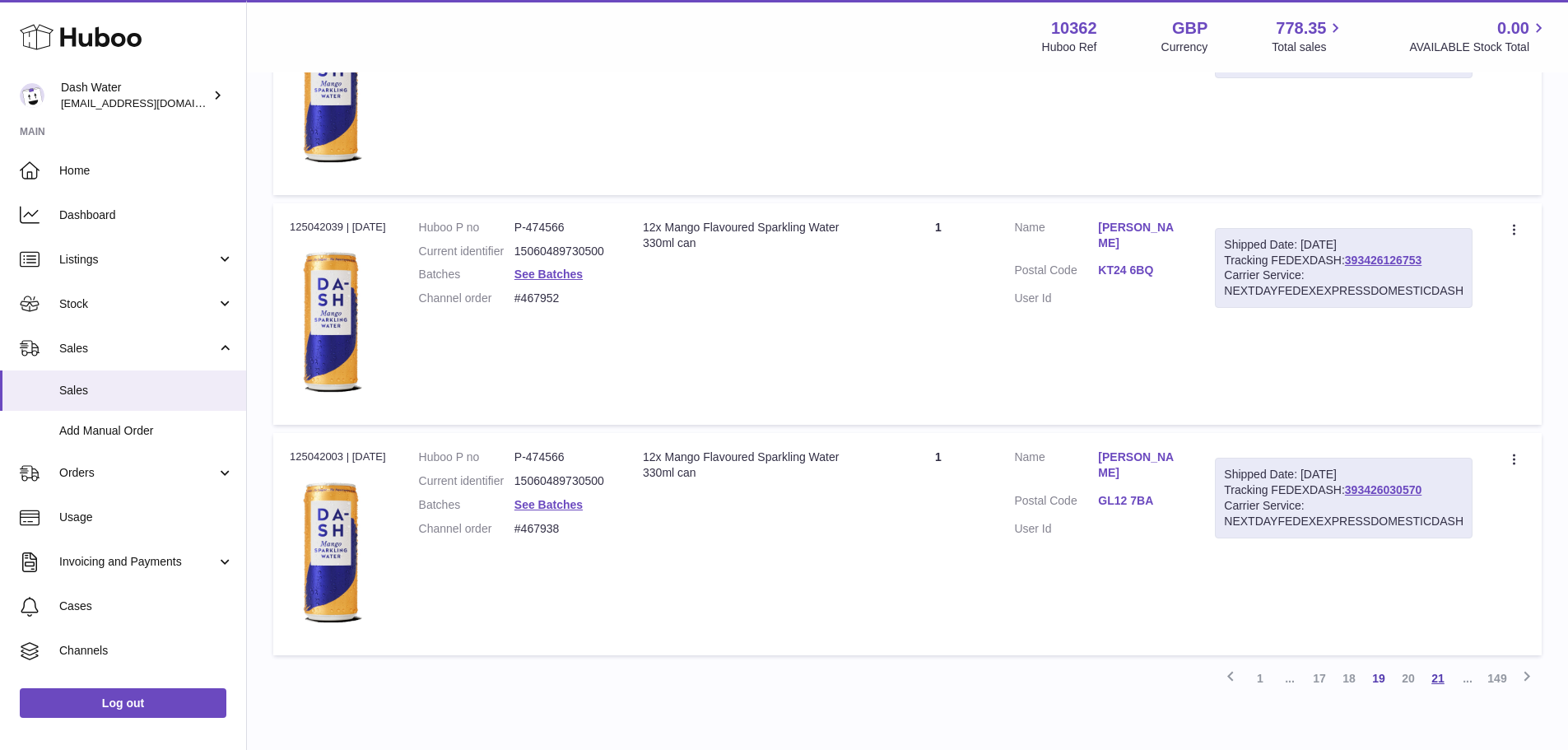
click at [1430, 671] on link "21" at bounding box center [1438, 678] width 30 height 30
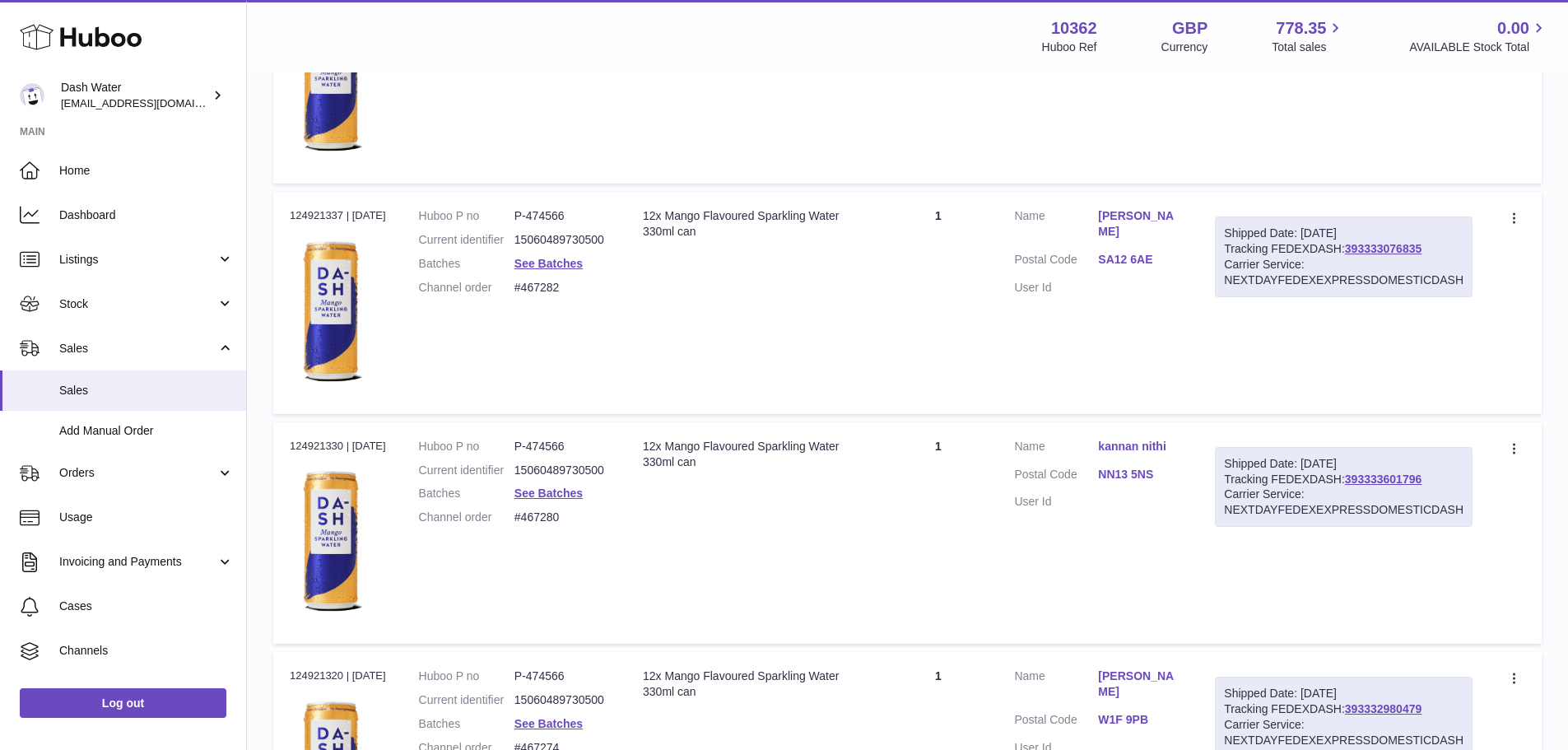
scroll to position [11319, 0]
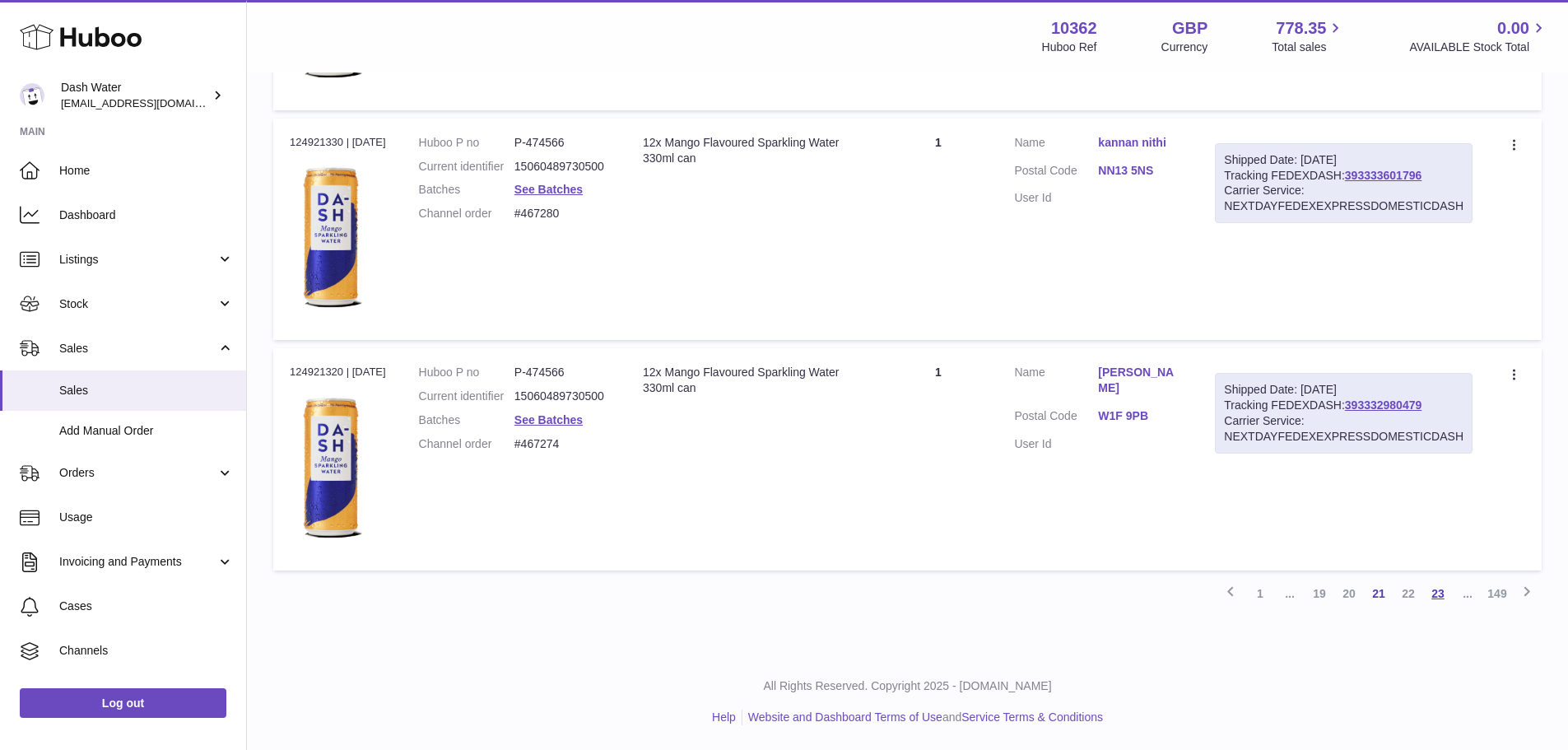
click at [1442, 596] on link "23" at bounding box center [1438, 593] width 30 height 30
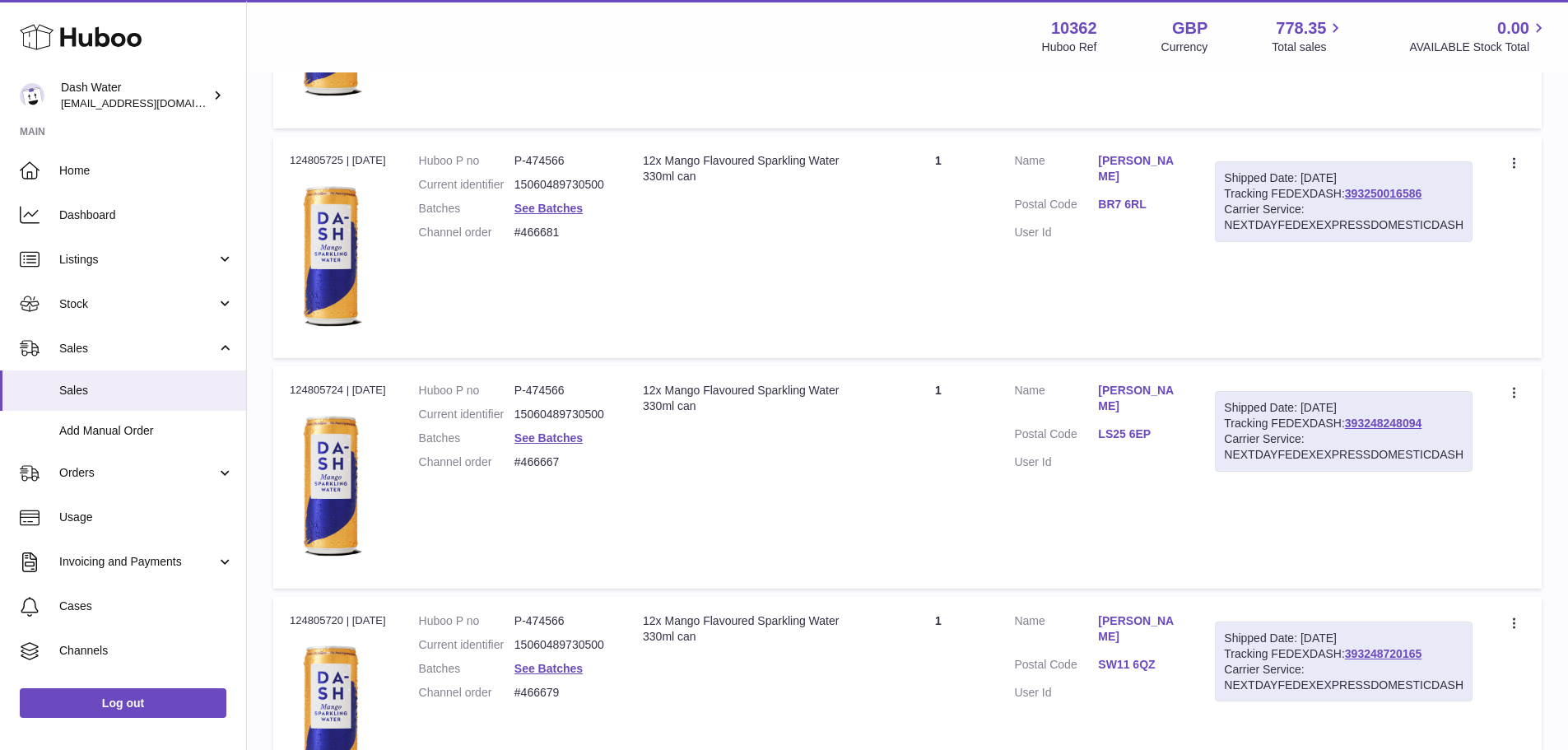
scroll to position [11233, 0]
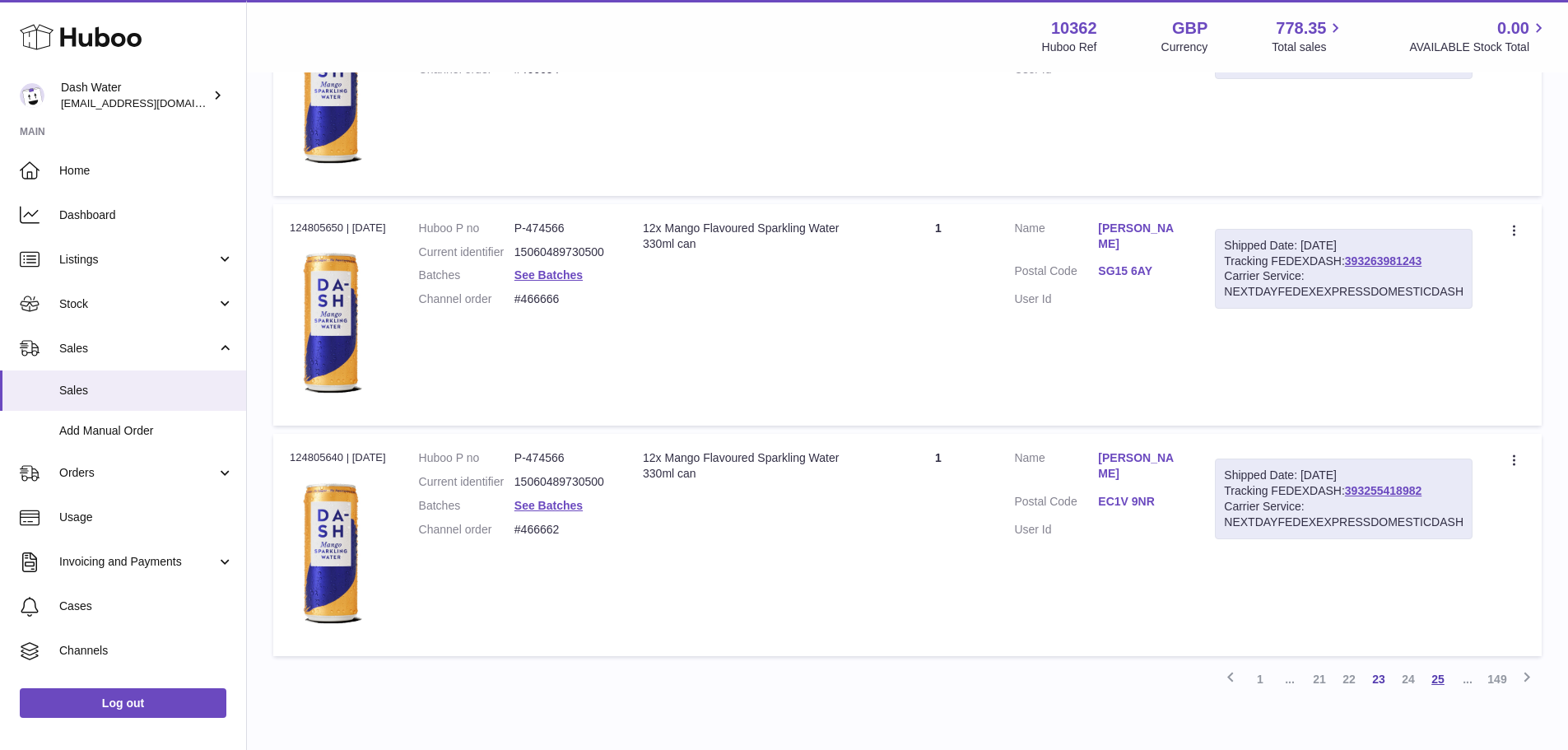
click at [1438, 676] on link "25" at bounding box center [1438, 679] width 30 height 30
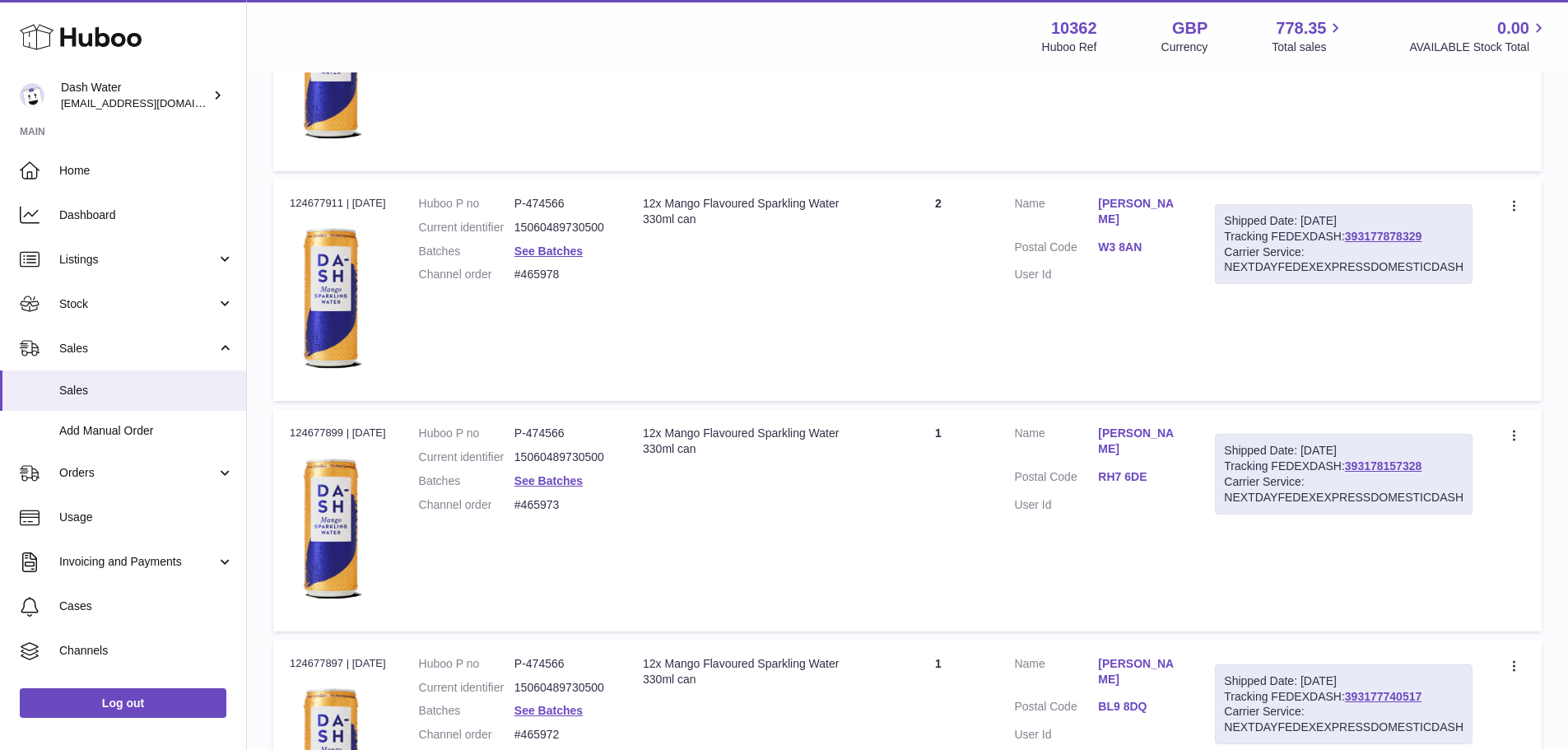
scroll to position [11235, 0]
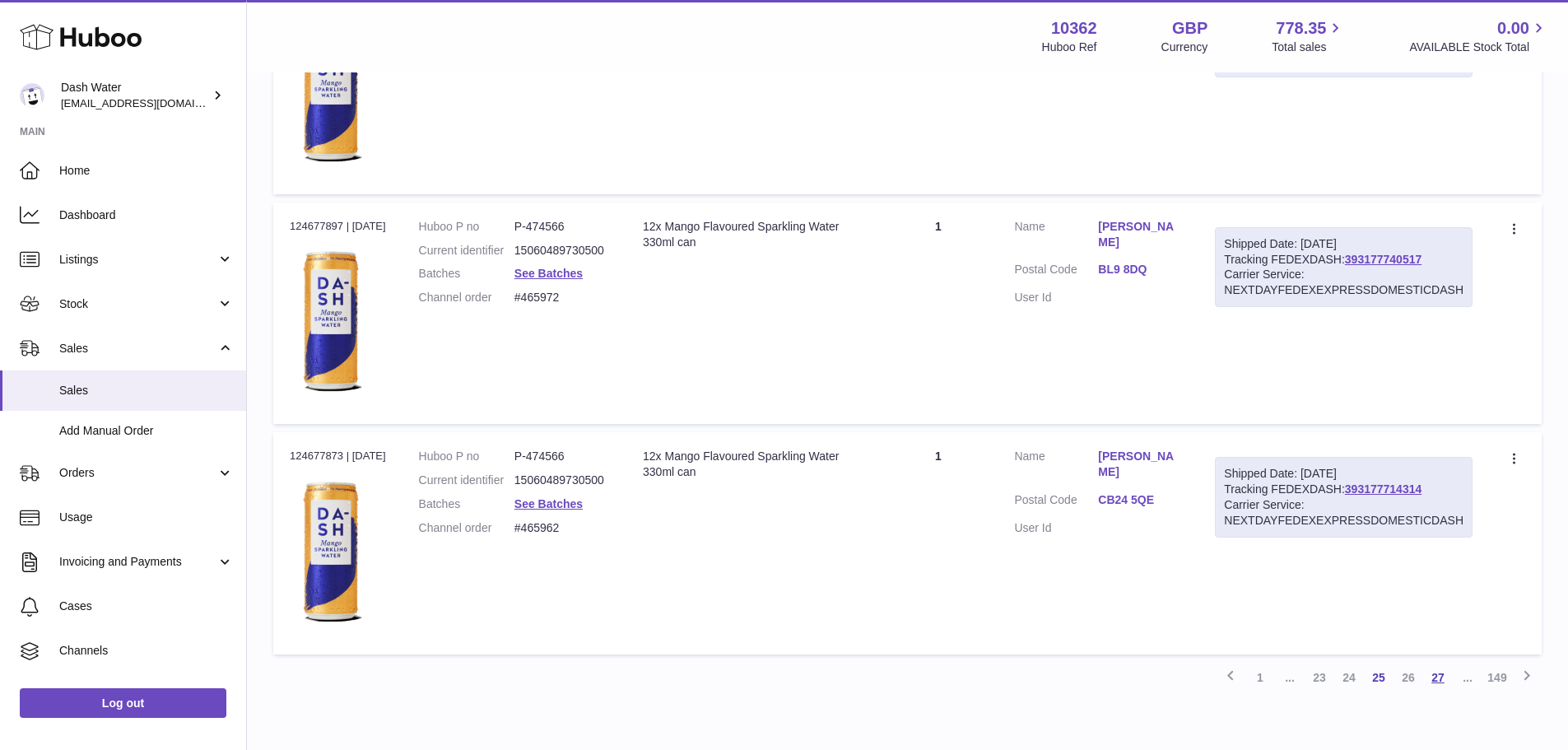
click at [1439, 681] on link "27" at bounding box center [1438, 678] width 30 height 30
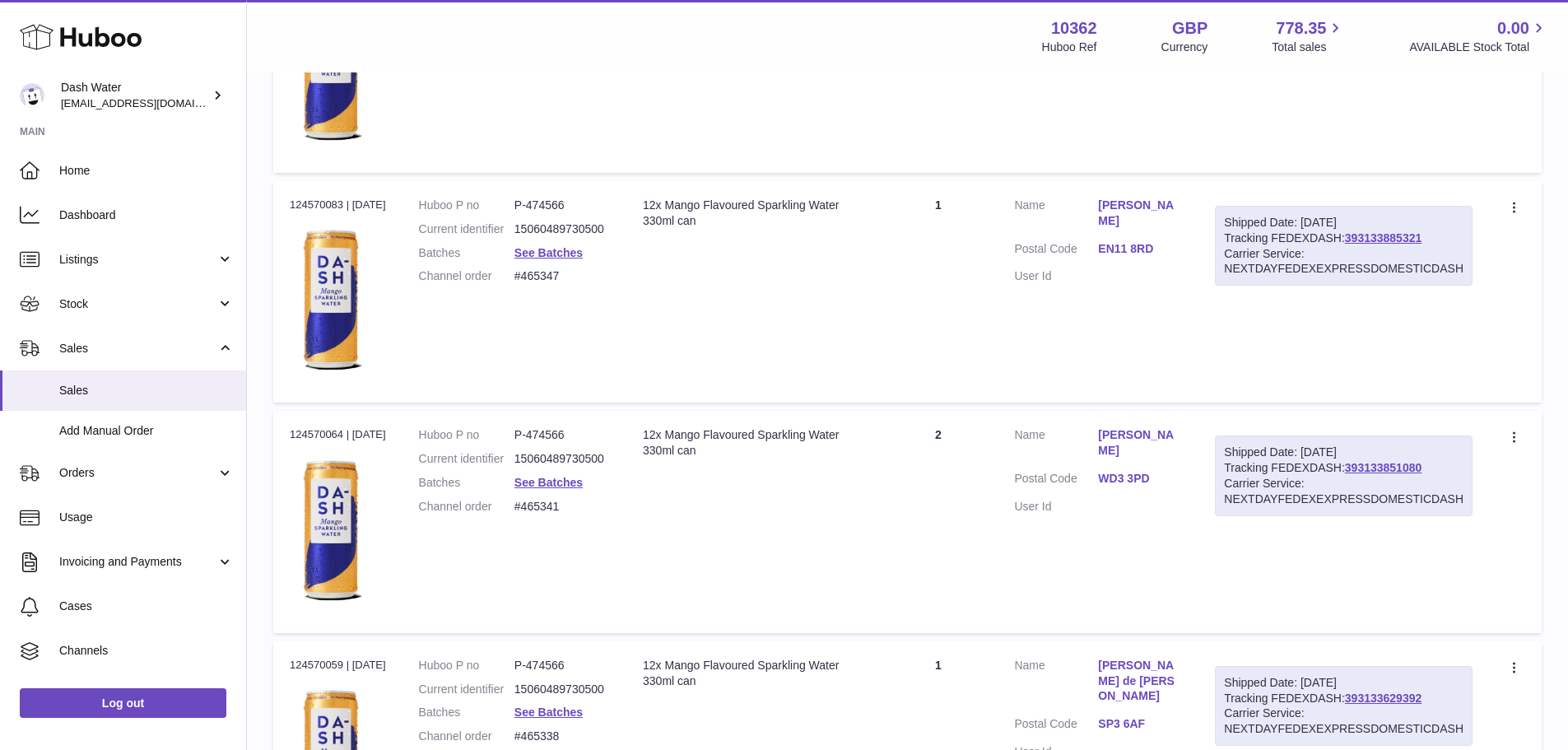
scroll to position [11319, 0]
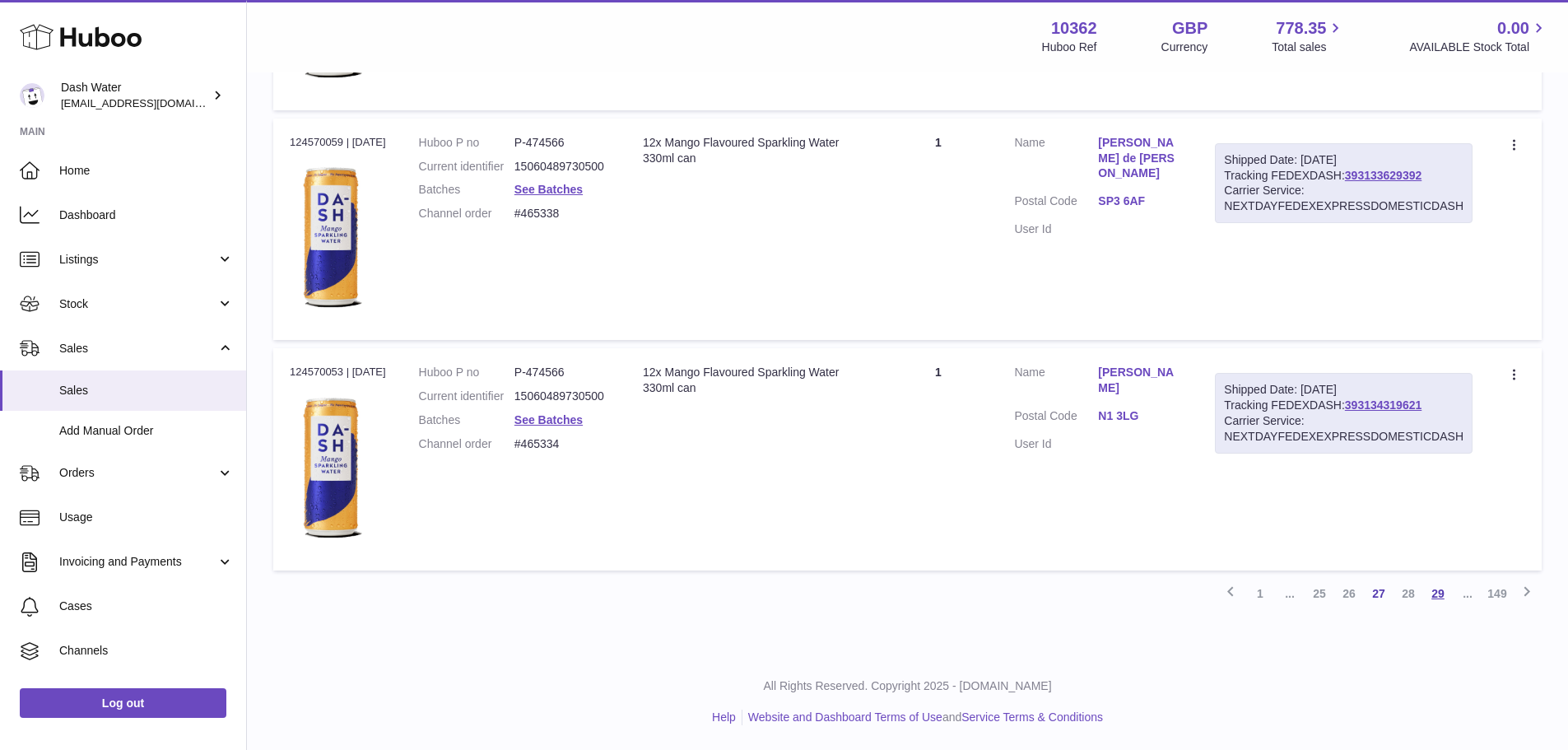
click at [1438, 586] on link "29" at bounding box center [1438, 593] width 30 height 30
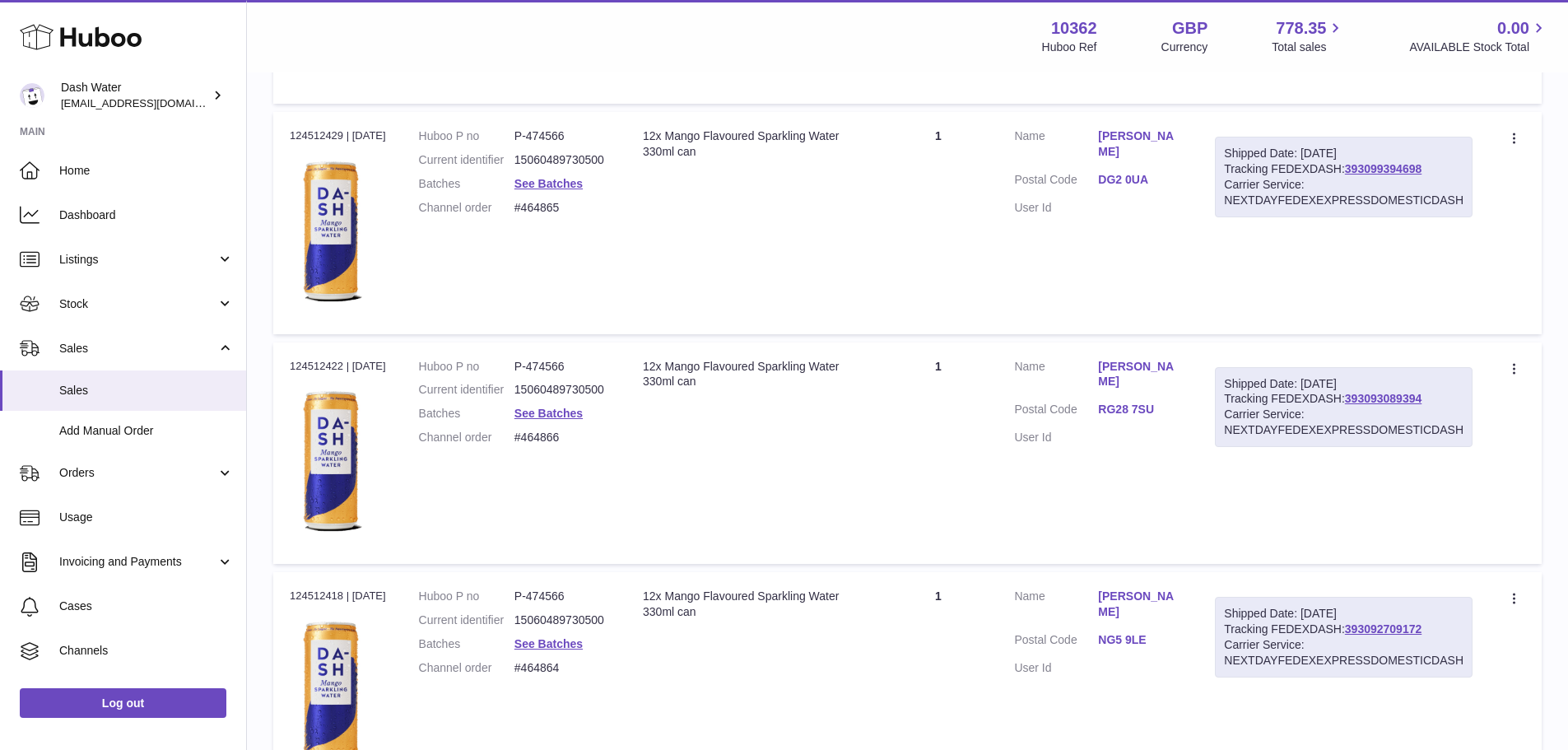
scroll to position [11319, 0]
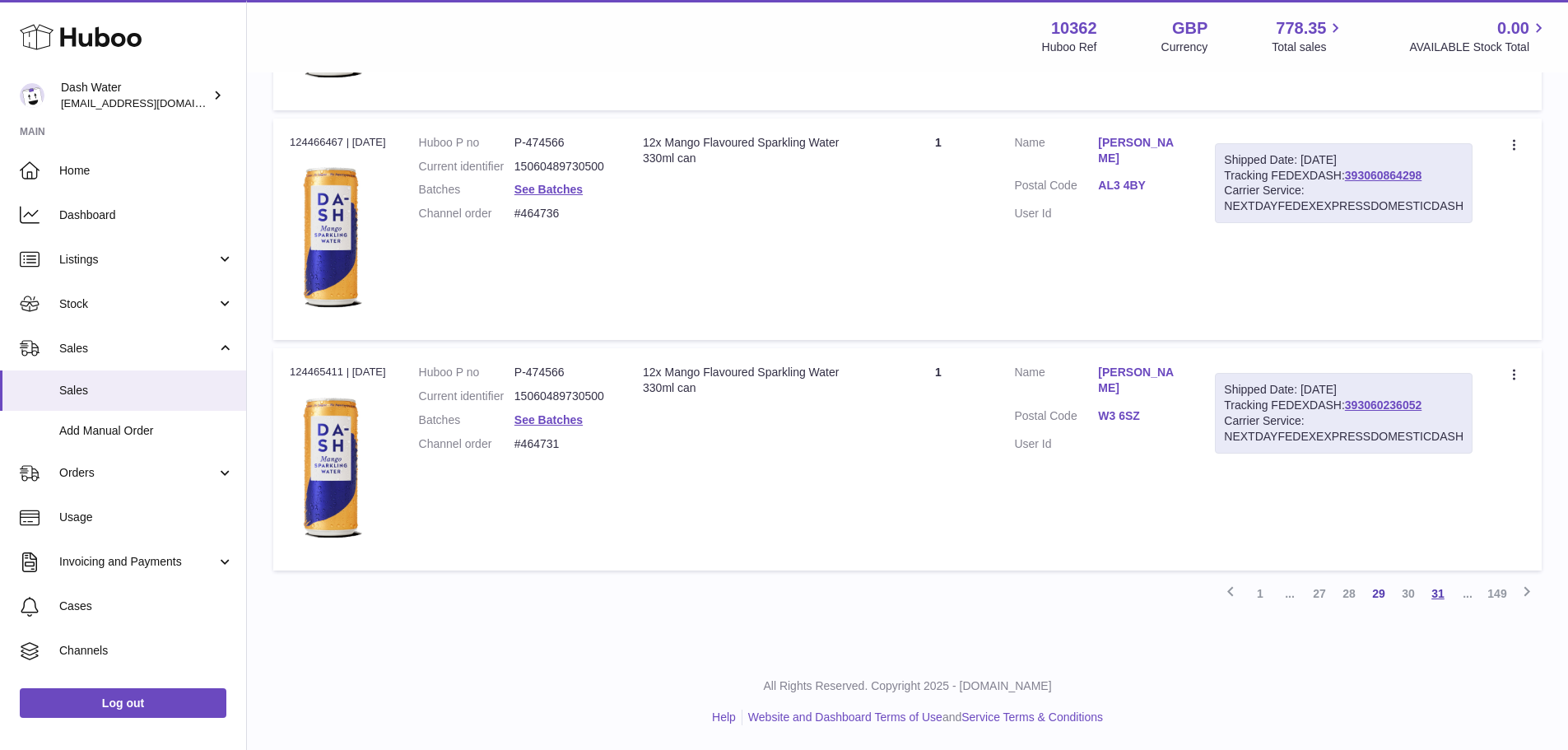
click at [1430, 599] on link "31" at bounding box center [1438, 593] width 30 height 30
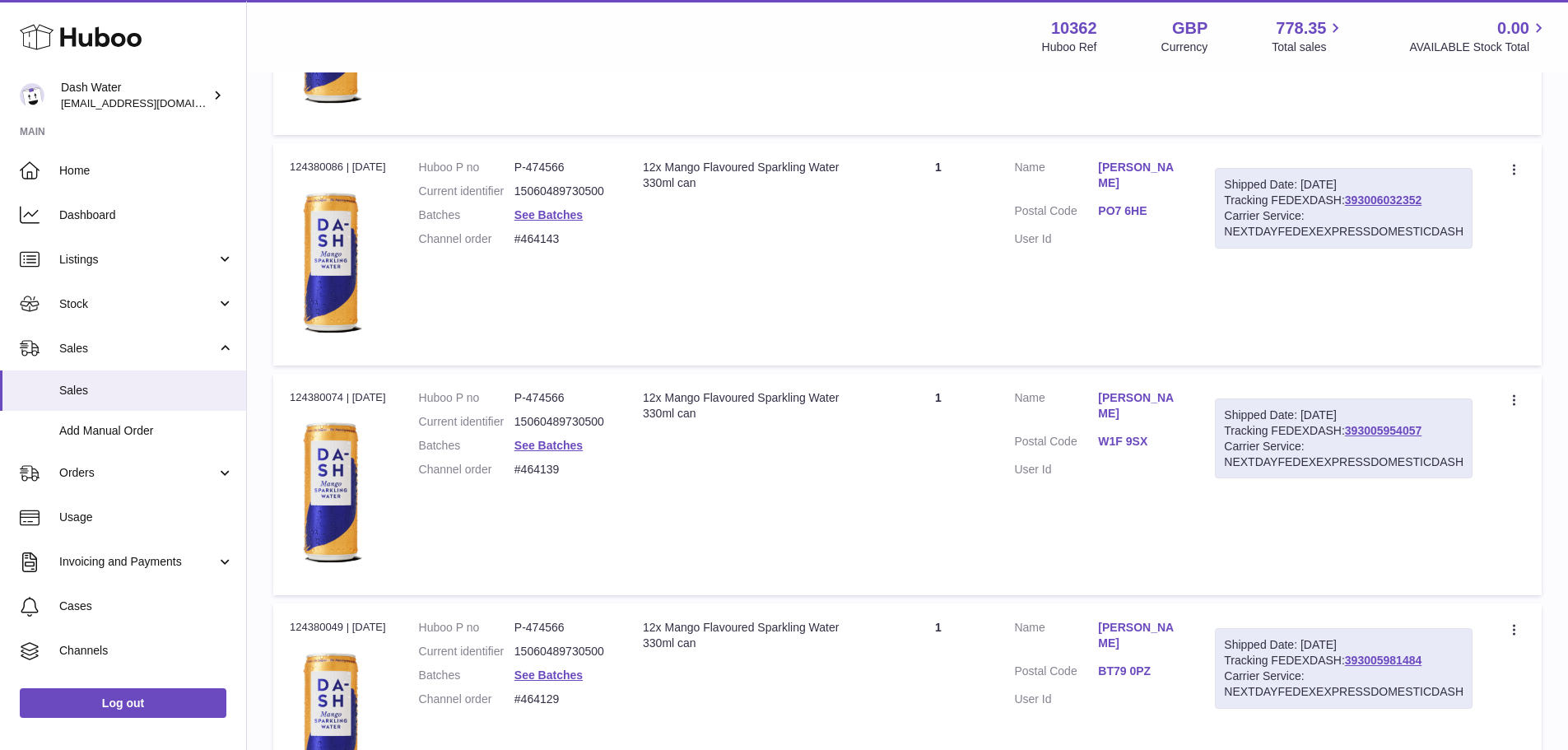
scroll to position [11237, 0]
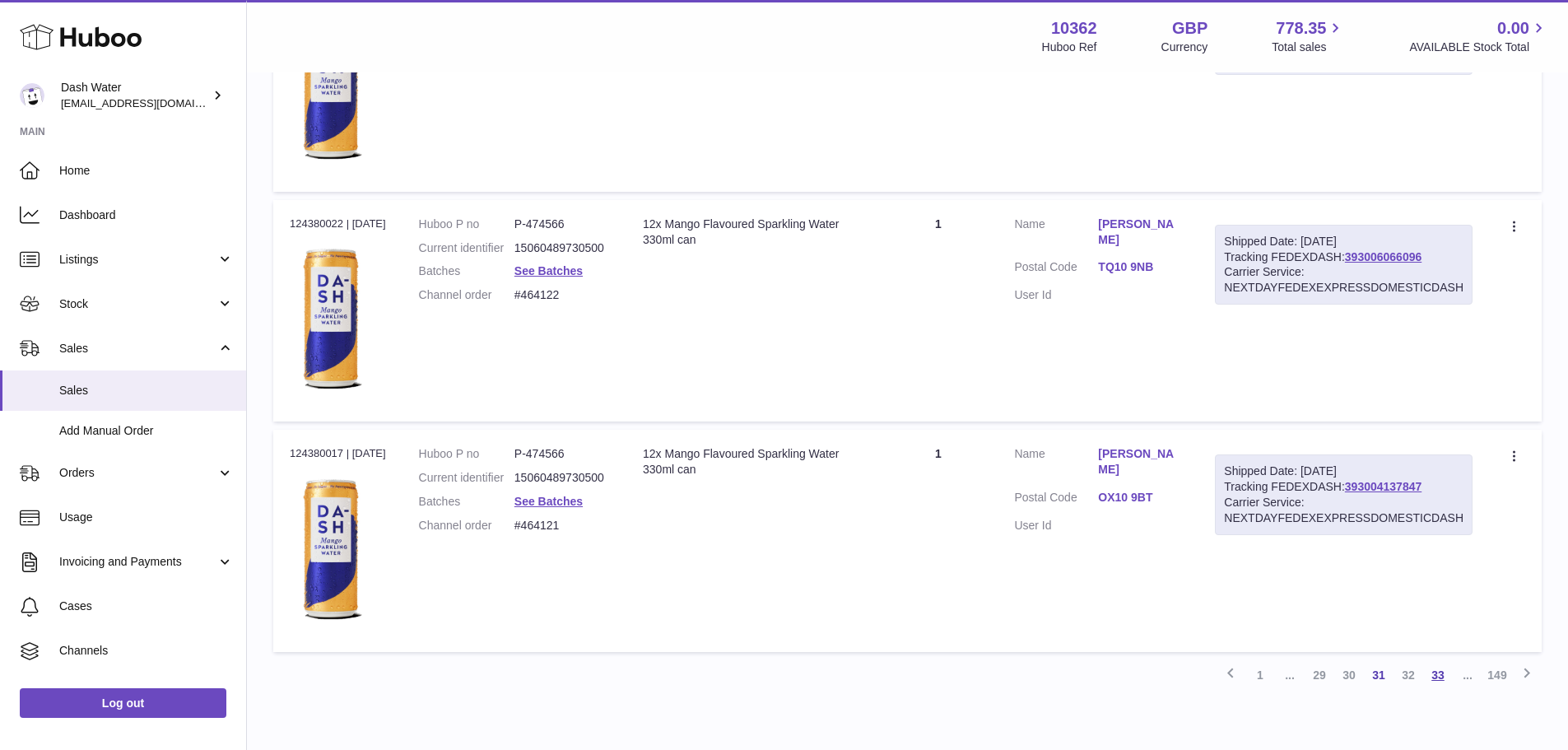
click at [1441, 670] on link "33" at bounding box center [1438, 675] width 30 height 30
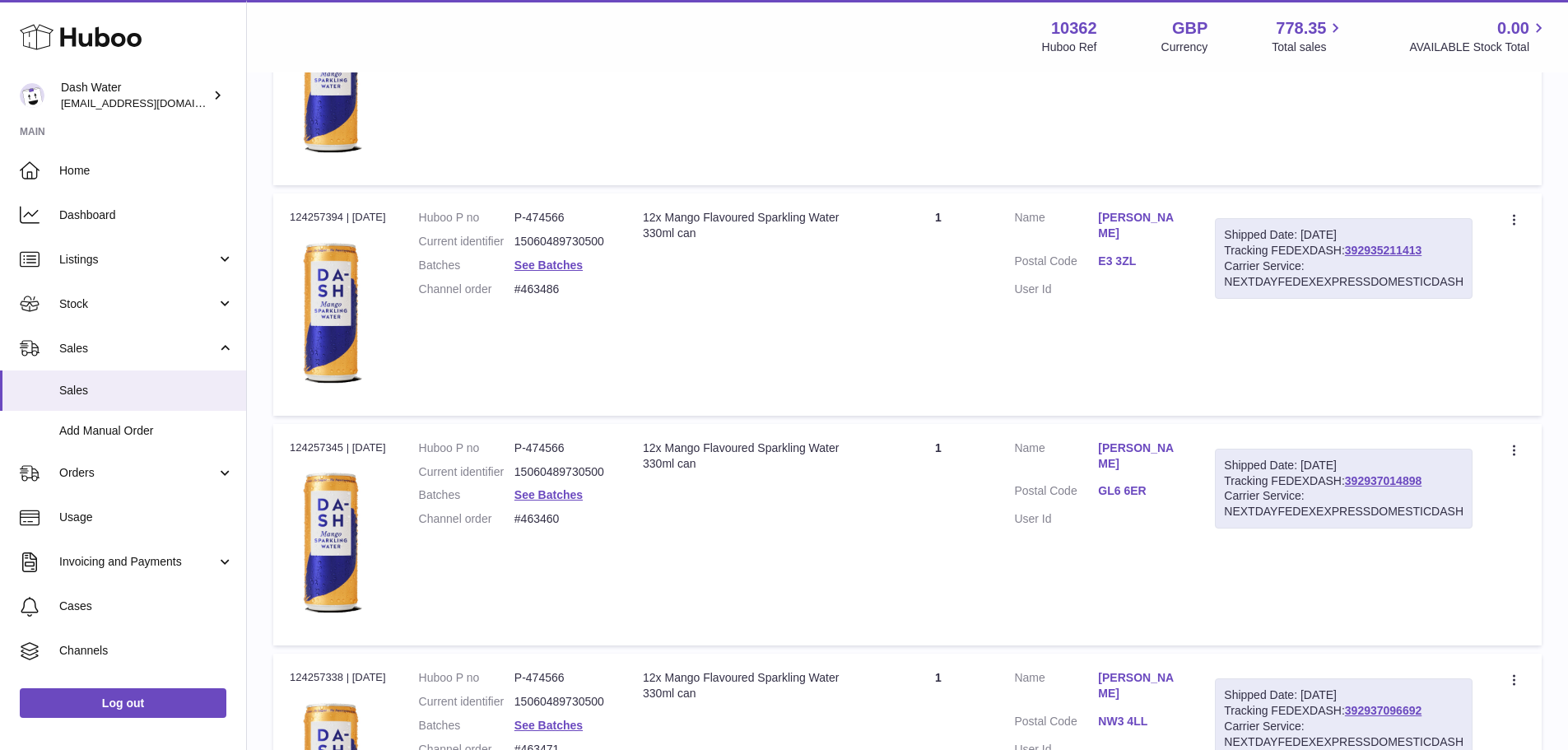
scroll to position [11233, 0]
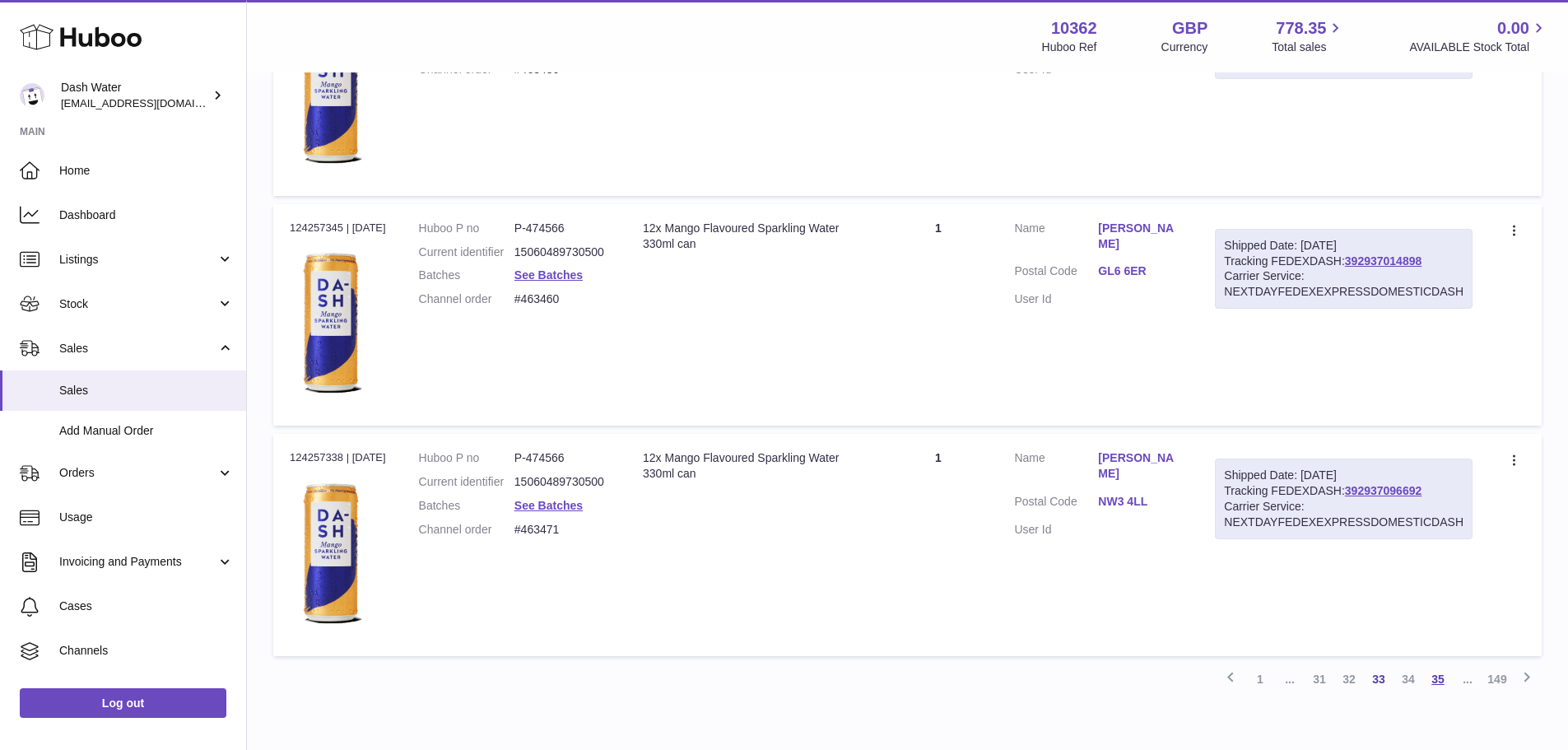
click at [1438, 678] on link "35" at bounding box center [1438, 679] width 30 height 30
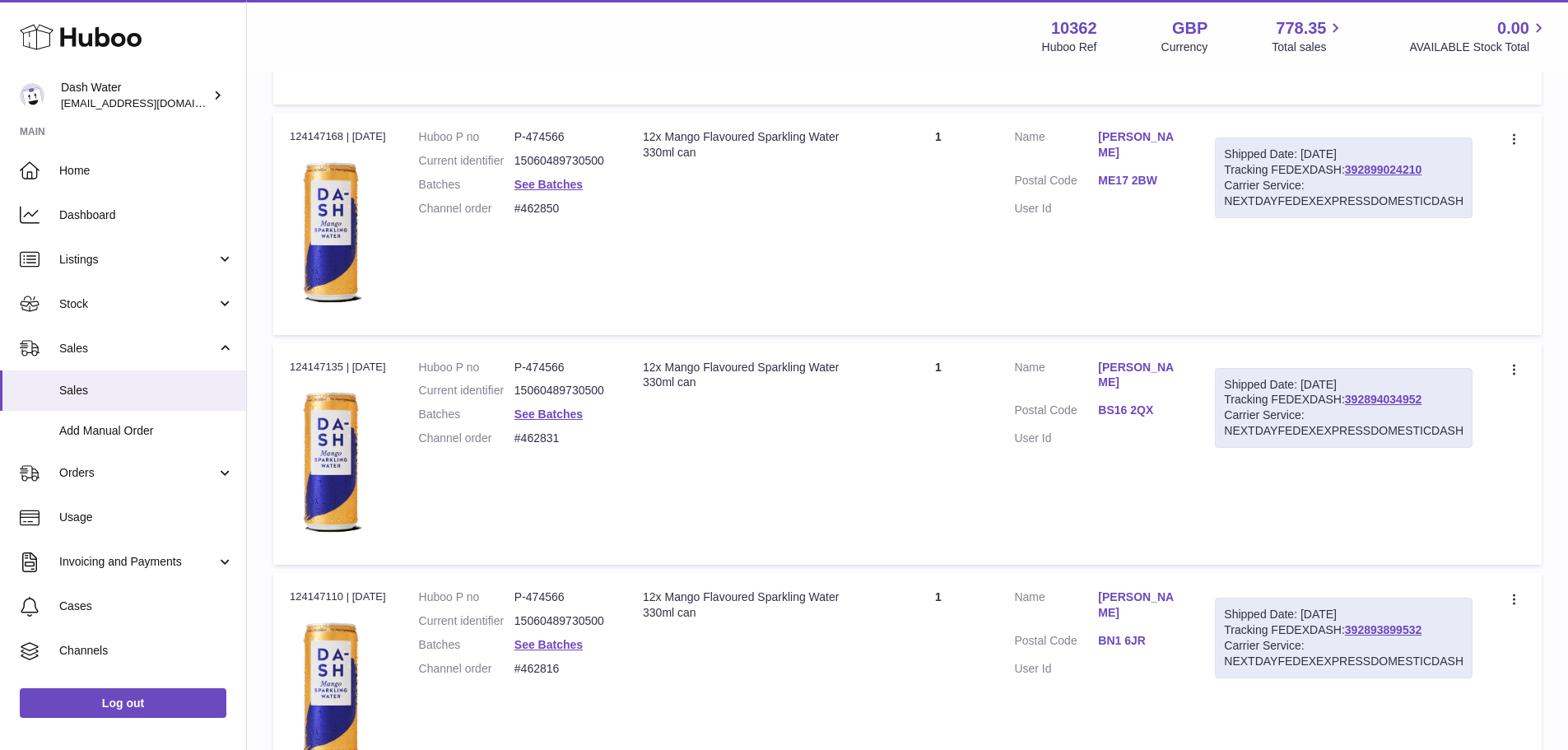
scroll to position [11233, 0]
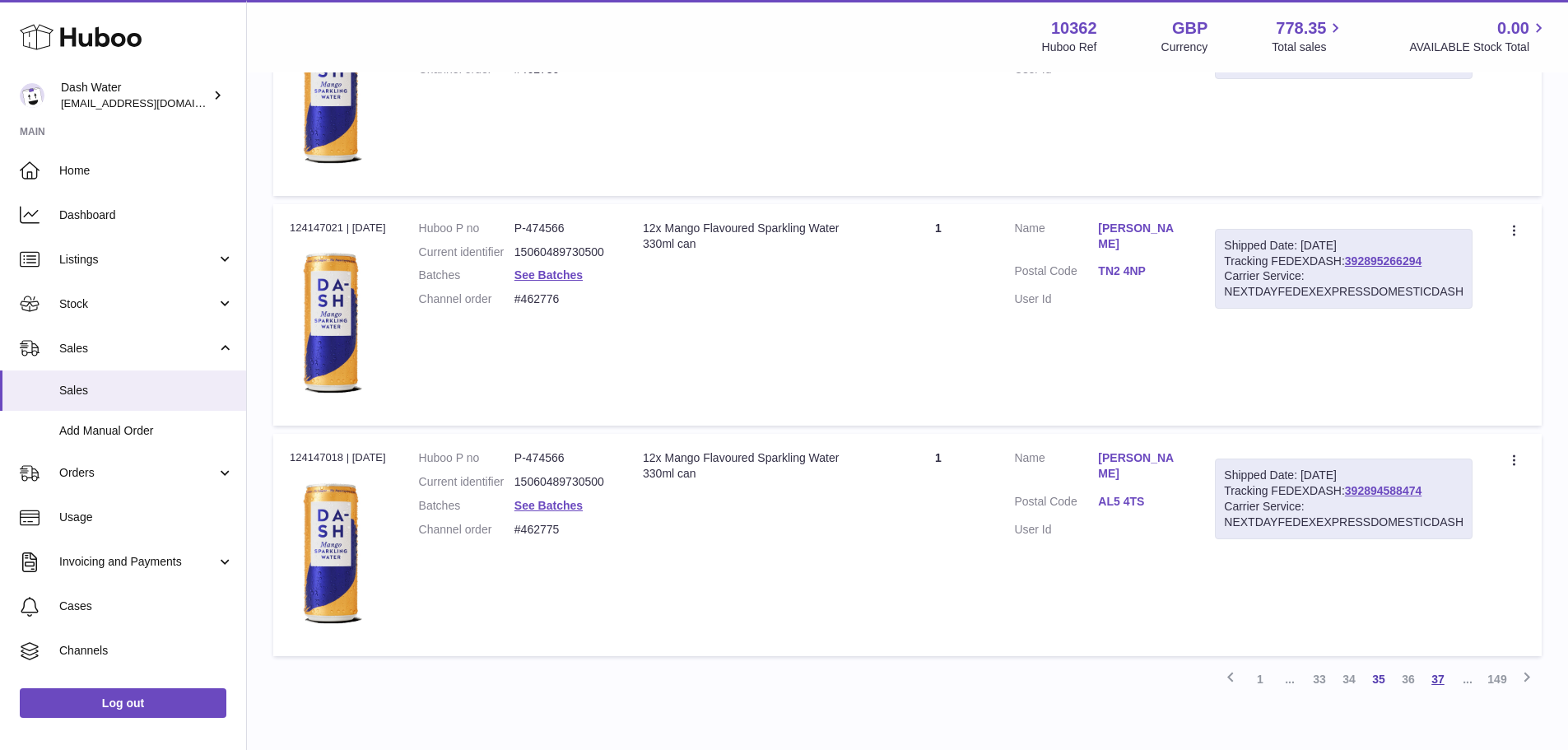
click at [1449, 683] on link "37" at bounding box center [1438, 679] width 30 height 30
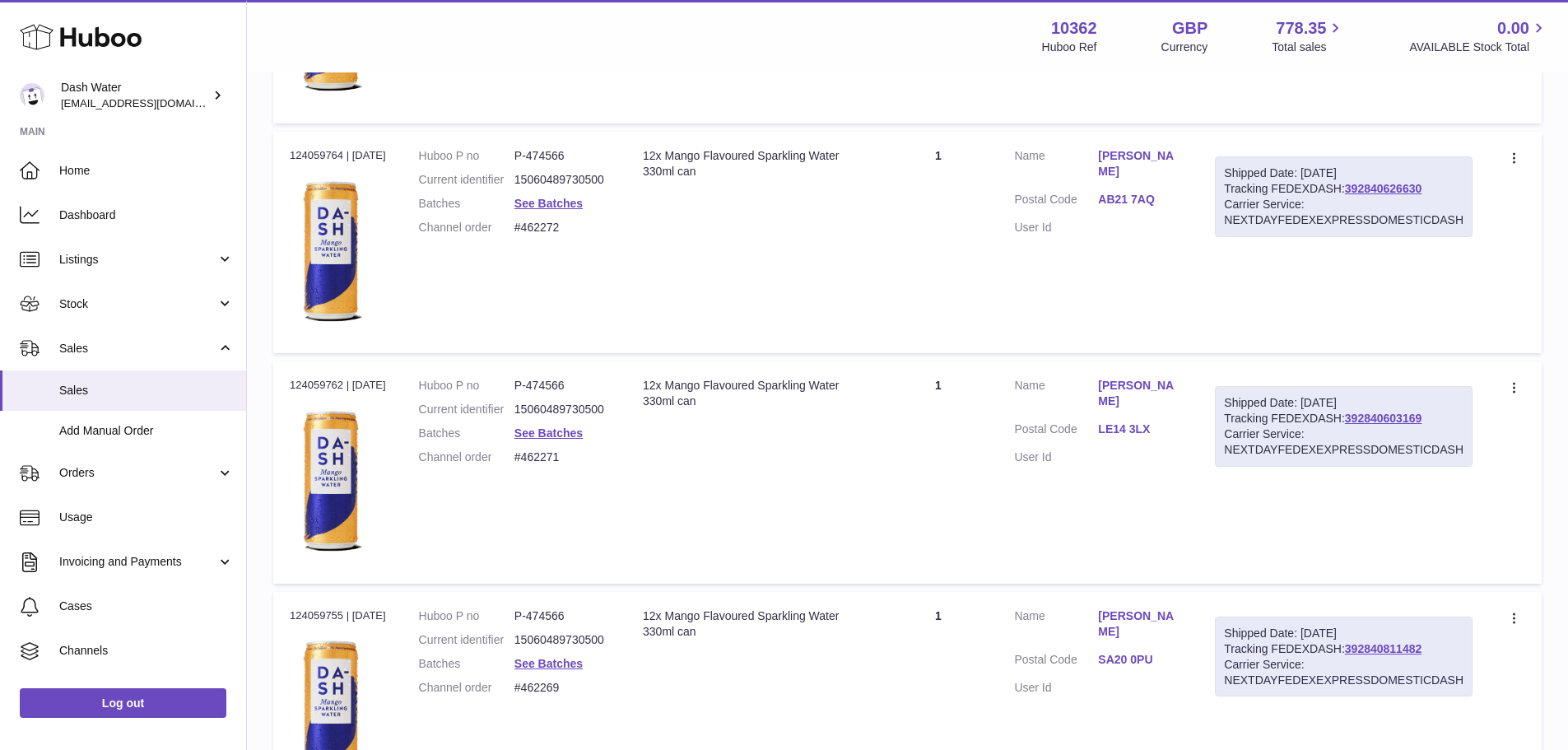
scroll to position [11239, 0]
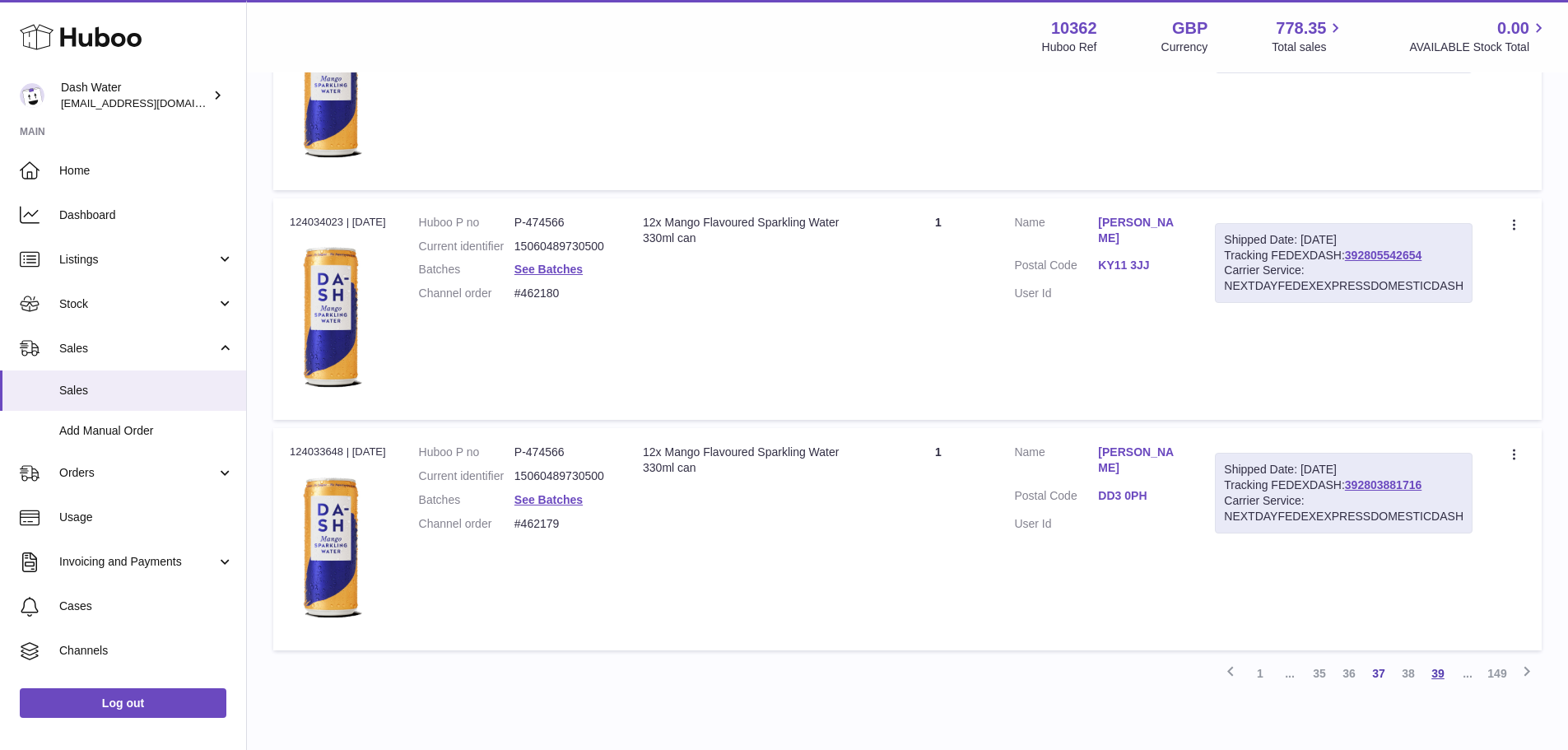
click at [1443, 676] on link "39" at bounding box center [1438, 673] width 30 height 30
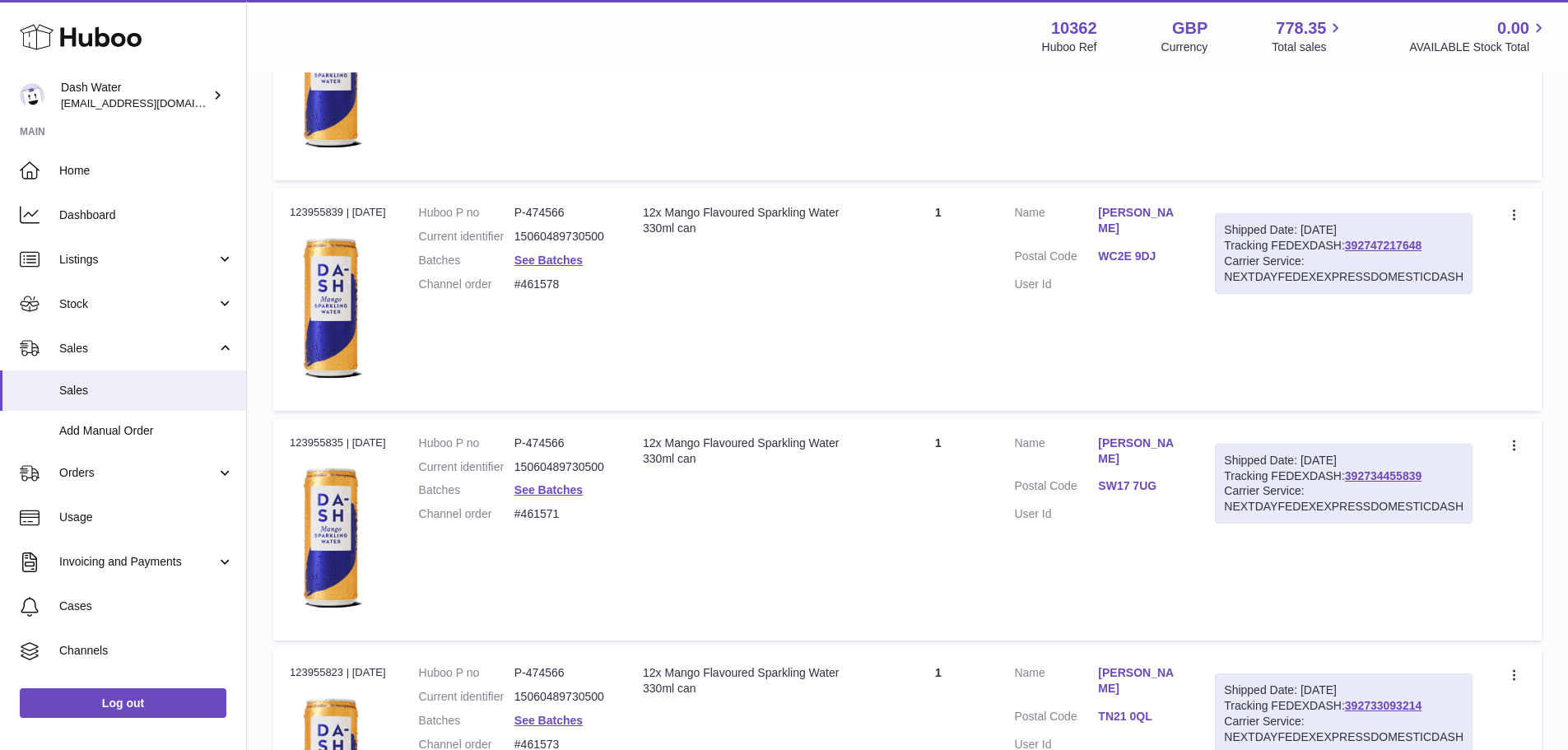
scroll to position [11237, 0]
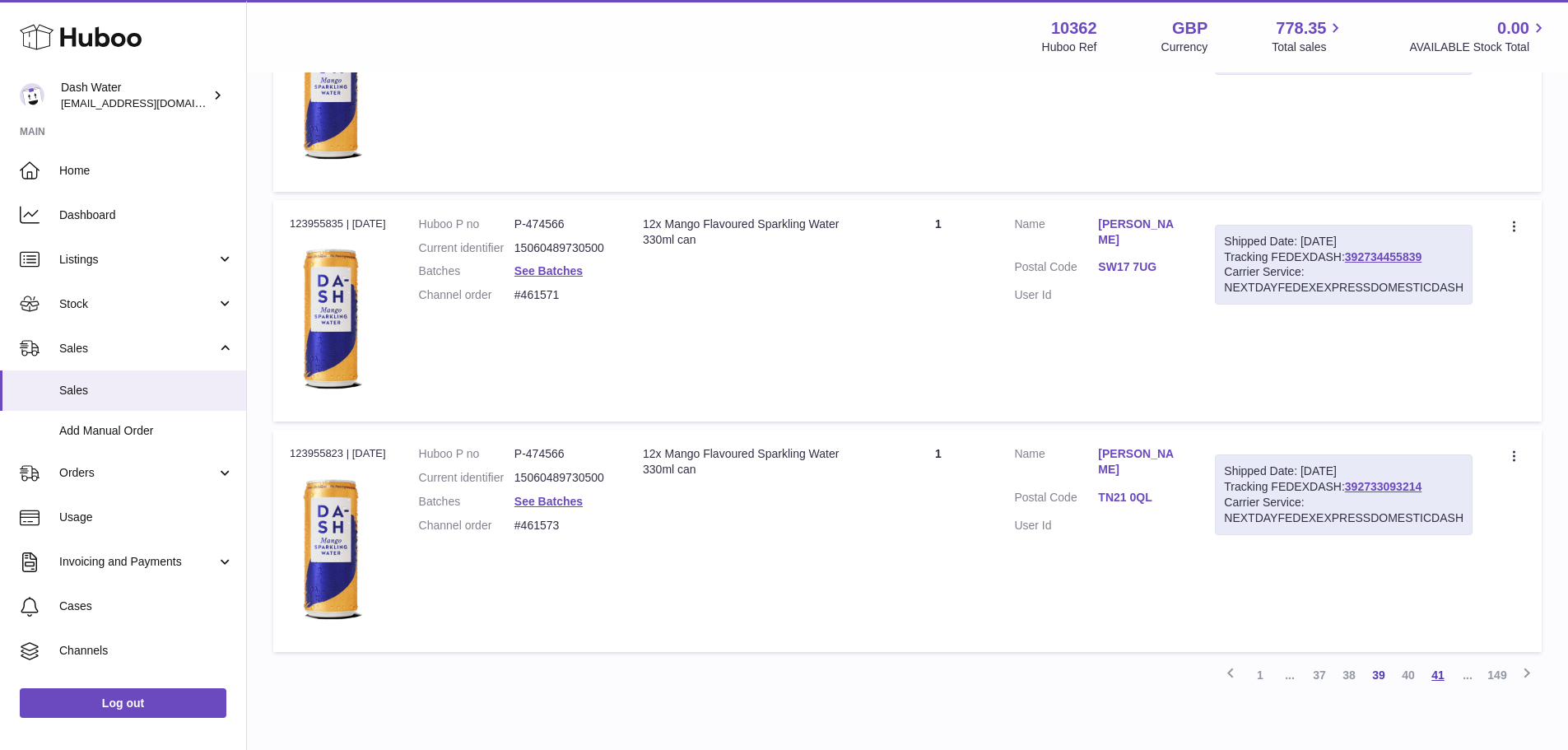
click at [1443, 676] on link "41" at bounding box center [1438, 675] width 30 height 30
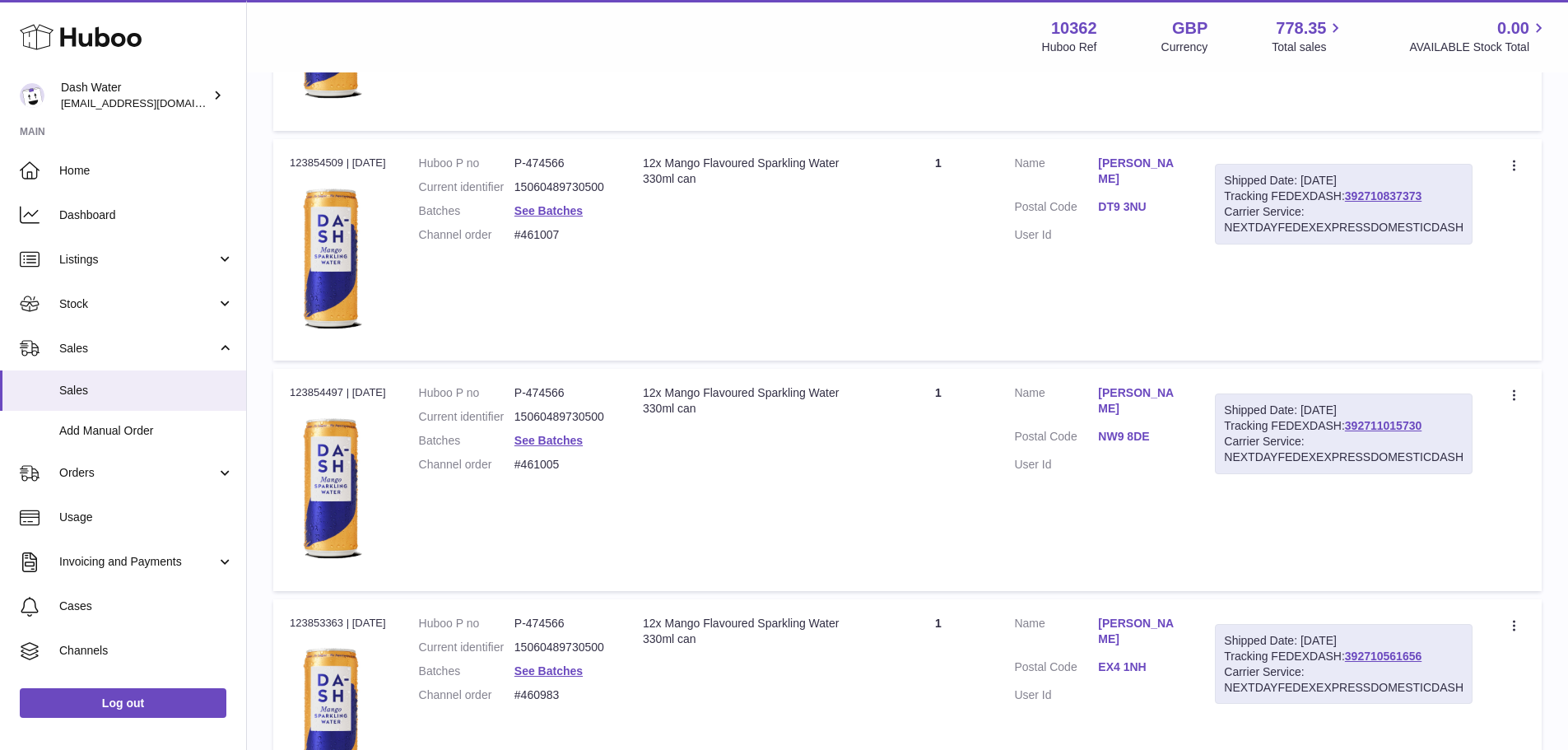
scroll to position [11319, 0]
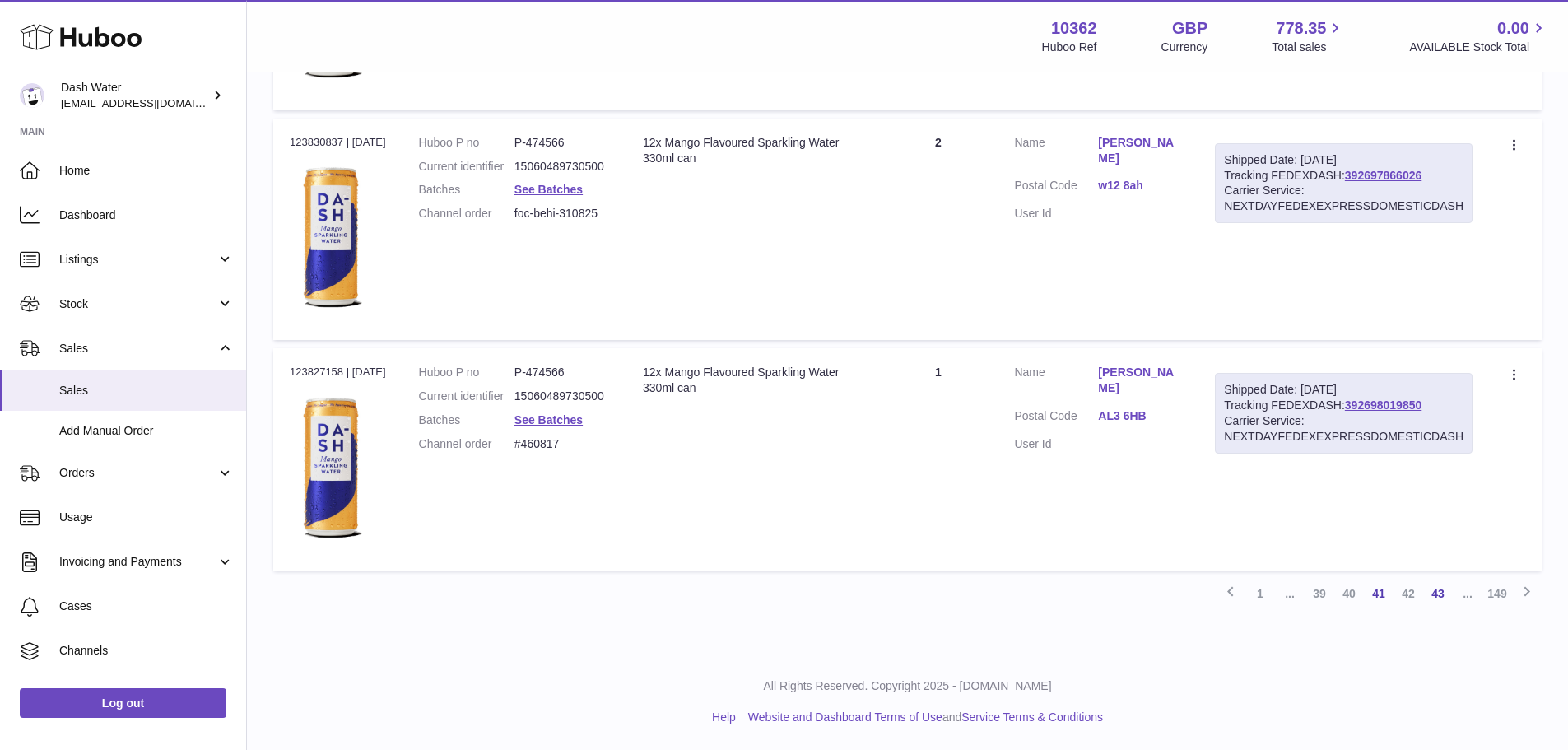
click at [1442, 595] on link "43" at bounding box center [1438, 593] width 30 height 30
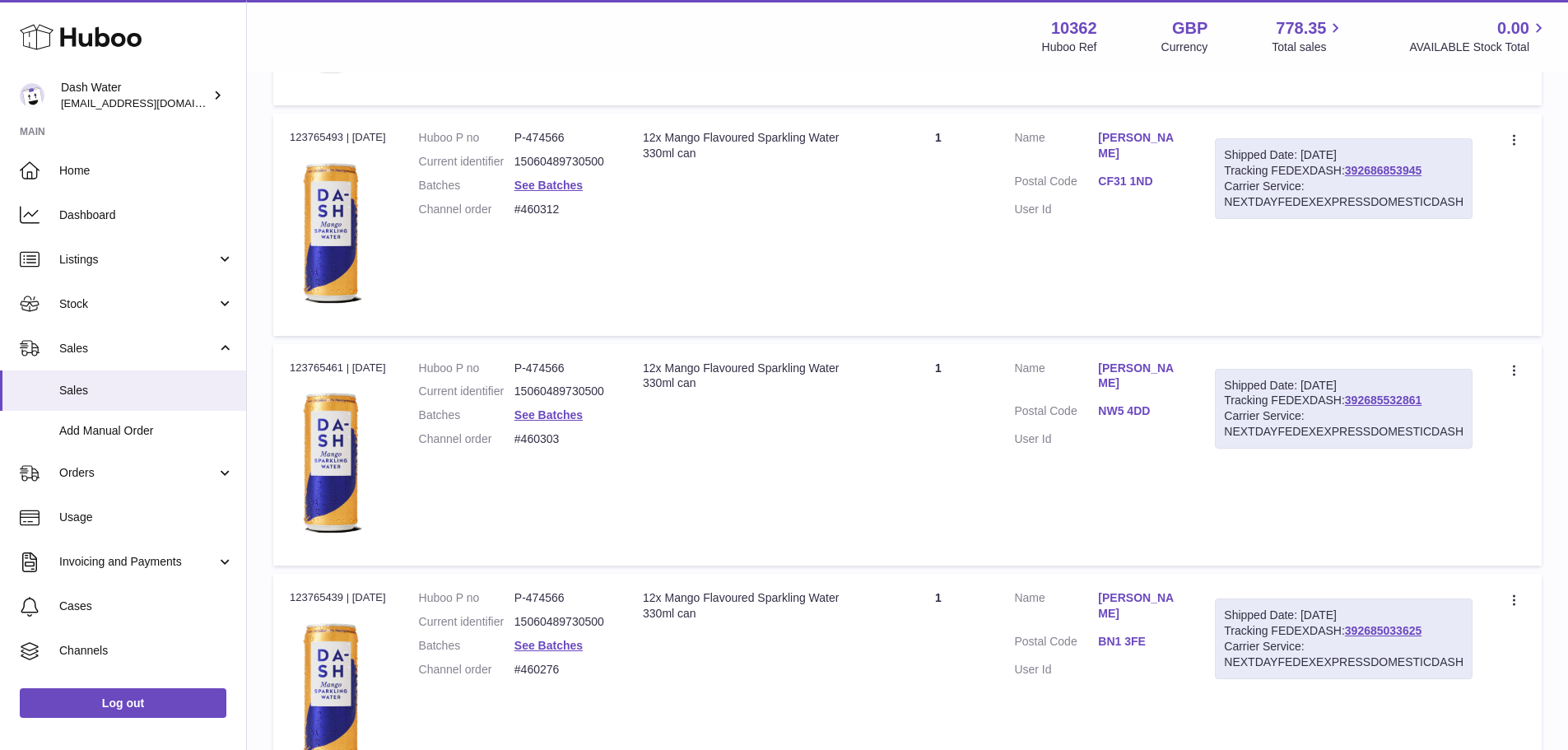
scroll to position [11233, 0]
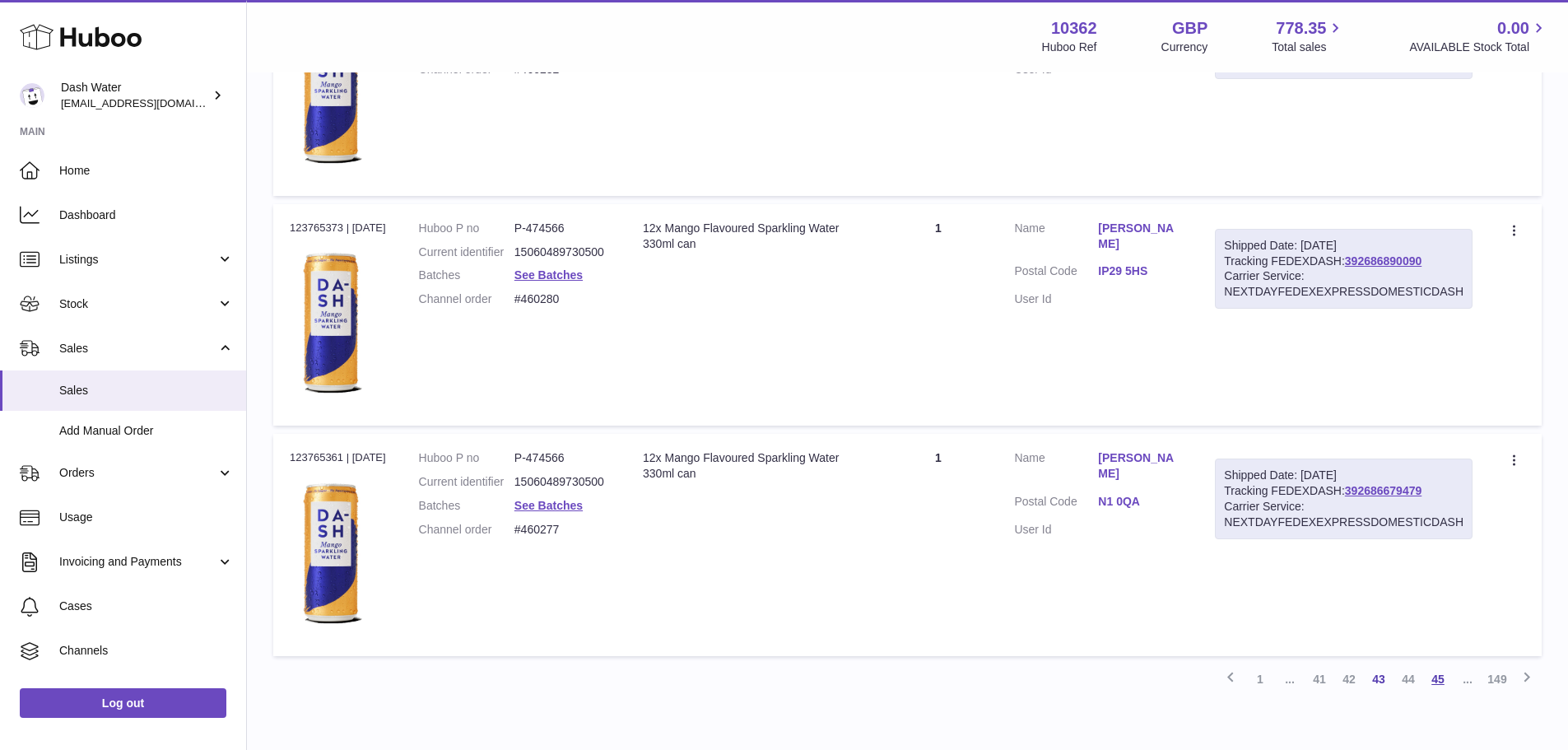
click at [1446, 676] on link "45" at bounding box center [1438, 679] width 30 height 30
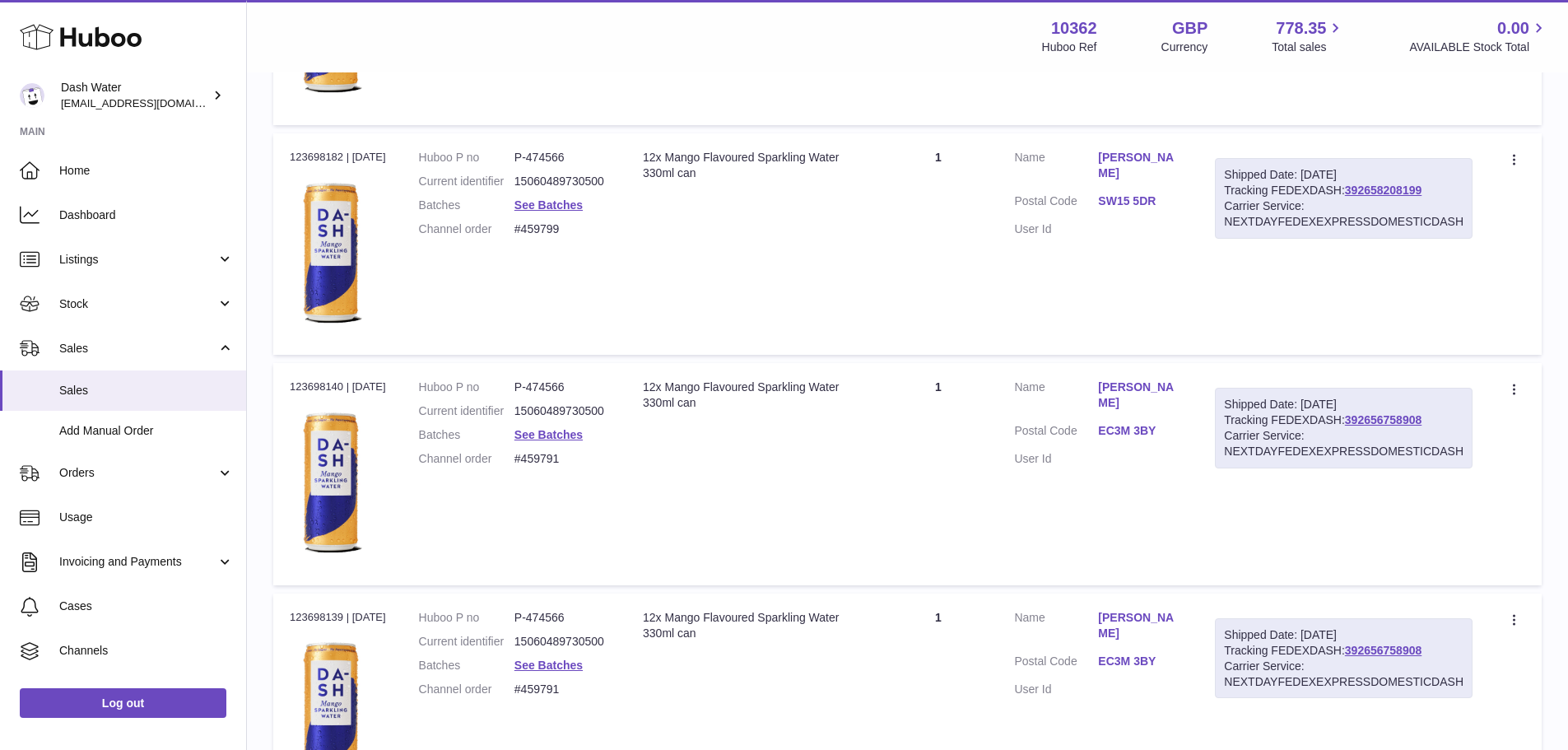
scroll to position [11236, 0]
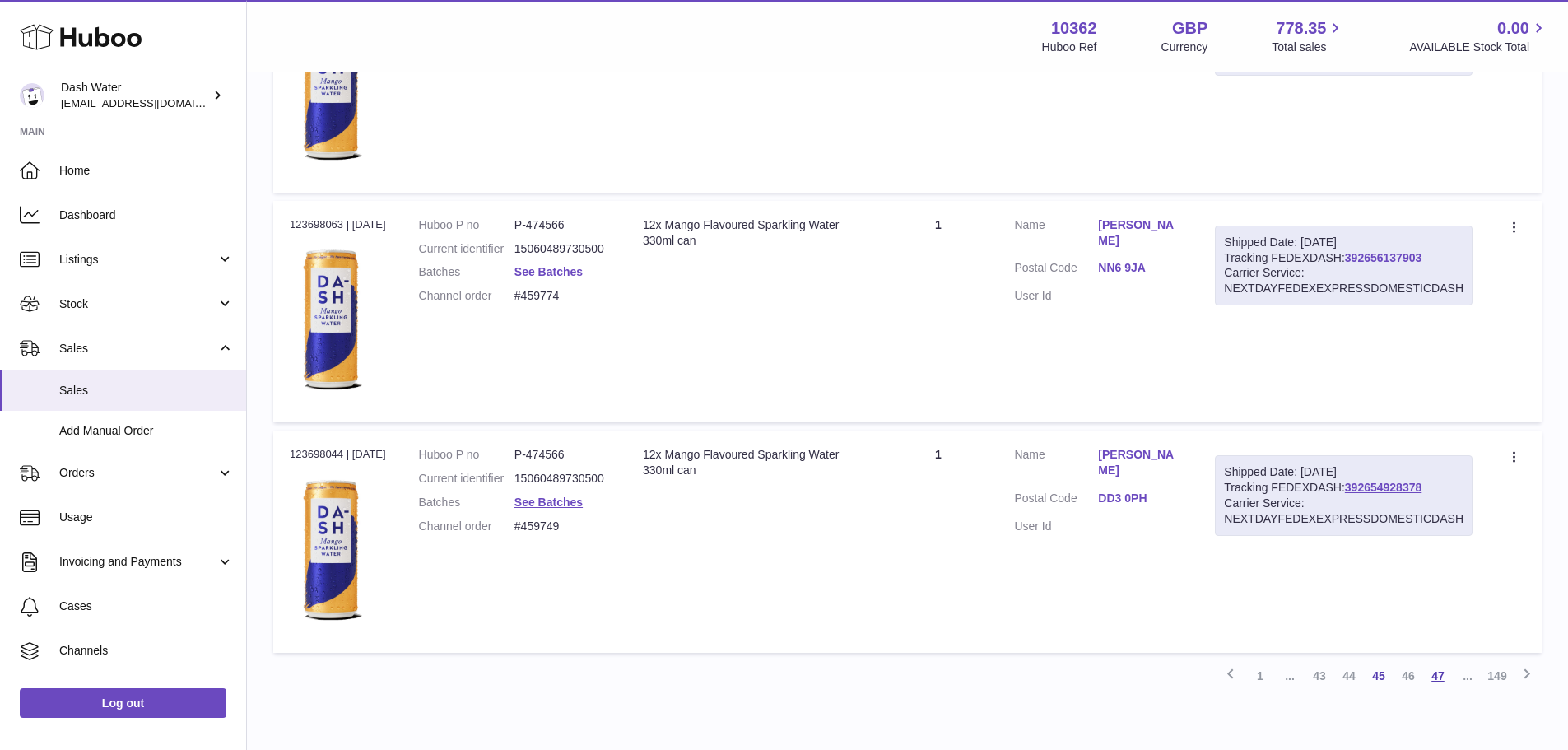
click at [1447, 679] on link "47" at bounding box center [1438, 676] width 30 height 30
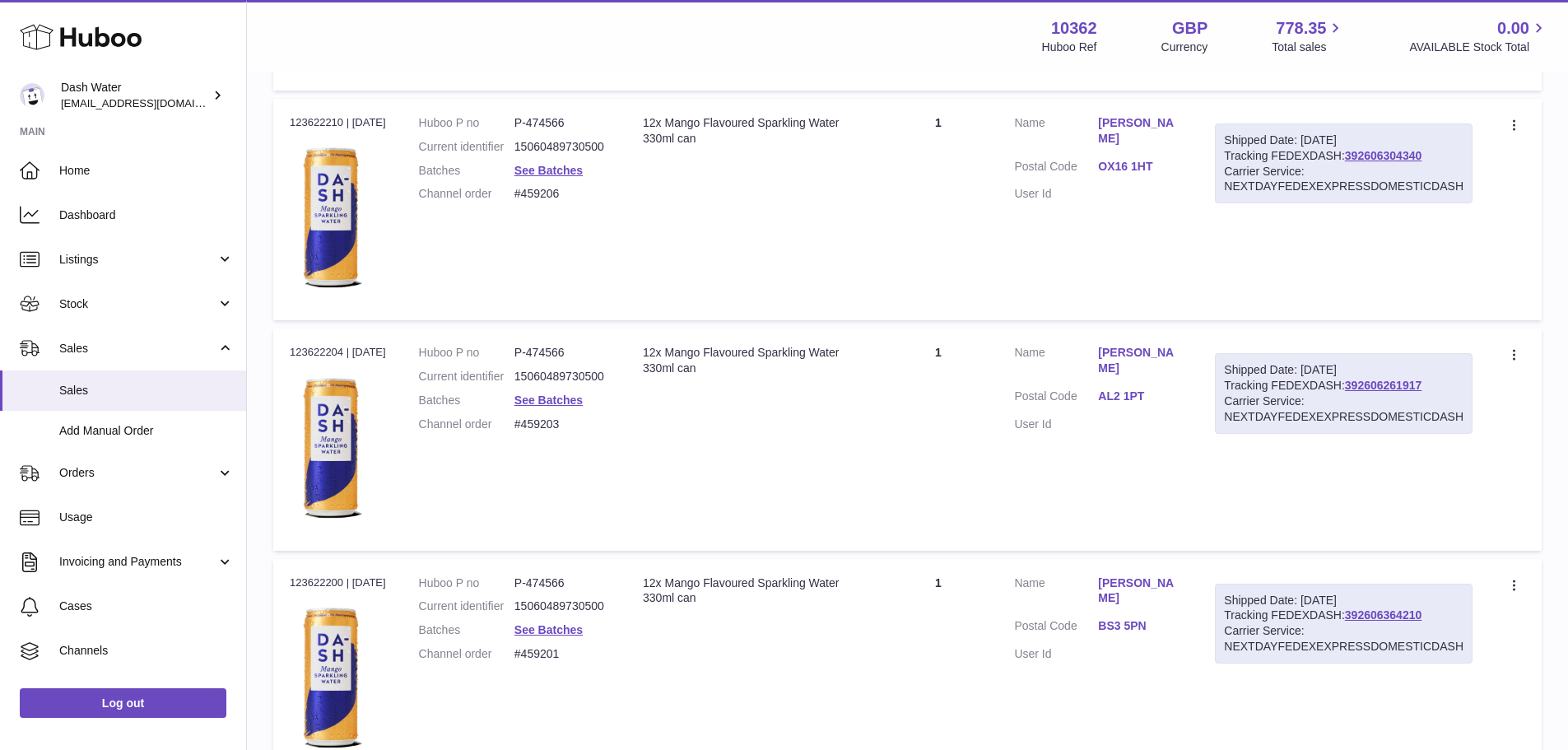
scroll to position [11319, 0]
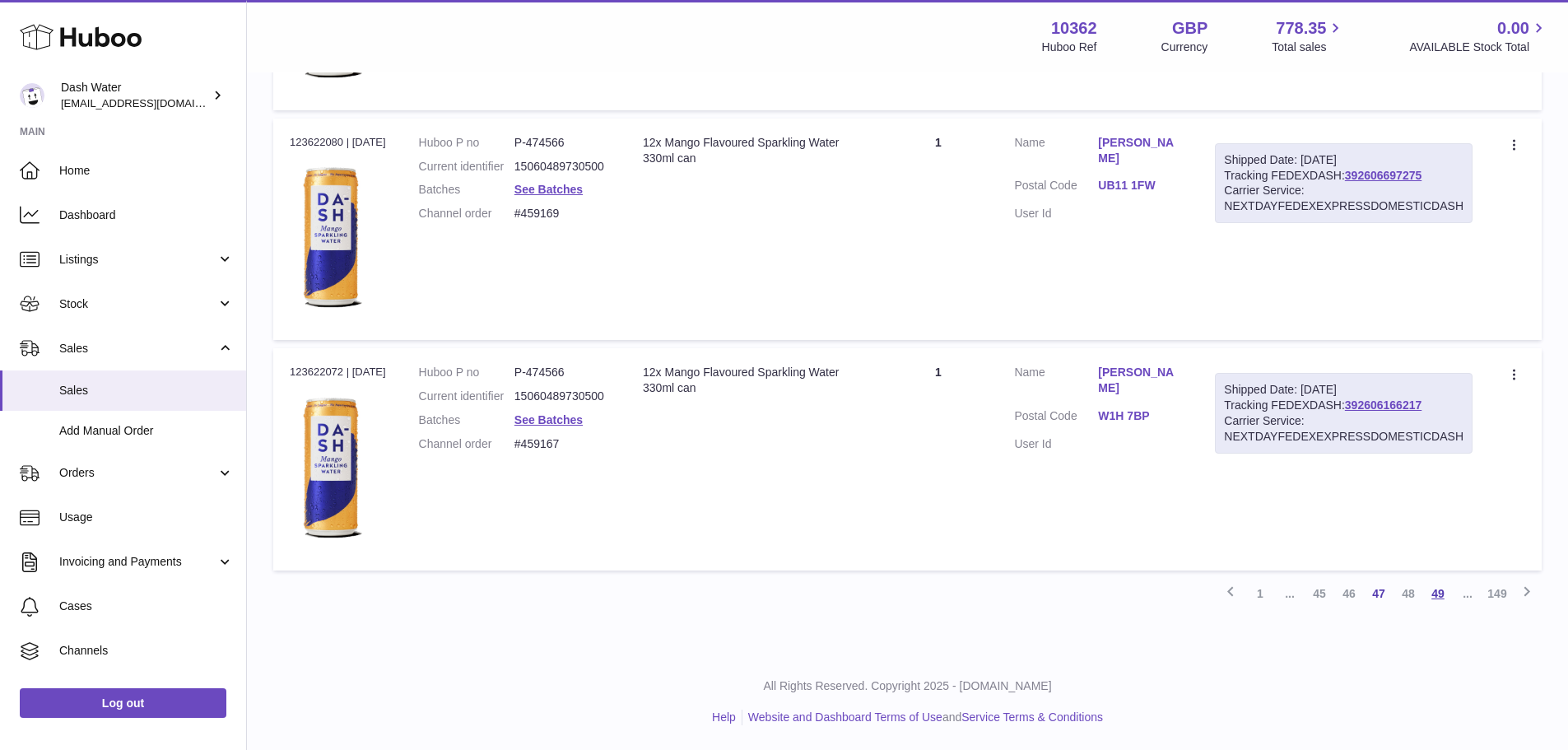
click at [1441, 602] on link "49" at bounding box center [1438, 593] width 30 height 30
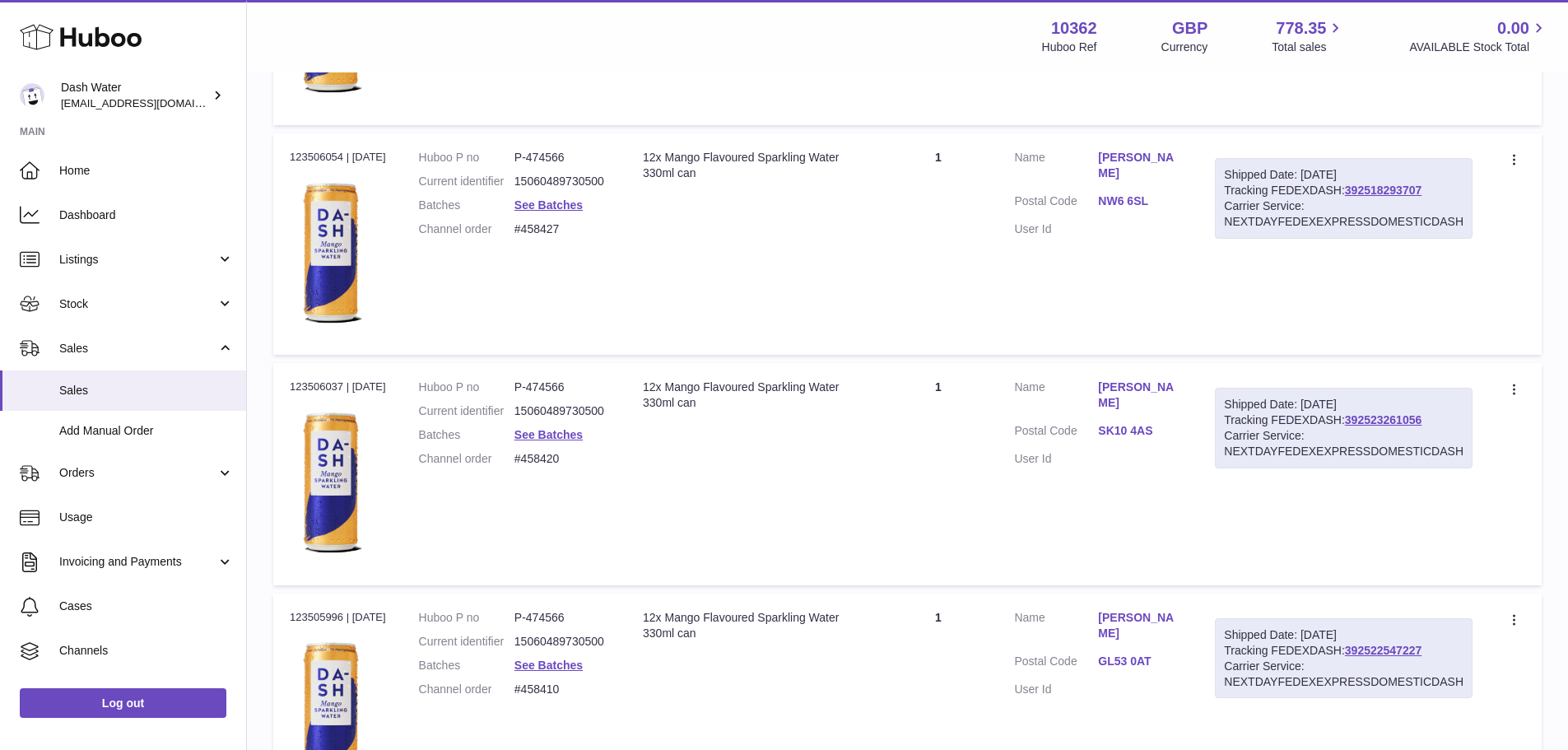
scroll to position [11236, 0]
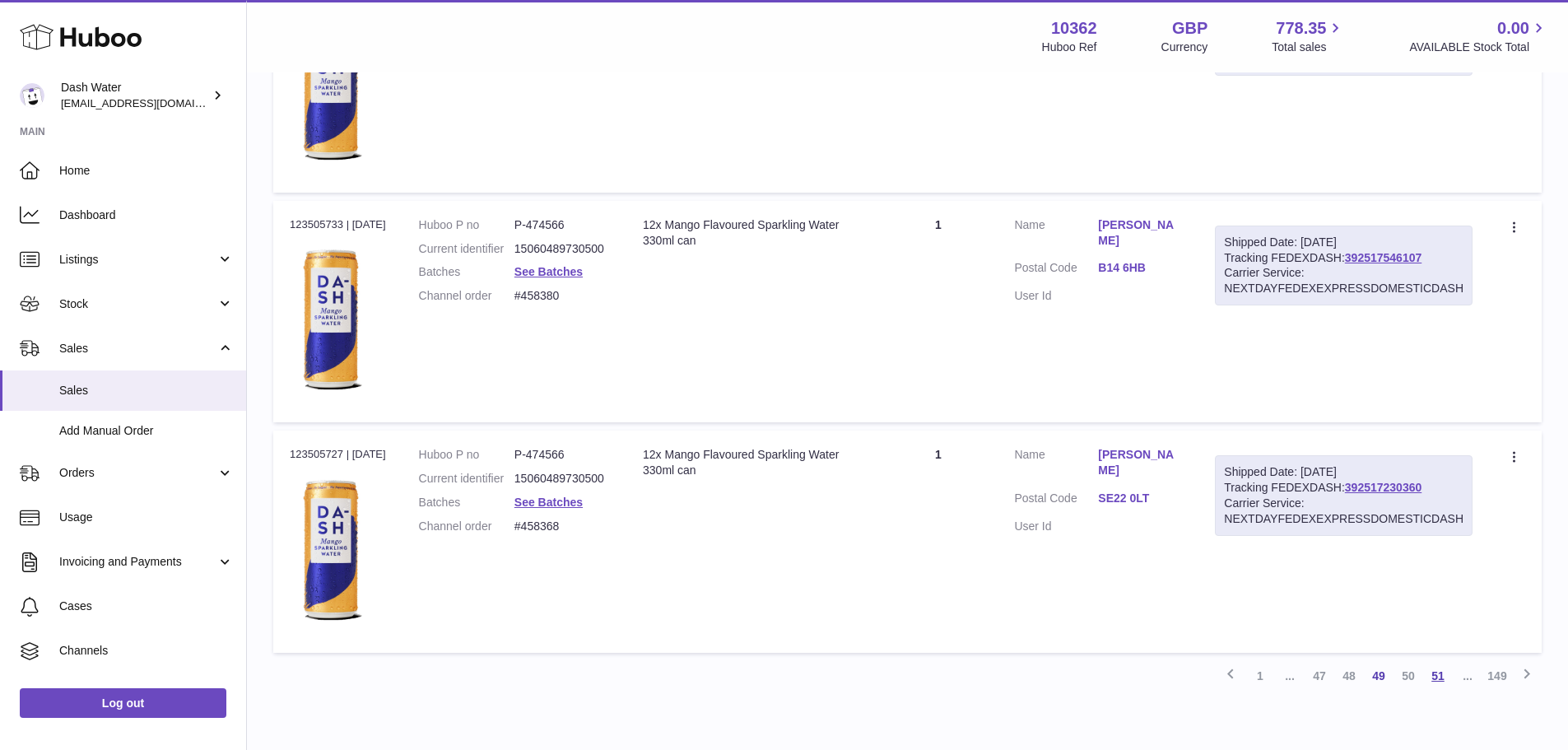
click at [1438, 670] on link "51" at bounding box center [1438, 676] width 30 height 30
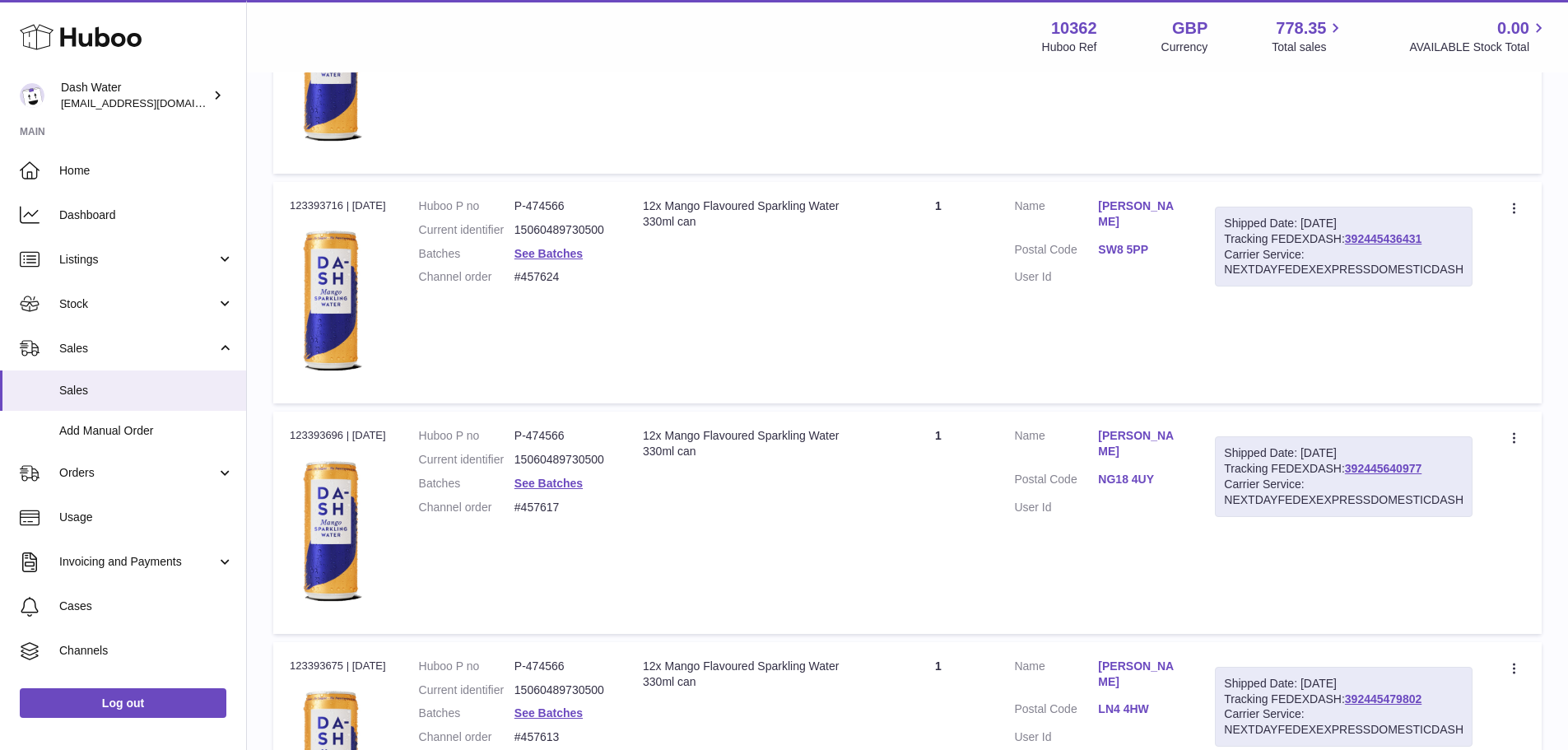
scroll to position [11232, 0]
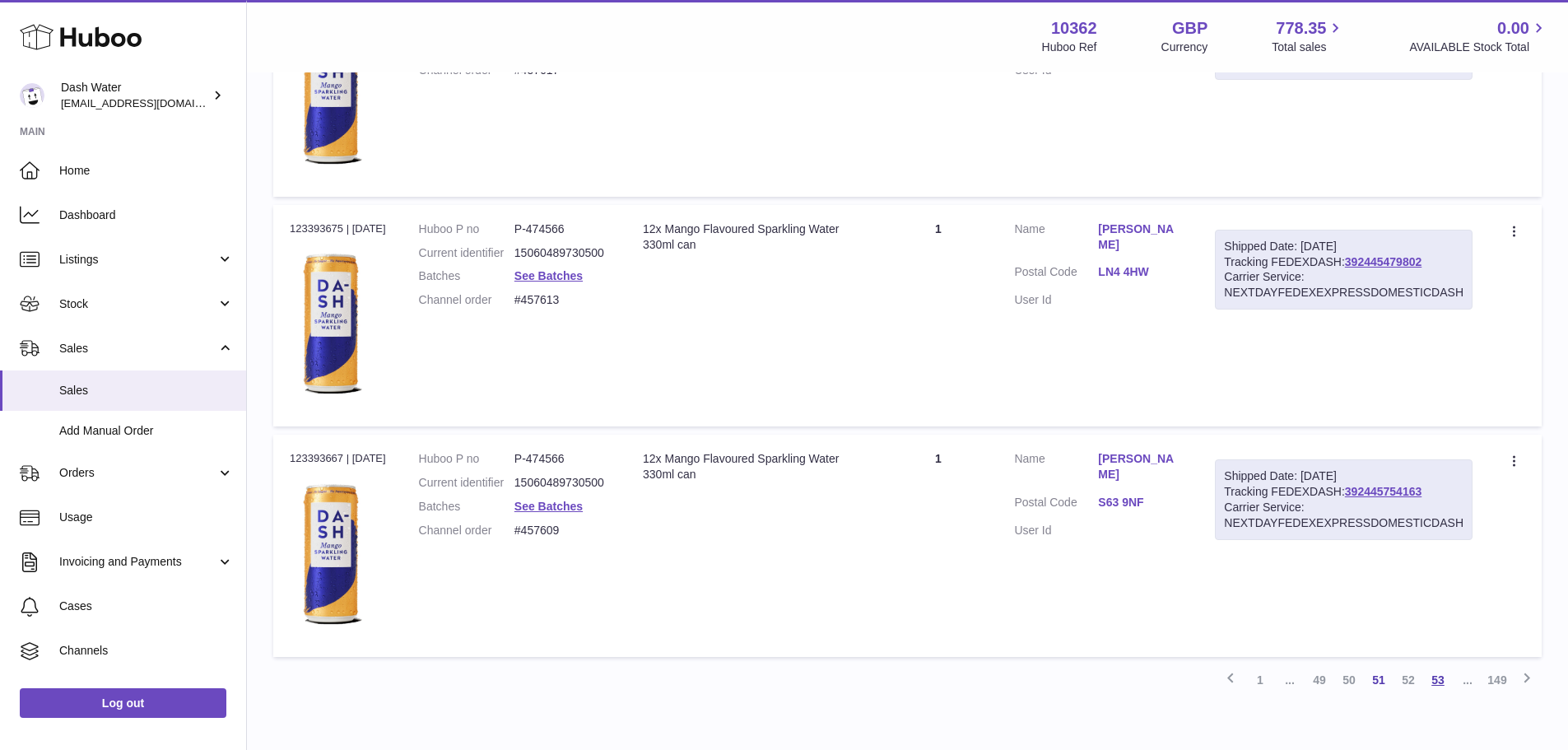
click at [1438, 678] on link "53" at bounding box center [1438, 680] width 30 height 30
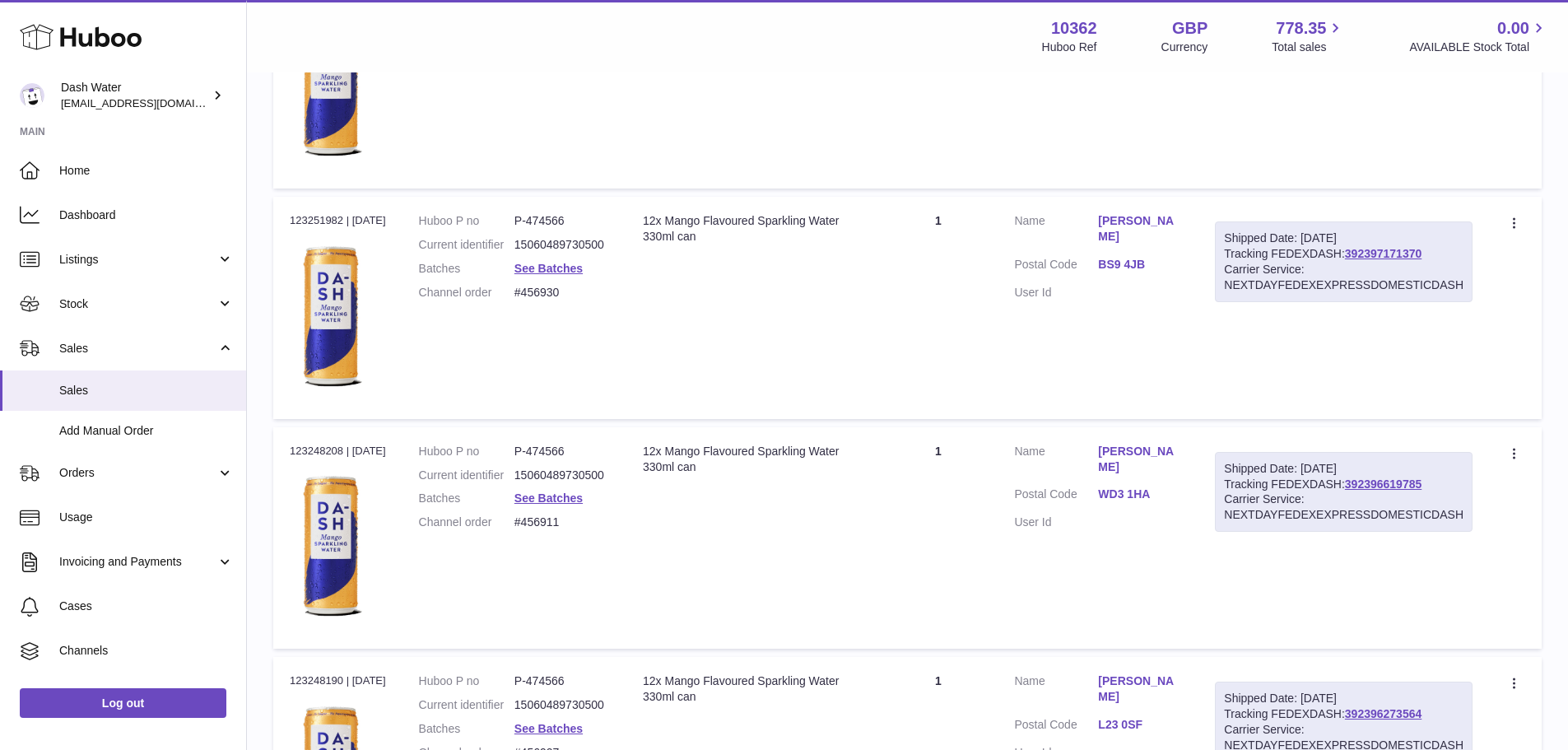
scroll to position [11229, 0]
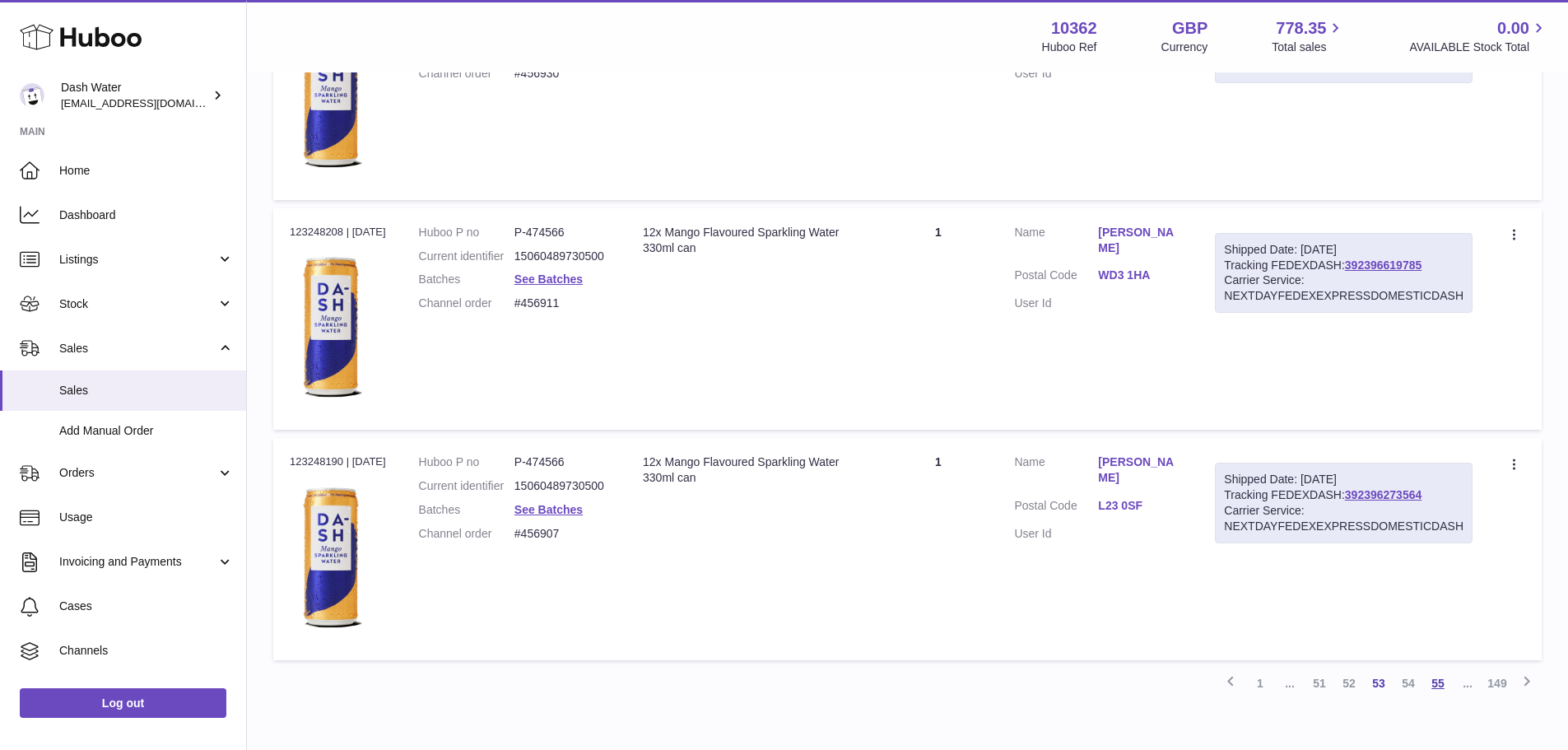
click at [1445, 685] on link "55" at bounding box center [1438, 683] width 30 height 30
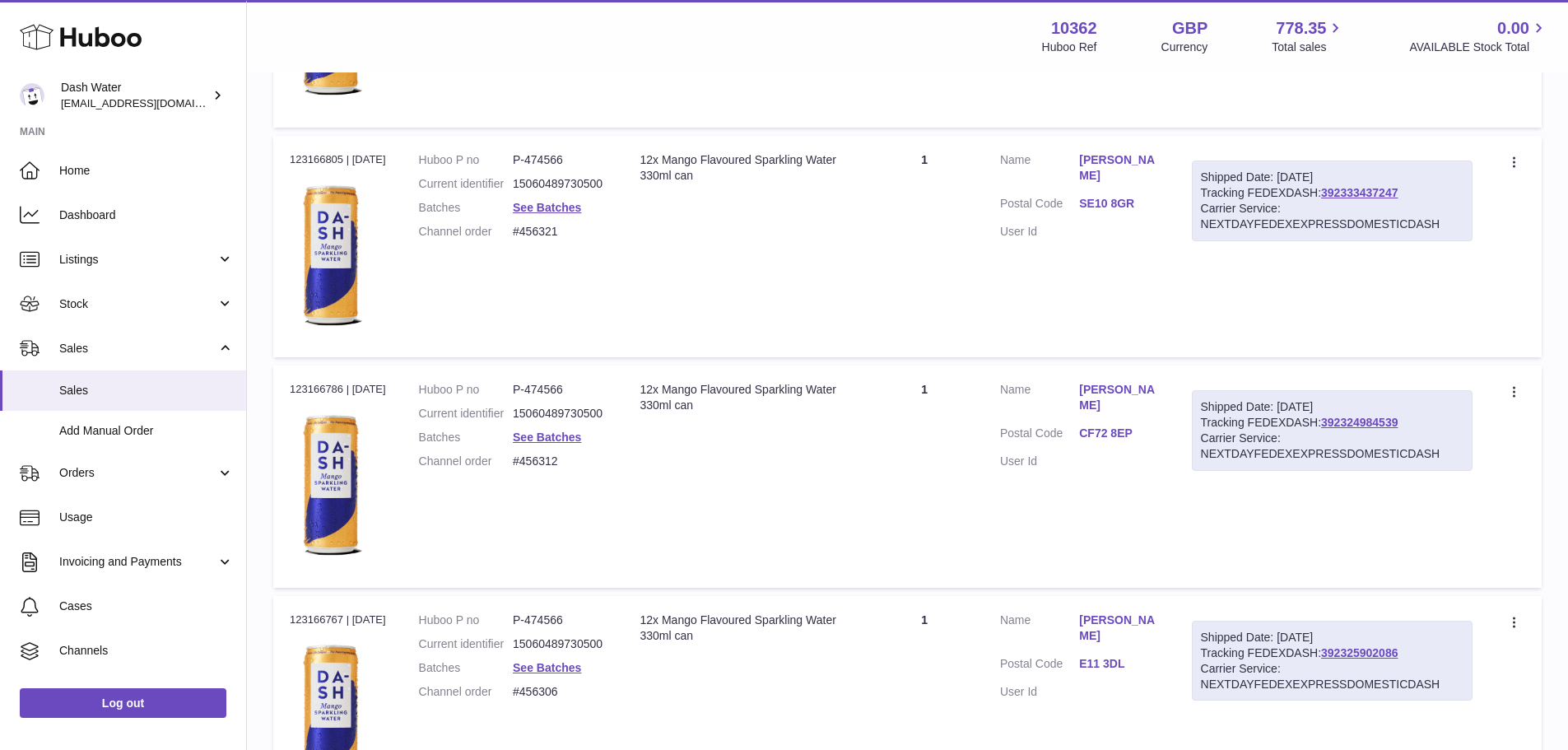
scroll to position [11233, 0]
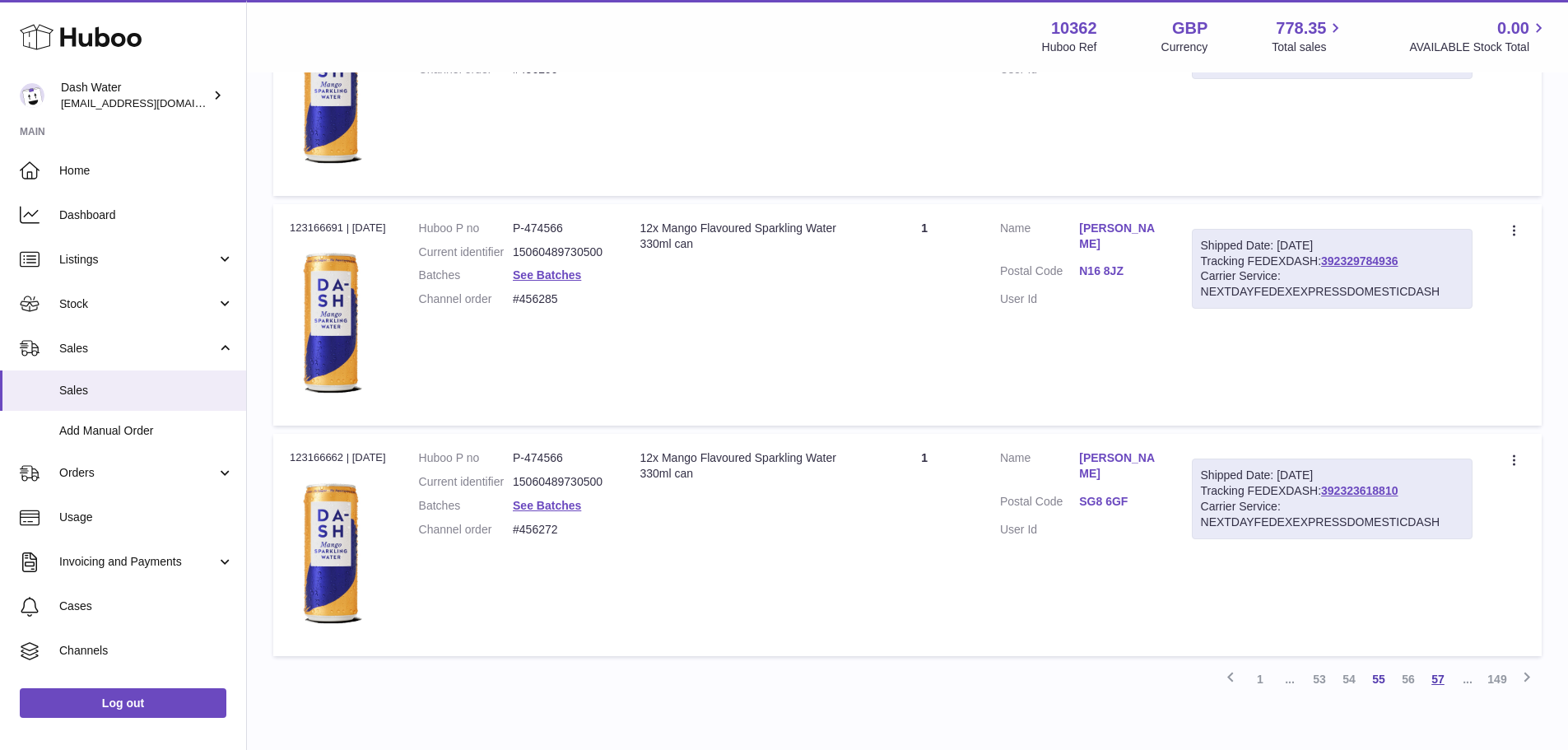
click at [1439, 688] on link "57" at bounding box center [1438, 679] width 30 height 30
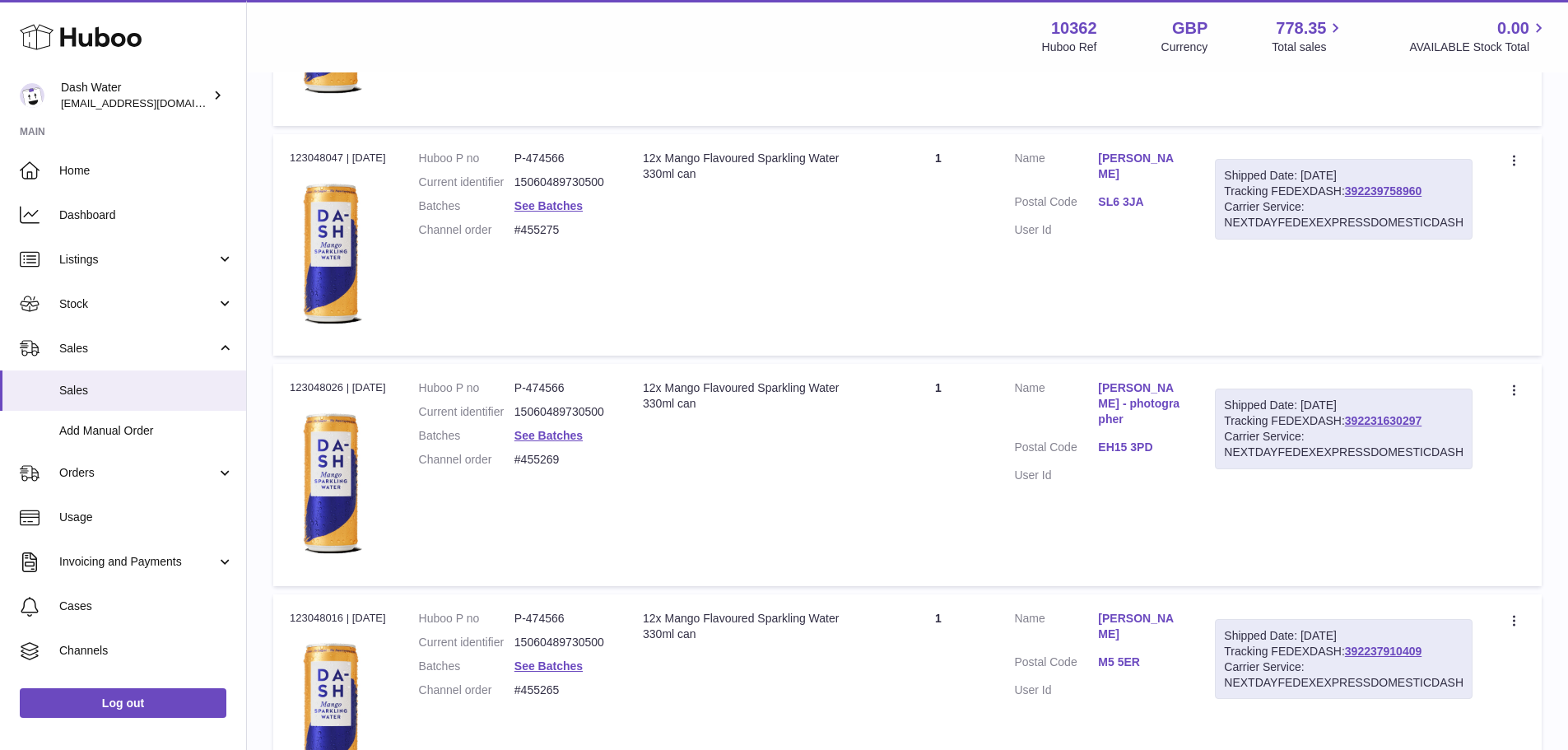
scroll to position [11233, 0]
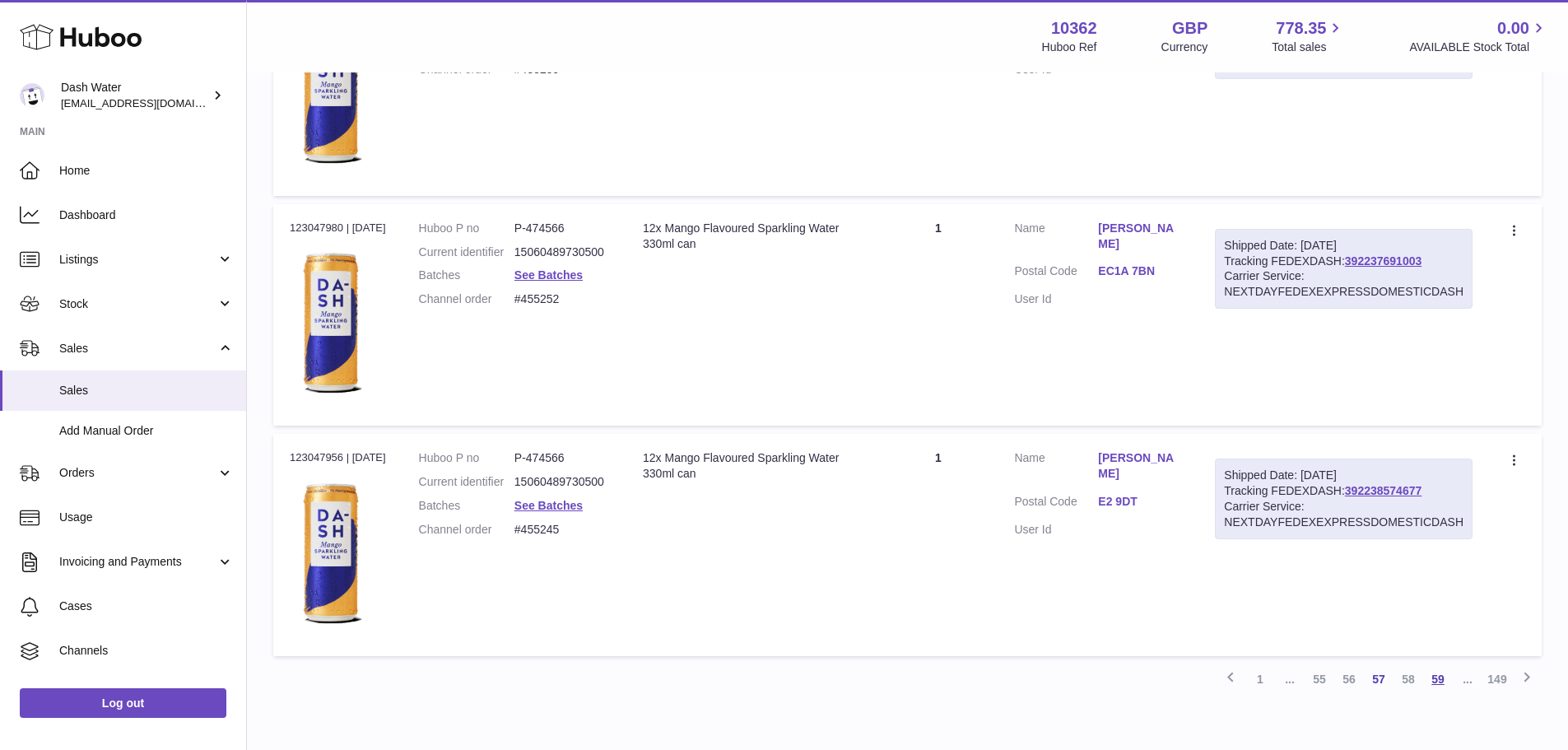
click at [1439, 677] on link "59" at bounding box center [1438, 679] width 30 height 30
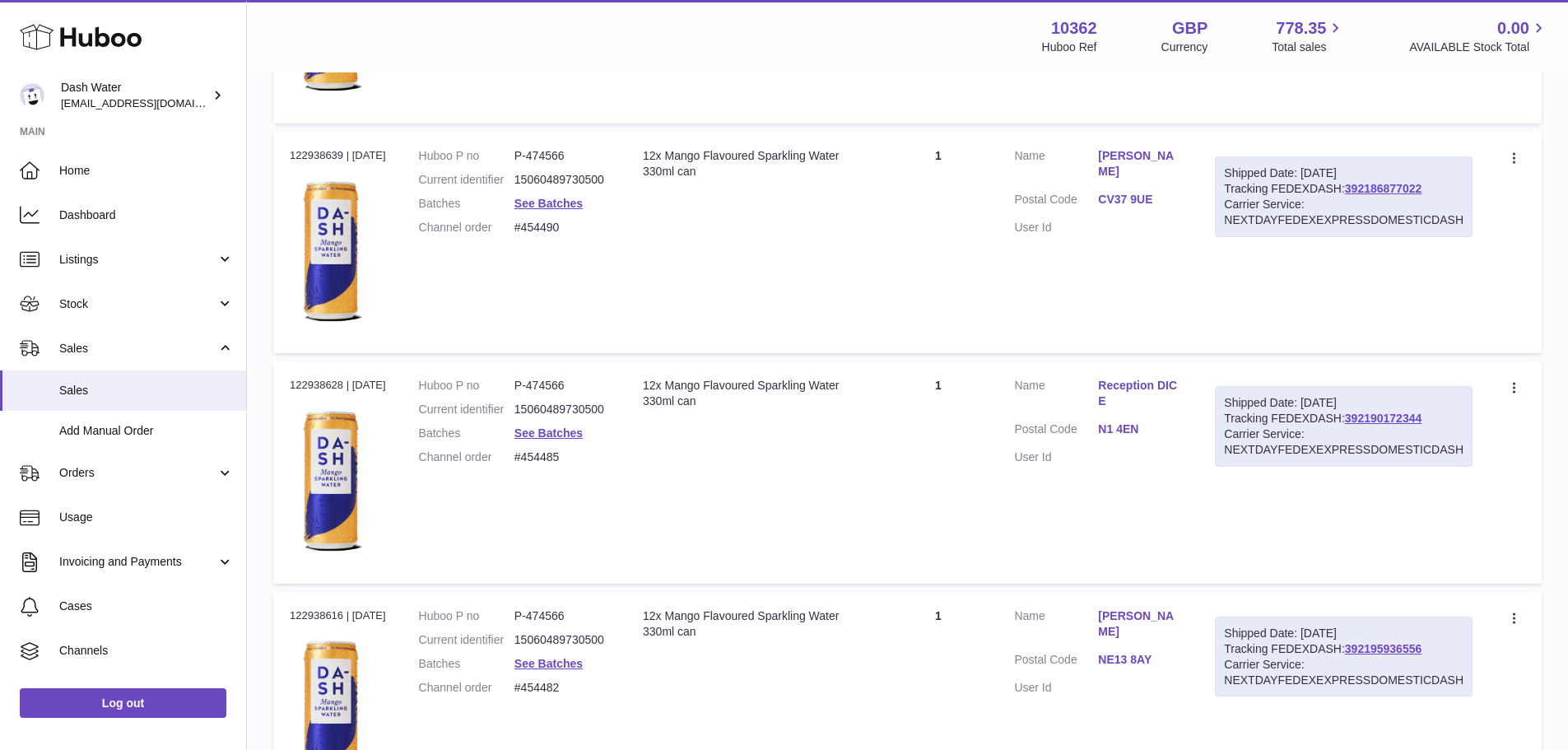
scroll to position [11238, 0]
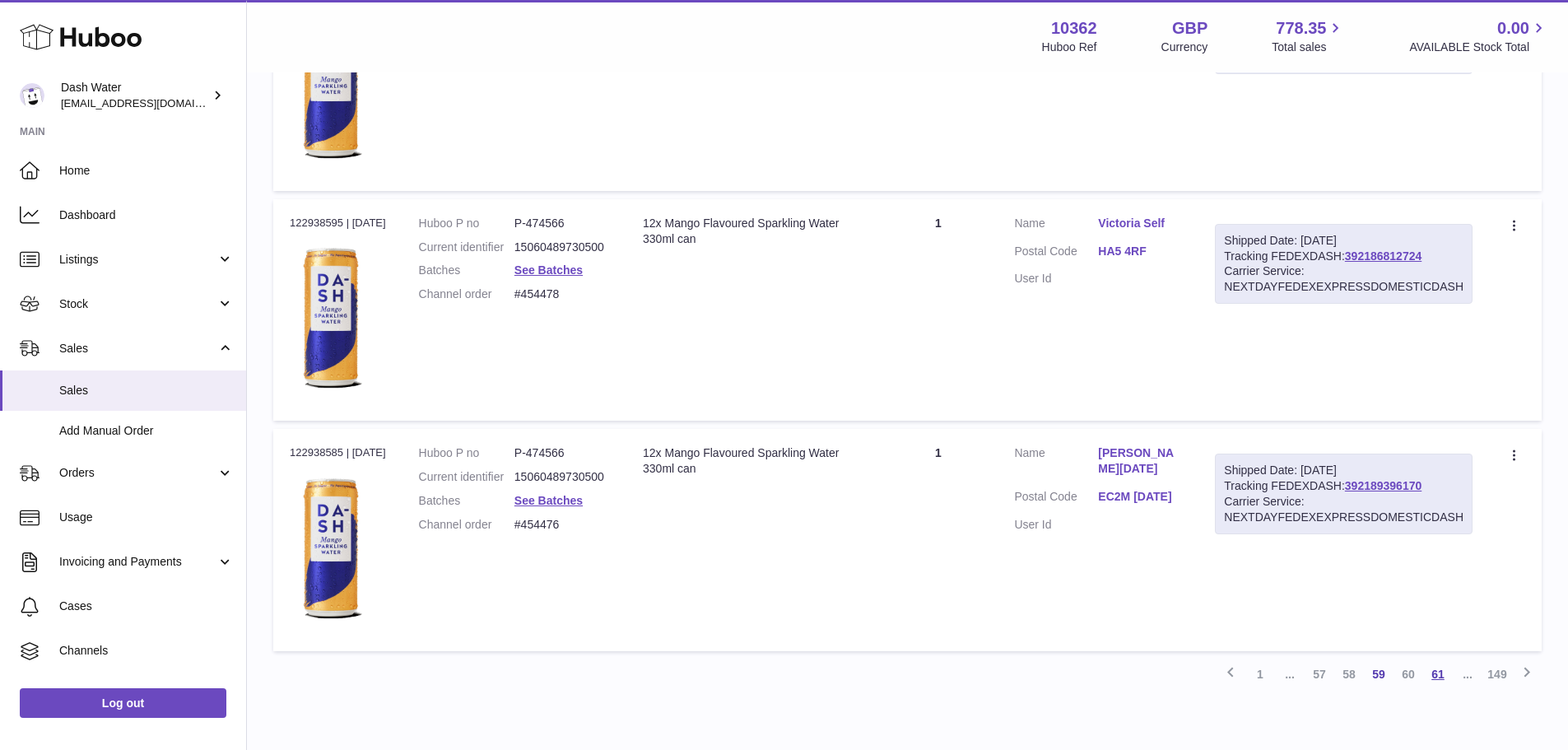
click at [1438, 671] on link "61" at bounding box center [1438, 674] width 30 height 30
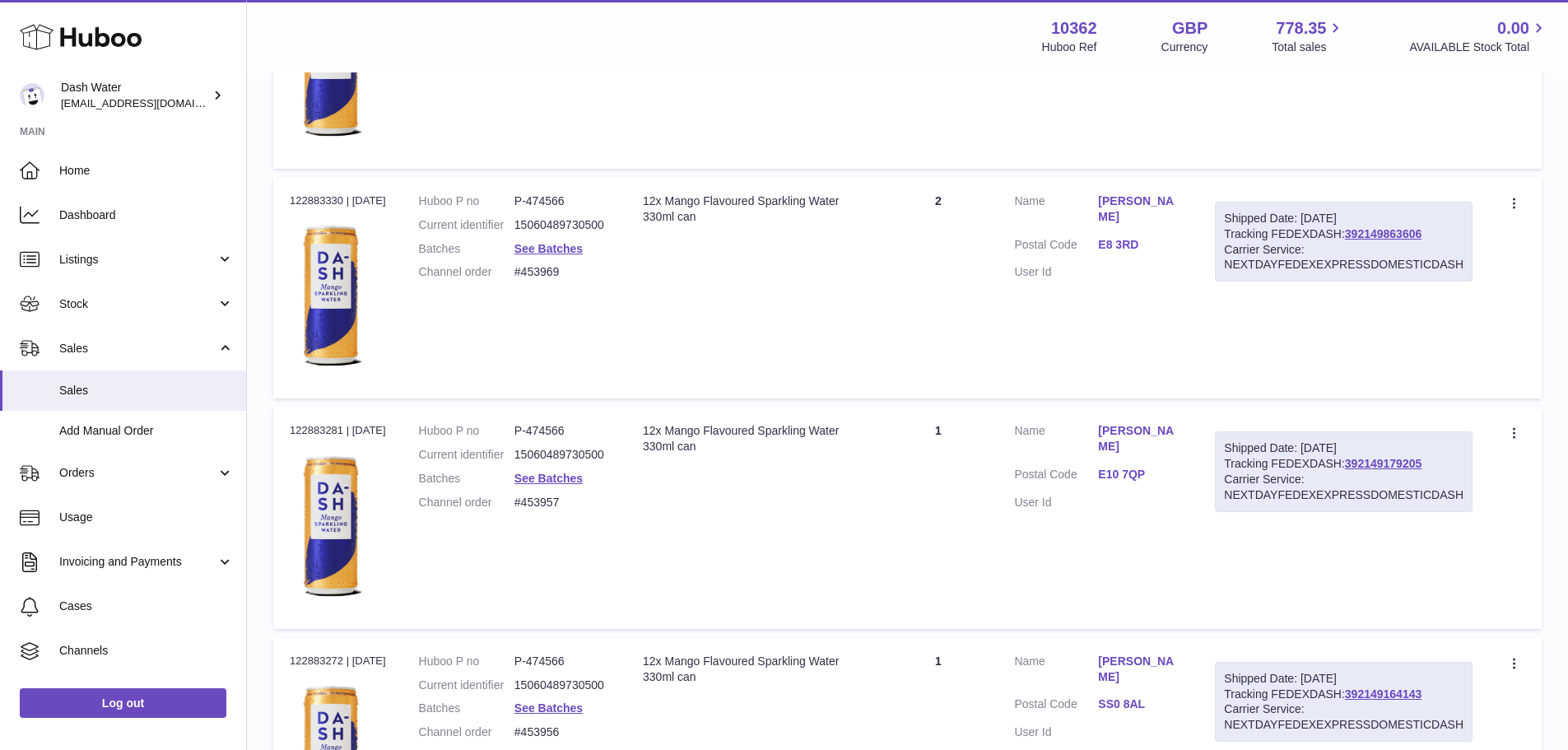
scroll to position [11238, 0]
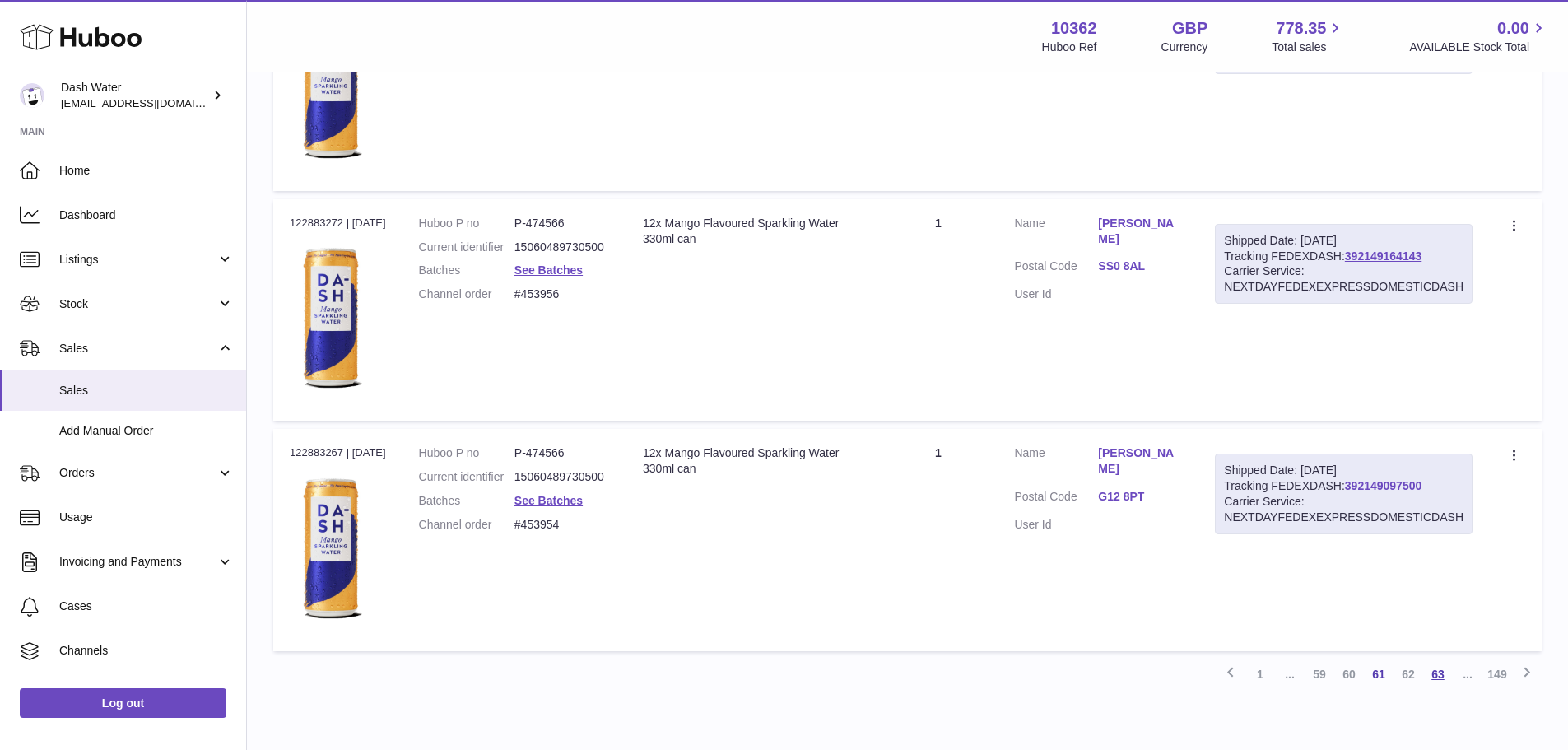
click at [1445, 678] on link "63" at bounding box center [1438, 674] width 30 height 30
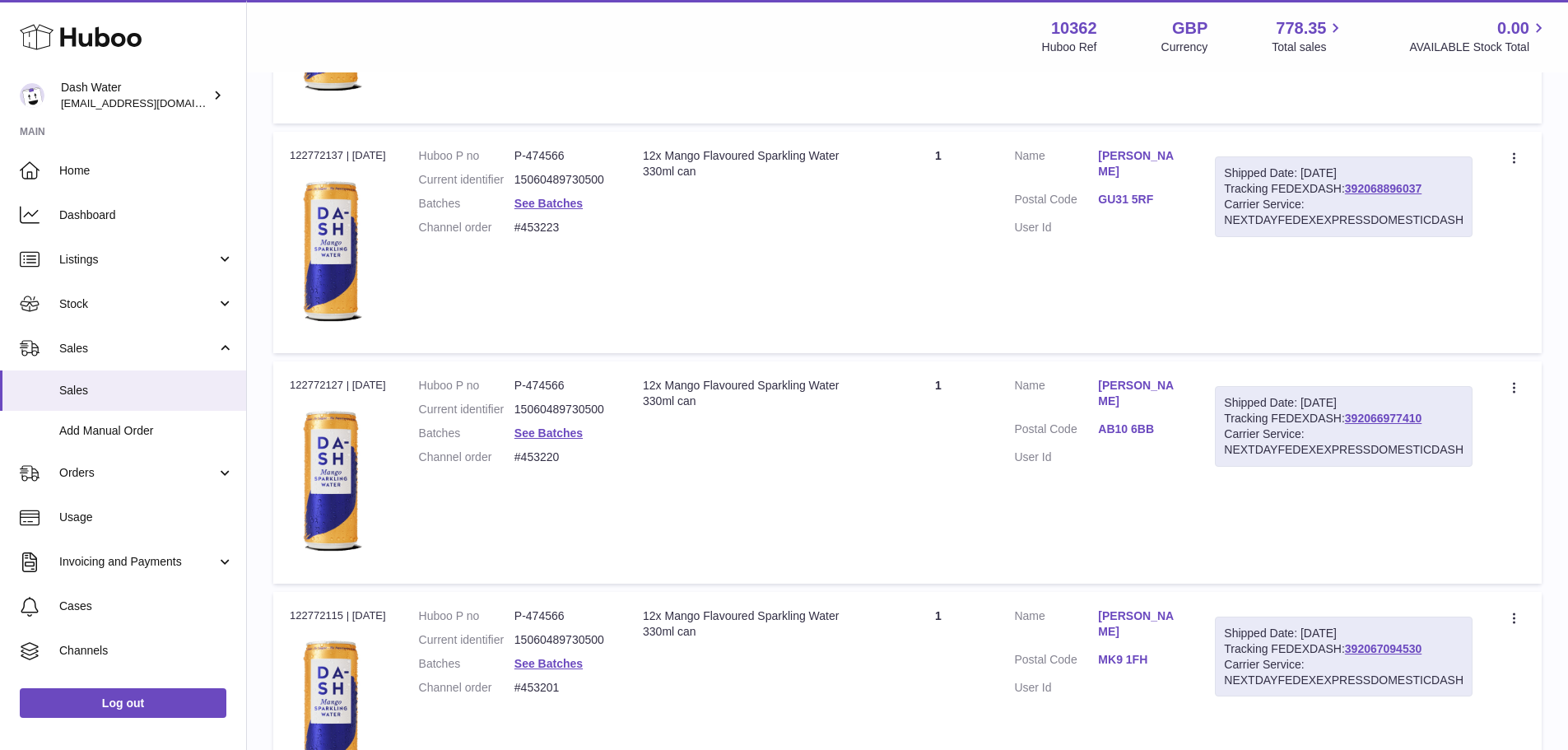
scroll to position [11319, 0]
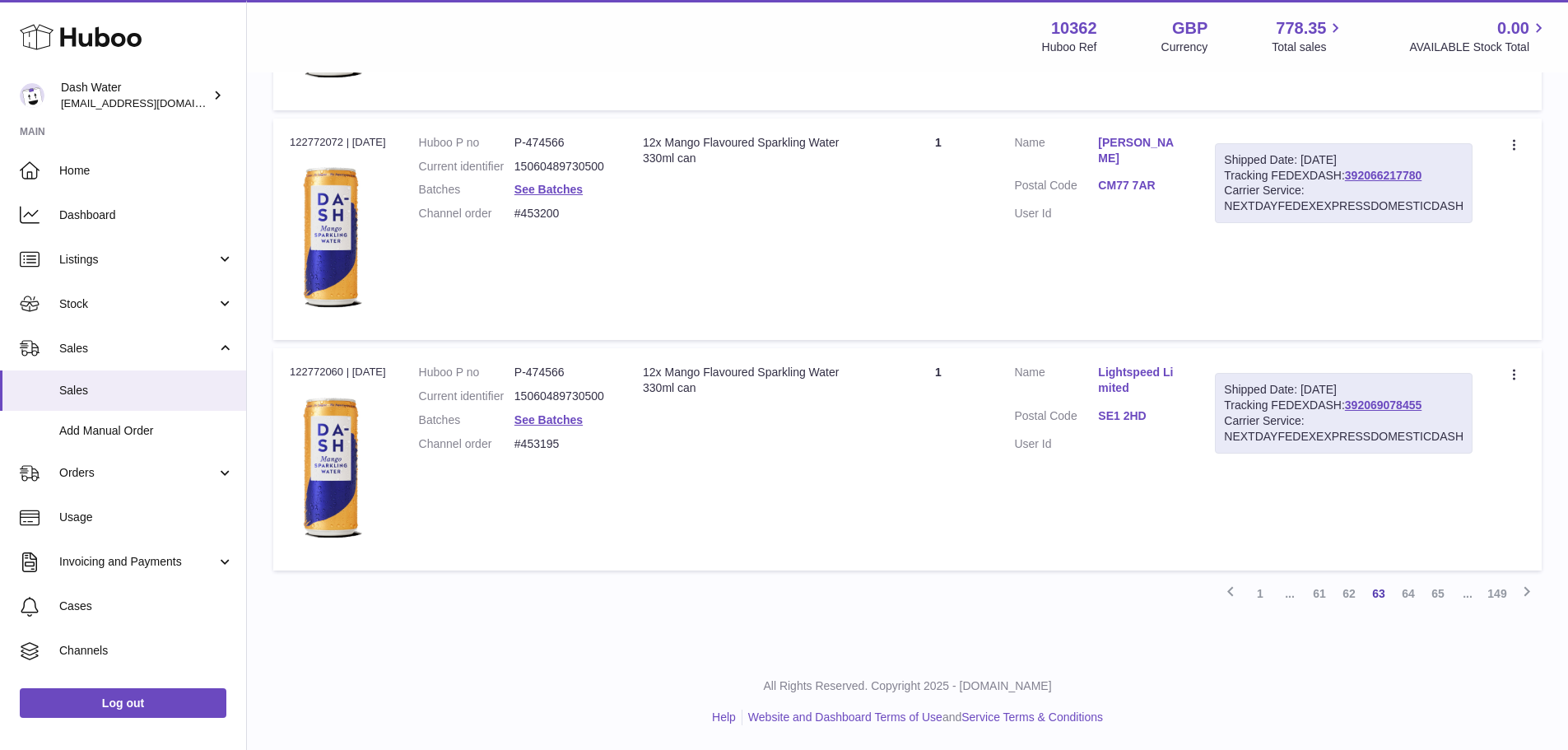
click at [1432, 601] on link "65" at bounding box center [1438, 593] width 30 height 30
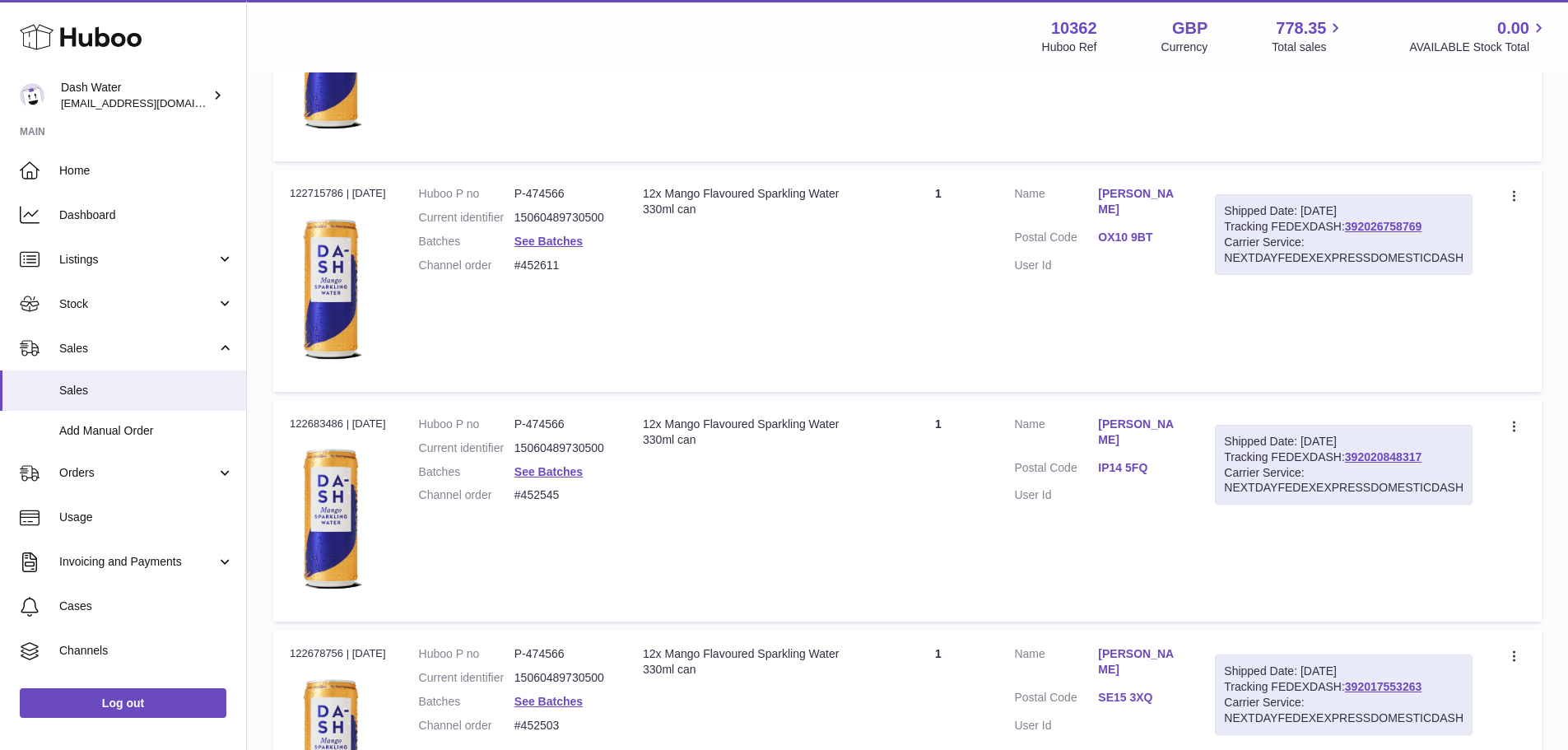
scroll to position [11231, 0]
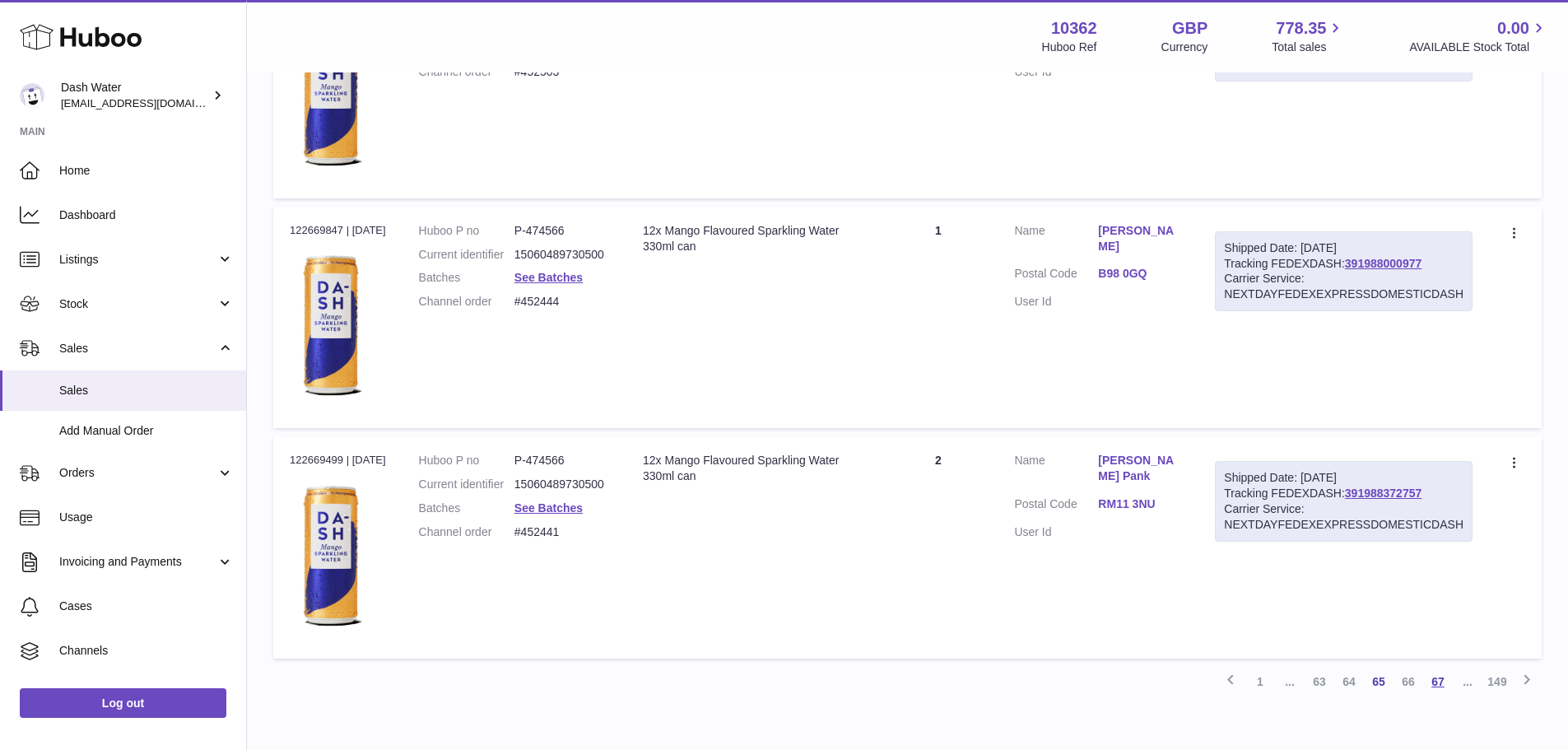
click at [1443, 684] on link "67" at bounding box center [1438, 681] width 30 height 30
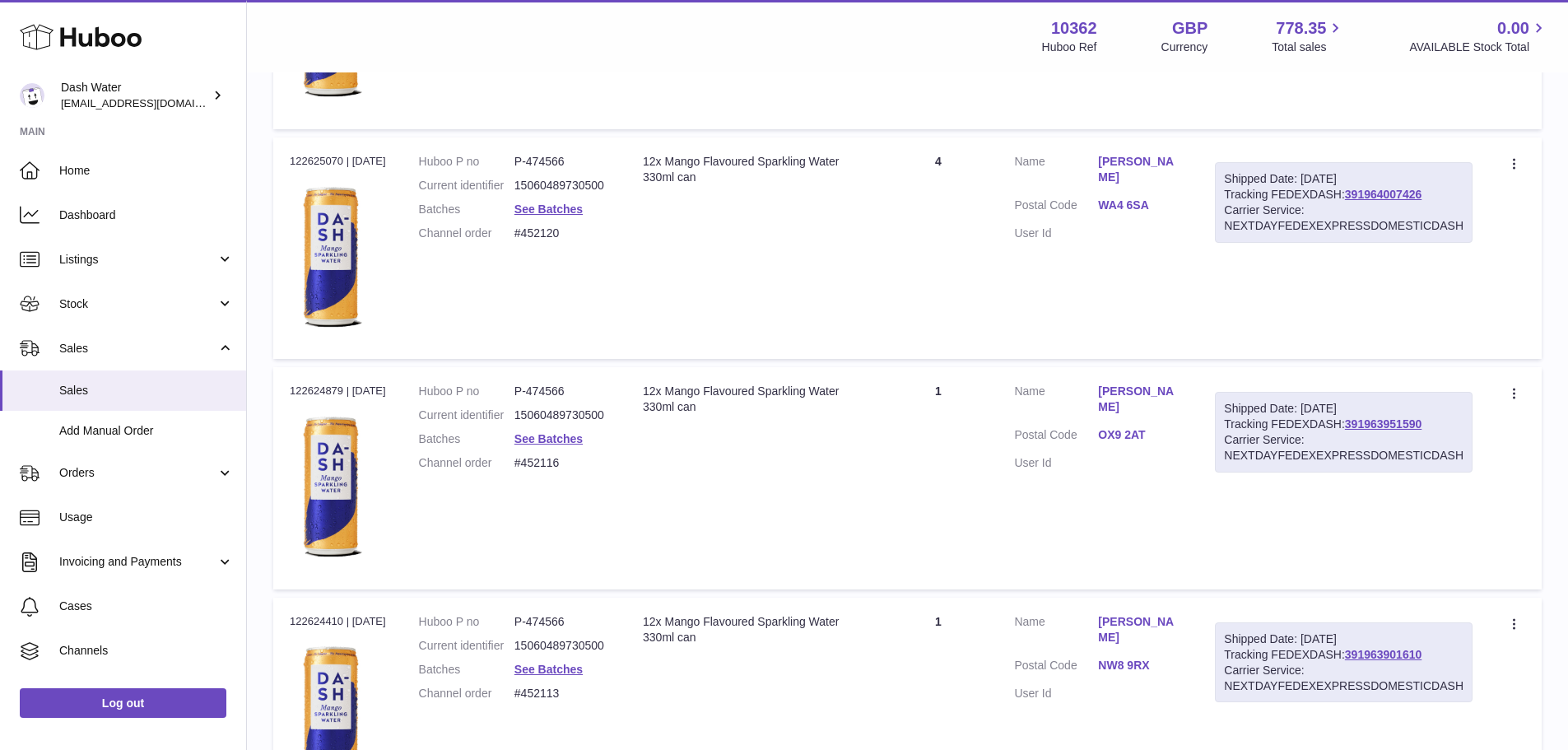
scroll to position [11231, 0]
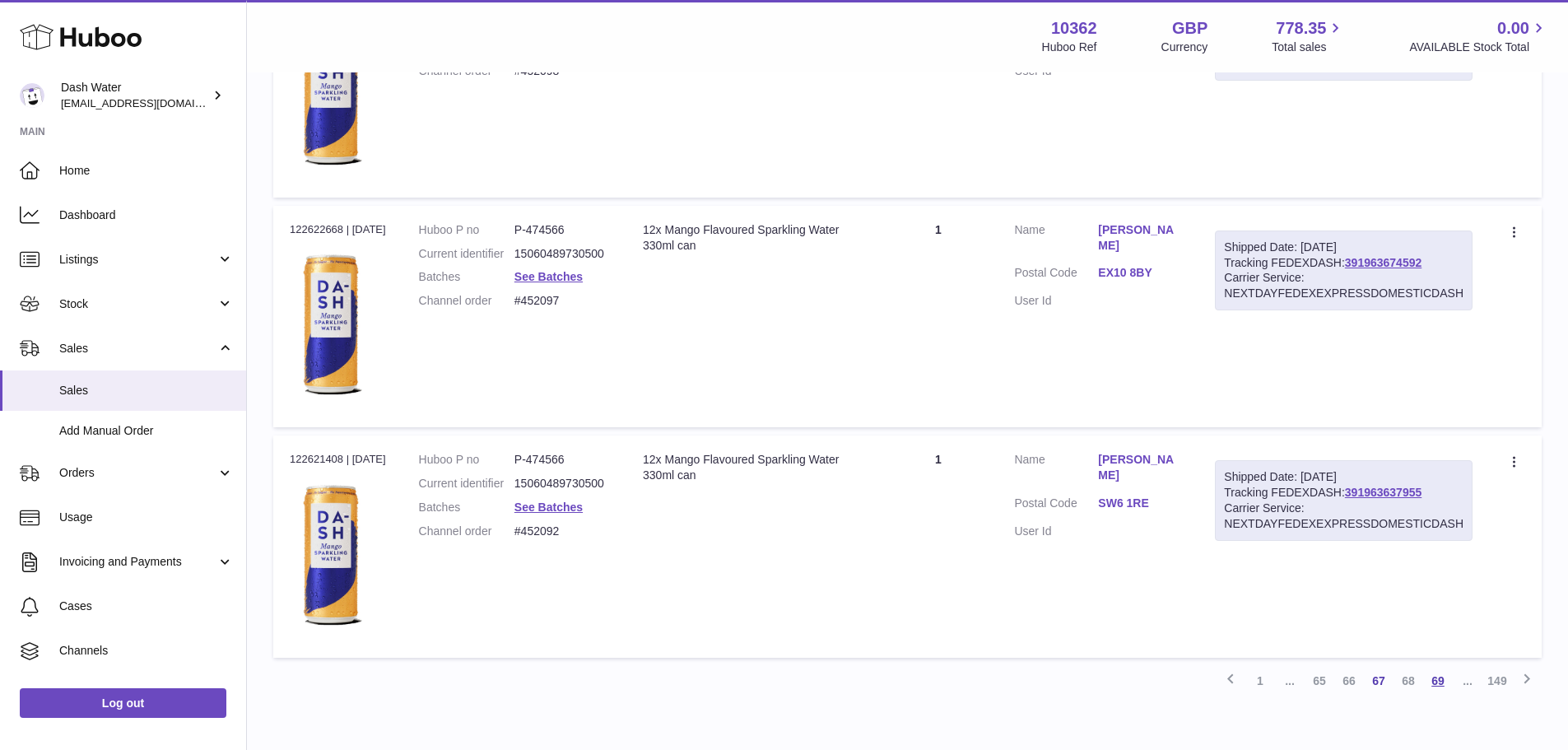
click at [1447, 687] on link "69" at bounding box center [1438, 681] width 30 height 30
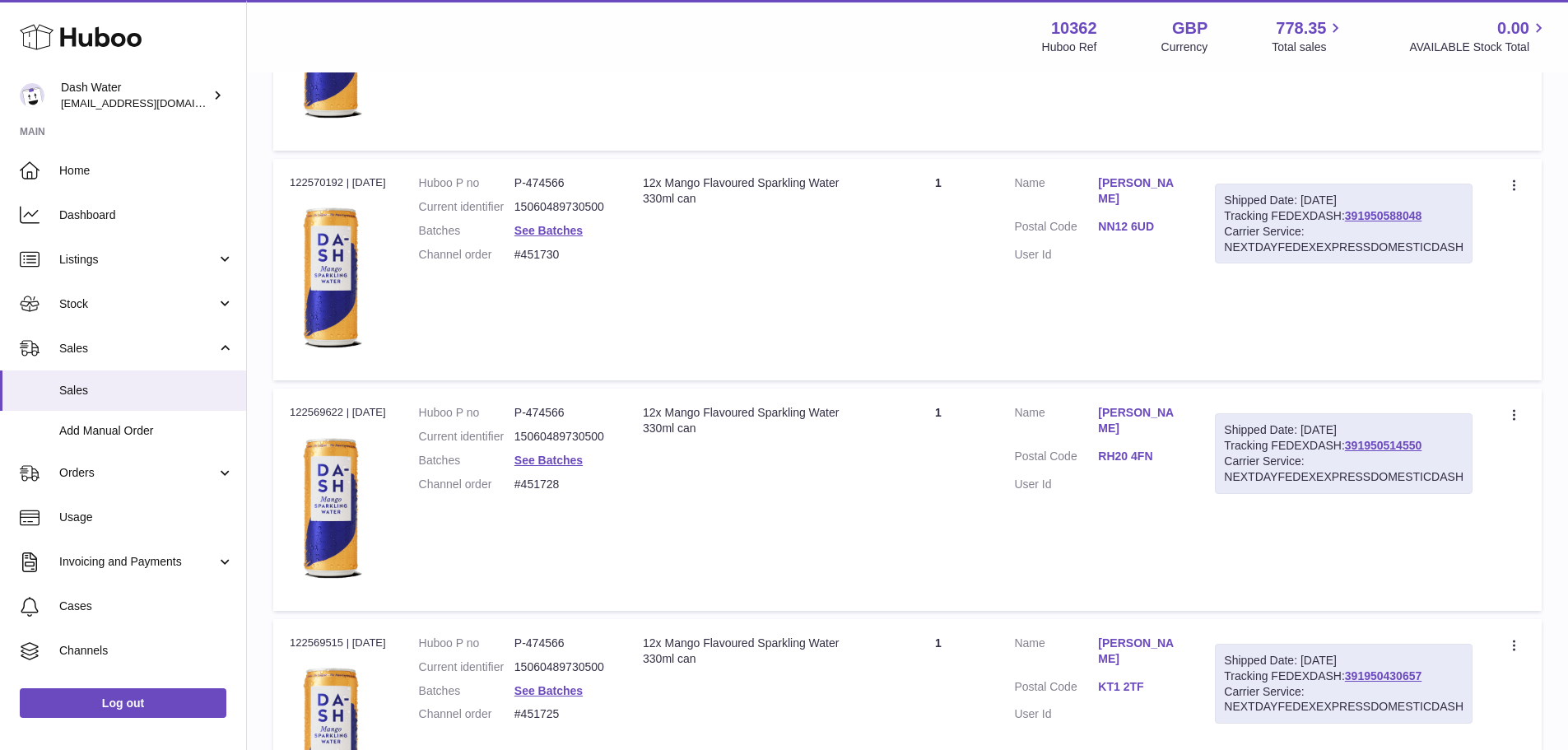
scroll to position [11233, 0]
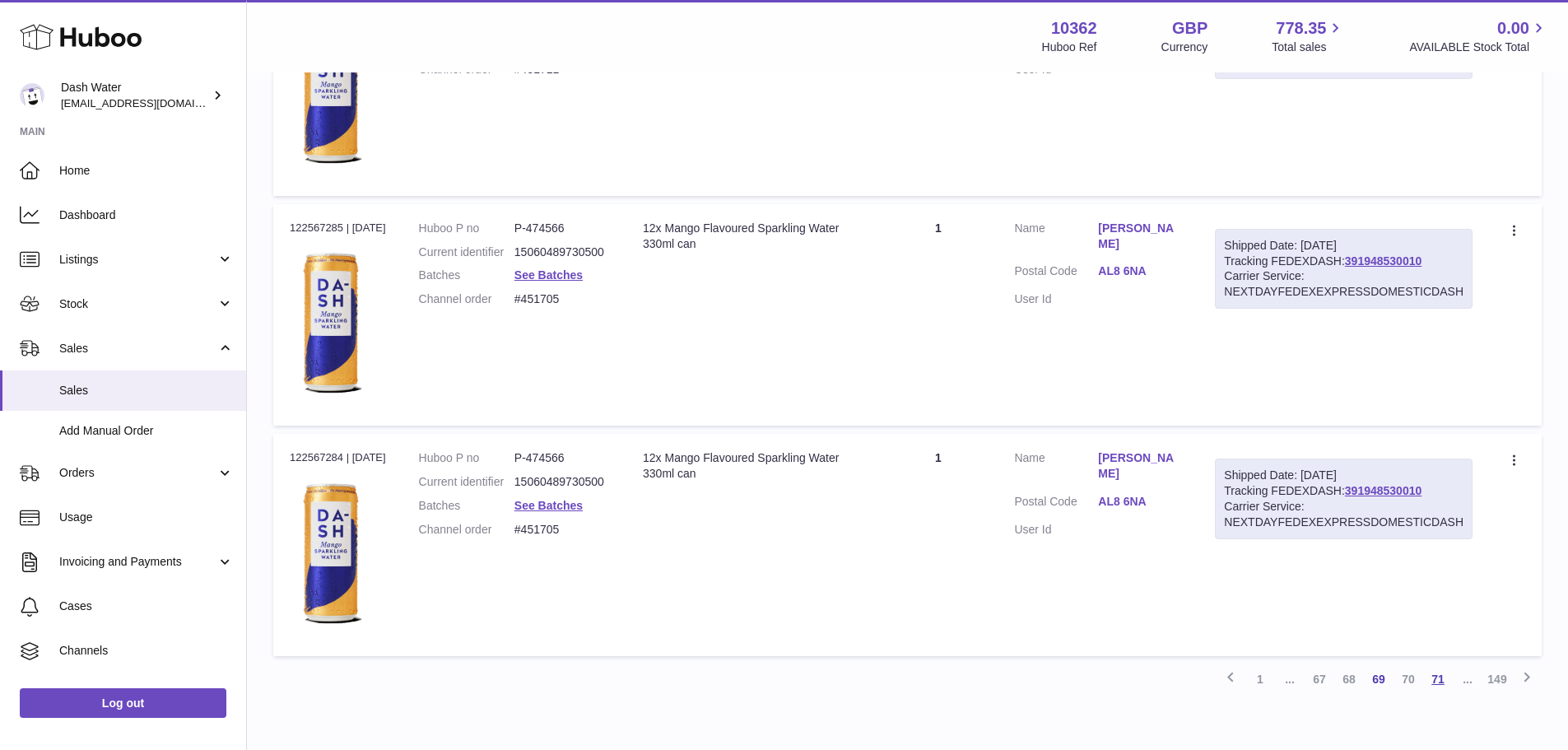
click at [1442, 676] on link "71" at bounding box center [1438, 679] width 30 height 30
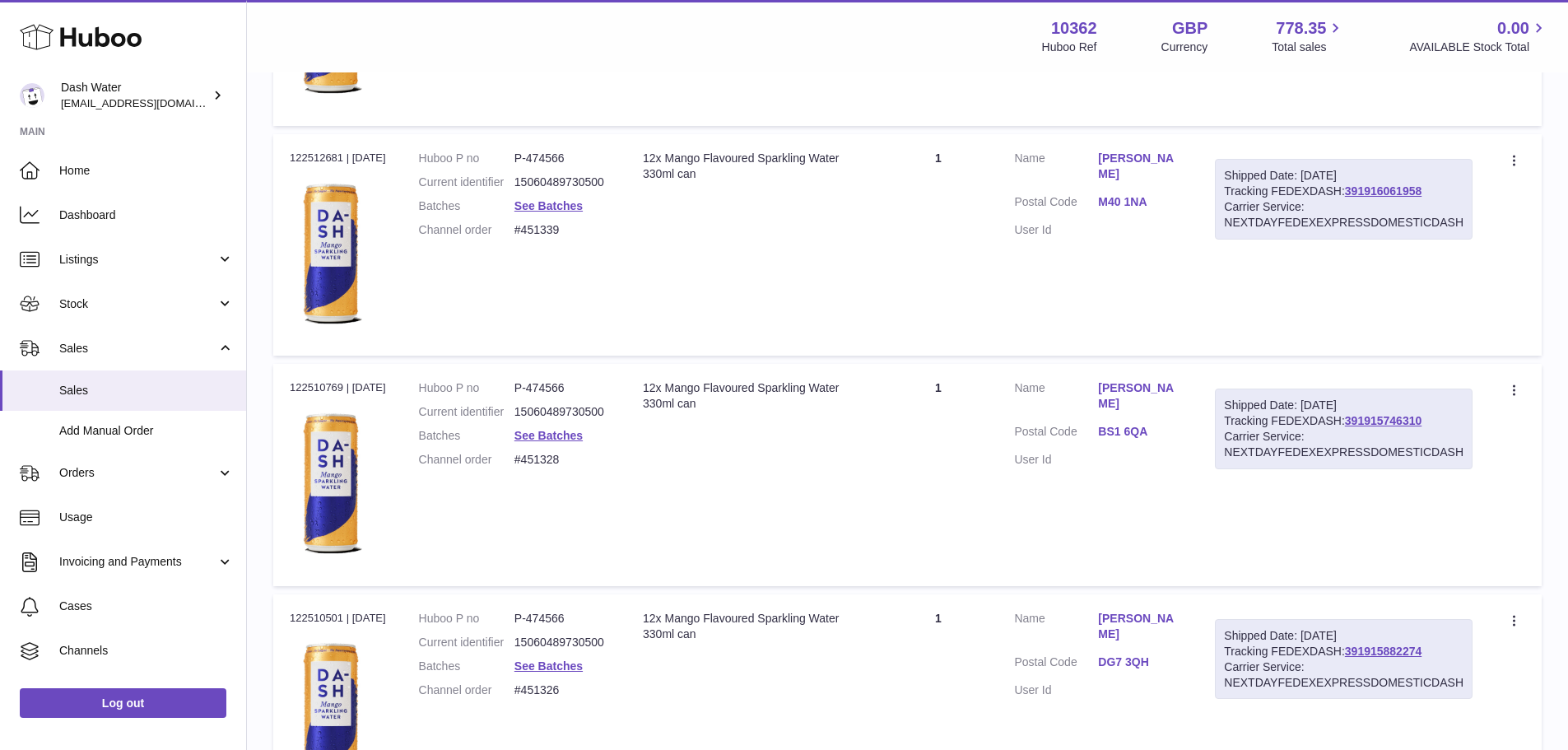
scroll to position [11235, 0]
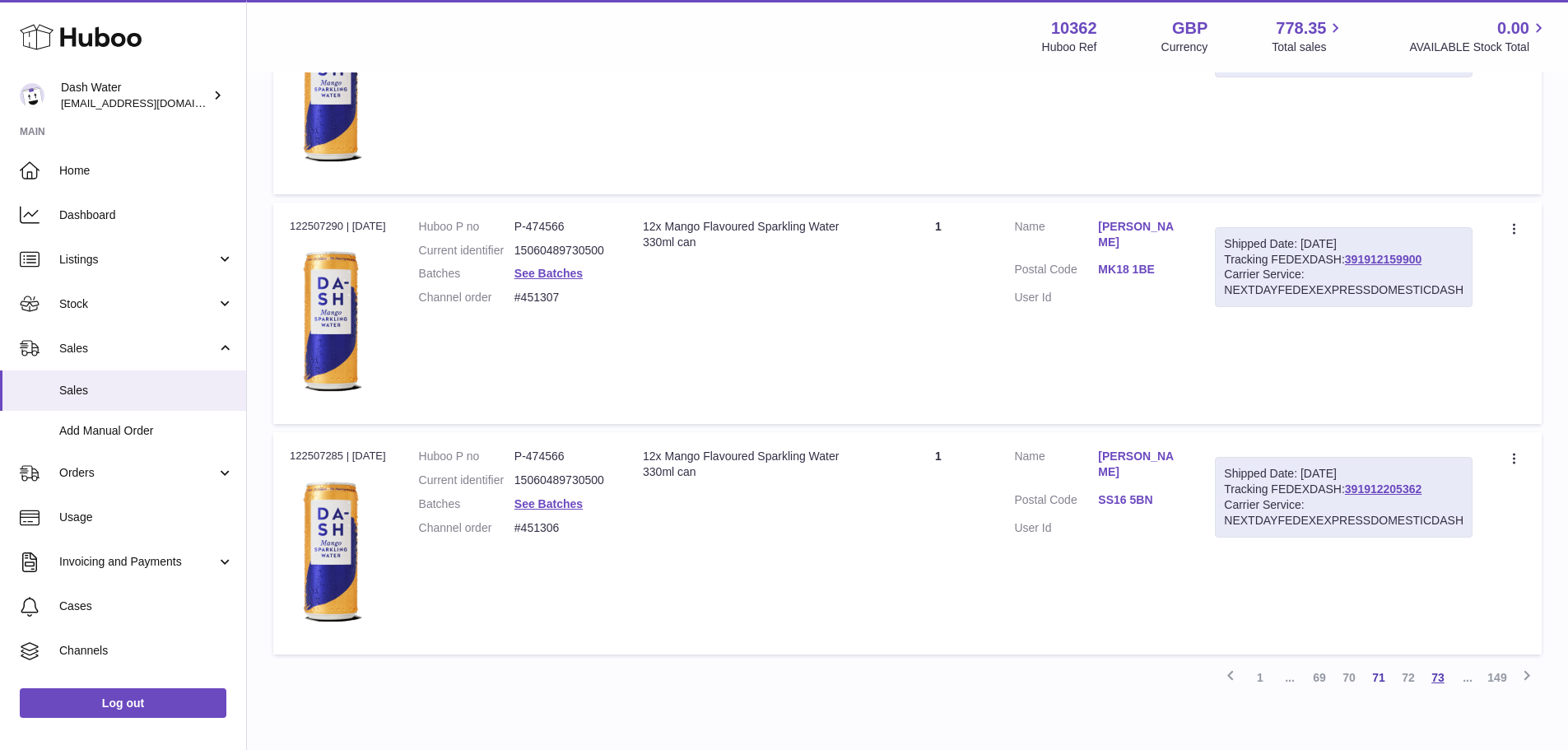
click at [1437, 685] on link "73" at bounding box center [1438, 678] width 30 height 30
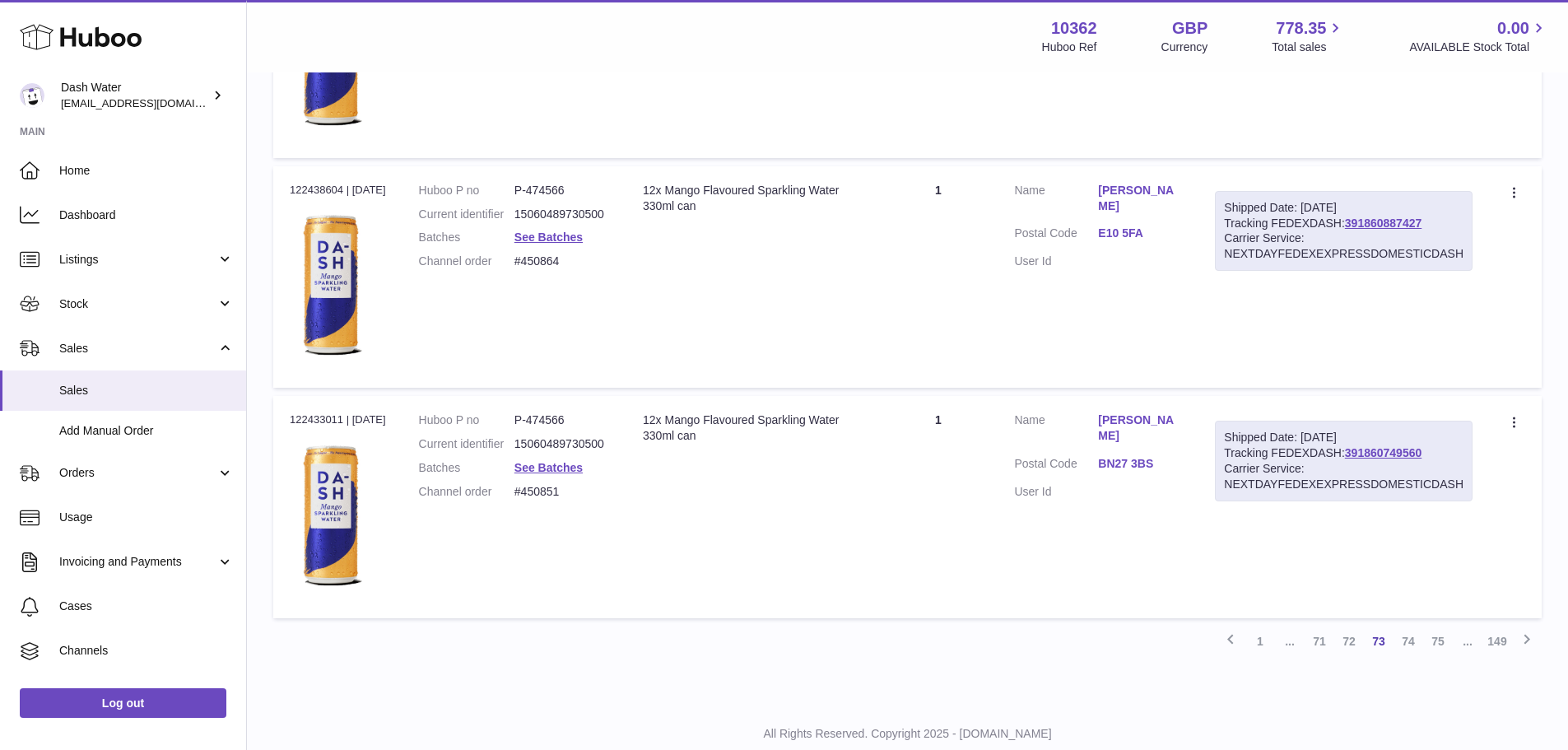
scroll to position [11319, 0]
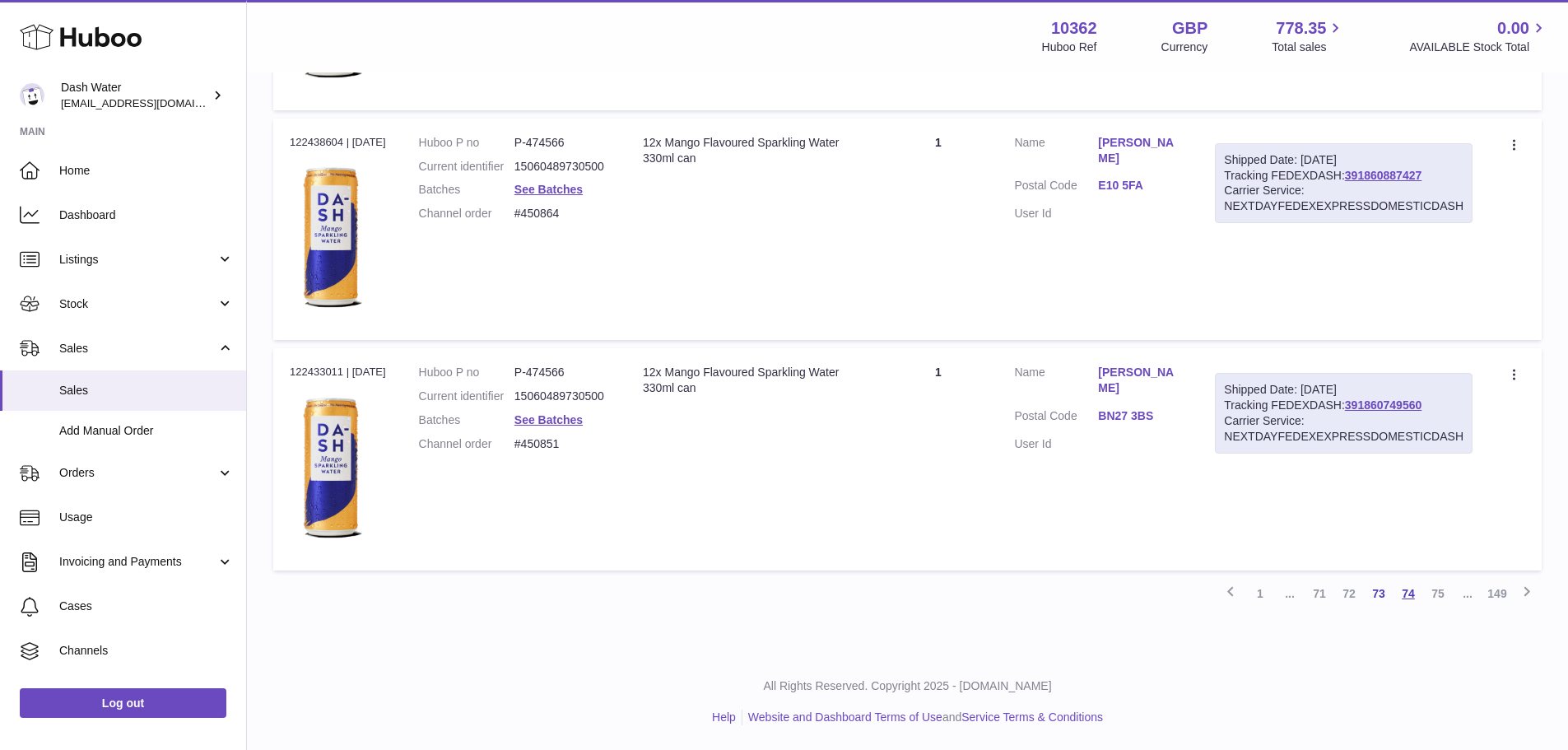
click at [1413, 591] on link "74" at bounding box center [1408, 593] width 30 height 30
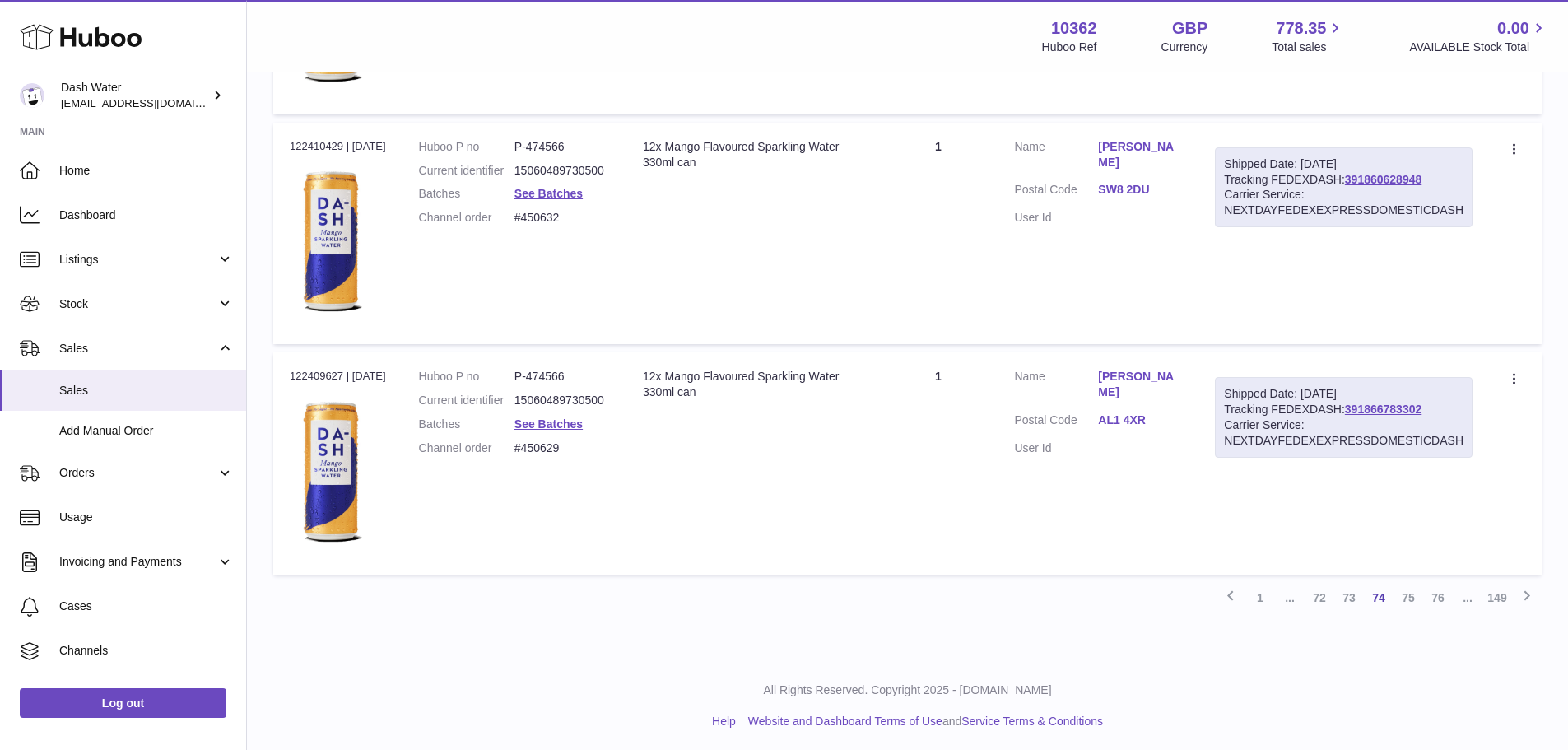
scroll to position [11319, 0]
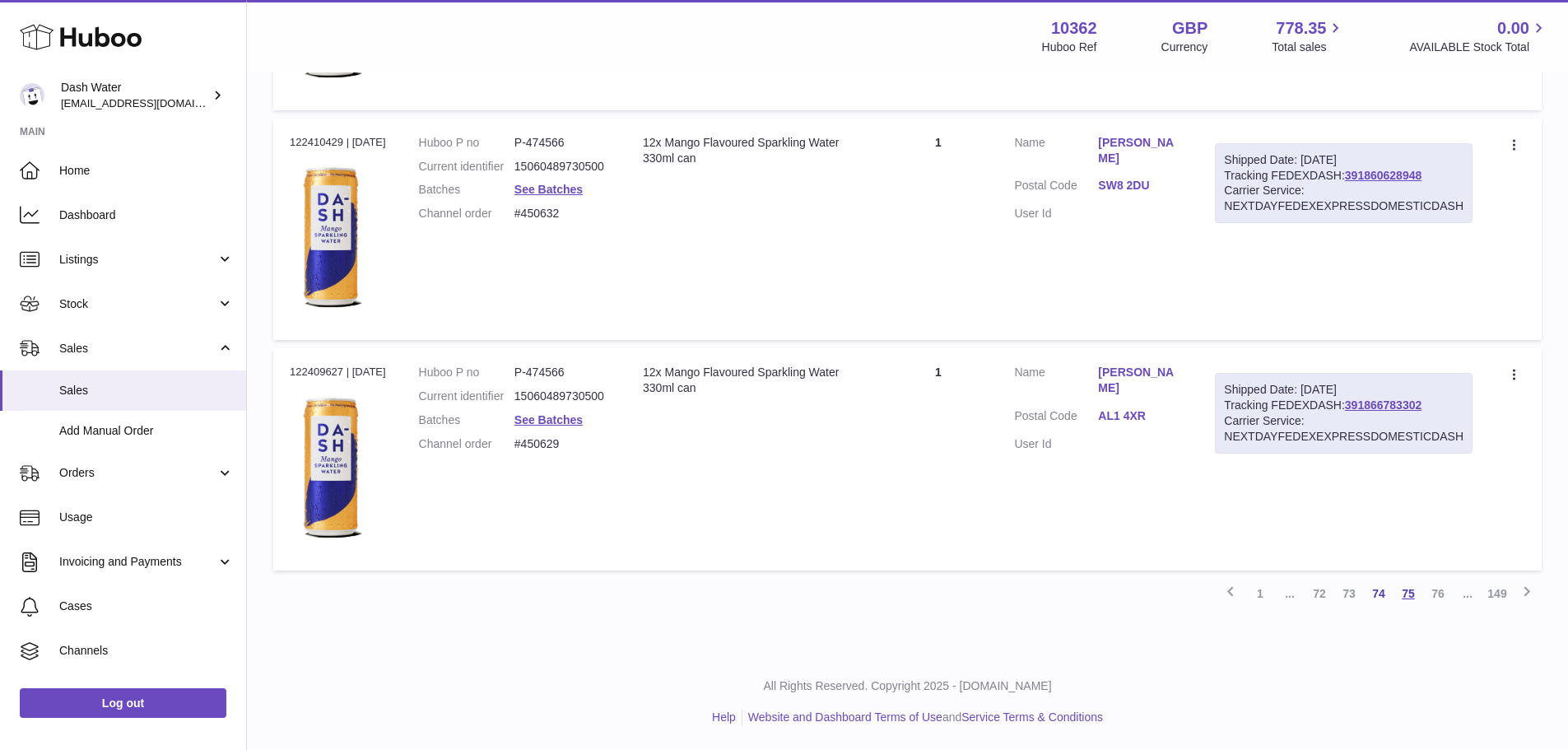
click at [1410, 594] on link "75" at bounding box center [1408, 593] width 30 height 30
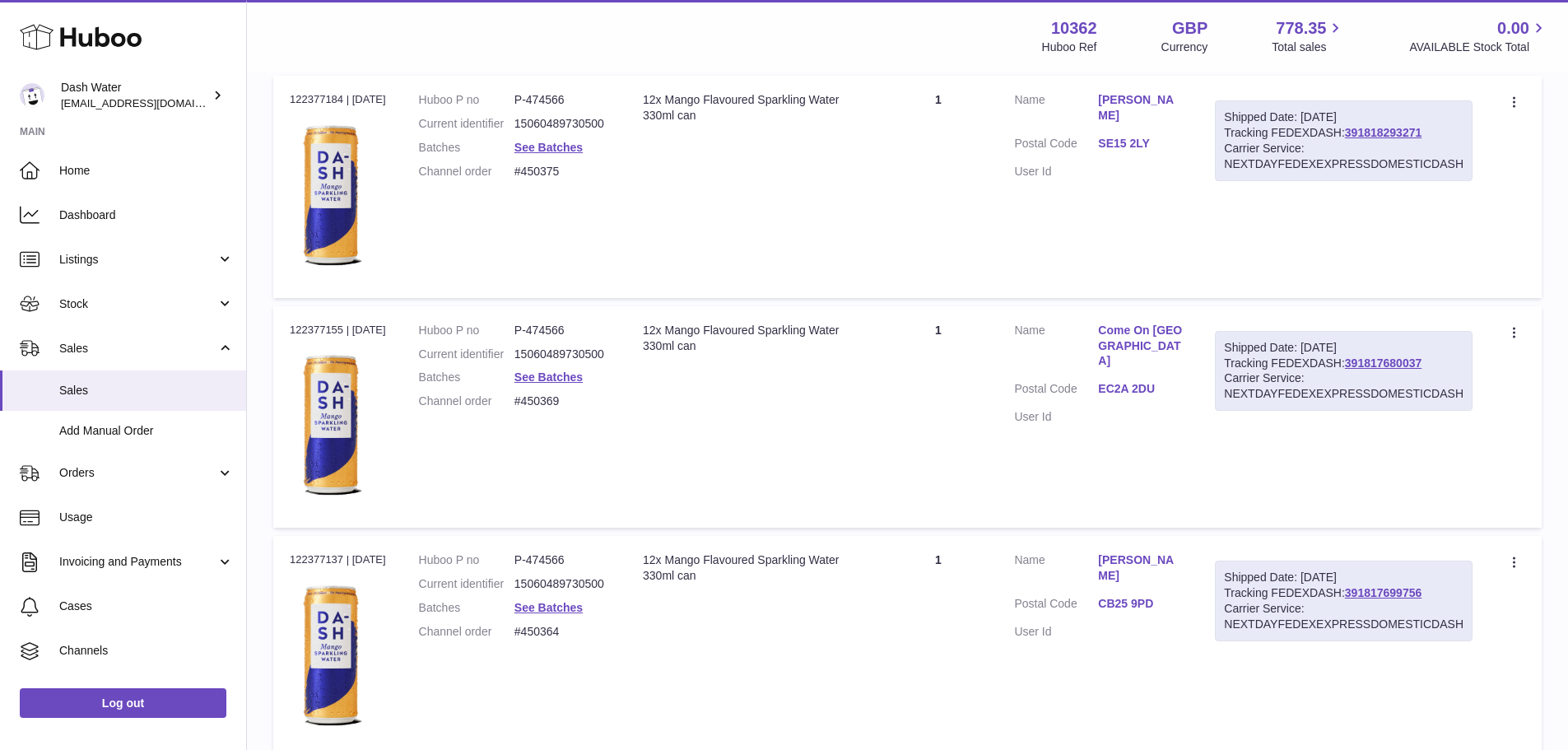
scroll to position [11193, 0]
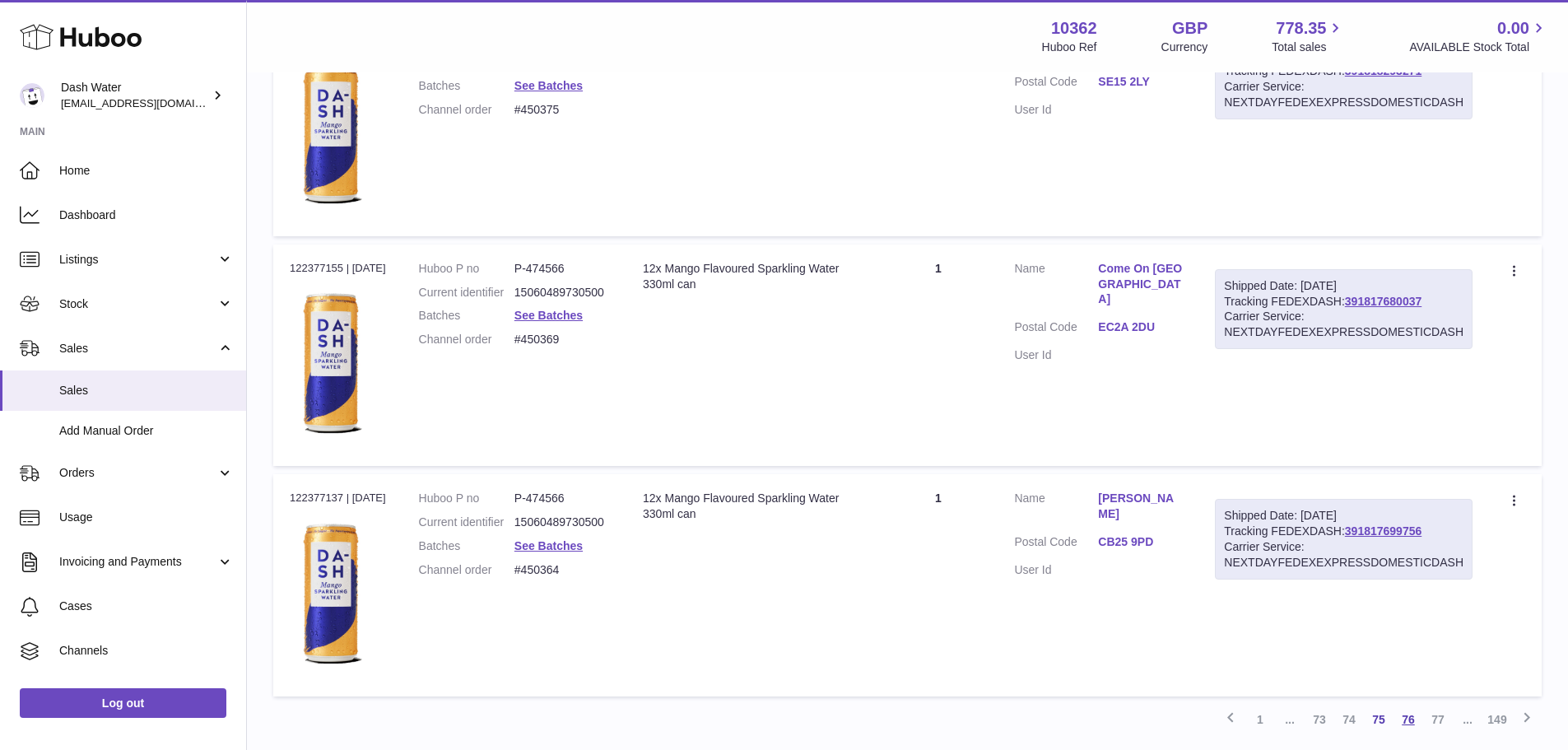
click at [1410, 722] on link "76" at bounding box center [1408, 719] width 30 height 30
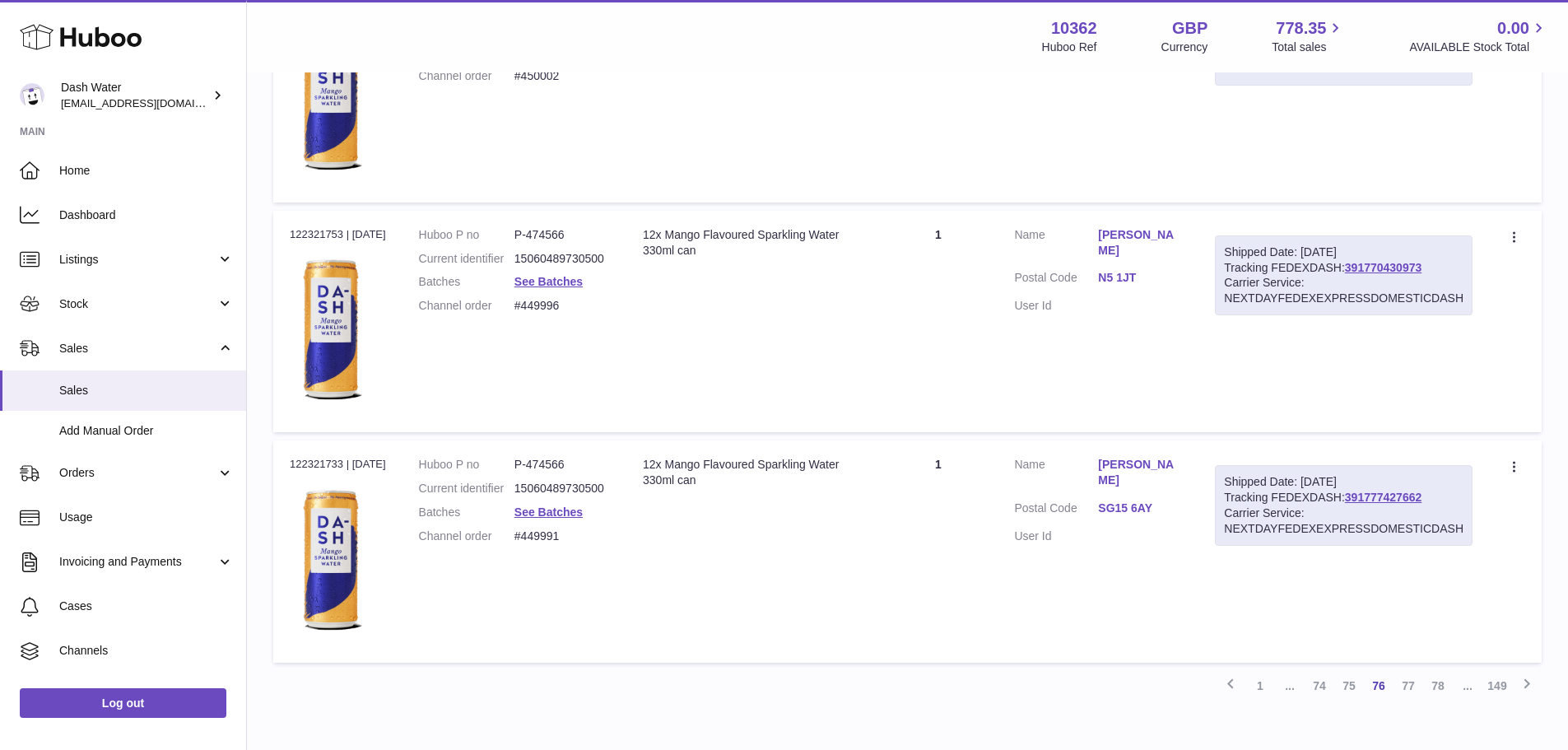
scroll to position [11319, 0]
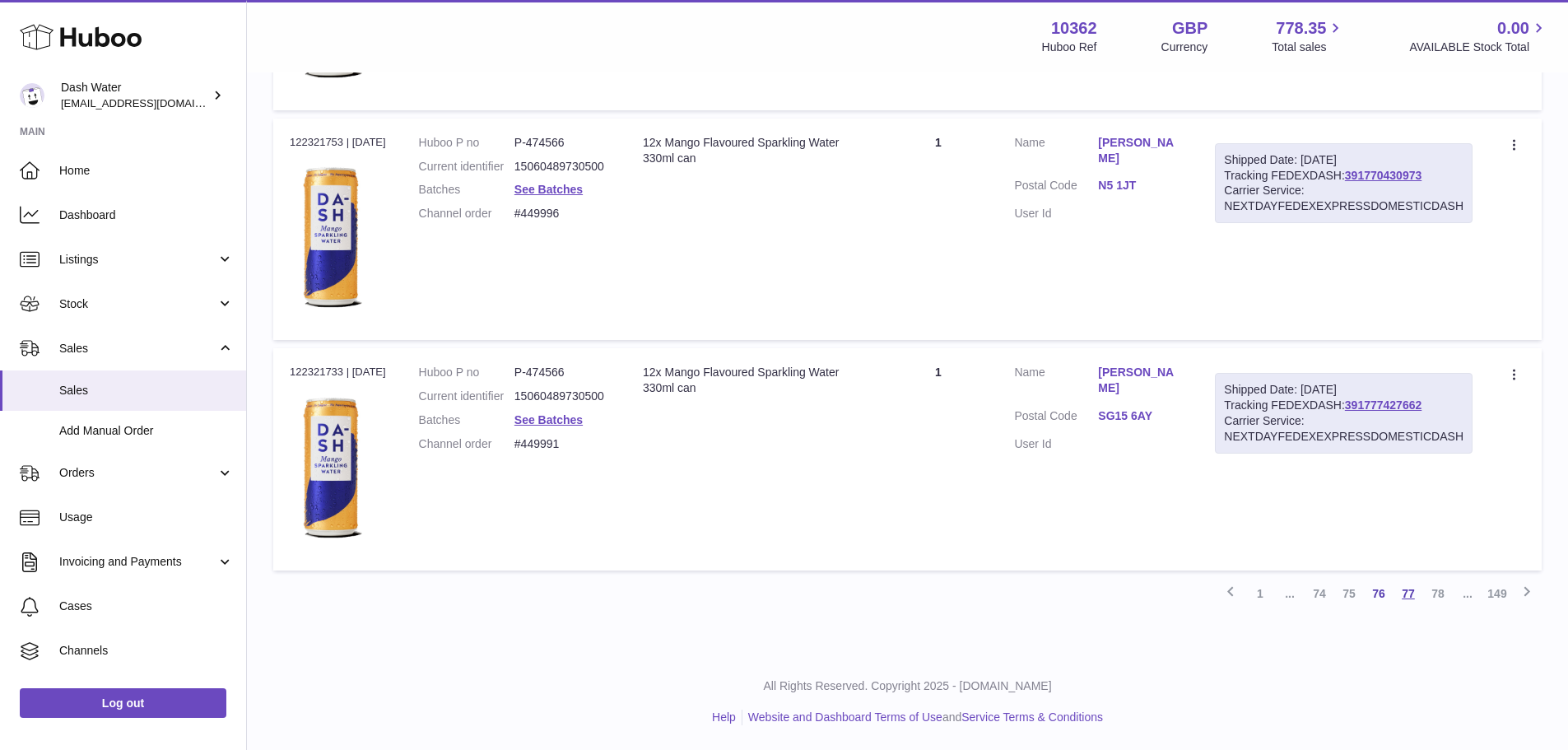
click at [1406, 593] on link "77" at bounding box center [1408, 593] width 30 height 30
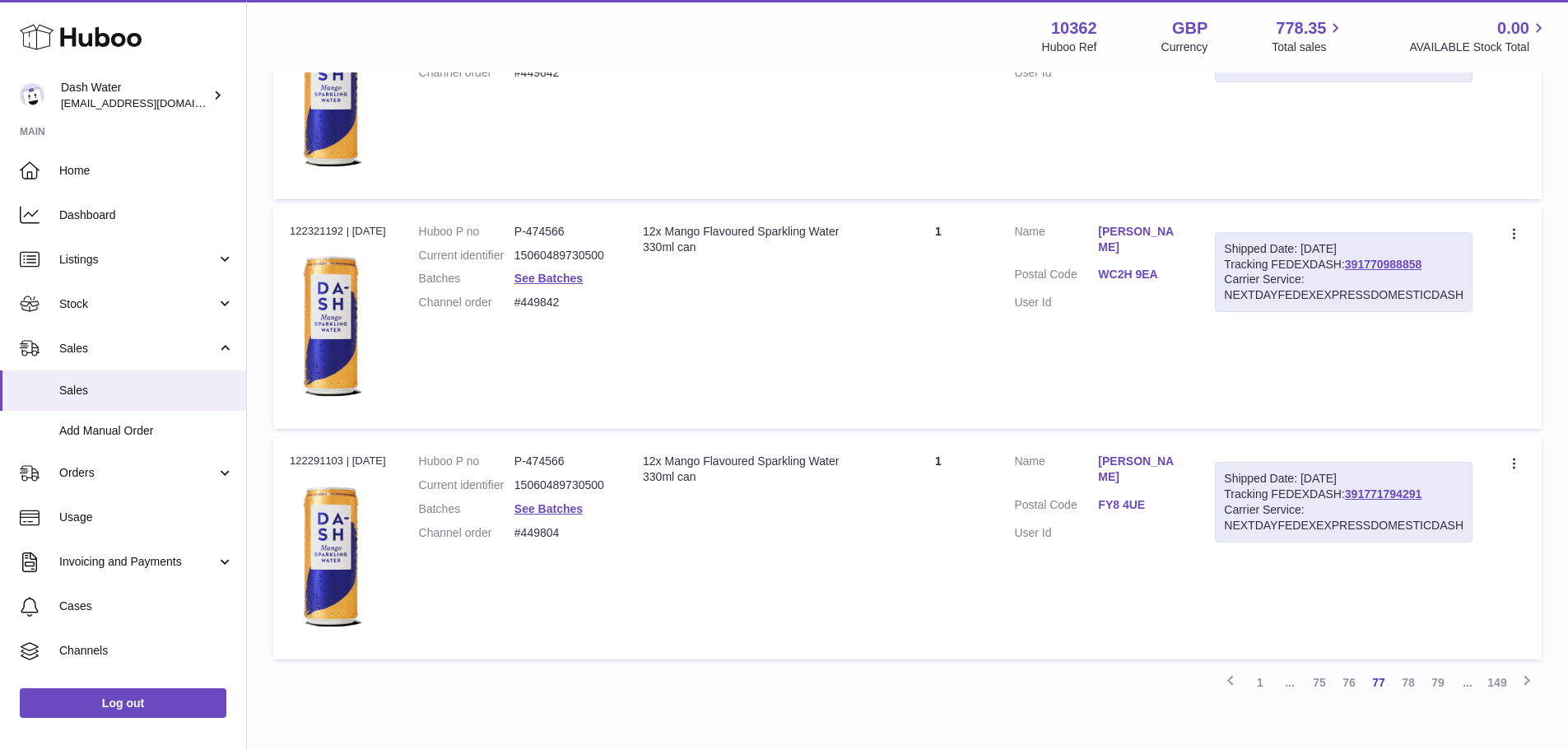
scroll to position [11275, 0]
